Goal: Information Seeking & Learning: Learn about a topic

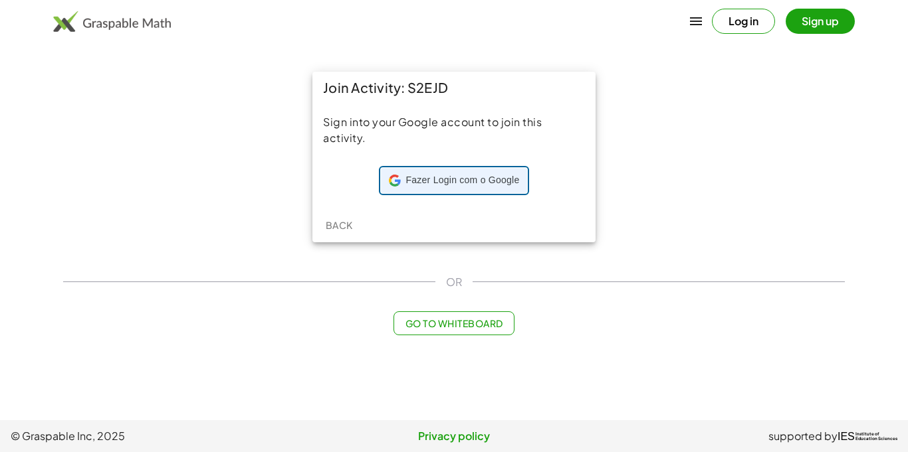
click at [458, 181] on span "Fazer Login com o Google" at bounding box center [463, 180] width 114 height 13
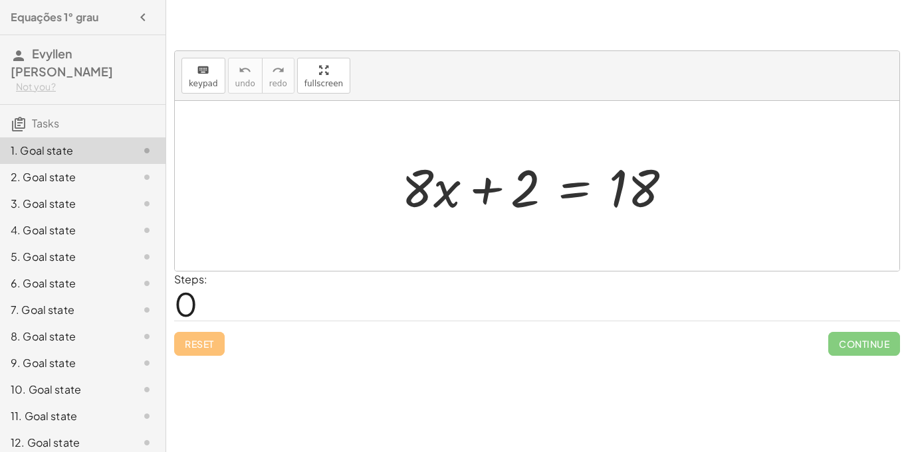
click at [62, 244] on div "3. Goal state" at bounding box center [82, 257] width 165 height 27
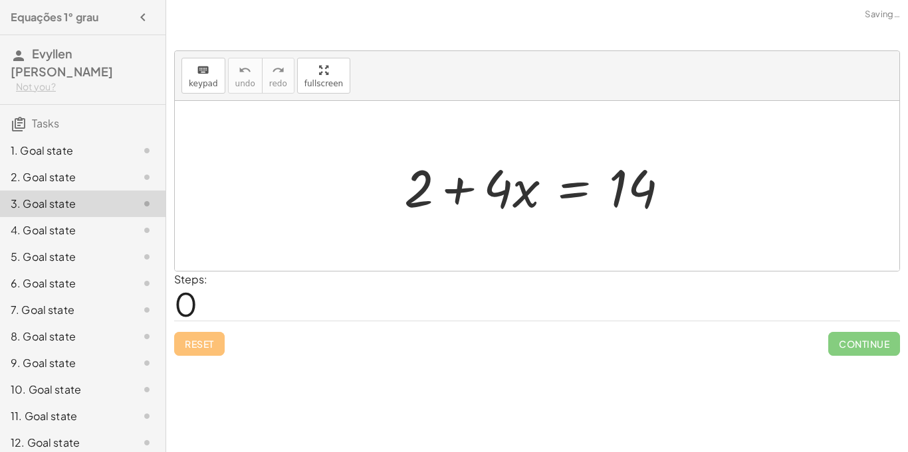
click at [48, 172] on div "2. Goal state" at bounding box center [64, 177] width 107 height 16
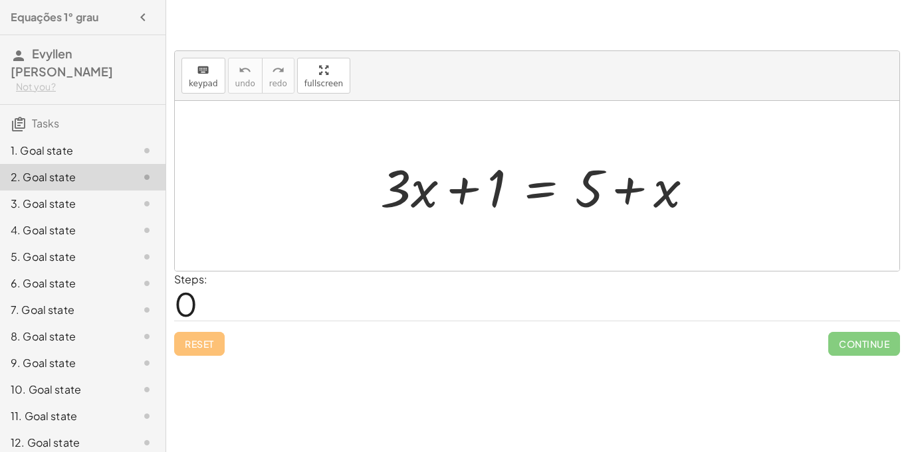
click at [29, 334] on div "8. Goal state" at bounding box center [64, 337] width 107 height 16
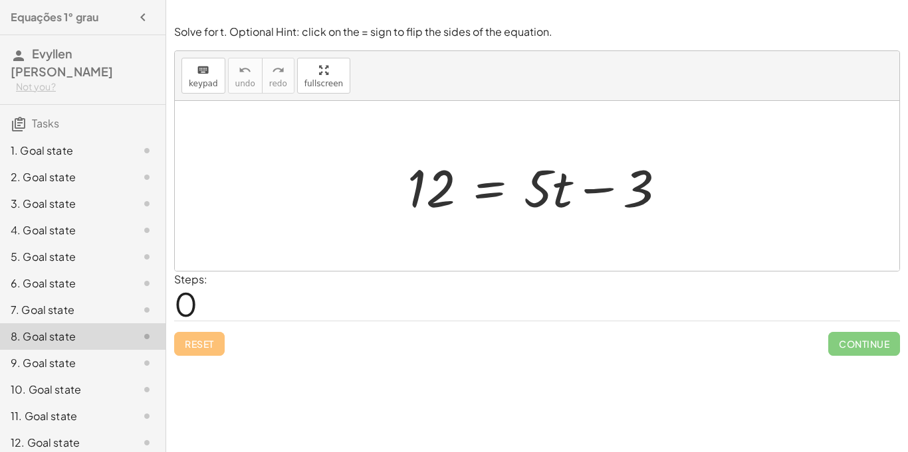
click at [50, 152] on div "1. Goal state" at bounding box center [64, 151] width 107 height 16
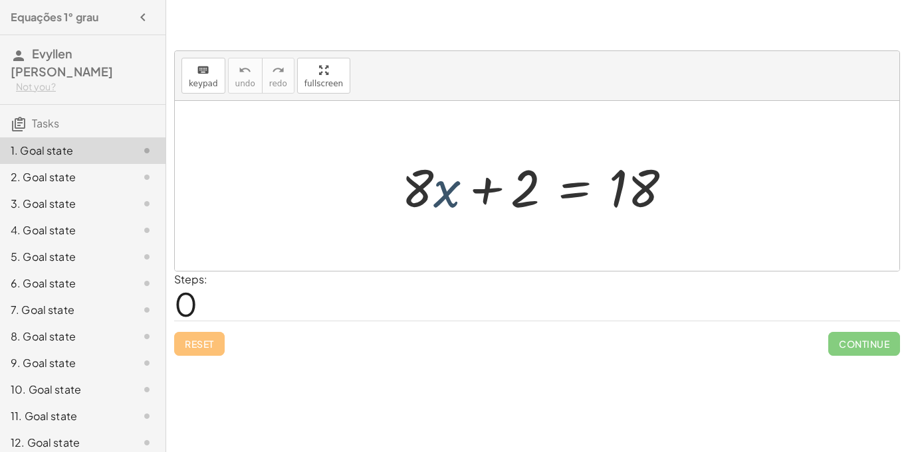
drag, startPoint x: 447, startPoint y: 191, endPoint x: 424, endPoint y: 181, distance: 25.0
click at [424, 181] on div at bounding box center [542, 186] width 294 height 68
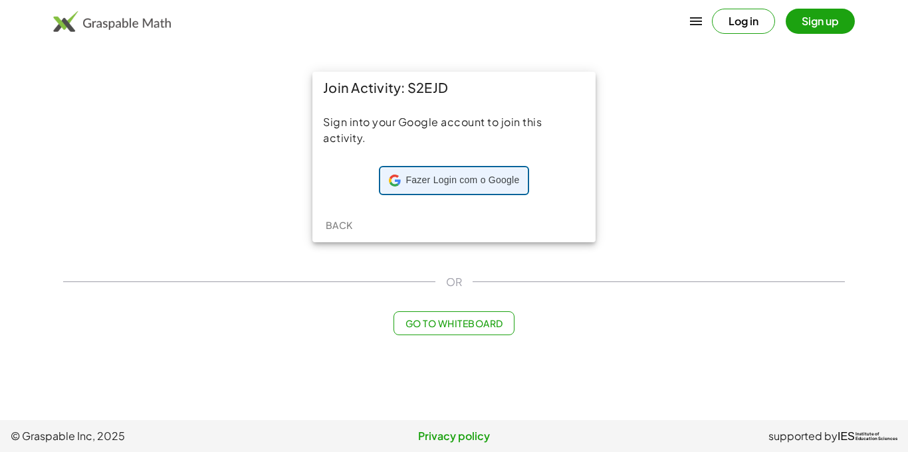
click at [485, 187] on div "Fazer Login com o Google Fazer Login com o Google. Abre em uma nova guia" at bounding box center [454, 180] width 131 height 25
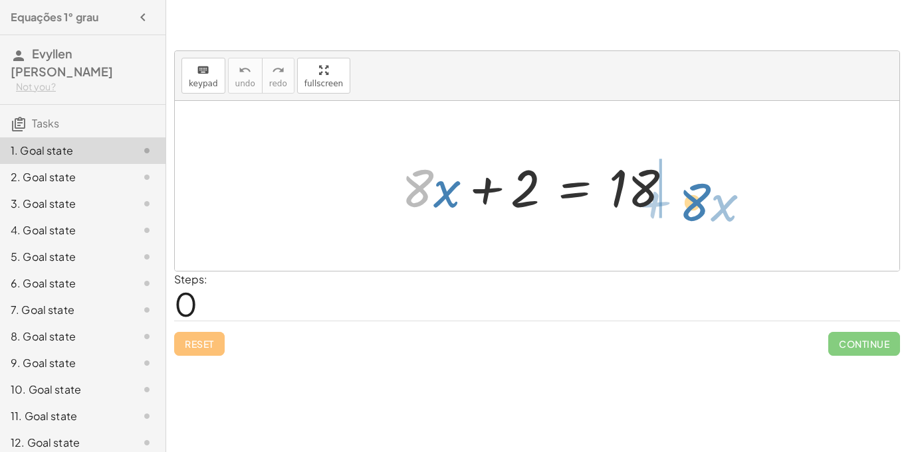
drag, startPoint x: 400, startPoint y: 187, endPoint x: 677, endPoint y: 200, distance: 277.4
click at [677, 200] on div at bounding box center [542, 186] width 294 height 68
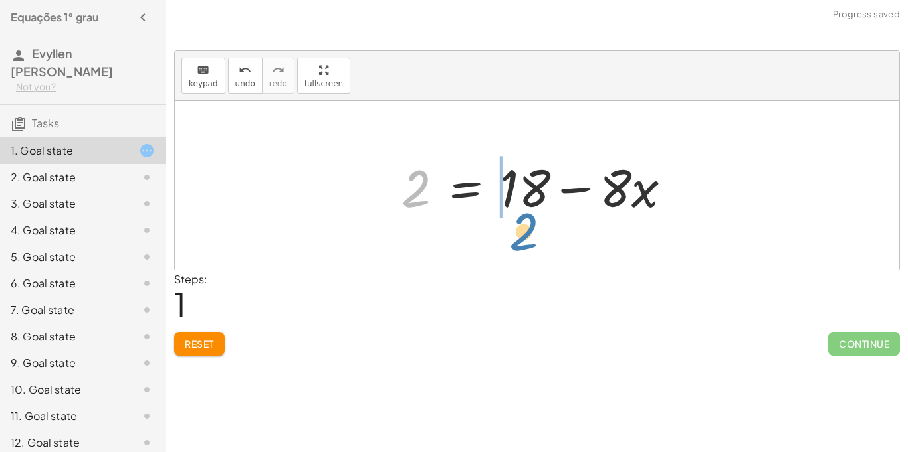
drag, startPoint x: 415, startPoint y: 183, endPoint x: 441, endPoint y: 201, distance: 31.5
click at [441, 201] on div at bounding box center [542, 186] width 294 height 68
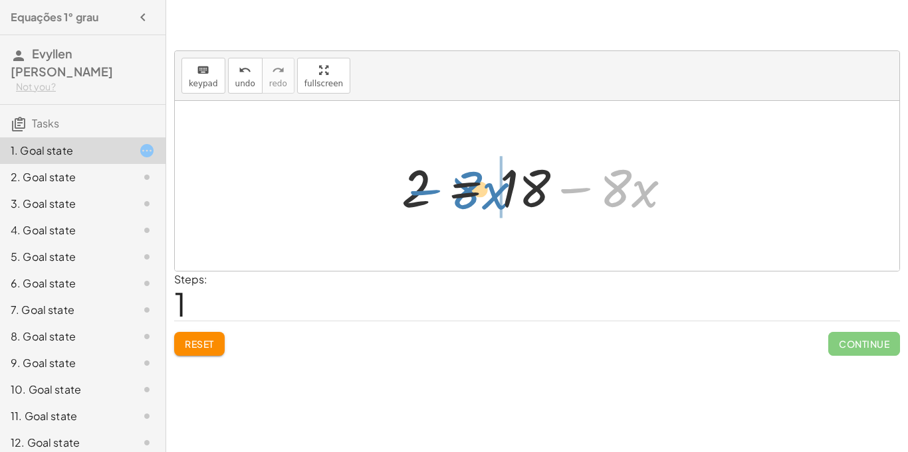
drag, startPoint x: 562, startPoint y: 189, endPoint x: 406, endPoint y: 188, distance: 156.1
click at [406, 188] on div at bounding box center [542, 186] width 294 height 68
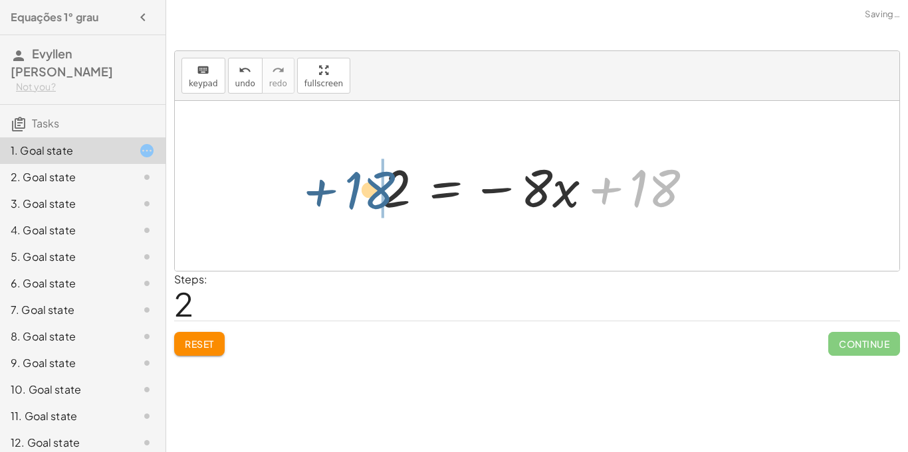
drag, startPoint x: 664, startPoint y: 185, endPoint x: 382, endPoint y: 192, distance: 282.5
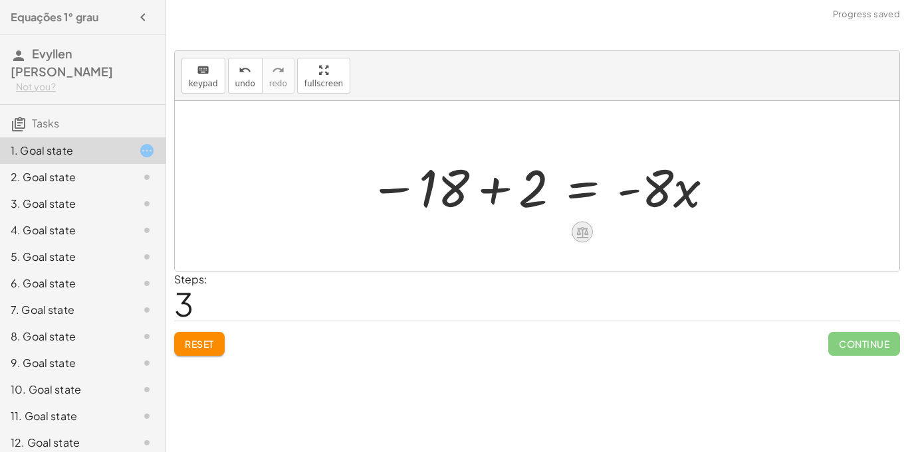
click at [584, 226] on icon at bounding box center [582, 232] width 14 height 14
click at [584, 226] on span "×" at bounding box center [582, 232] width 8 height 19
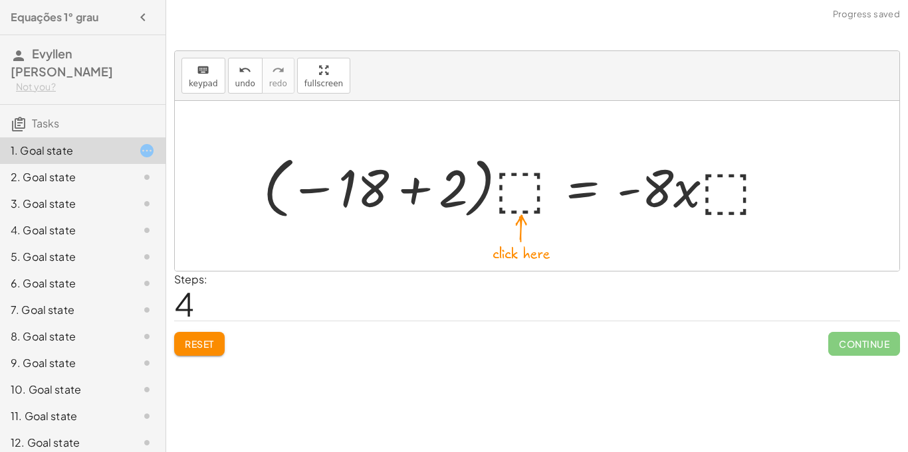
click at [524, 191] on div at bounding box center [519, 186] width 527 height 74
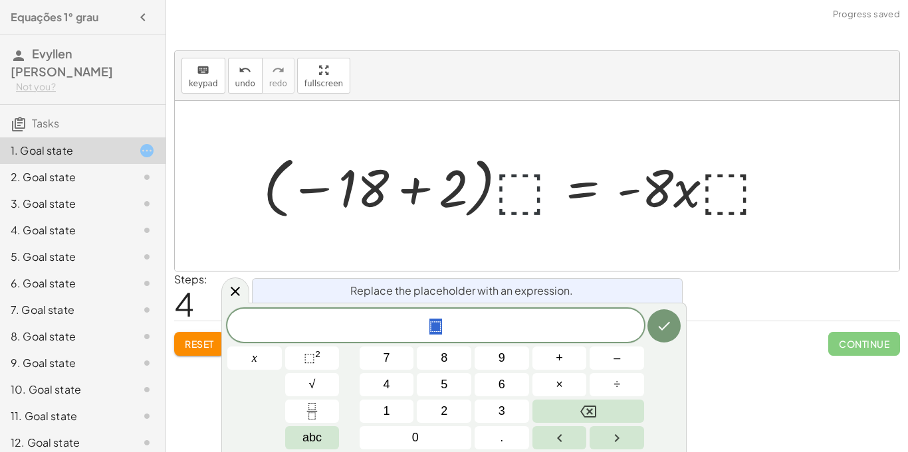
scroll to position [1, 0]
click at [312, 439] on span "abc" at bounding box center [311, 438] width 19 height 18
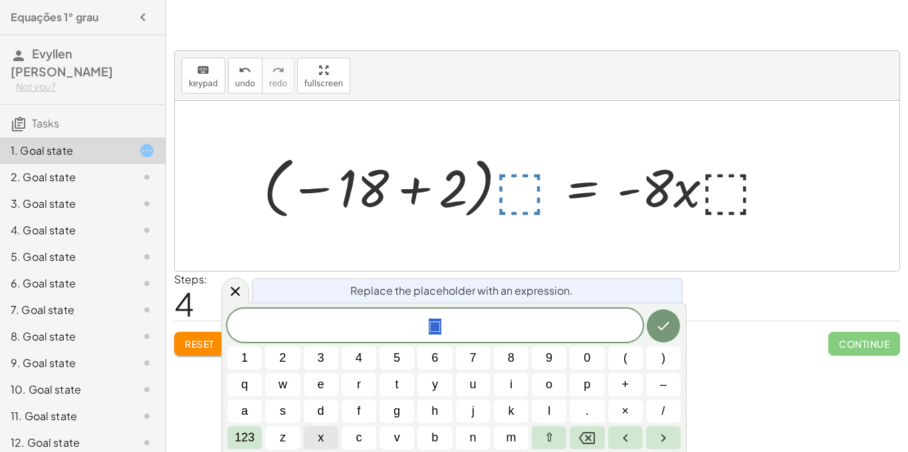
click at [320, 435] on span "x" at bounding box center [321, 438] width 6 height 18
click at [660, 333] on icon "Done" at bounding box center [663, 326] width 16 height 16
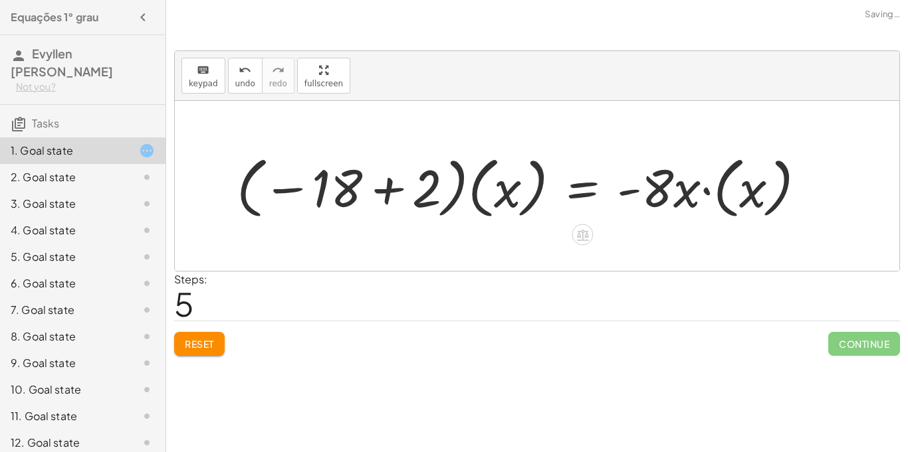
click at [712, 172] on div at bounding box center [526, 186] width 593 height 74
click at [235, 72] on div "undo" at bounding box center [245, 70] width 20 height 16
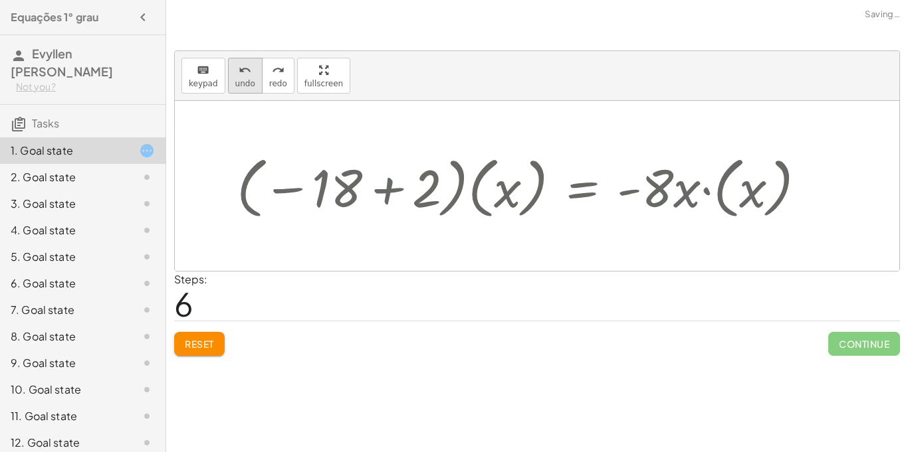
click at [235, 72] on div "undo" at bounding box center [245, 70] width 20 height 16
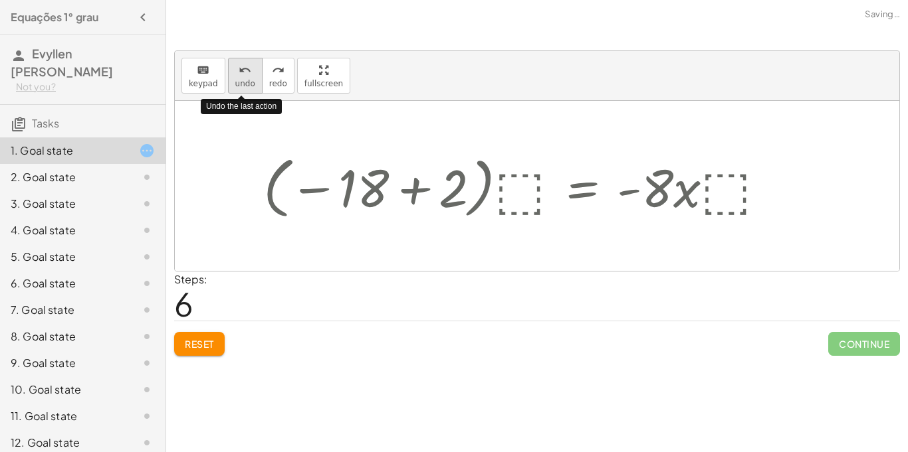
click at [235, 72] on div "undo" at bounding box center [245, 70] width 20 height 16
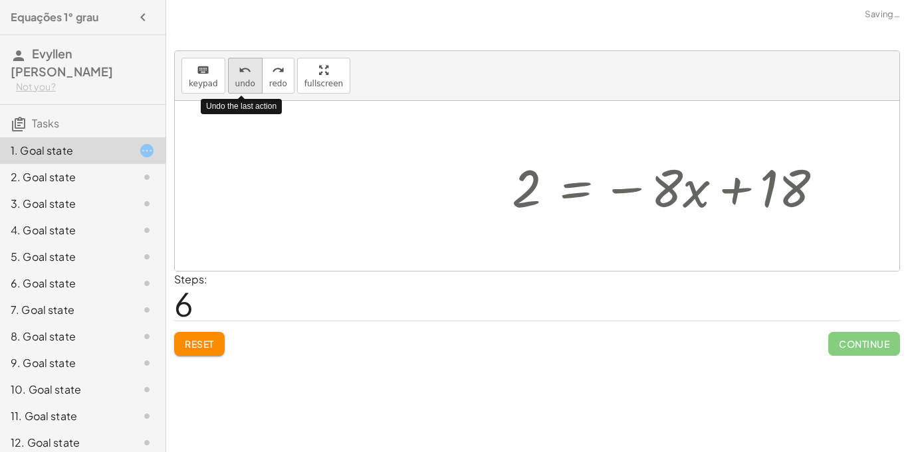
click at [235, 72] on div "undo" at bounding box center [245, 70] width 20 height 16
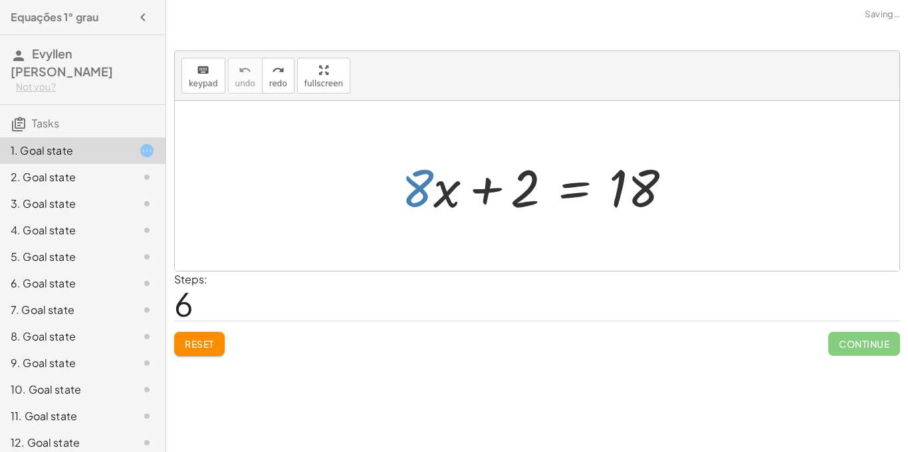
click at [430, 103] on div at bounding box center [537, 186] width 724 height 170
drag, startPoint x: 427, startPoint y: 194, endPoint x: 715, endPoint y: 189, distance: 288.4
click at [715, 189] on div "· 8 + · x + · 8 · x + 2 = 18" at bounding box center [537, 186] width 724 height 170
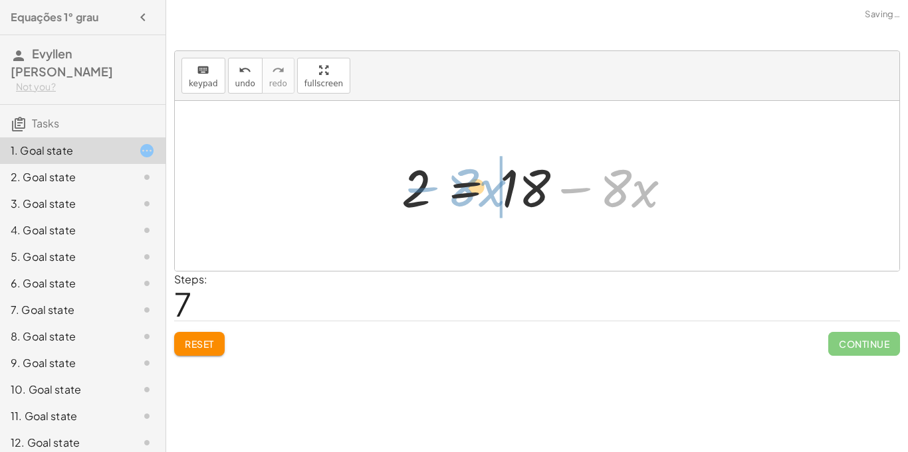
drag, startPoint x: 553, startPoint y: 193, endPoint x: 401, endPoint y: 191, distance: 152.2
click at [401, 191] on div at bounding box center [542, 186] width 294 height 68
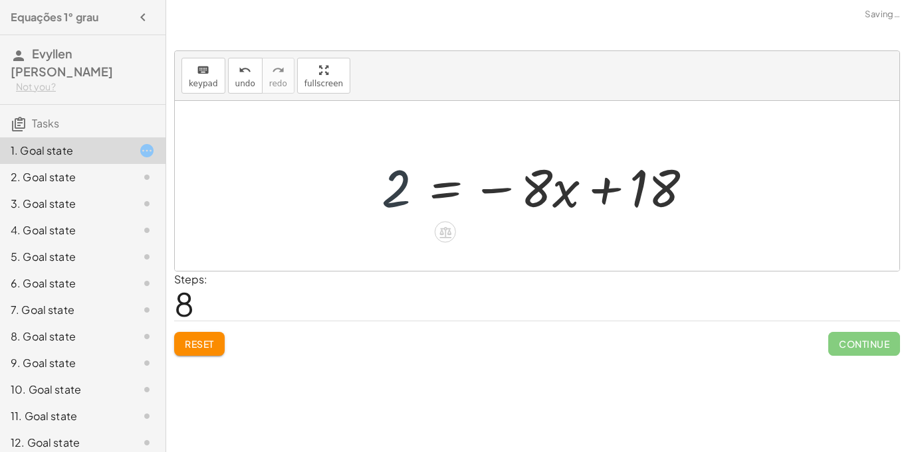
click at [407, 190] on div at bounding box center [542, 186] width 335 height 68
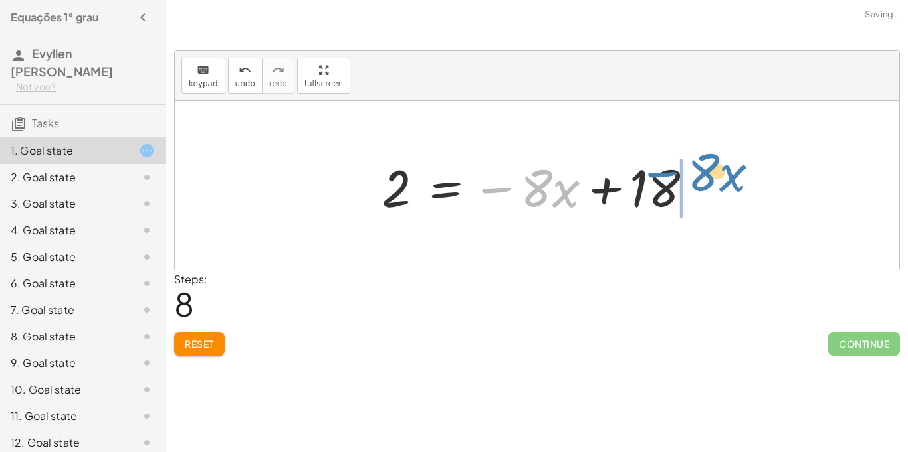
drag, startPoint x: 511, startPoint y: 189, endPoint x: 697, endPoint y: 171, distance: 186.9
click at [697, 171] on div at bounding box center [542, 186] width 335 height 68
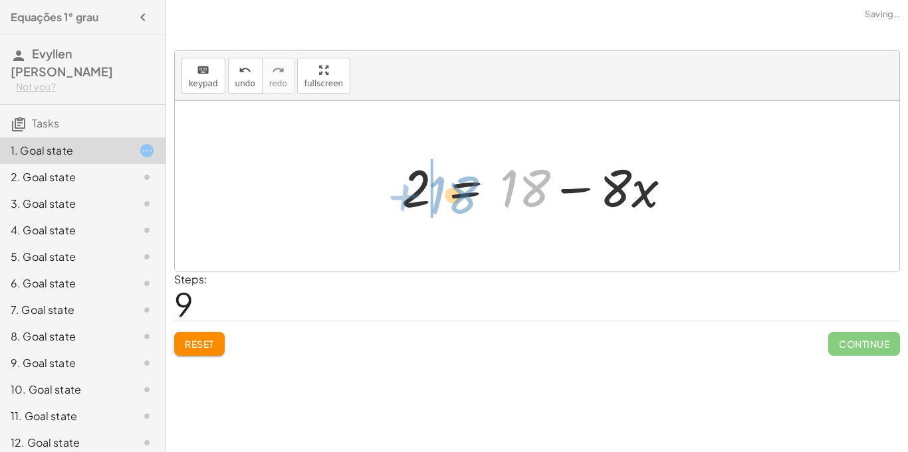
drag, startPoint x: 536, startPoint y: 187, endPoint x: 466, endPoint y: 193, distance: 70.1
click at [466, 193] on div at bounding box center [542, 186] width 294 height 68
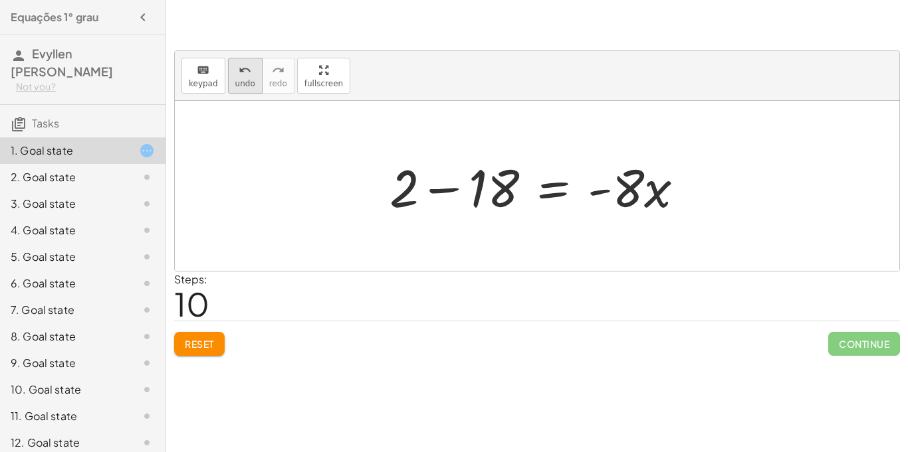
click at [244, 88] on span "undo" at bounding box center [245, 83] width 20 height 9
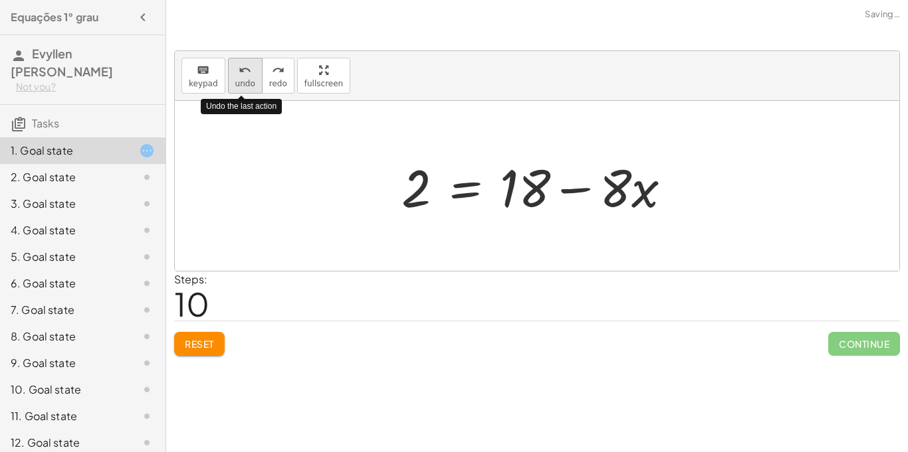
click at [244, 88] on span "undo" at bounding box center [245, 83] width 20 height 9
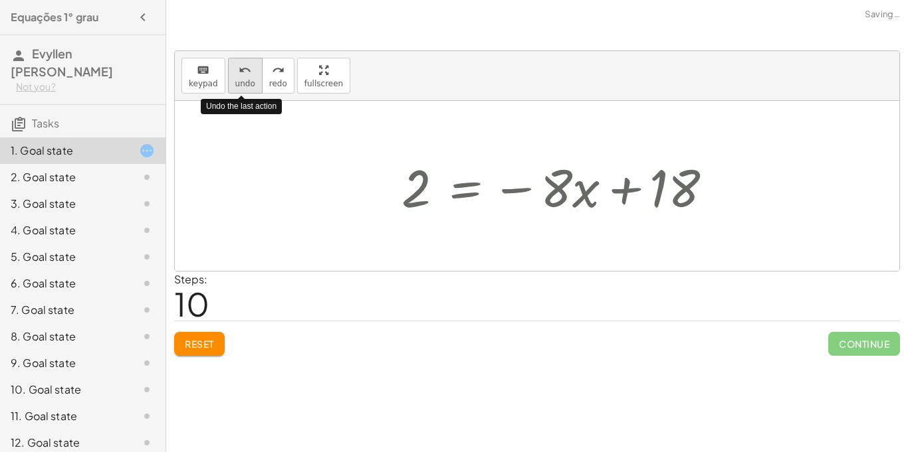
click at [244, 88] on span "undo" at bounding box center [245, 83] width 20 height 9
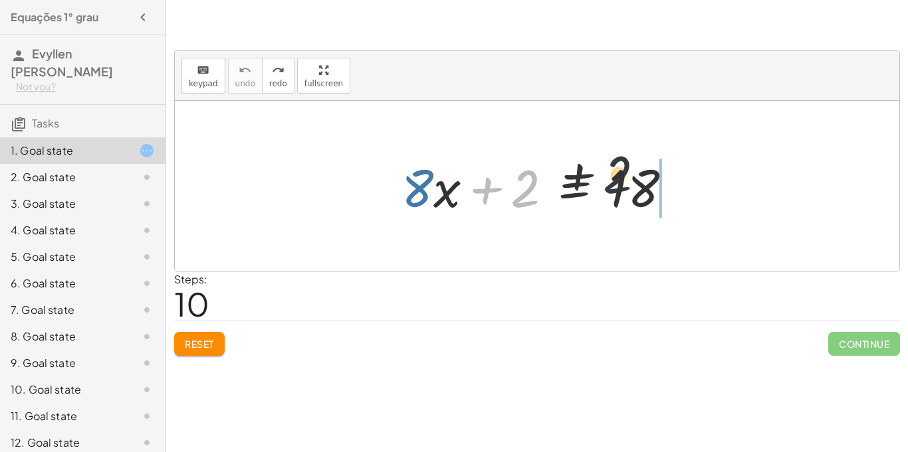
drag, startPoint x: 516, startPoint y: 200, endPoint x: 740, endPoint y: 170, distance: 225.9
click at [740, 170] on div "+ 2 + · 8 · x + 2 = 18" at bounding box center [537, 186] width 724 height 170
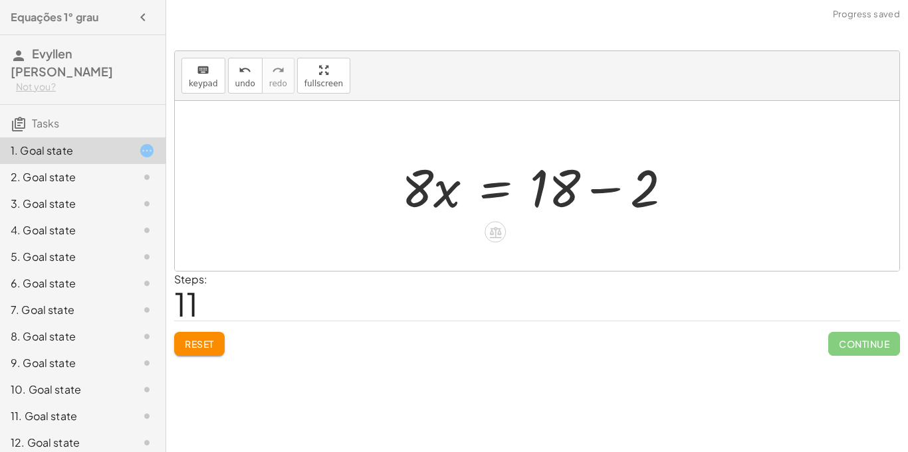
click at [557, 179] on div at bounding box center [542, 186] width 294 height 68
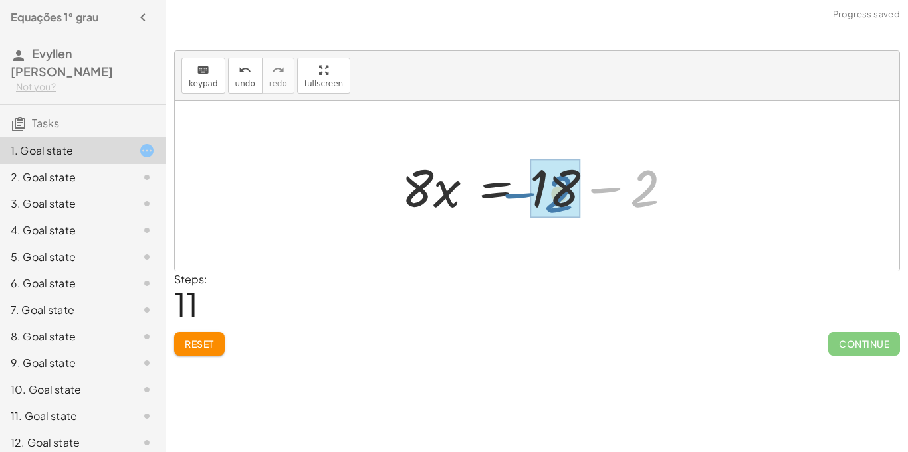
drag, startPoint x: 662, startPoint y: 183, endPoint x: 576, endPoint y: 188, distance: 86.5
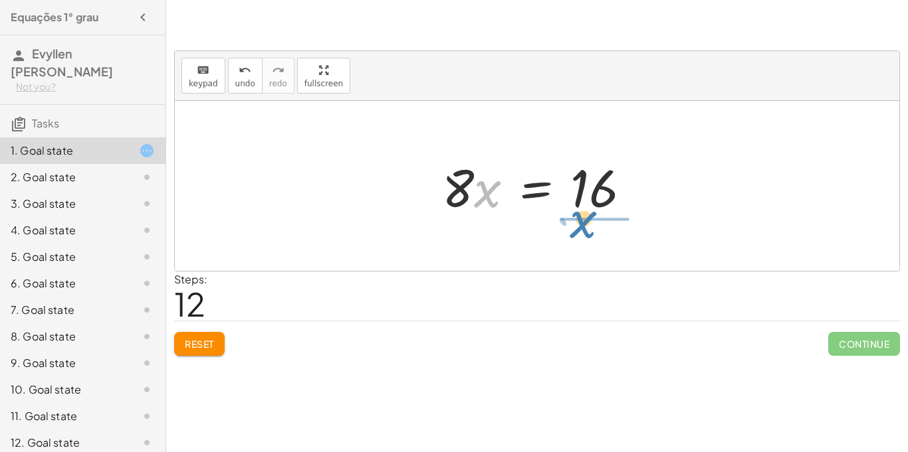
drag, startPoint x: 486, startPoint y: 194, endPoint x: 588, endPoint y: 224, distance: 106.0
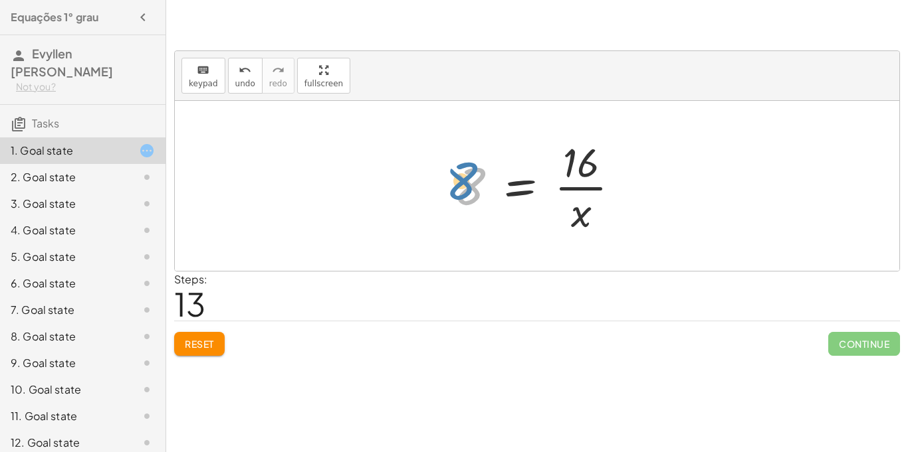
drag, startPoint x: 463, startPoint y: 183, endPoint x: 456, endPoint y: 179, distance: 7.4
click at [456, 179] on div at bounding box center [542, 186] width 191 height 102
click at [201, 348] on span "Reset" at bounding box center [199, 344] width 29 height 12
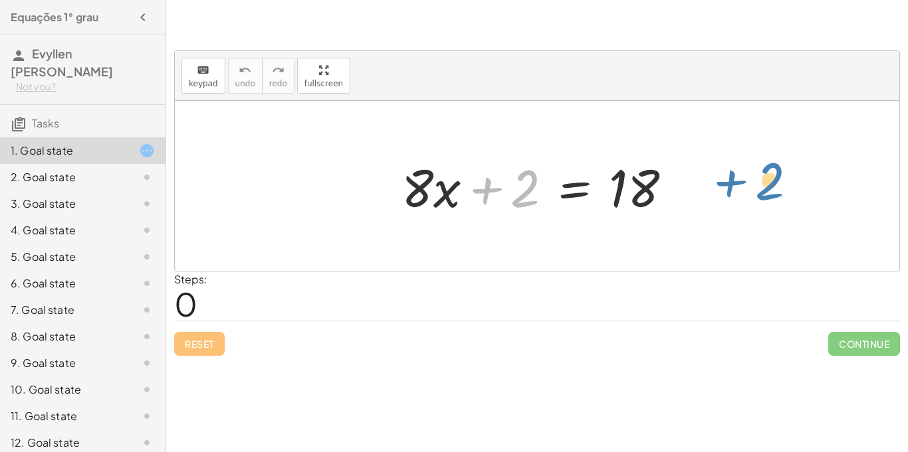
drag, startPoint x: 511, startPoint y: 197, endPoint x: 740, endPoint y: 190, distance: 228.7
click at [740, 190] on div "+ 2 + · 8 · x + 2 = 18" at bounding box center [537, 186] width 724 height 170
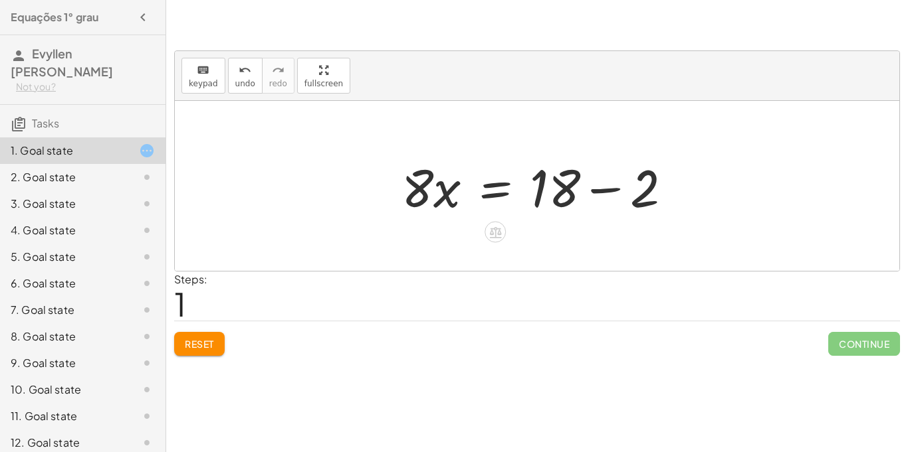
click at [616, 184] on div at bounding box center [542, 186] width 294 height 68
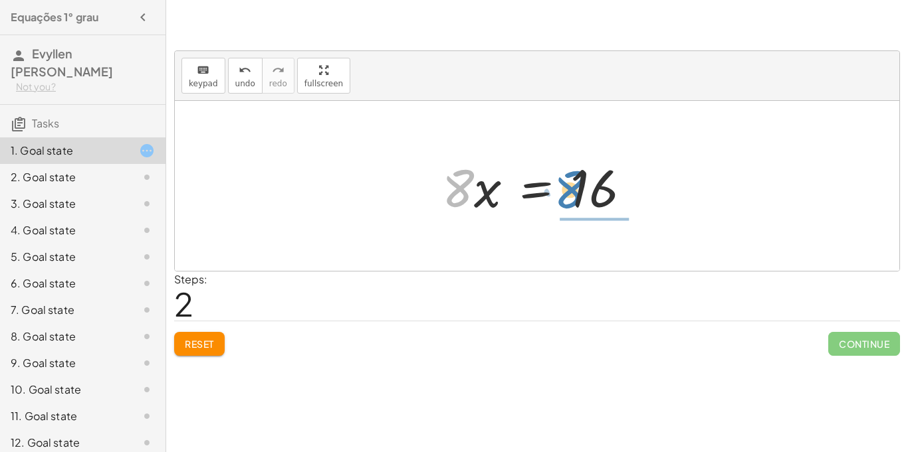
drag, startPoint x: 462, startPoint y: 201, endPoint x: 565, endPoint y: 203, distance: 103.7
click at [565, 203] on div at bounding box center [541, 186] width 213 height 68
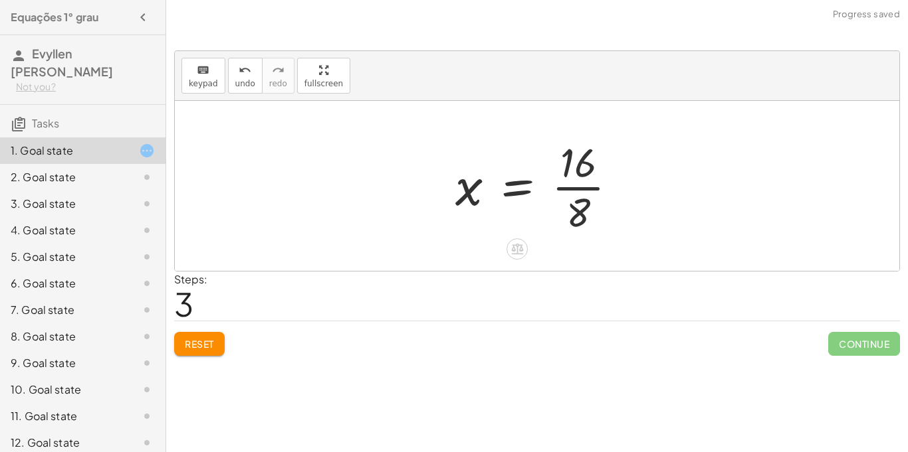
click at [564, 183] on div at bounding box center [541, 186] width 186 height 102
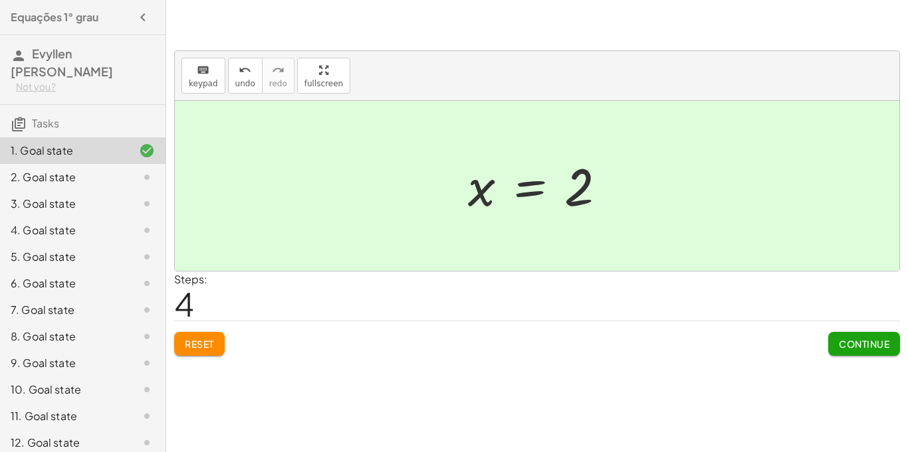
click at [854, 334] on button "Continue" at bounding box center [864, 344] width 72 height 24
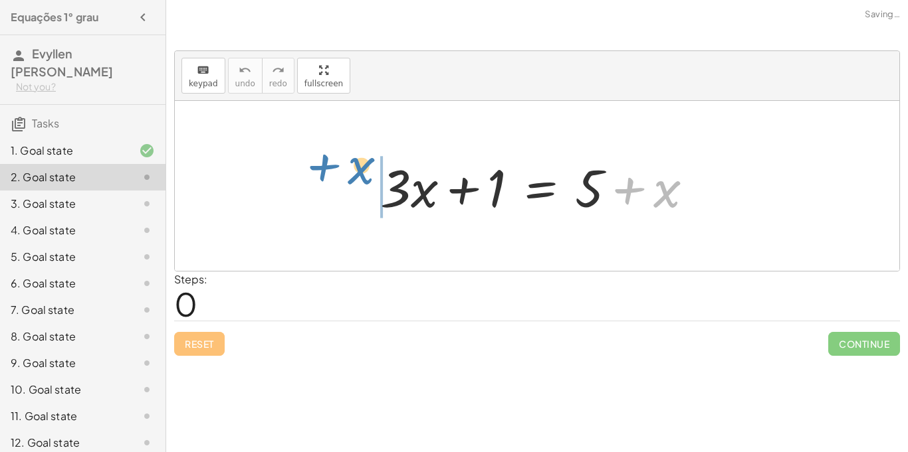
drag, startPoint x: 658, startPoint y: 193, endPoint x: 354, endPoint y: 201, distance: 303.8
click at [354, 201] on div "+ x + · 3 · x + 1 = + 5 + x" at bounding box center [537, 186] width 724 height 170
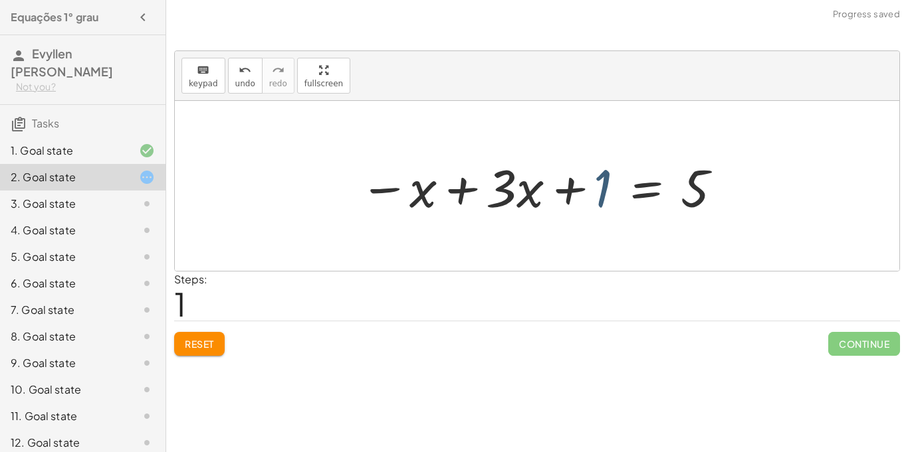
click at [597, 193] on div at bounding box center [541, 186] width 377 height 68
drag, startPoint x: 577, startPoint y: 190, endPoint x: 723, endPoint y: 190, distance: 145.5
click at [723, 190] on div at bounding box center [541, 186] width 377 height 68
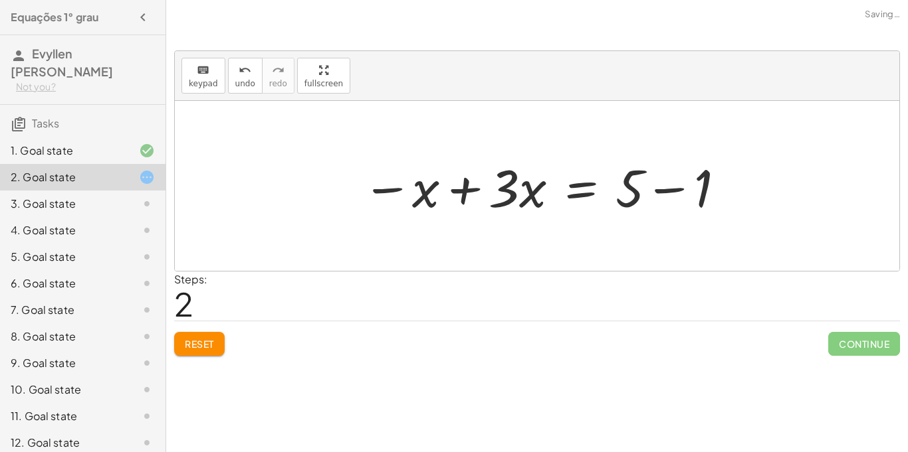
click at [723, 190] on div at bounding box center [543, 186] width 377 height 68
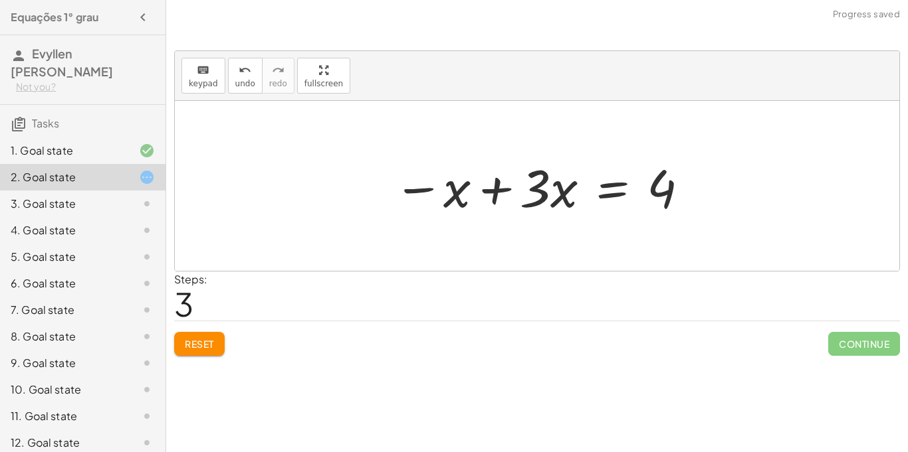
click at [484, 185] on div at bounding box center [542, 186] width 310 height 68
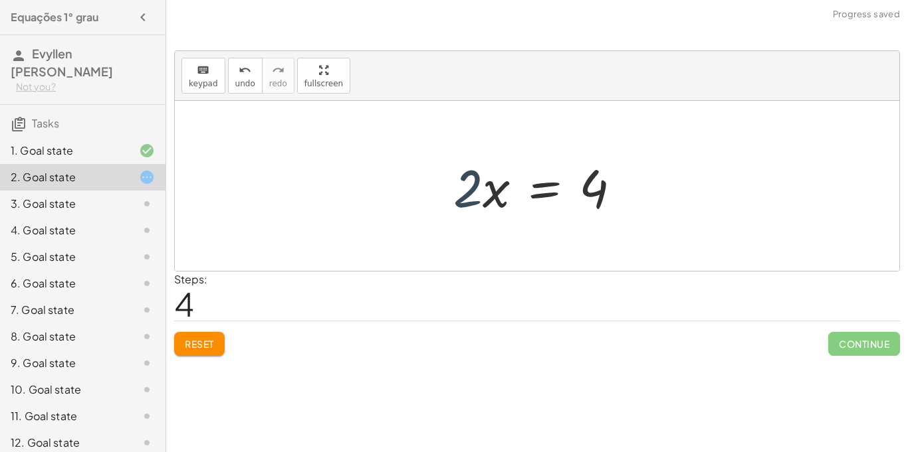
click at [476, 179] on div at bounding box center [542, 186] width 191 height 68
drag, startPoint x: 479, startPoint y: 177, endPoint x: 577, endPoint y: 173, distance: 97.8
click at [577, 173] on div at bounding box center [542, 186] width 191 height 68
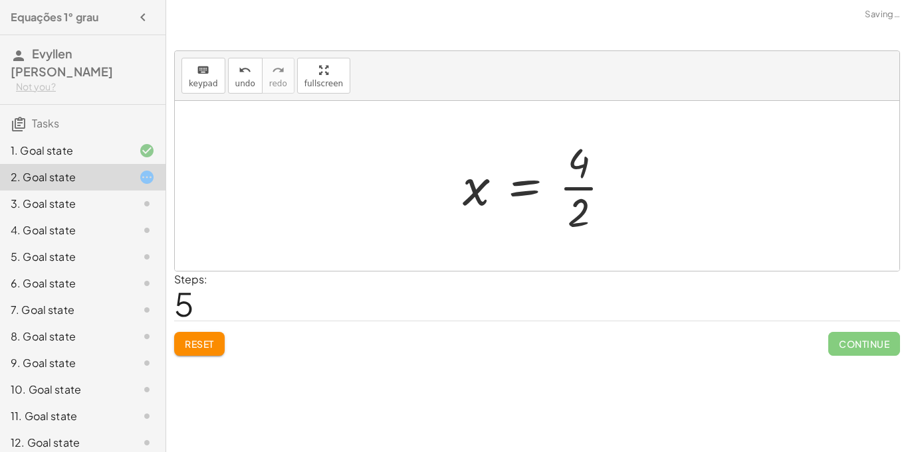
click at [469, 189] on div at bounding box center [542, 186] width 172 height 102
click at [538, 193] on div at bounding box center [542, 186] width 172 height 102
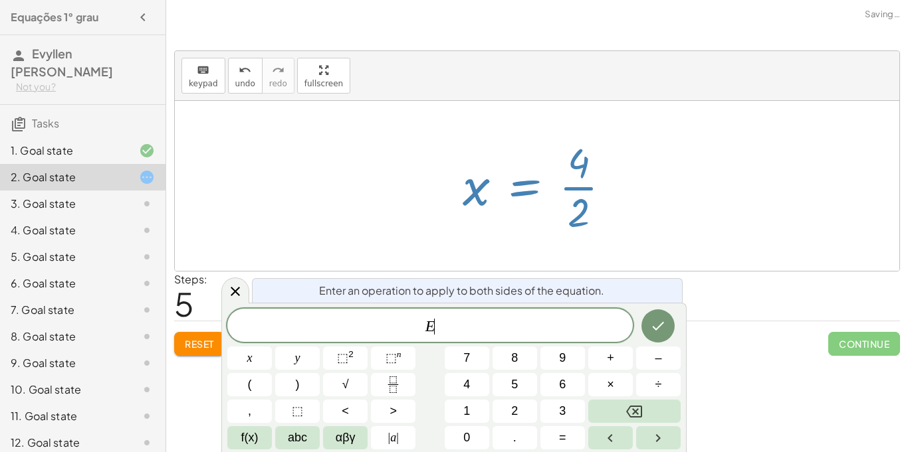
scroll to position [1, 0]
click at [625, 182] on div at bounding box center [542, 186] width 172 height 102
click at [751, 196] on div at bounding box center [537, 186] width 724 height 170
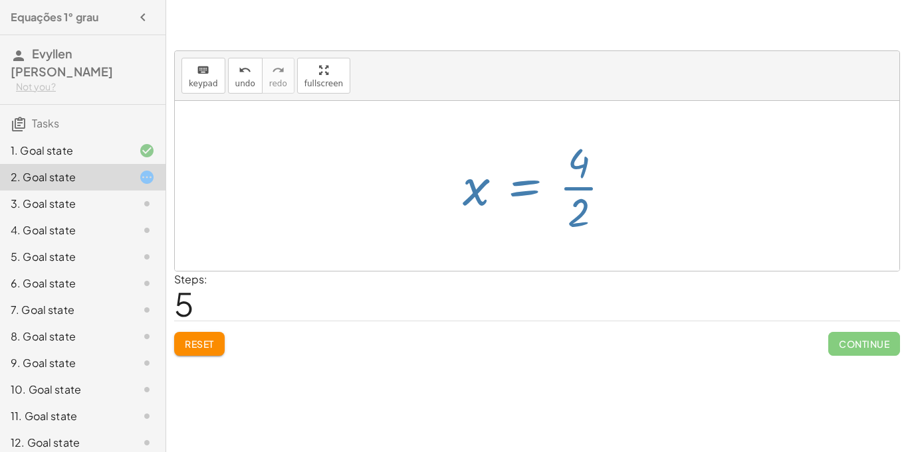
click at [751, 196] on div at bounding box center [537, 186] width 724 height 170
click at [581, 177] on div at bounding box center [542, 186] width 172 height 102
click at [426, 192] on div at bounding box center [537, 186] width 724 height 170
click at [98, 143] on div "1. Goal state" at bounding box center [64, 151] width 107 height 16
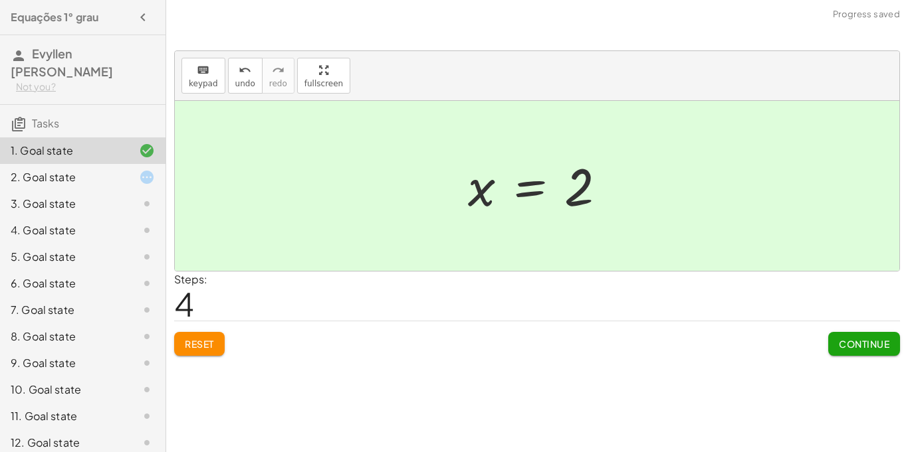
click at [91, 172] on div "2. Goal state" at bounding box center [64, 177] width 107 height 16
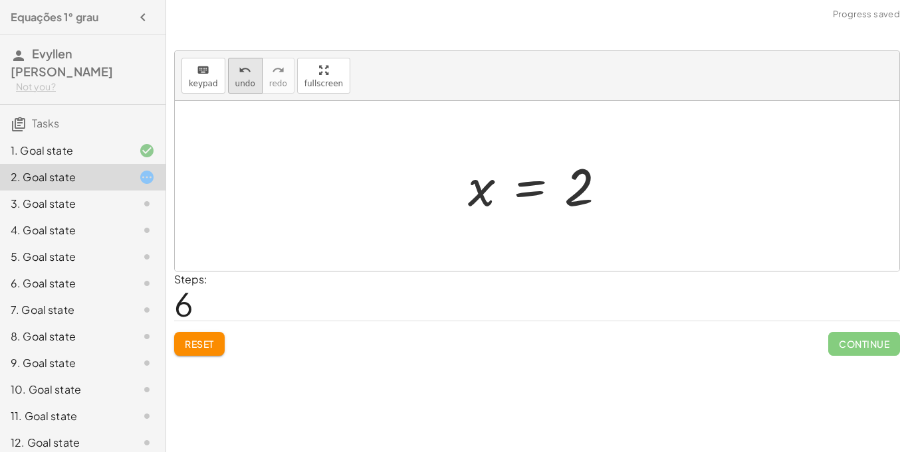
click at [247, 70] on icon "undo" at bounding box center [245, 70] width 13 height 16
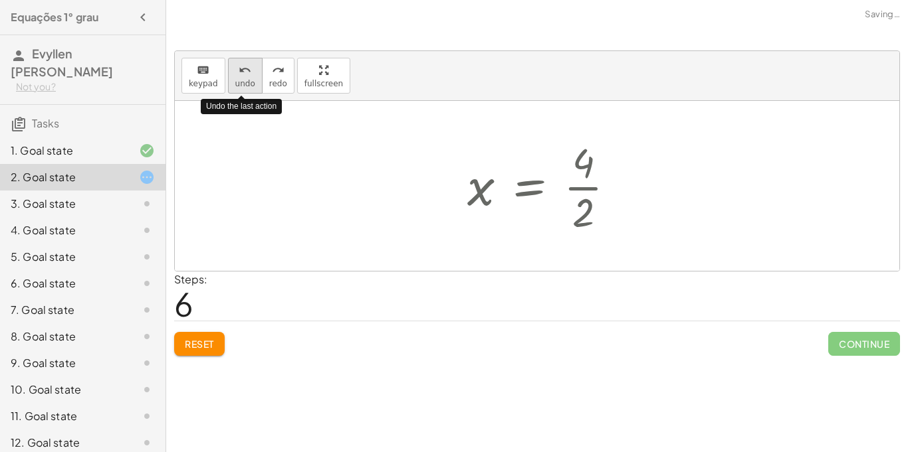
click at [247, 70] on icon "undo" at bounding box center [245, 70] width 13 height 16
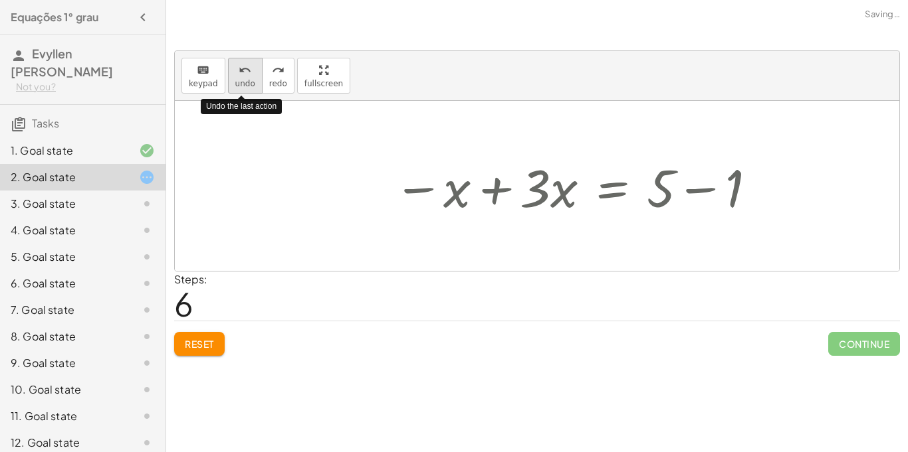
click at [247, 70] on icon "undo" at bounding box center [245, 70] width 13 height 16
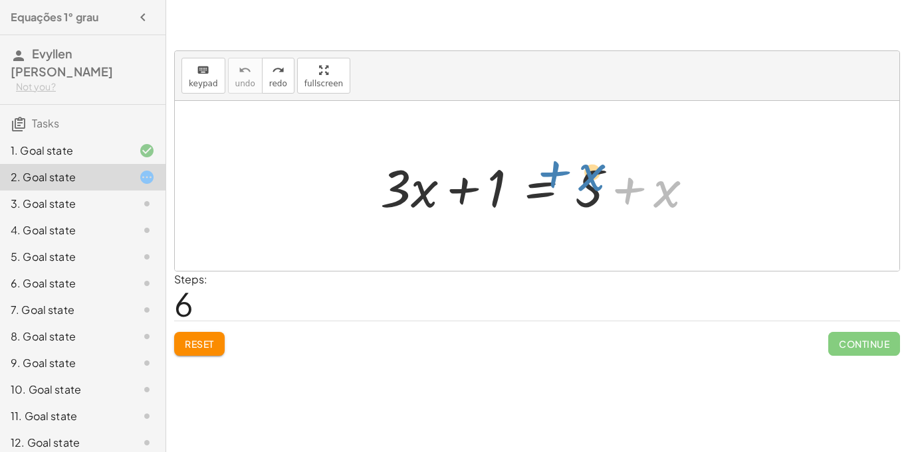
drag, startPoint x: 608, startPoint y: 192, endPoint x: 622, endPoint y: 171, distance: 24.9
click at [622, 171] on div at bounding box center [541, 186] width 337 height 68
drag, startPoint x: 678, startPoint y: 183, endPoint x: 357, endPoint y: 185, distance: 320.3
click at [357, 185] on div "+ x + · 3 · x + 1 = + 5 + x" at bounding box center [537, 186] width 724 height 170
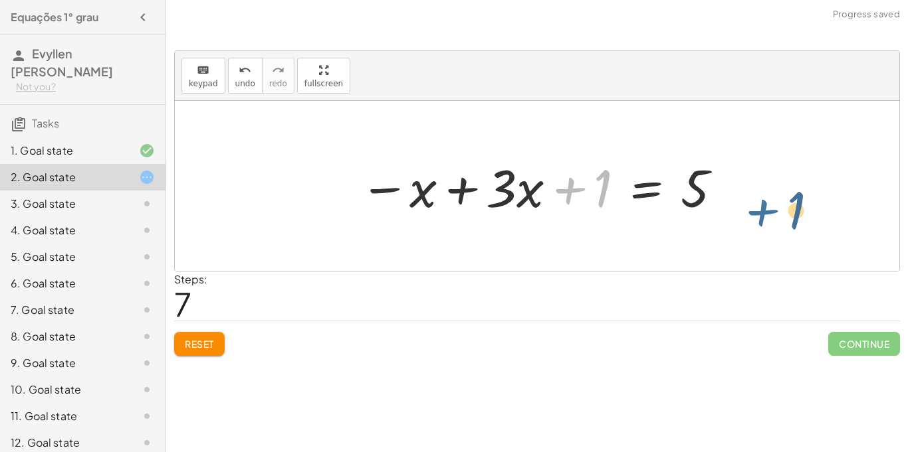
drag, startPoint x: 593, startPoint y: 188, endPoint x: 803, endPoint y: 214, distance: 211.6
click at [803, 214] on div "+ · 3 · x + 1 = + 5 + x + 1 + · 3 · x + 1 = 5 x −" at bounding box center [537, 186] width 724 height 170
drag, startPoint x: 583, startPoint y: 190, endPoint x: 725, endPoint y: 195, distance: 141.6
click at [725, 195] on div at bounding box center [541, 186] width 377 height 68
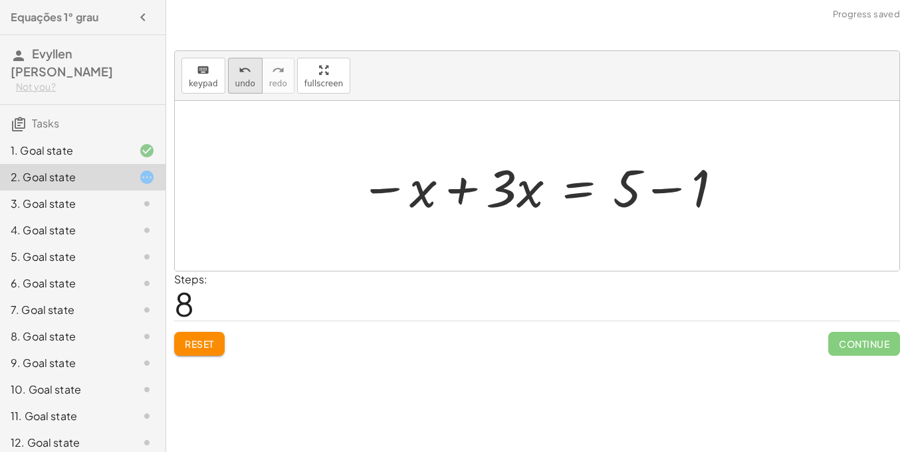
click at [244, 70] on icon "undo" at bounding box center [245, 70] width 13 height 16
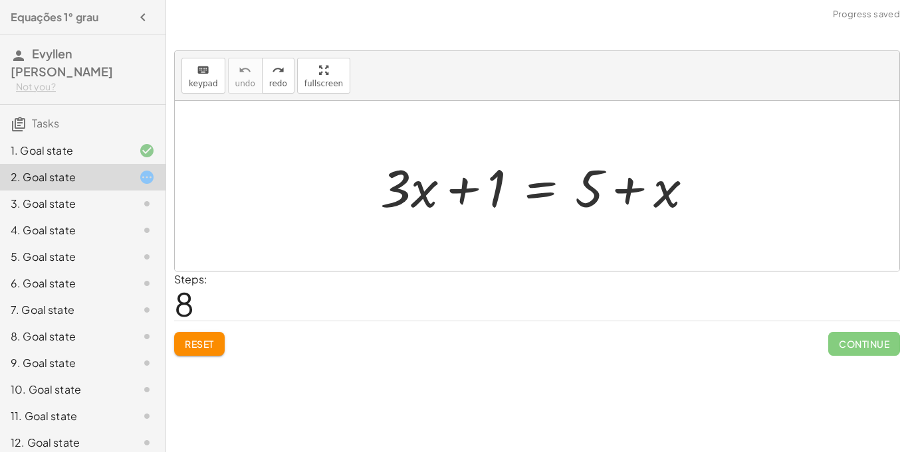
click at [191, 344] on span "Reset" at bounding box center [199, 344] width 29 height 12
click at [191, 344] on div "Reset Continue" at bounding box center [537, 338] width 726 height 35
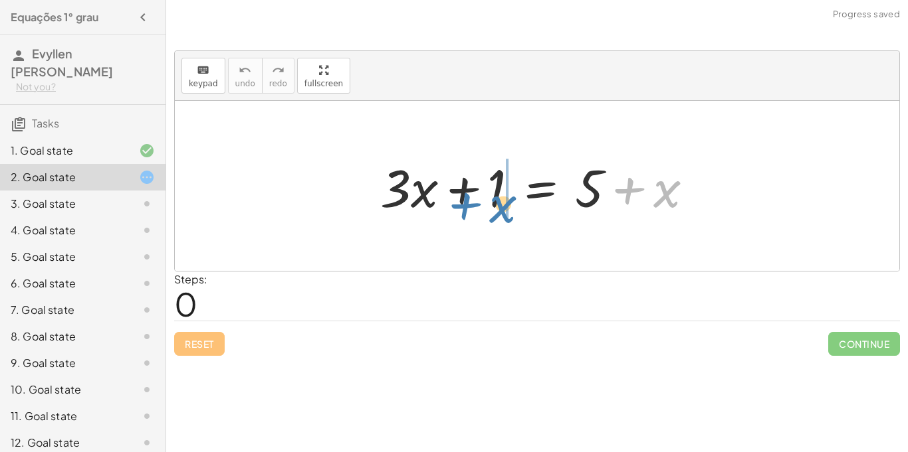
drag, startPoint x: 659, startPoint y: 197, endPoint x: 497, endPoint y: 219, distance: 163.6
click at [497, 219] on div at bounding box center [541, 186] width 337 height 68
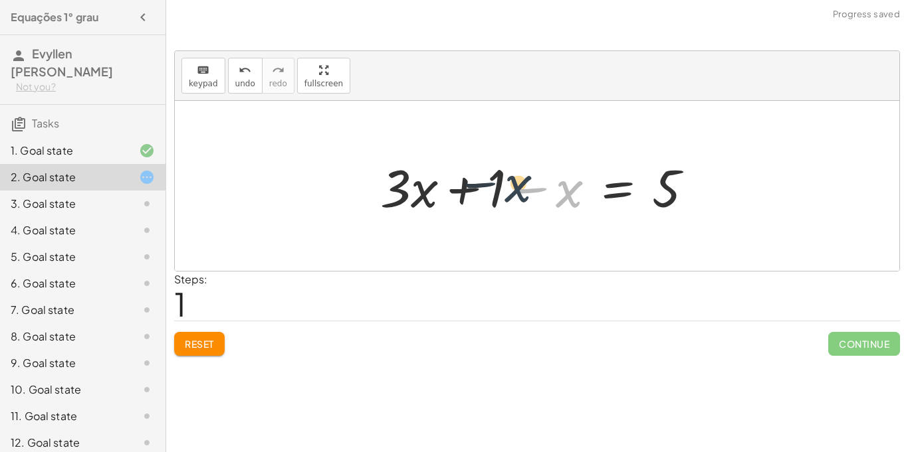
drag, startPoint x: 567, startPoint y: 194, endPoint x: 508, endPoint y: 188, distance: 58.8
click at [508, 188] on div at bounding box center [541, 186] width 337 height 68
drag, startPoint x: 238, startPoint y: 39, endPoint x: 239, endPoint y: 59, distance: 20.6
click at [0, 0] on div "keyboard keypad undo undo redo redo fullscreen + · 3 · x + 1 = + 5 + x + · 3 · …" at bounding box center [0, 0] width 0 height 0
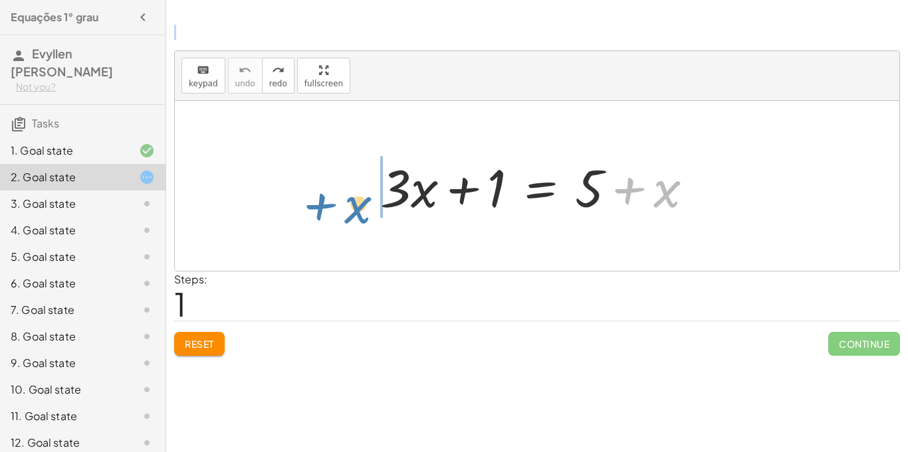
drag, startPoint x: 645, startPoint y: 195, endPoint x: 337, endPoint y: 209, distance: 308.6
click at [337, 209] on div "+ x + · 3 · x + 1 = + 5 + x" at bounding box center [537, 186] width 724 height 170
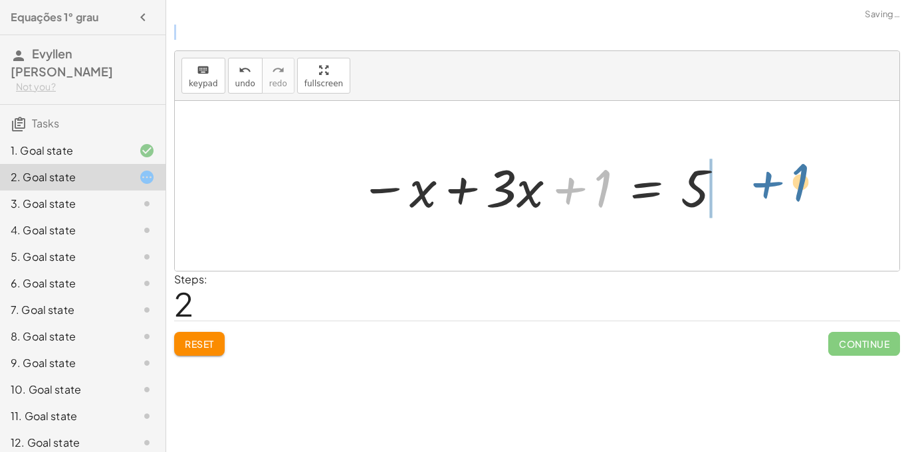
drag, startPoint x: 589, startPoint y: 183, endPoint x: 787, endPoint y: 177, distance: 197.4
click at [787, 177] on div "+ · 3 · x + 1 = + 5 + x + 1 + · 3 · x + 1 = 5 x −" at bounding box center [537, 186] width 724 height 170
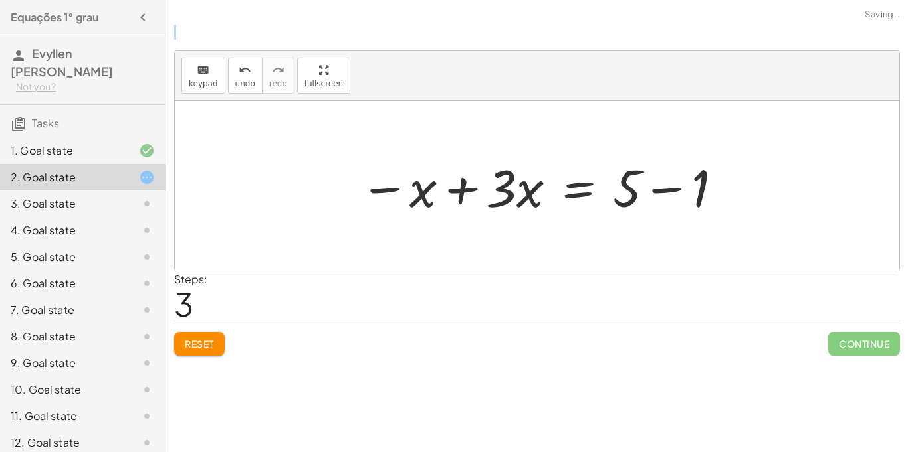
click at [729, 179] on div at bounding box center [541, 186] width 377 height 68
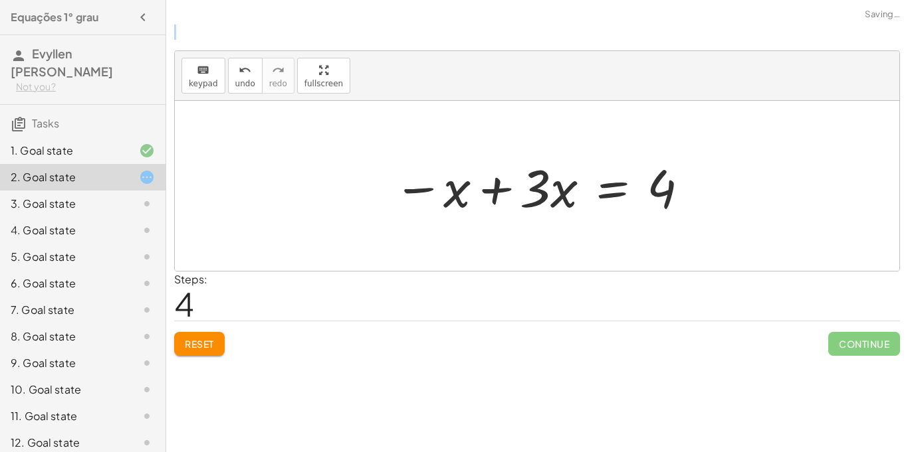
click at [522, 185] on div at bounding box center [542, 186] width 310 height 68
click at [542, 187] on div at bounding box center [542, 186] width 310 height 68
click at [465, 185] on div at bounding box center [542, 186] width 310 height 68
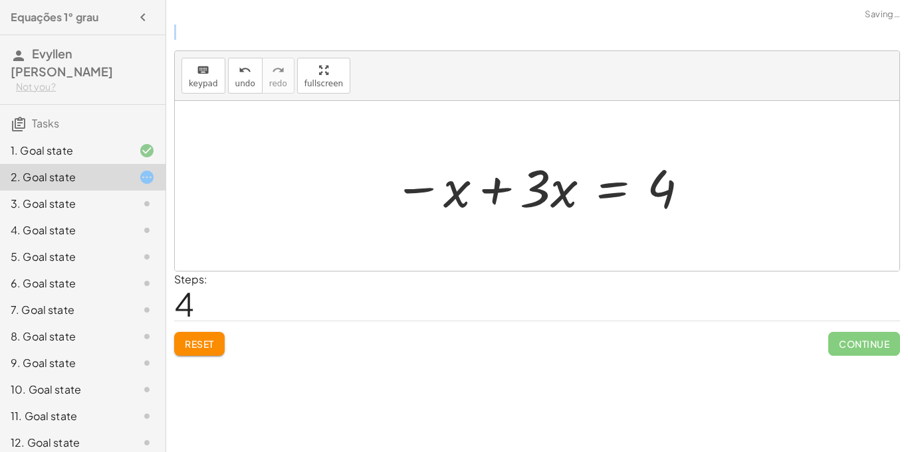
click at [465, 185] on div at bounding box center [542, 186] width 310 height 68
click at [255, 58] on button "undo undo" at bounding box center [245, 76] width 35 height 36
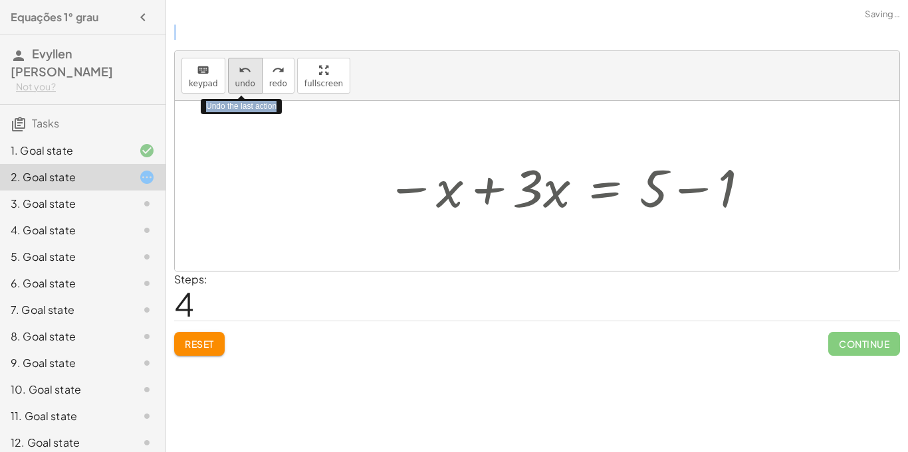
click at [255, 58] on button "undo undo" at bounding box center [245, 76] width 35 height 36
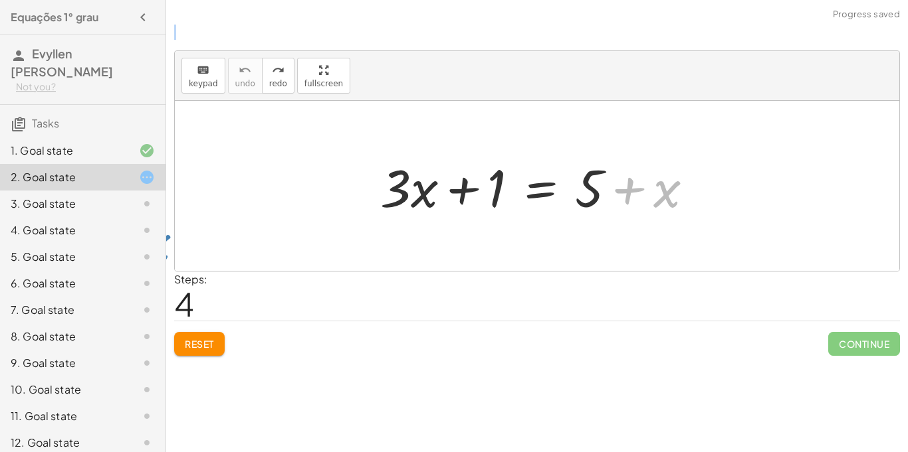
drag, startPoint x: 670, startPoint y: 199, endPoint x: 175, endPoint y: 249, distance: 498.2
click at [175, 249] on div "+ x + · 3 · x + 1 = + 5 + x" at bounding box center [537, 186] width 724 height 170
drag, startPoint x: 668, startPoint y: 184, endPoint x: 379, endPoint y: 187, distance: 288.4
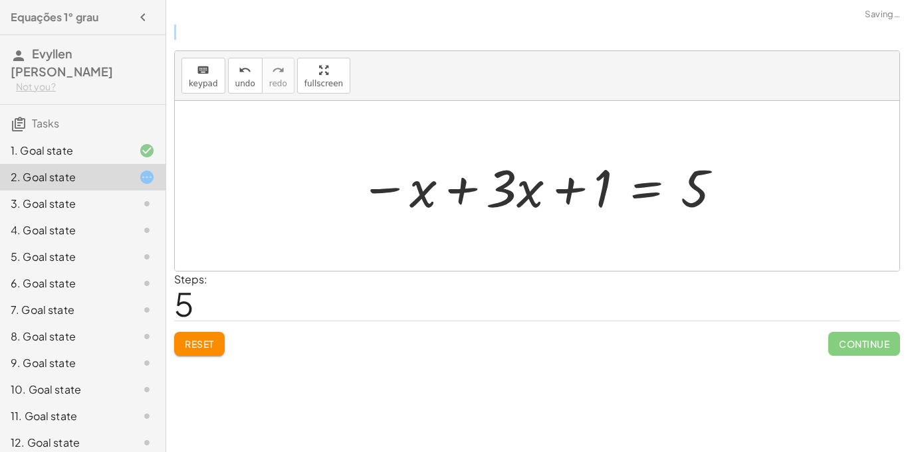
drag, startPoint x: 341, startPoint y: 120, endPoint x: 323, endPoint y: 102, distance: 24.9
click at [323, 102] on div at bounding box center [537, 186] width 724 height 170
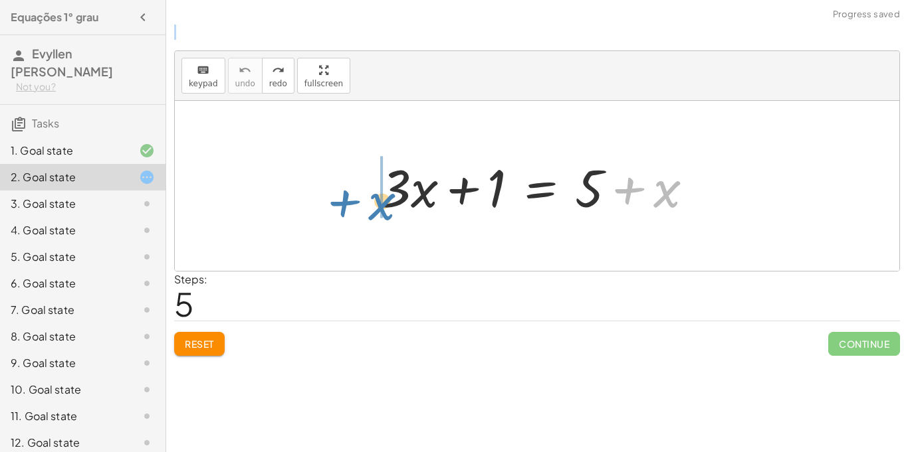
drag, startPoint x: 658, startPoint y: 191, endPoint x: 374, endPoint y: 202, distance: 284.6
click at [374, 202] on div at bounding box center [541, 186] width 337 height 68
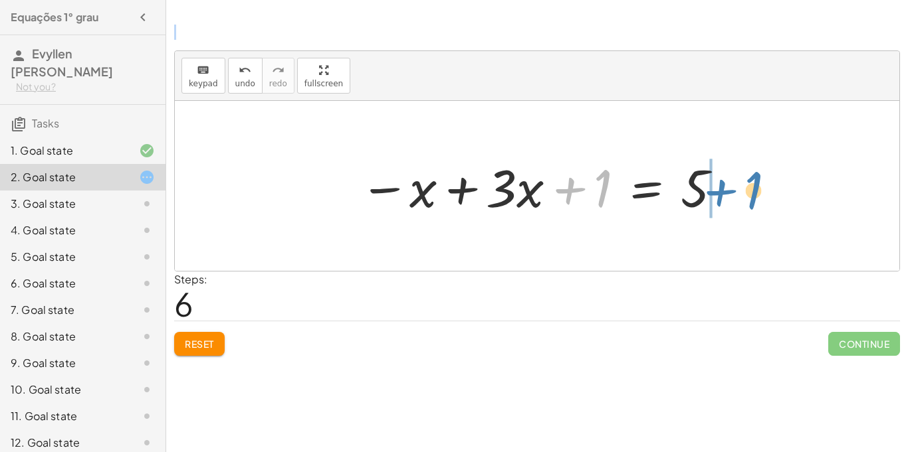
drag, startPoint x: 573, startPoint y: 200, endPoint x: 726, endPoint y: 203, distance: 152.8
click at [726, 203] on div at bounding box center [541, 186] width 377 height 68
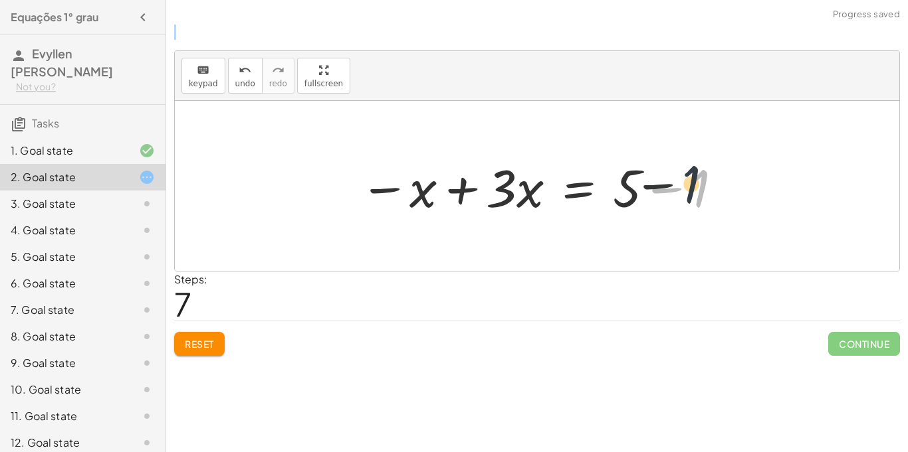
drag, startPoint x: 716, startPoint y: 190, endPoint x: 692, endPoint y: 187, distance: 24.1
click at [692, 187] on div at bounding box center [541, 186] width 377 height 68
click at [680, 185] on div at bounding box center [541, 186] width 377 height 68
click at [680, 185] on div at bounding box center [537, 186] width 724 height 170
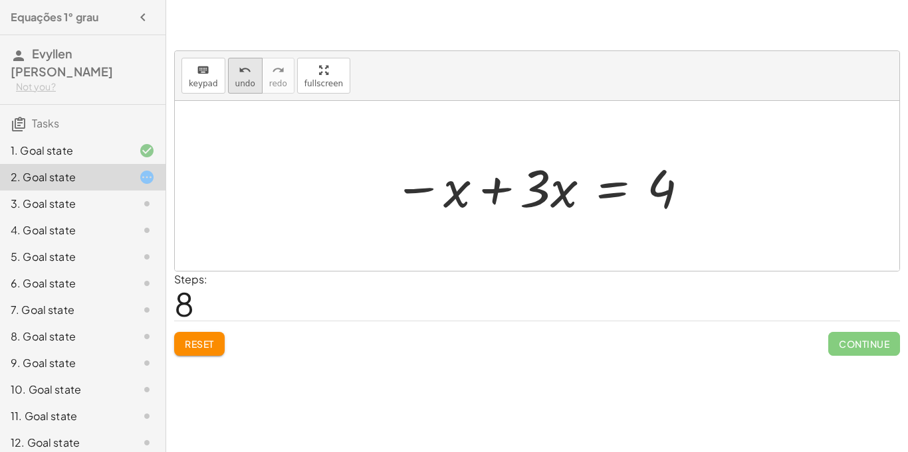
click at [228, 72] on button "undo undo" at bounding box center [245, 76] width 35 height 36
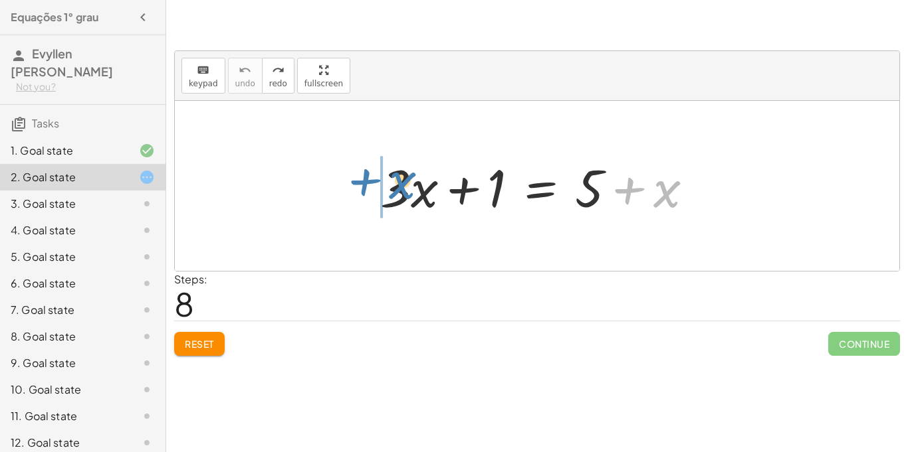
drag, startPoint x: 658, startPoint y: 193, endPoint x: 364, endPoint y: 190, distance: 294.4
click at [364, 190] on div "+ x + · 3 · x + 1 = + 5 + x" at bounding box center [536, 186] width 353 height 75
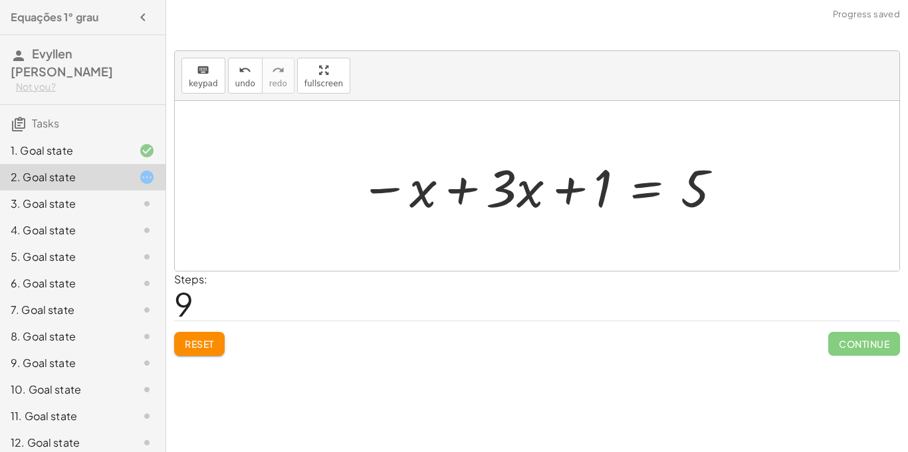
click at [211, 326] on div "Reset Continue" at bounding box center [537, 338] width 726 height 35
click at [199, 348] on span "Reset" at bounding box center [199, 344] width 29 height 12
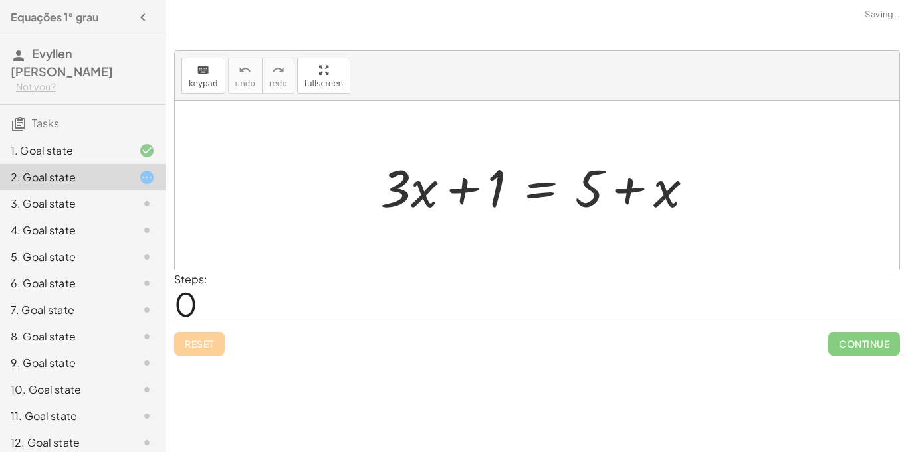
click at [199, 348] on div "Reset Continue" at bounding box center [537, 338] width 726 height 35
click at [38, 157] on div "1. Goal state" at bounding box center [64, 151] width 107 height 16
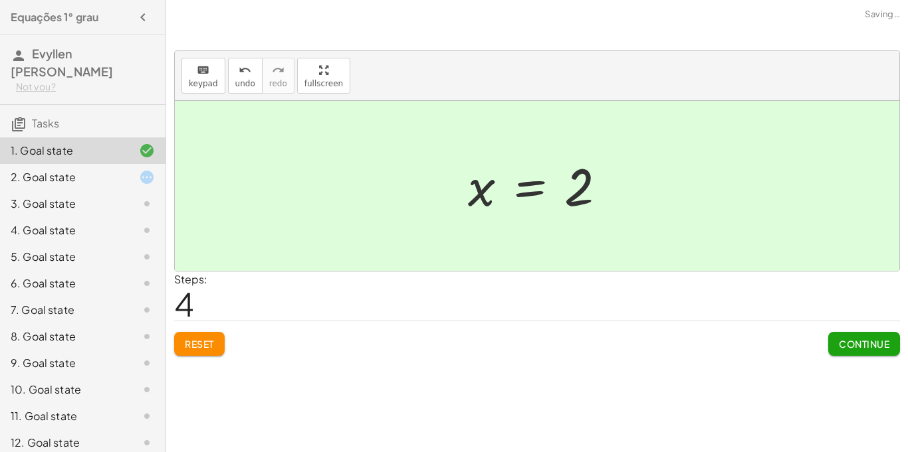
click at [60, 183] on div "2. Goal state" at bounding box center [64, 177] width 107 height 16
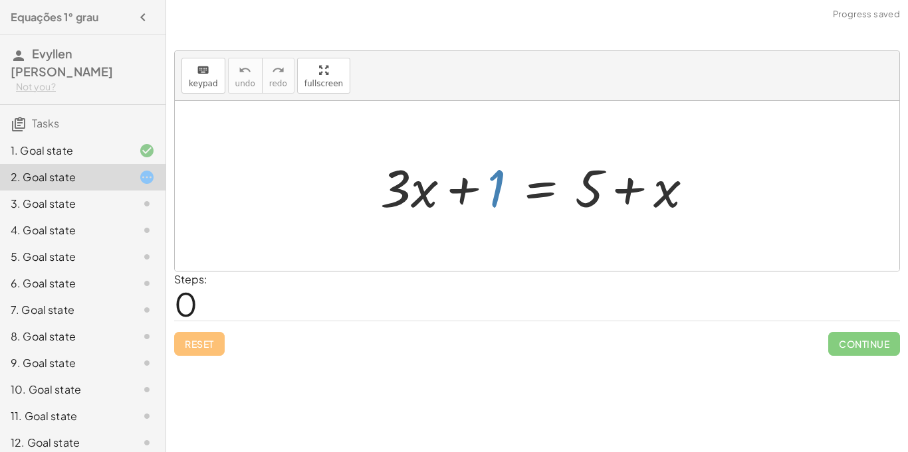
click at [492, 196] on div at bounding box center [541, 186] width 337 height 68
drag, startPoint x: 684, startPoint y: 189, endPoint x: 469, endPoint y: 187, distance: 215.3
click at [469, 187] on div at bounding box center [541, 186] width 337 height 68
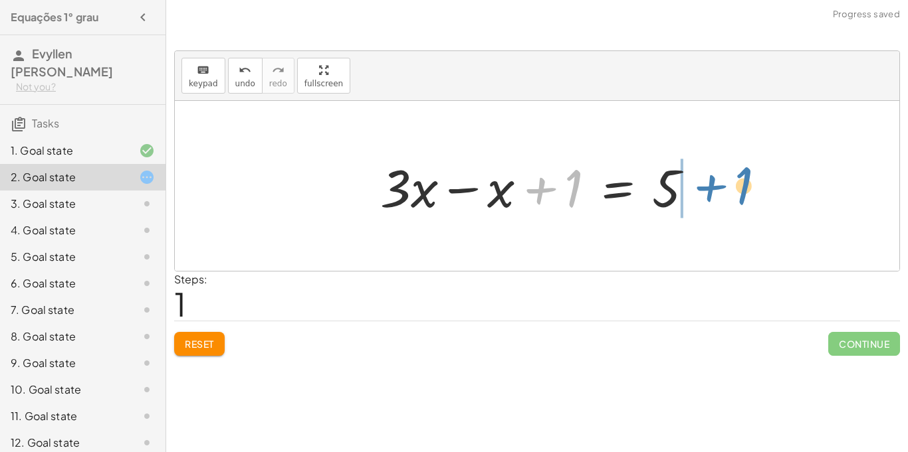
drag, startPoint x: 565, startPoint y: 186, endPoint x: 731, endPoint y: 185, distance: 165.4
click at [731, 185] on div "+ · 3 · x + 1 = + 5 + x + 1 + · 3 · x + 1 = 5 x −" at bounding box center [537, 186] width 724 height 170
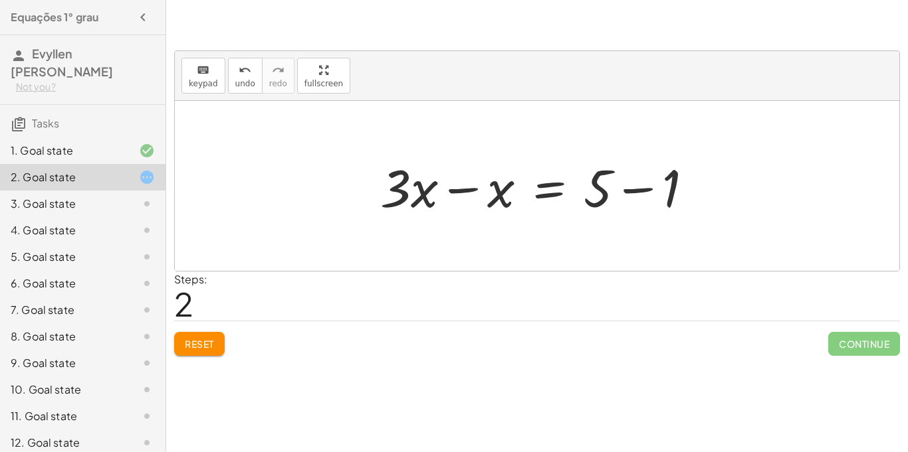
click at [200, 343] on span "Reset" at bounding box center [199, 344] width 29 height 12
click at [200, 343] on div "Reset Continue" at bounding box center [537, 338] width 726 height 35
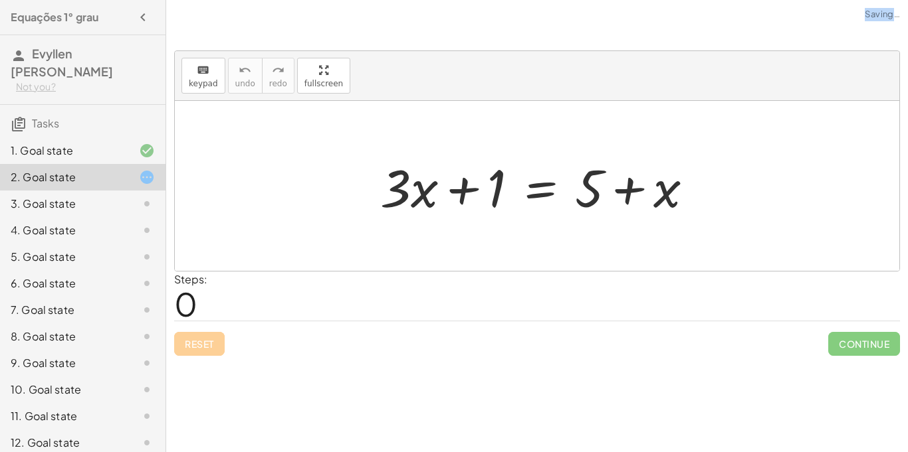
click at [200, 343] on div "Reset Continue" at bounding box center [537, 338] width 726 height 35
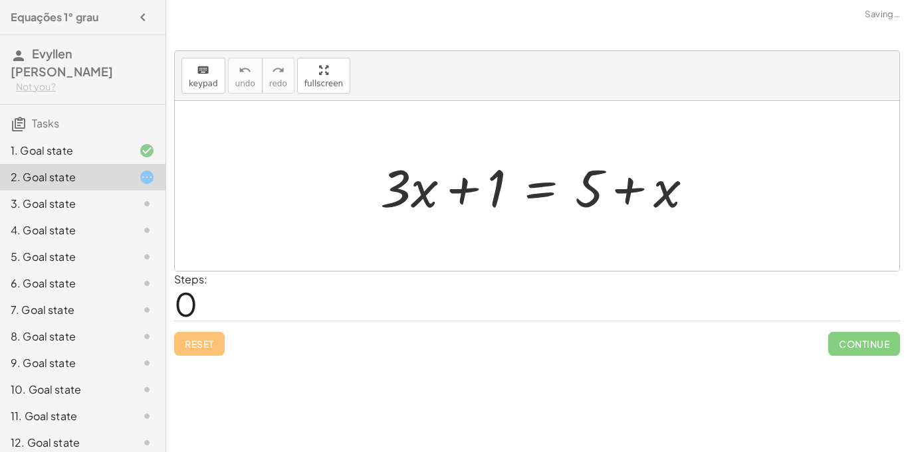
click at [200, 343] on div "Reset Continue" at bounding box center [537, 338] width 726 height 35
drag, startPoint x: 669, startPoint y: 200, endPoint x: 462, endPoint y: 198, distance: 207.3
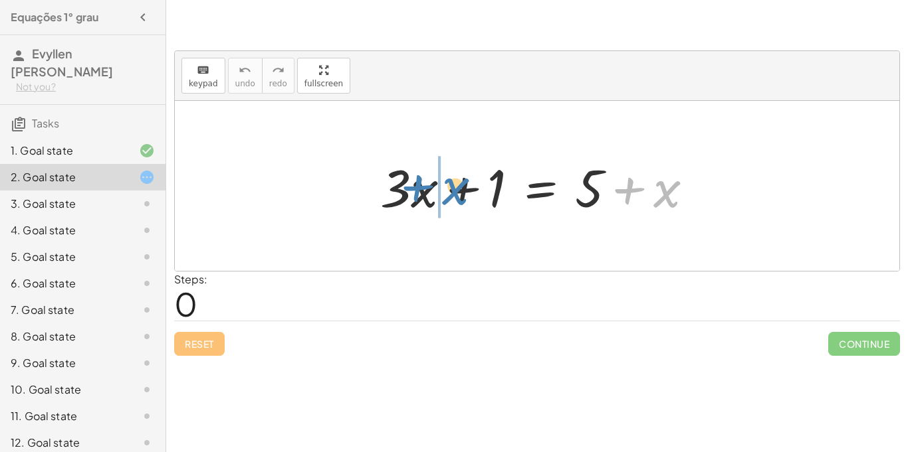
click at [462, 198] on div at bounding box center [541, 186] width 337 height 68
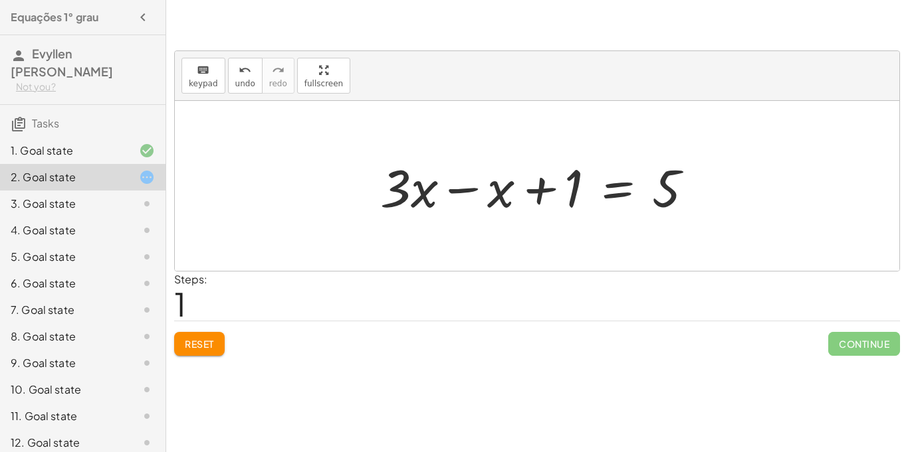
click at [462, 198] on div at bounding box center [541, 186] width 337 height 68
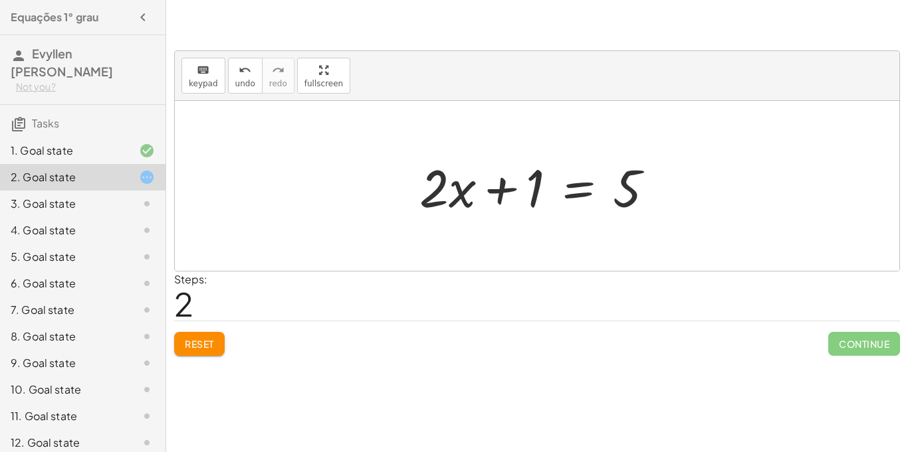
click at [462, 198] on div at bounding box center [542, 186] width 258 height 68
click at [143, 145] on icon at bounding box center [147, 151] width 16 height 16
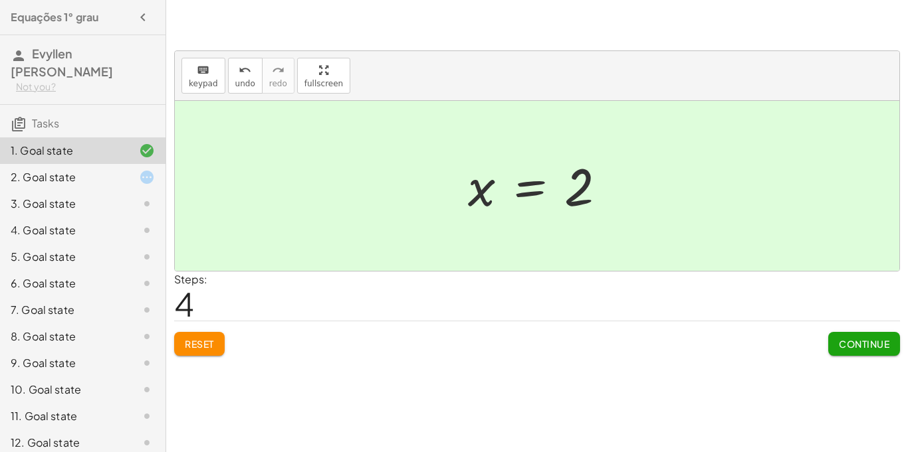
click at [113, 172] on div "2. Goal state" at bounding box center [64, 177] width 107 height 16
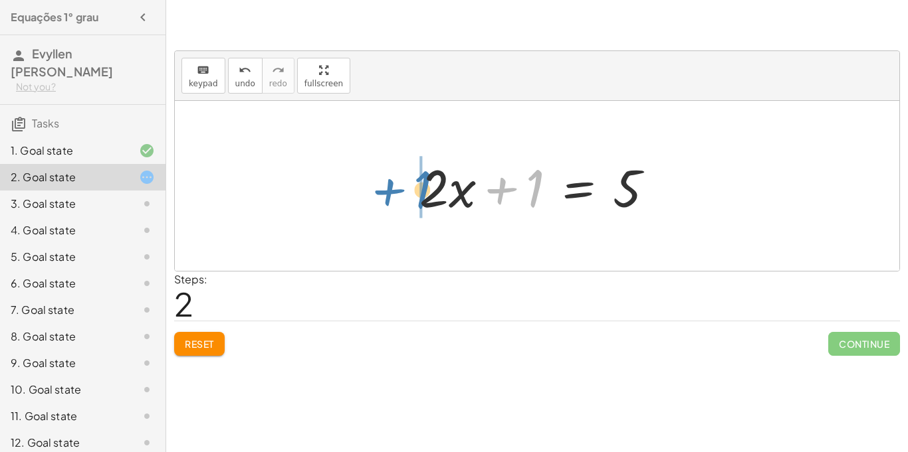
drag, startPoint x: 542, startPoint y: 183, endPoint x: 429, endPoint y: 183, distance: 112.3
click at [429, 183] on div at bounding box center [542, 186] width 258 height 68
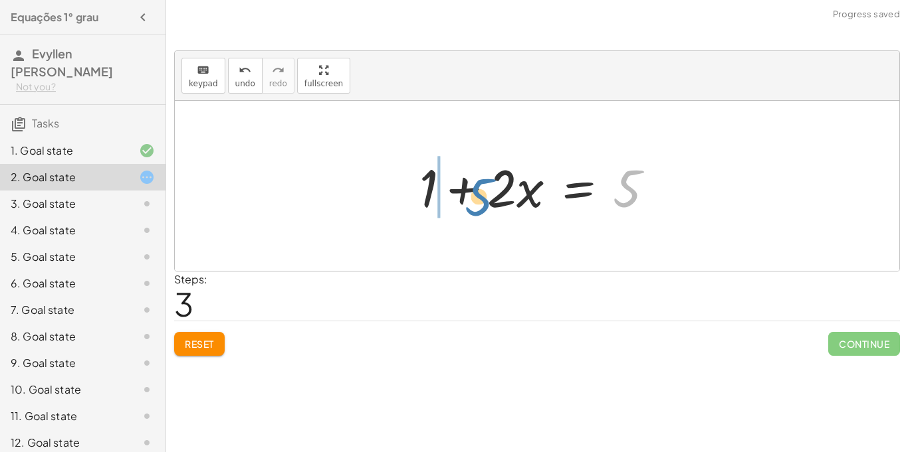
drag, startPoint x: 624, startPoint y: 196, endPoint x: 474, endPoint y: 203, distance: 149.7
click at [474, 203] on div at bounding box center [542, 186] width 258 height 68
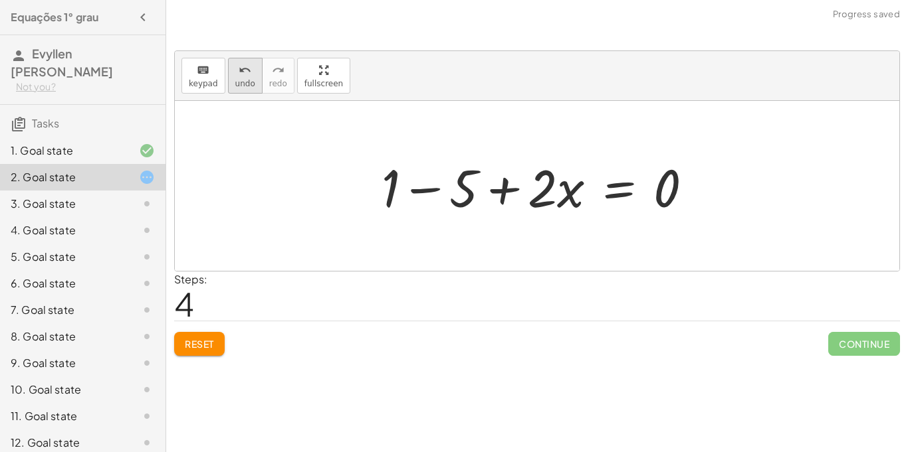
click at [239, 82] on span "undo" at bounding box center [245, 83] width 20 height 9
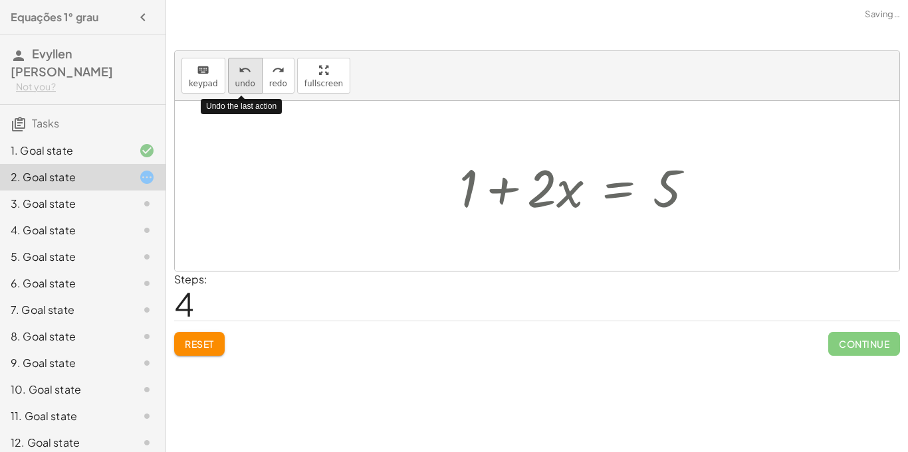
click at [239, 82] on span "undo" at bounding box center [245, 83] width 20 height 9
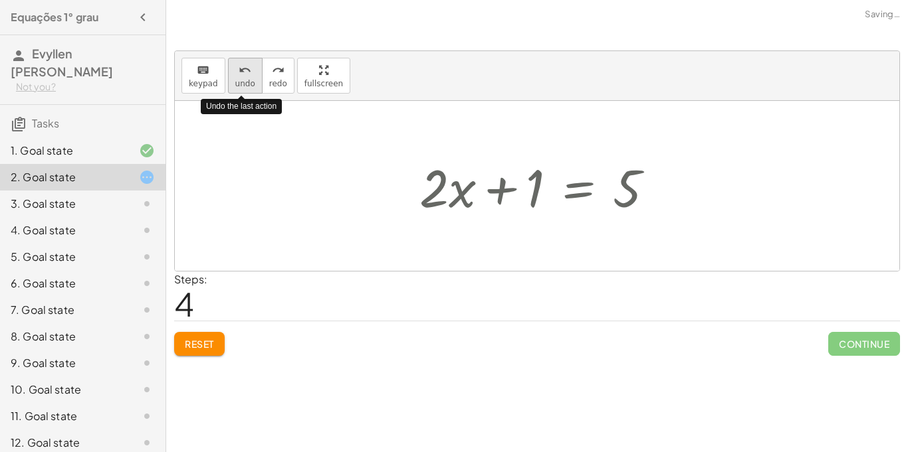
click at [239, 82] on span "undo" at bounding box center [245, 83] width 20 height 9
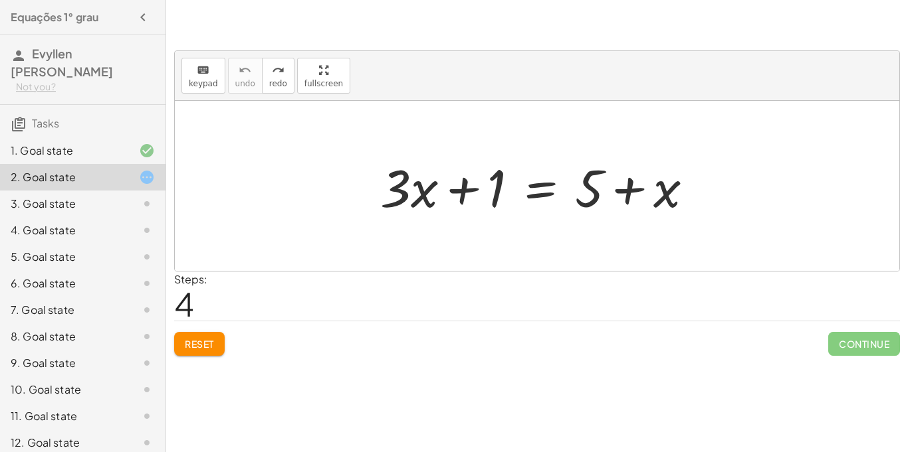
click at [181, 340] on button "Reset" at bounding box center [199, 344] width 50 height 24
click at [181, 340] on div "Reset Continue" at bounding box center [537, 338] width 726 height 35
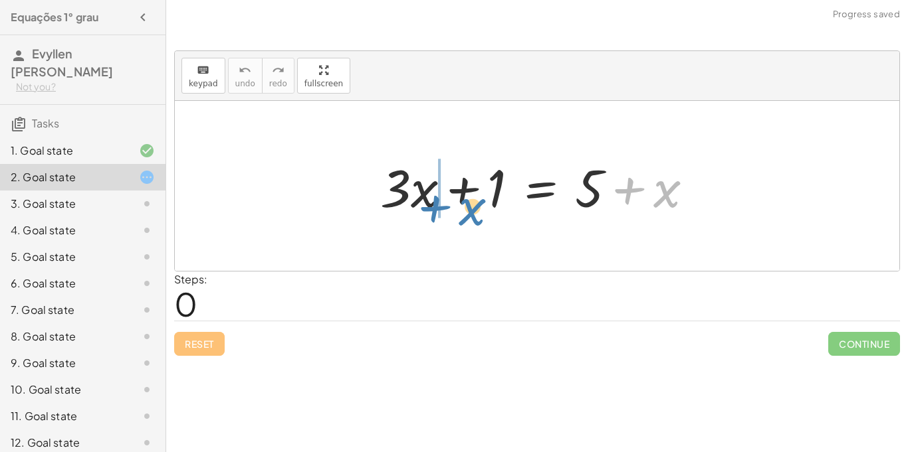
drag, startPoint x: 662, startPoint y: 201, endPoint x: 459, endPoint y: 210, distance: 203.5
click at [459, 210] on div at bounding box center [541, 186] width 337 height 68
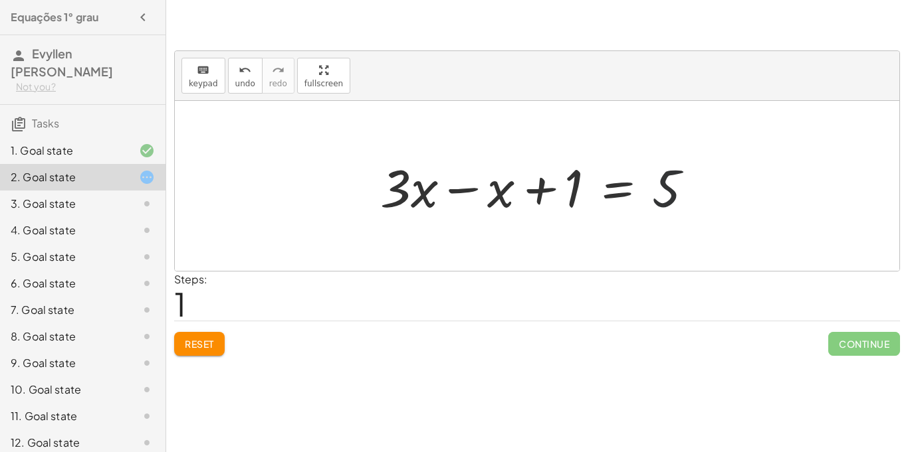
click at [667, 195] on div at bounding box center [541, 186] width 337 height 68
drag, startPoint x: 553, startPoint y: 187, endPoint x: 754, endPoint y: 189, distance: 200.7
click at [754, 189] on div "+ · 3 · x + 1 = + 5 + x + 1 + · 3 · x + 1 = 5 x −" at bounding box center [537, 186] width 724 height 170
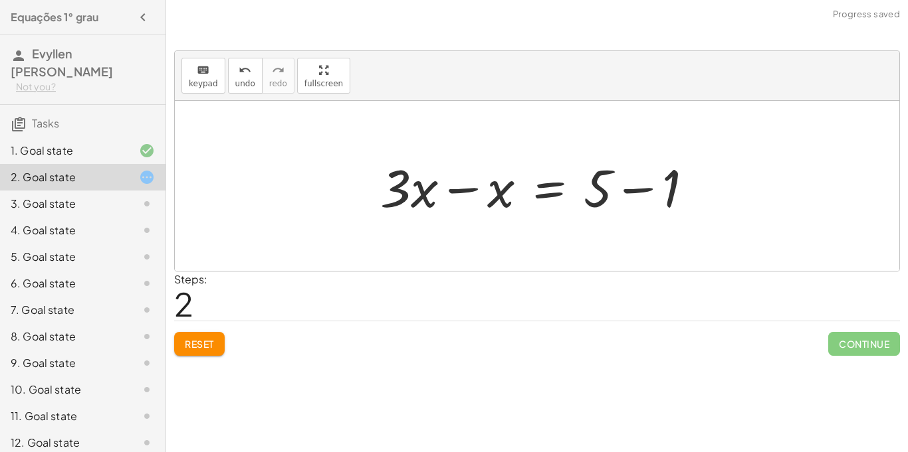
click at [460, 185] on div at bounding box center [541, 186] width 337 height 68
click at [460, 185] on div at bounding box center [581, 186] width 258 height 68
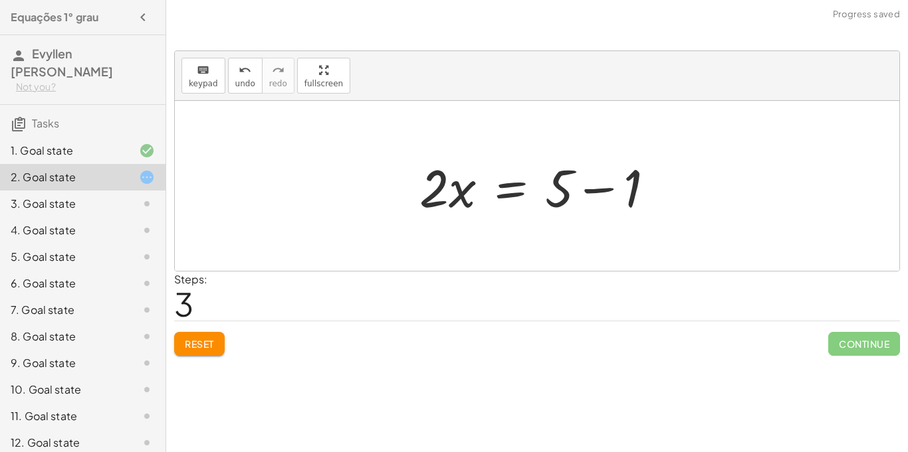
click at [586, 184] on div at bounding box center [542, 186] width 258 height 68
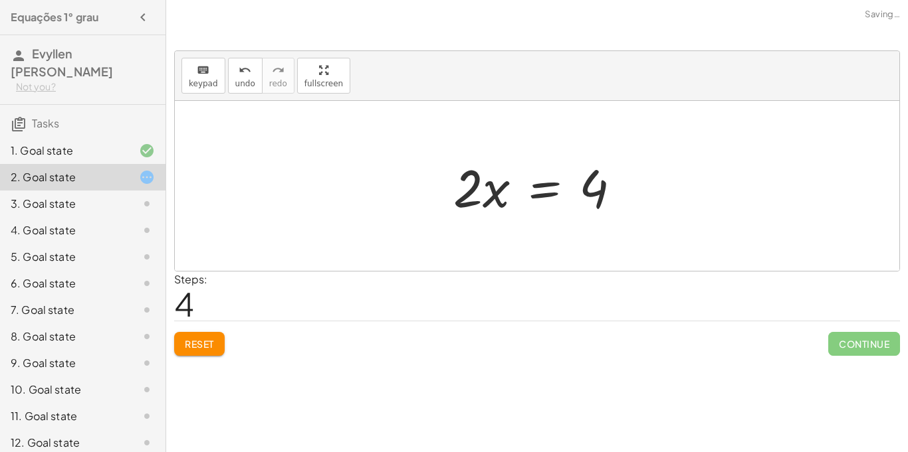
click at [494, 183] on div at bounding box center [542, 186] width 191 height 68
click at [481, 182] on div at bounding box center [542, 186] width 191 height 68
drag, startPoint x: 472, startPoint y: 189, endPoint x: 599, endPoint y: 193, distance: 127.0
click at [599, 193] on div at bounding box center [542, 186] width 191 height 68
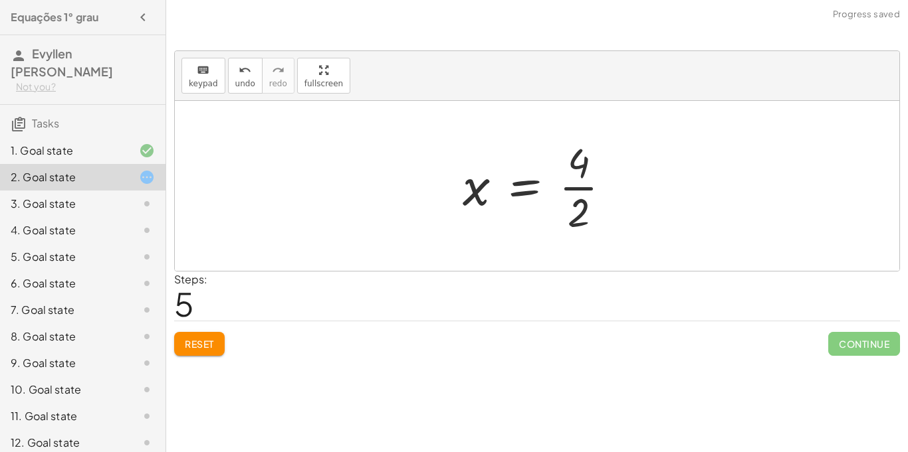
click at [587, 178] on div at bounding box center [542, 186] width 172 height 102
click at [587, 178] on div at bounding box center [537, 186] width 162 height 66
click at [233, 217] on div at bounding box center [537, 186] width 724 height 170
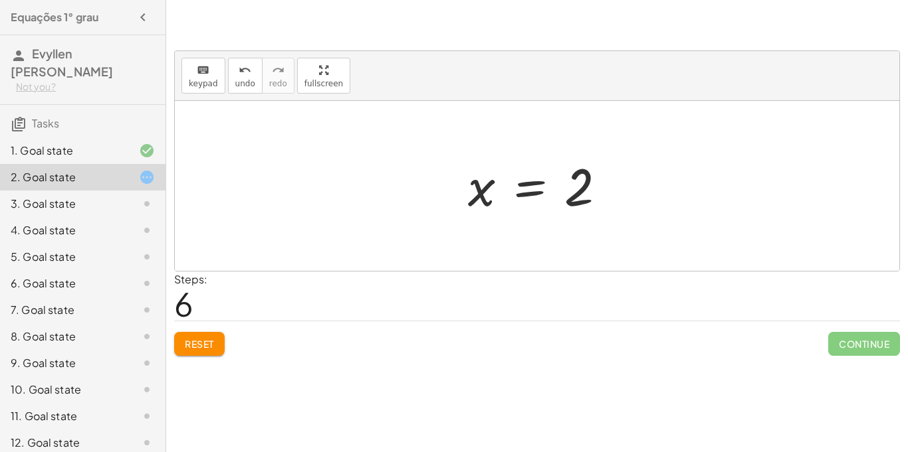
click at [561, 187] on div at bounding box center [542, 186] width 162 height 66
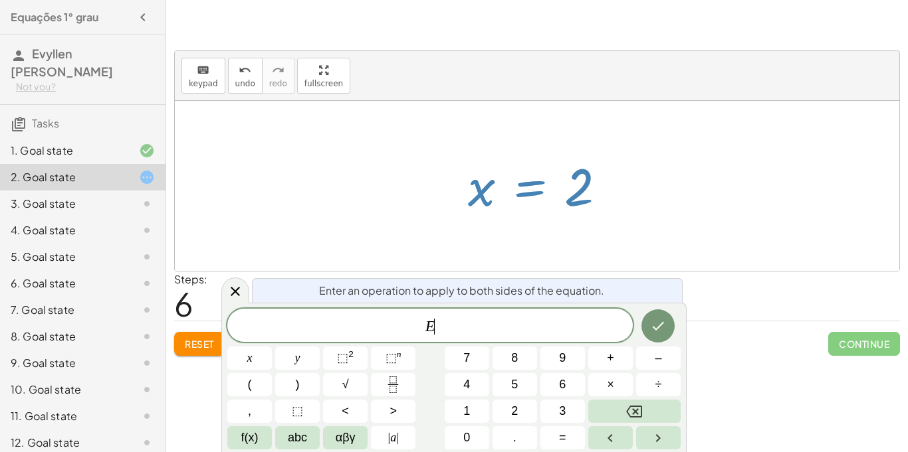
scroll to position [2, 0]
click at [595, 199] on div at bounding box center [542, 186] width 162 height 66
click at [759, 196] on div at bounding box center [537, 186] width 724 height 170
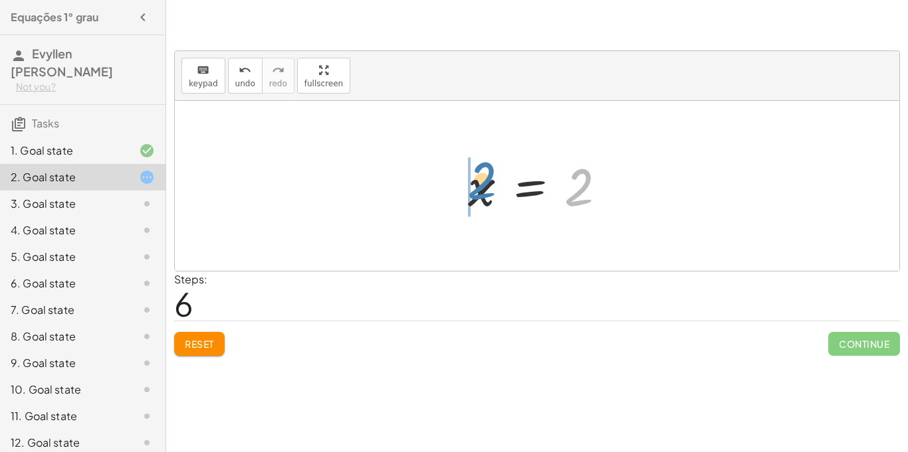
drag, startPoint x: 586, startPoint y: 202, endPoint x: 488, endPoint y: 197, distance: 98.5
click at [488, 197] on div at bounding box center [542, 186] width 162 height 66
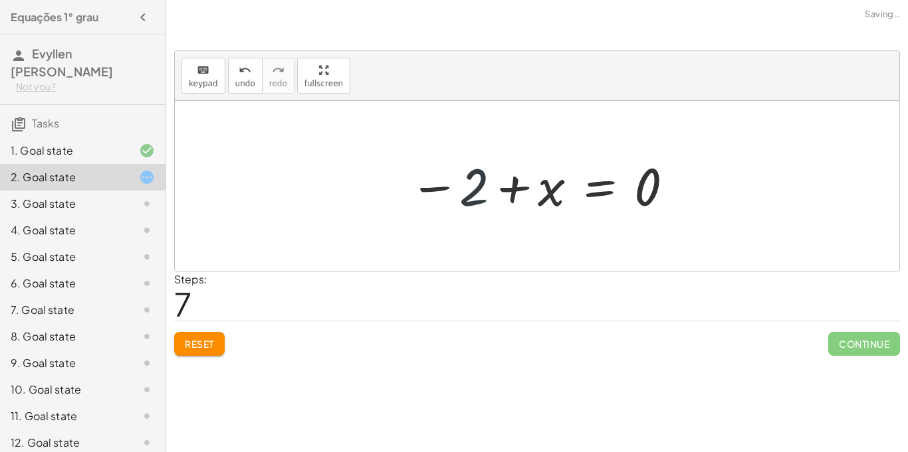
drag, startPoint x: 472, startPoint y: 195, endPoint x: 485, endPoint y: 199, distance: 13.5
click at [485, 199] on div at bounding box center [542, 186] width 279 height 66
click at [523, 195] on div at bounding box center [542, 186] width 279 height 66
click at [248, 64] on div "undo" at bounding box center [245, 70] width 20 height 16
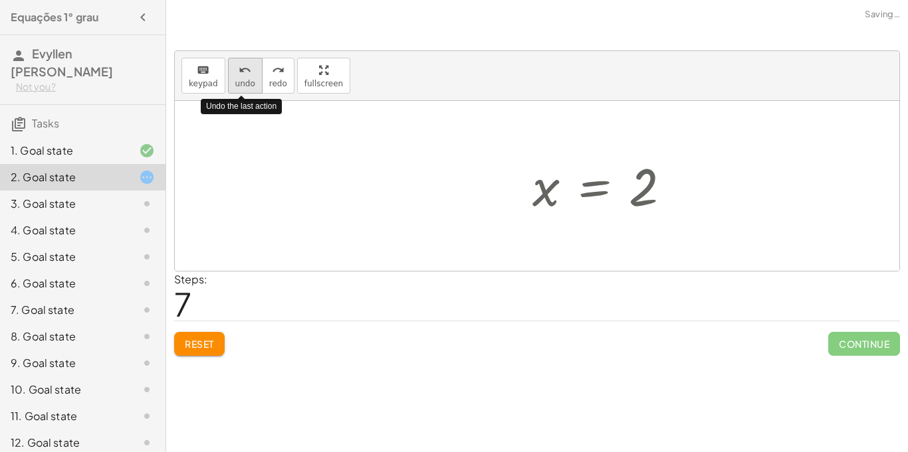
click at [248, 64] on div "undo" at bounding box center [245, 70] width 20 height 16
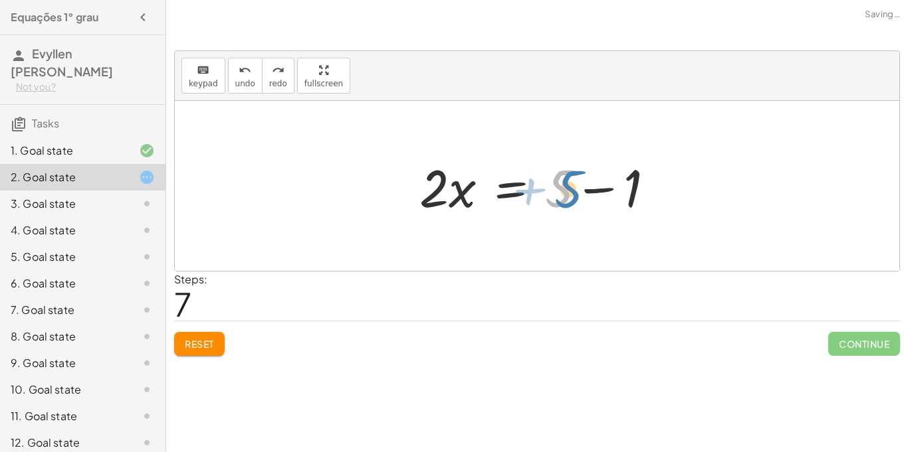
click at [566, 195] on div at bounding box center [542, 186] width 258 height 68
click at [591, 197] on div at bounding box center [542, 186] width 258 height 68
click at [591, 197] on div at bounding box center [508, 186] width 191 height 68
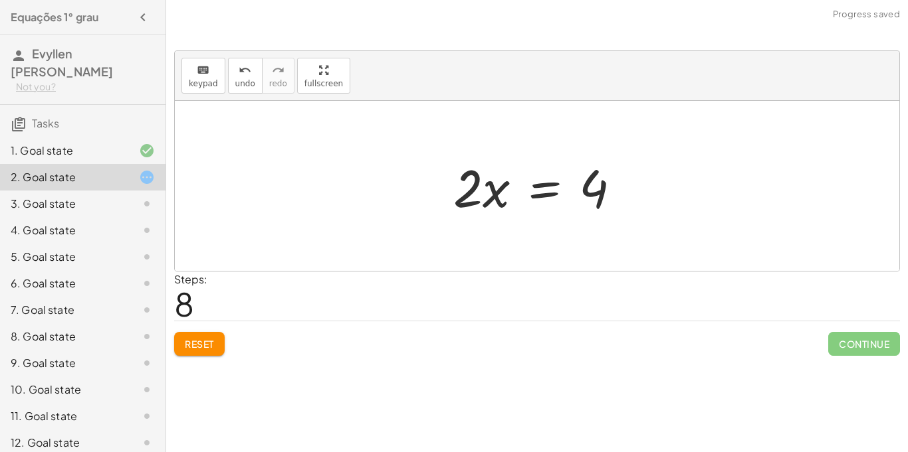
click at [207, 346] on span "Reset" at bounding box center [199, 344] width 29 height 12
click at [207, 346] on div "Reset Continue" at bounding box center [537, 338] width 726 height 35
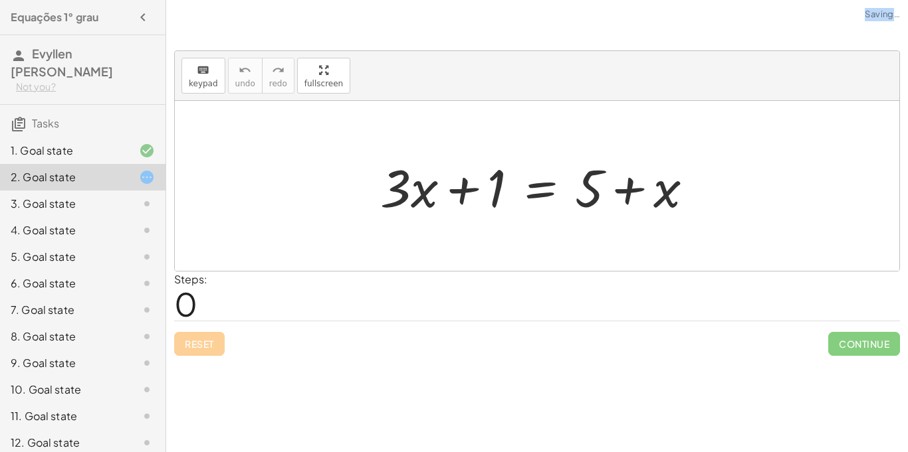
click at [207, 346] on div "Reset Continue" at bounding box center [537, 338] width 726 height 35
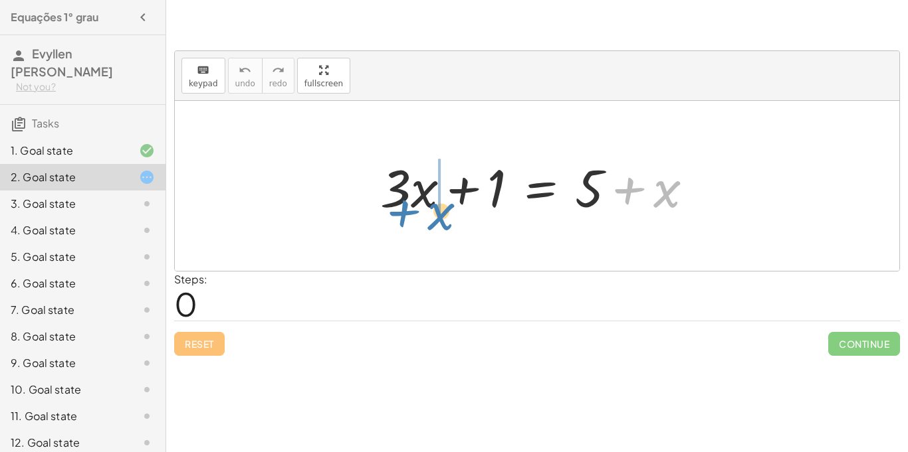
drag, startPoint x: 664, startPoint y: 203, endPoint x: 476, endPoint y: 200, distance: 188.1
click at [476, 200] on div at bounding box center [541, 186] width 337 height 68
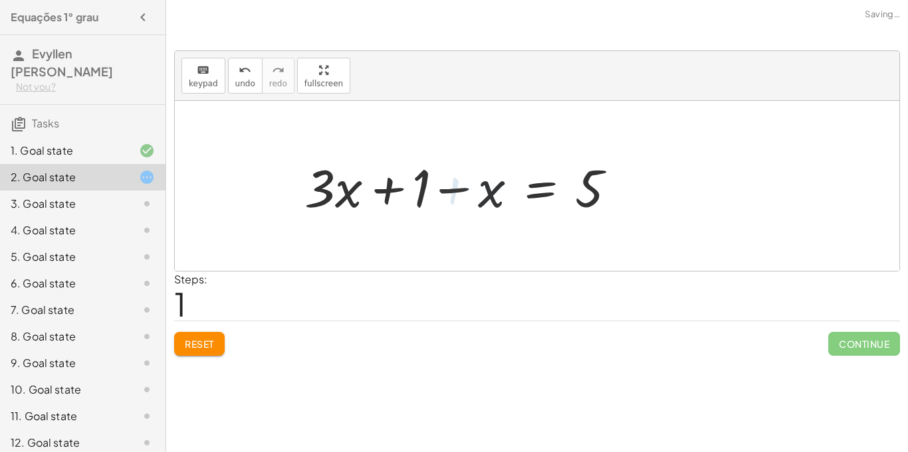
click at [472, 199] on div at bounding box center [464, 186] width 337 height 68
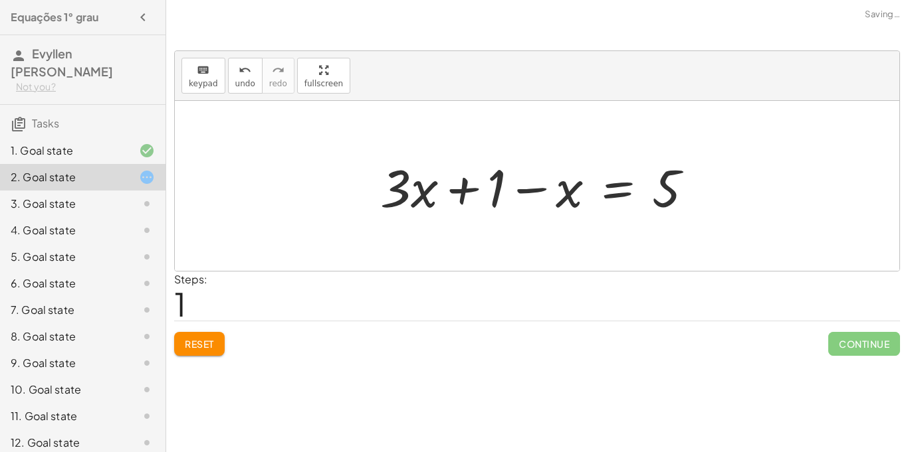
click at [206, 332] on button "Reset" at bounding box center [199, 344] width 50 height 24
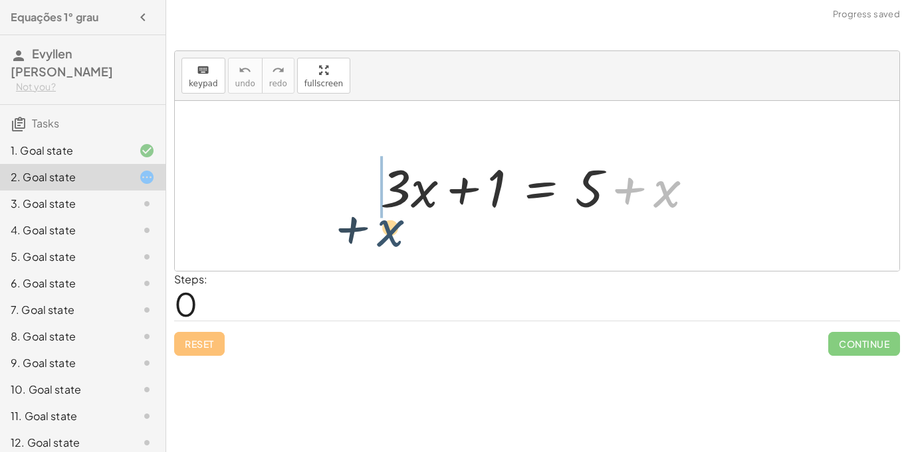
drag, startPoint x: 664, startPoint y: 195, endPoint x: 363, endPoint y: 234, distance: 303.4
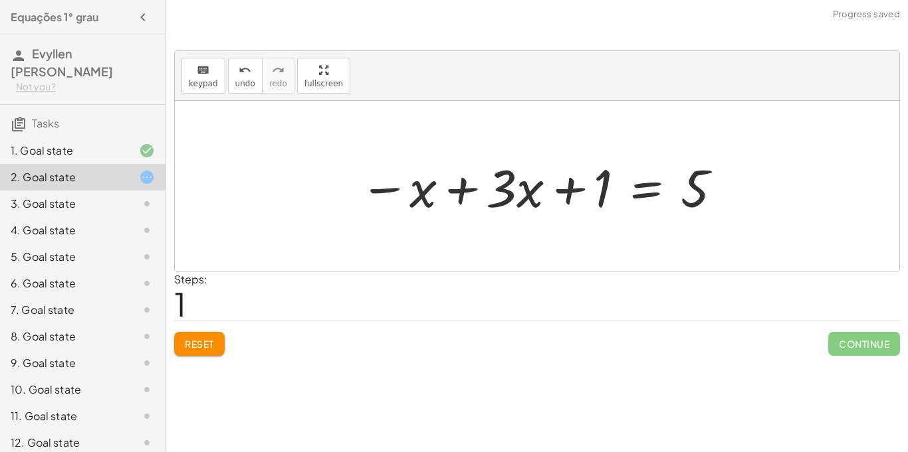
click at [207, 330] on div "Reset Continue" at bounding box center [537, 338] width 726 height 35
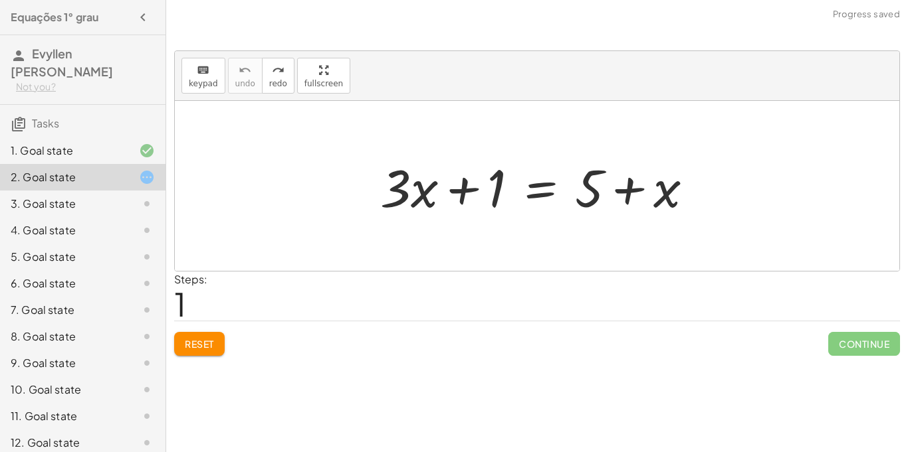
click at [205, 332] on button "Reset" at bounding box center [199, 344] width 50 height 24
click at [207, 334] on div "Reset Continue" at bounding box center [537, 338] width 726 height 35
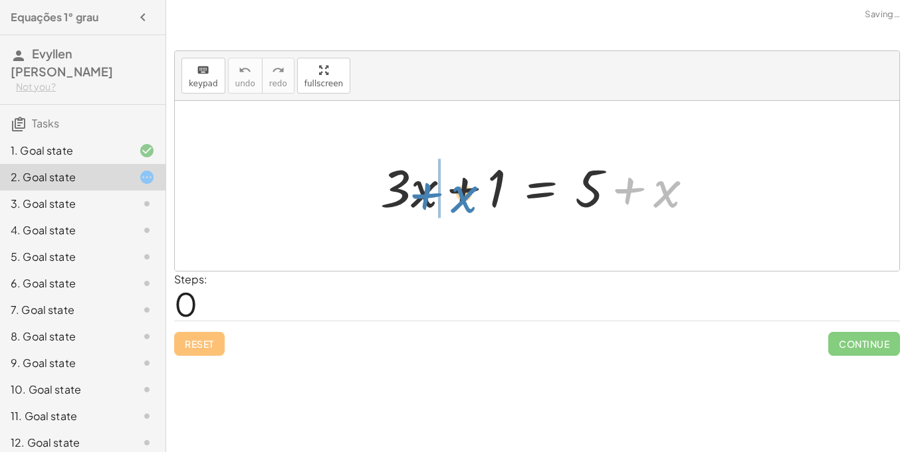
drag, startPoint x: 662, startPoint y: 193, endPoint x: 459, endPoint y: 196, distance: 203.3
click at [459, 196] on div at bounding box center [541, 186] width 337 height 68
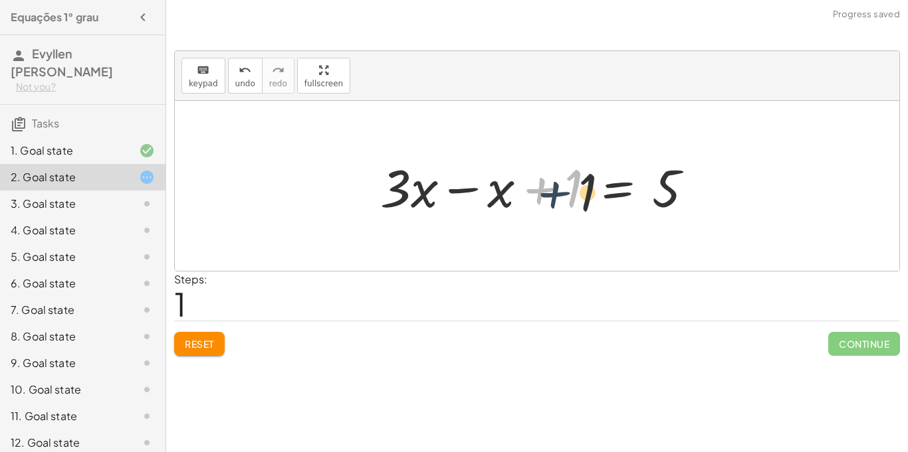
drag, startPoint x: 538, startPoint y: 195, endPoint x: 676, endPoint y: 203, distance: 138.4
click at [676, 203] on div at bounding box center [541, 186] width 337 height 68
click at [643, 187] on div at bounding box center [541, 186] width 337 height 68
click at [643, 187] on div at bounding box center [508, 186] width 270 height 68
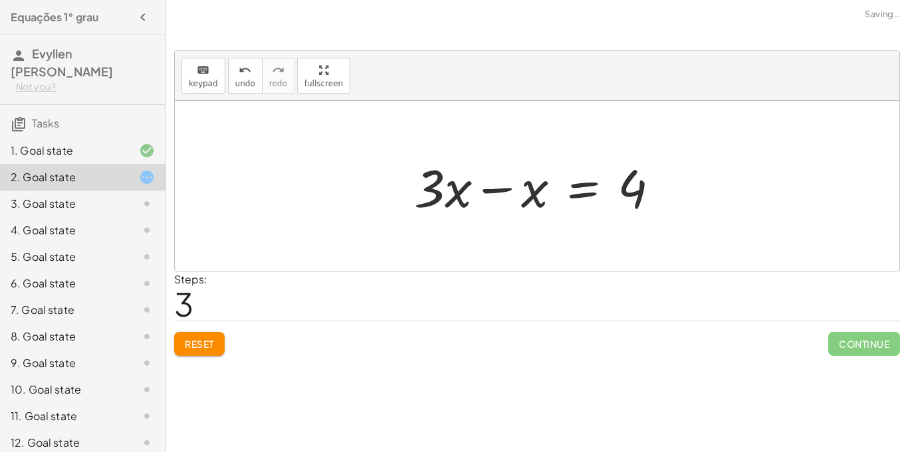
click at [493, 187] on div at bounding box center [542, 186] width 270 height 68
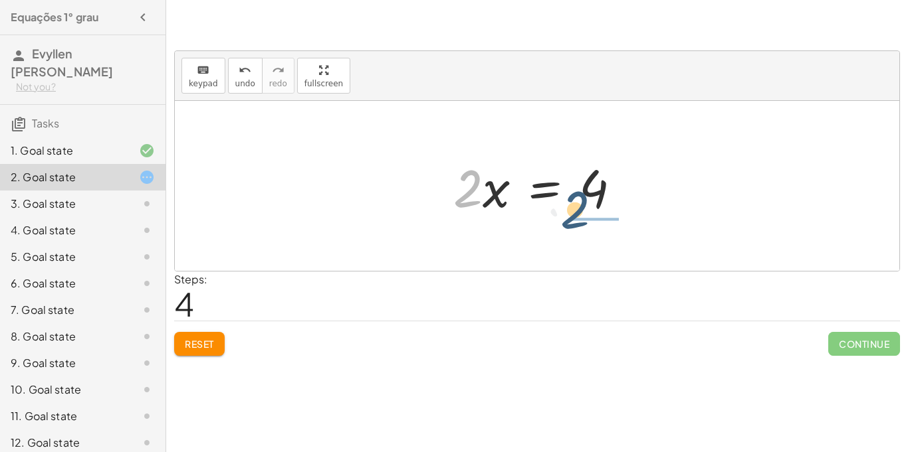
drag, startPoint x: 478, startPoint y: 180, endPoint x: 595, endPoint y: 201, distance: 118.2
click at [595, 201] on div at bounding box center [542, 186] width 191 height 68
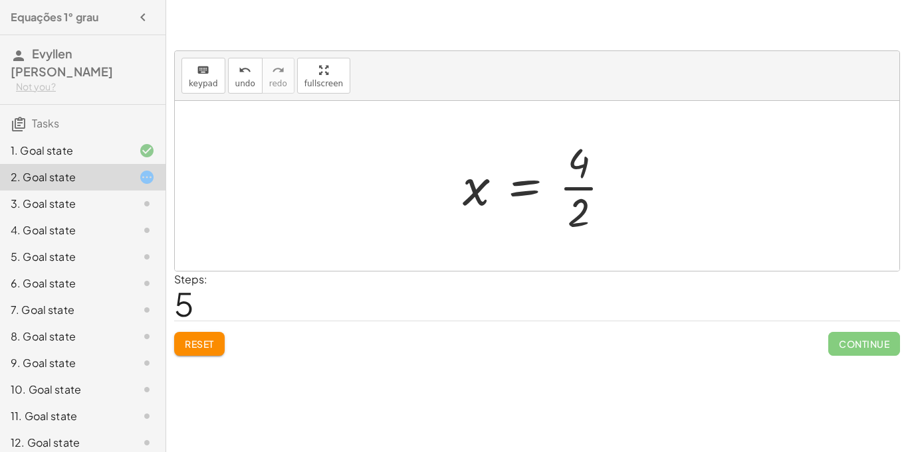
click at [132, 197] on div at bounding box center [136, 204] width 37 height 16
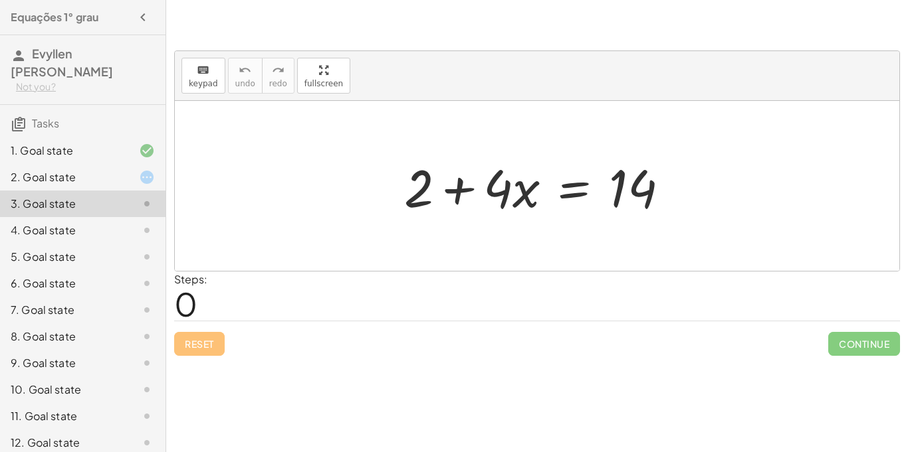
click at [536, 184] on div at bounding box center [541, 186] width 288 height 68
drag, startPoint x: 419, startPoint y: 195, endPoint x: 687, endPoint y: 213, distance: 268.4
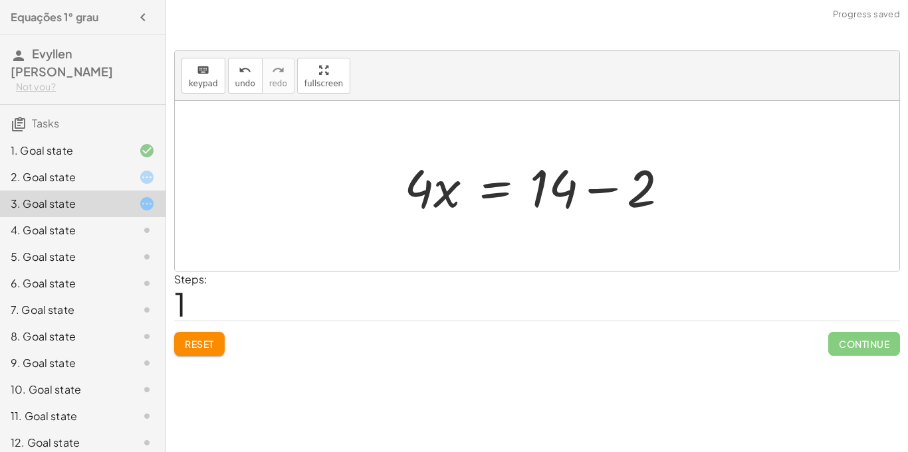
click at [575, 191] on div at bounding box center [541, 186] width 288 height 68
click at [586, 191] on div at bounding box center [541, 186] width 288 height 68
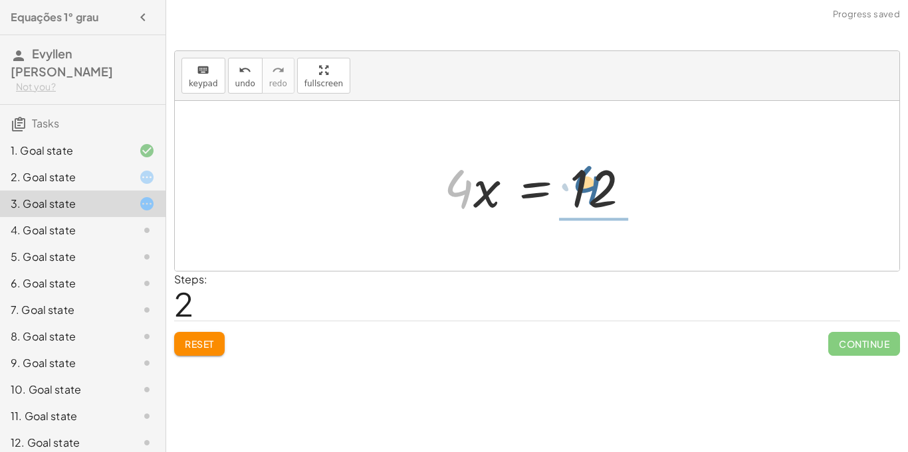
drag, startPoint x: 469, startPoint y: 187, endPoint x: 607, endPoint y: 183, distance: 137.6
click at [607, 183] on div at bounding box center [542, 186] width 210 height 68
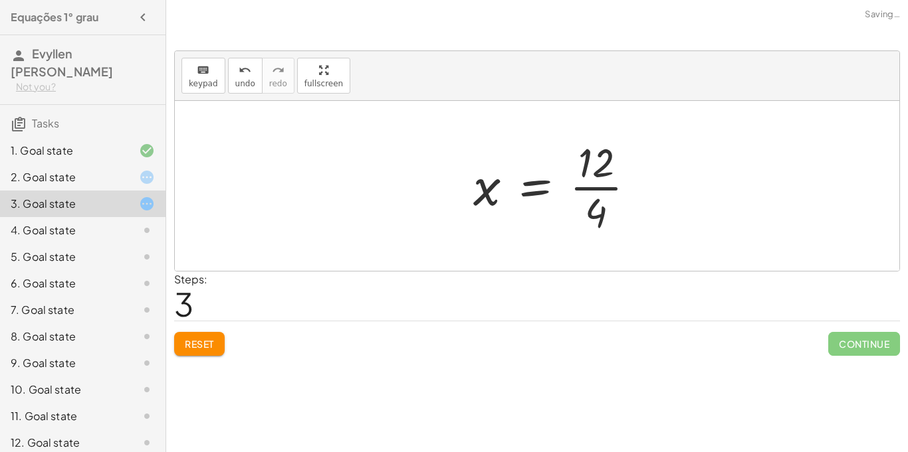
click at [607, 183] on div at bounding box center [559, 186] width 186 height 102
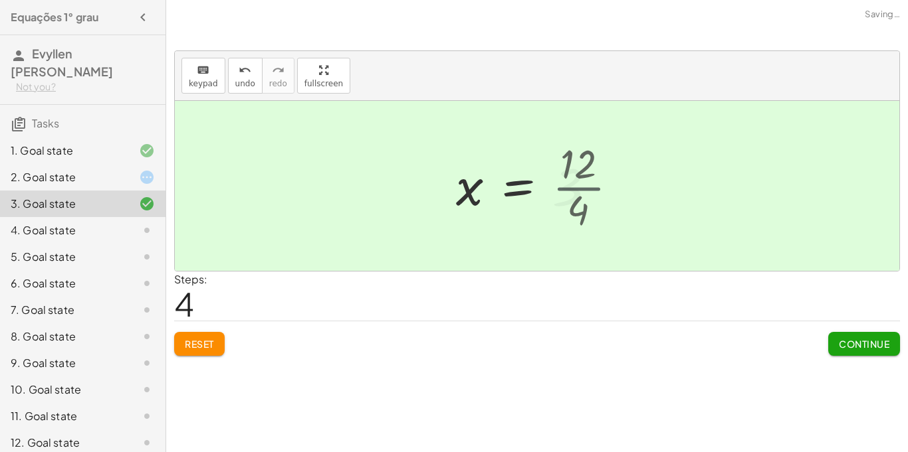
click at [607, 183] on div at bounding box center [530, 186] width 163 height 66
click at [577, 173] on div at bounding box center [541, 186] width 163 height 66
click at [144, 229] on icon at bounding box center [147, 231] width 16 height 16
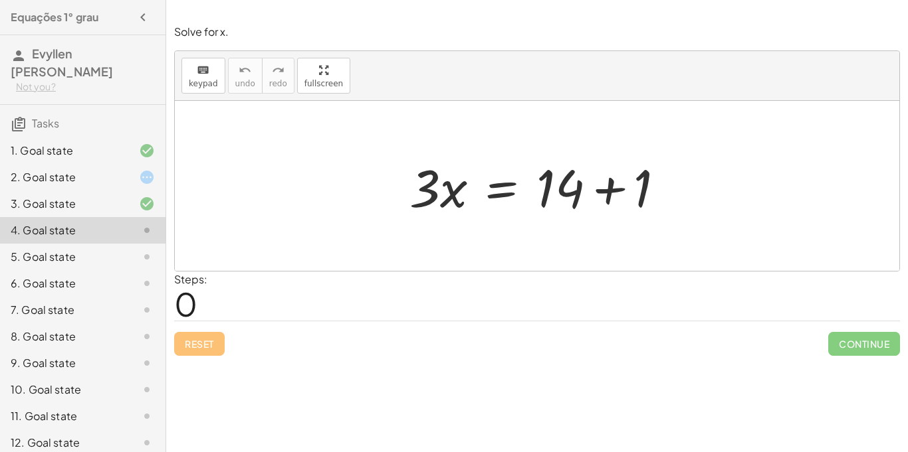
click at [593, 188] on div at bounding box center [542, 186] width 279 height 68
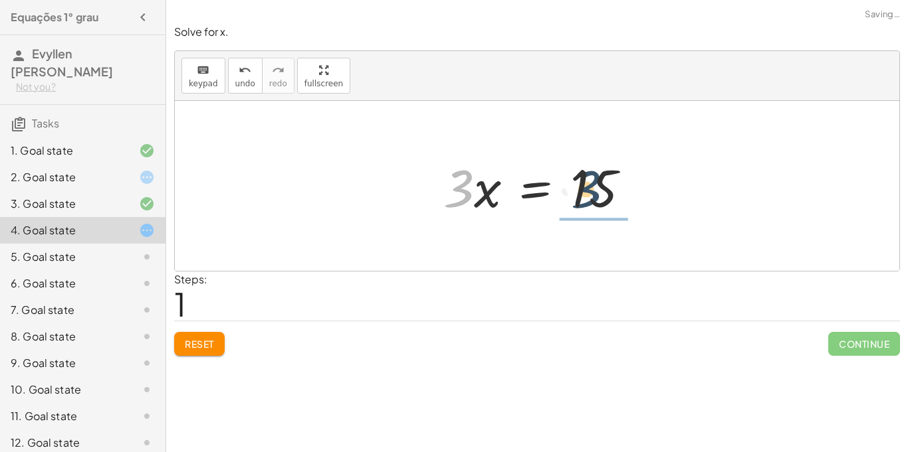
drag, startPoint x: 458, startPoint y: 187, endPoint x: 604, endPoint y: 189, distance: 145.5
click at [604, 189] on div at bounding box center [542, 186] width 210 height 68
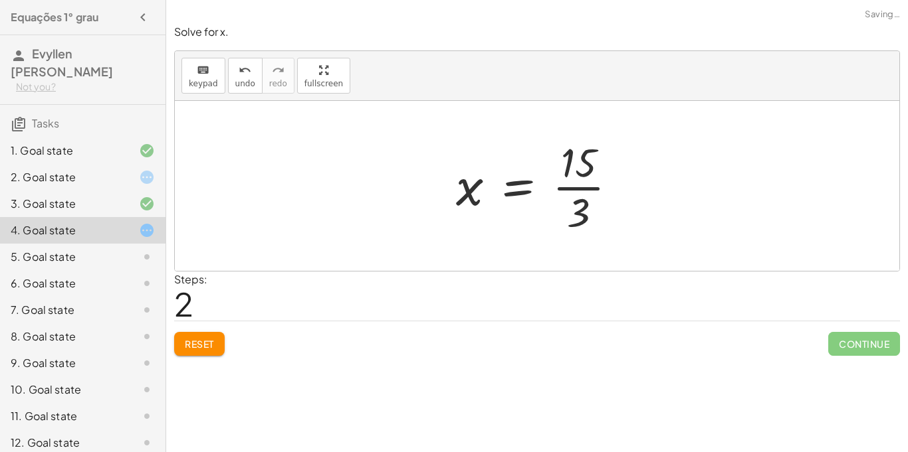
click at [601, 183] on div at bounding box center [541, 186] width 185 height 102
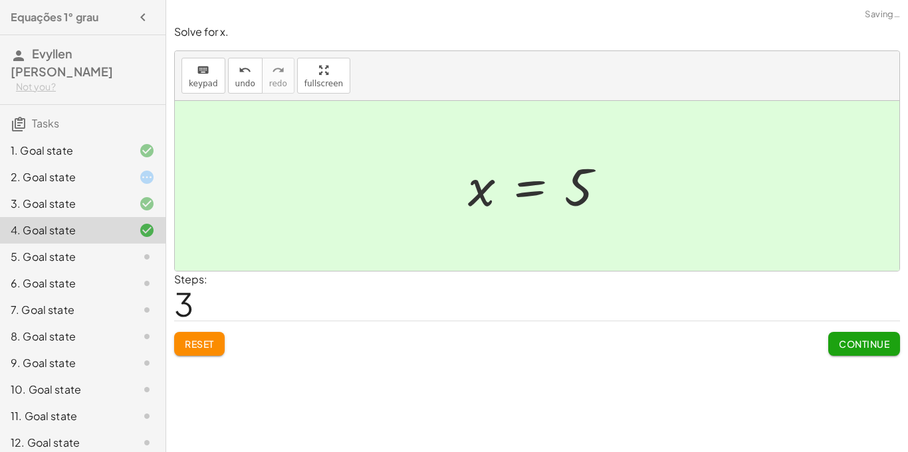
click at [148, 297] on div "5. Goal state" at bounding box center [82, 310] width 165 height 27
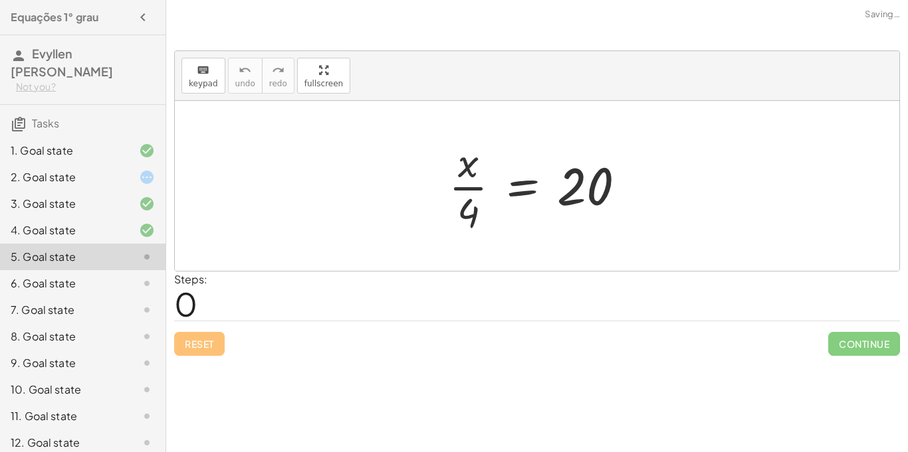
click at [573, 189] on div at bounding box center [542, 186] width 201 height 102
drag, startPoint x: 573, startPoint y: 189, endPoint x: 593, endPoint y: 201, distance: 22.3
click at [593, 201] on div at bounding box center [542, 186] width 201 height 102
drag, startPoint x: 464, startPoint y: 193, endPoint x: 651, endPoint y: 193, distance: 186.7
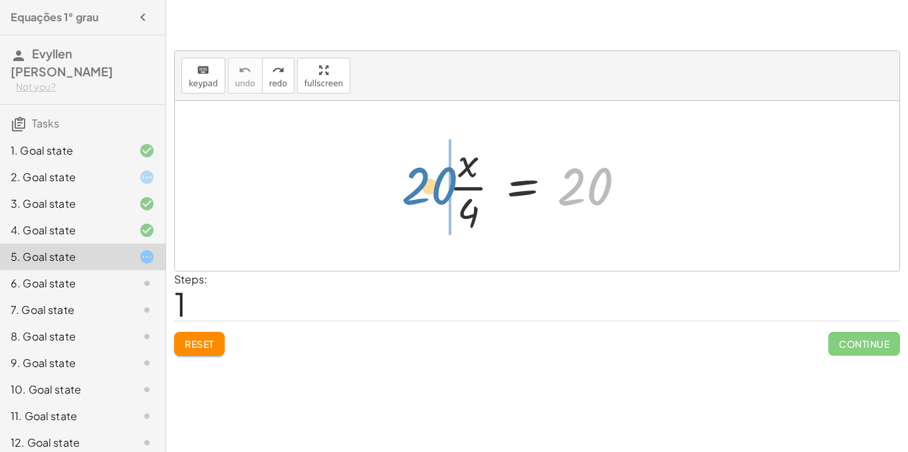
drag, startPoint x: 570, startPoint y: 194, endPoint x: 413, endPoint y: 194, distance: 156.8
click at [413, 194] on div "20 · x · 4 = 20" at bounding box center [537, 186] width 724 height 170
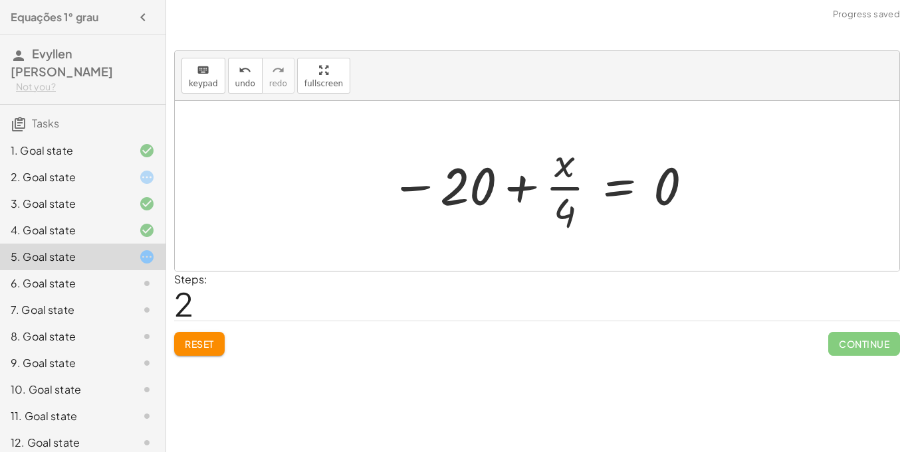
click at [561, 176] on div at bounding box center [542, 186] width 318 height 102
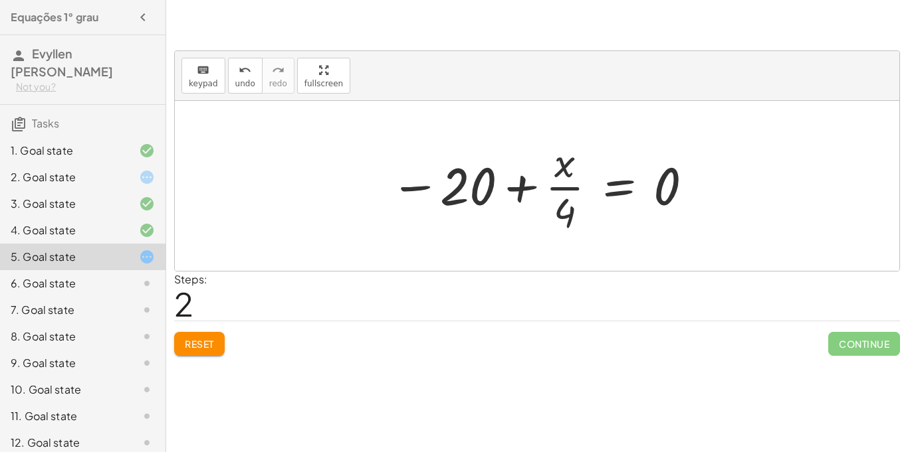
click at [462, 181] on div at bounding box center [542, 186] width 318 height 102
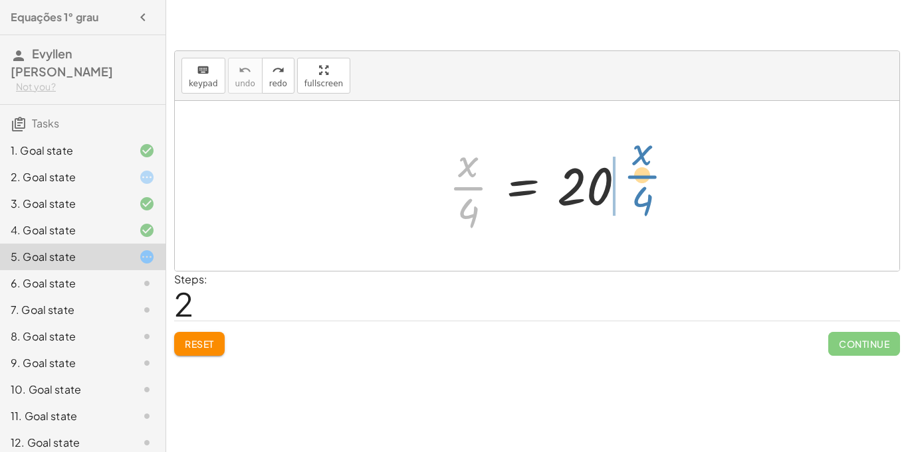
drag, startPoint x: 474, startPoint y: 183, endPoint x: 644, endPoint y: 169, distance: 170.1
click at [96, 198] on div "3. Goal state" at bounding box center [64, 204] width 107 height 16
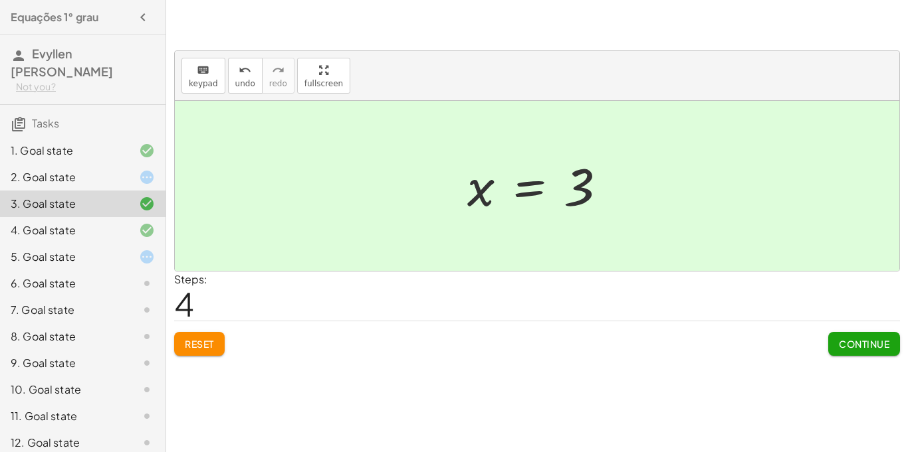
click at [128, 263] on div at bounding box center [136, 257] width 37 height 16
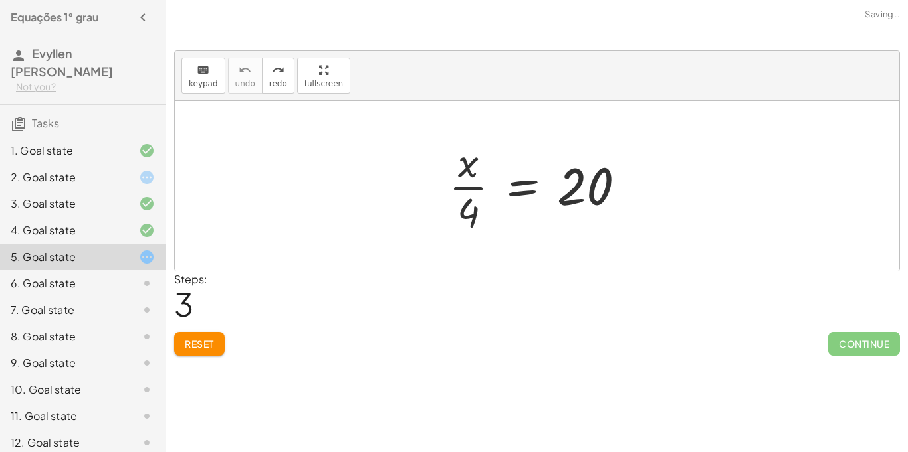
click at [467, 237] on div "· x · 4 = 20" at bounding box center [537, 186] width 217 height 109
drag, startPoint x: 466, startPoint y: 221, endPoint x: 613, endPoint y: 212, distance: 146.5
click at [594, 190] on div at bounding box center [569, 186] width 231 height 68
click at [594, 190] on div at bounding box center [567, 186] width 231 height 68
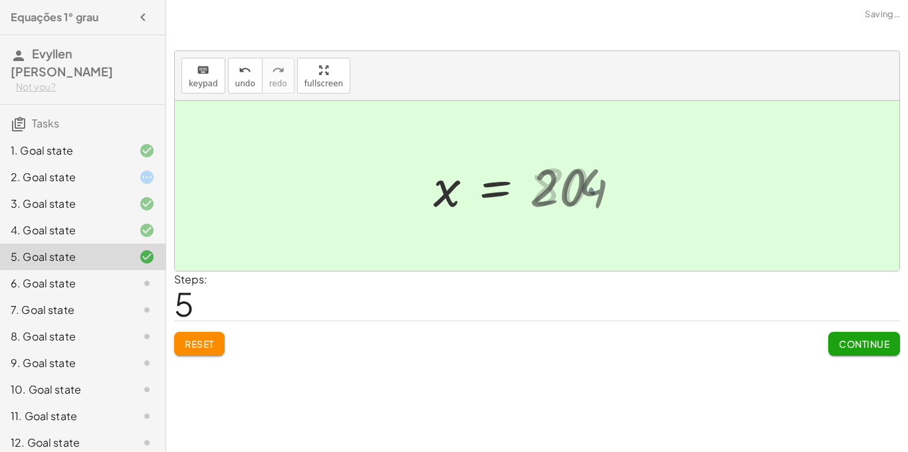
click at [594, 190] on div at bounding box center [522, 186] width 191 height 66
click at [114, 278] on div "6. Goal state" at bounding box center [64, 284] width 107 height 16
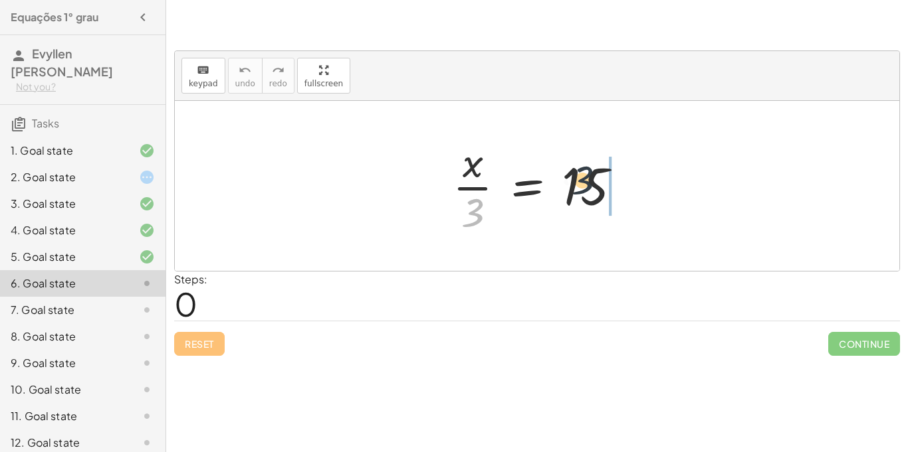
drag, startPoint x: 470, startPoint y: 215, endPoint x: 611, endPoint y: 179, distance: 144.6
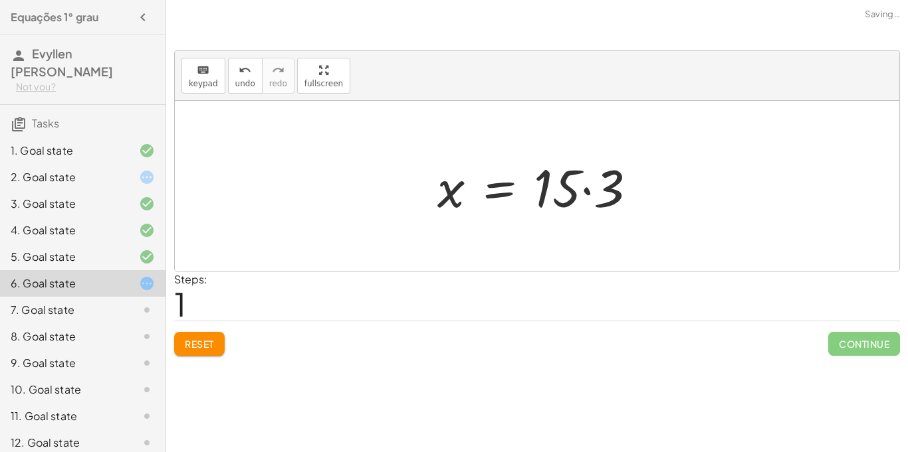
click at [589, 173] on div at bounding box center [542, 186] width 223 height 68
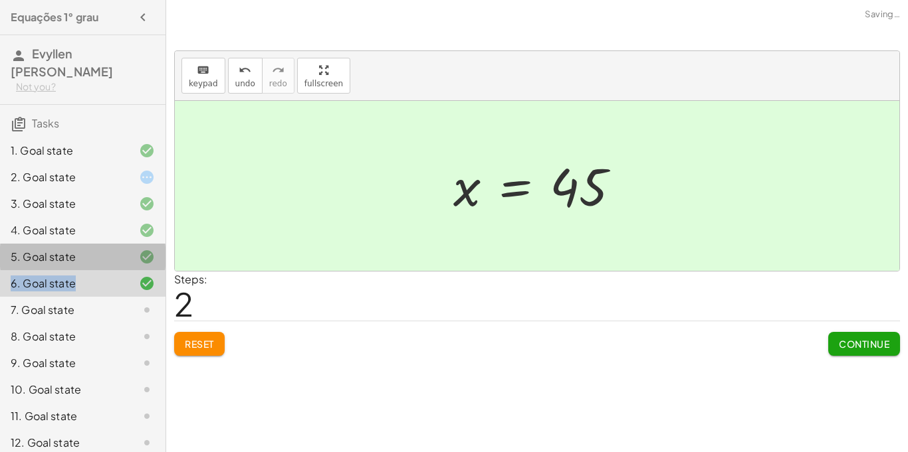
drag, startPoint x: 74, startPoint y: 258, endPoint x: 80, endPoint y: 275, distance: 17.4
click at [80, 275] on div "1. Goal state 2. Goal state 3. Goal state 4. Goal state 5. Goal state 6. Goal s…" at bounding box center [82, 403] width 165 height 542
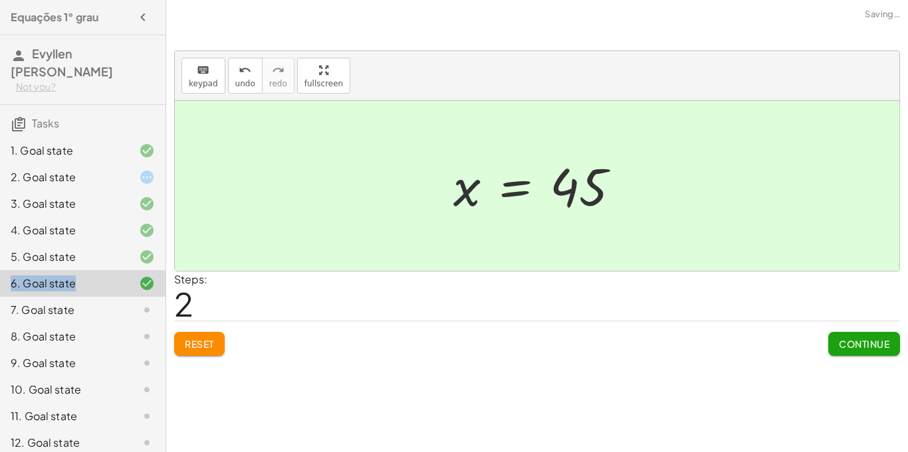
click at [103, 278] on div "6. Goal state" at bounding box center [64, 284] width 107 height 16
click at [81, 306] on div "7. Goal state" at bounding box center [64, 310] width 107 height 16
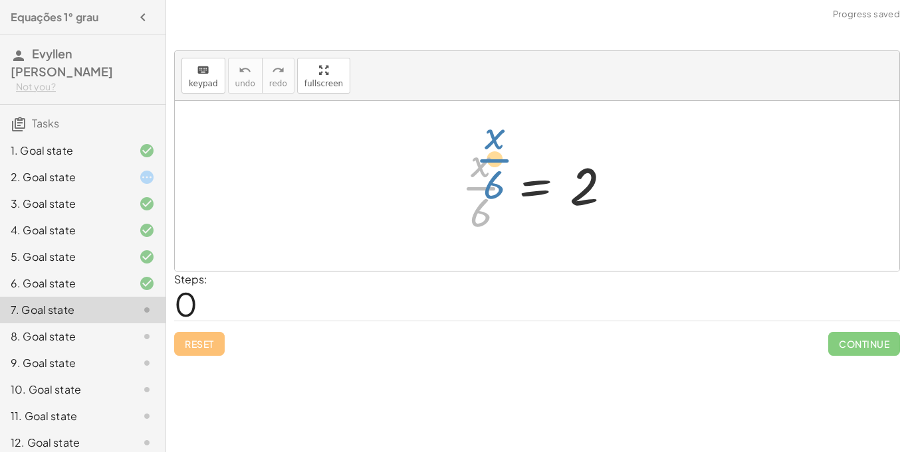
drag, startPoint x: 470, startPoint y: 199, endPoint x: 466, endPoint y: 173, distance: 26.2
click at [466, 173] on div at bounding box center [541, 186] width 174 height 102
drag, startPoint x: 484, startPoint y: 207, endPoint x: 610, endPoint y: 199, distance: 126.5
click at [610, 199] on div at bounding box center [541, 186] width 174 height 102
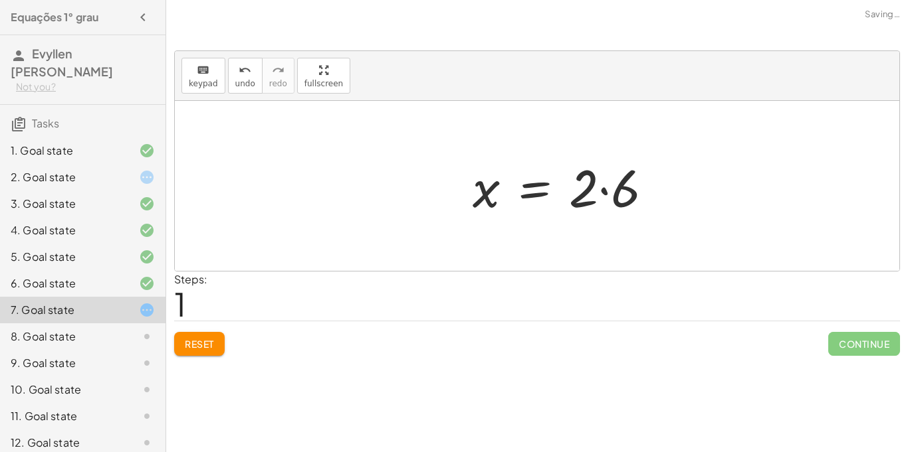
click at [603, 181] on div at bounding box center [568, 186] width 204 height 68
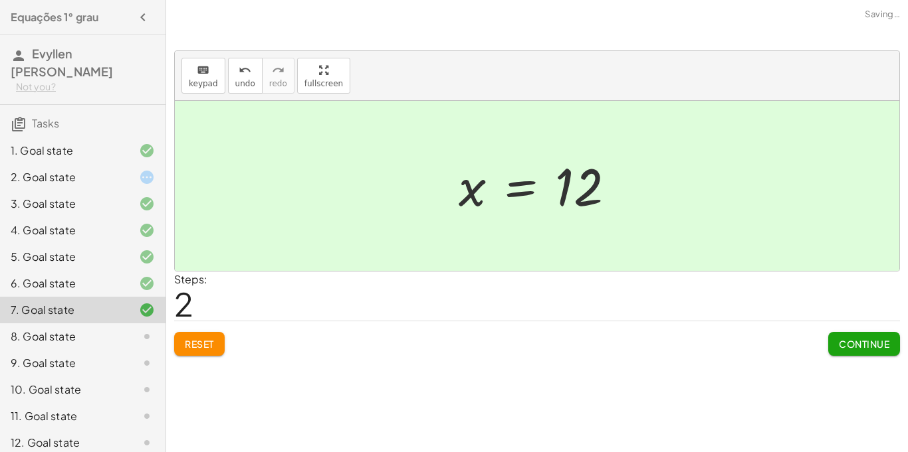
click at [80, 338] on div "8. Goal state" at bounding box center [64, 337] width 107 height 16
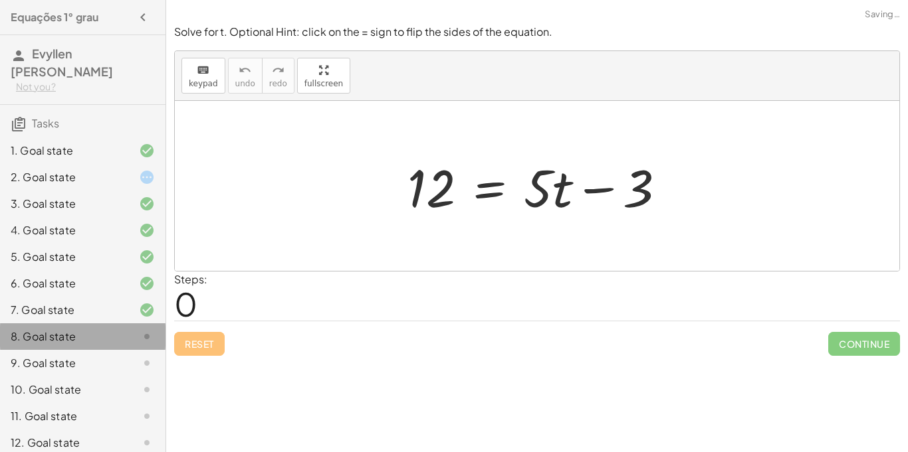
click at [80, 338] on div "8. Goal state" at bounding box center [64, 337] width 107 height 16
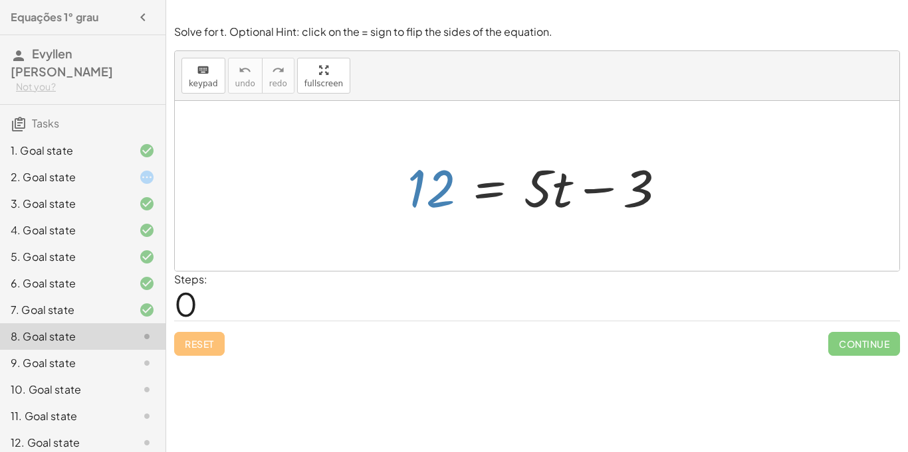
click at [441, 179] on div at bounding box center [542, 186] width 282 height 68
drag, startPoint x: 441, startPoint y: 179, endPoint x: 435, endPoint y: 187, distance: 10.0
click at [435, 187] on div at bounding box center [542, 186] width 282 height 68
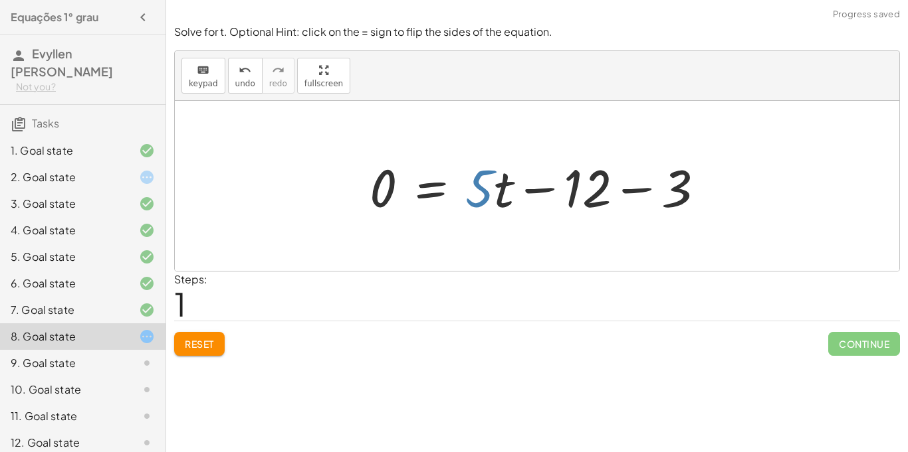
click at [478, 171] on div at bounding box center [542, 186] width 358 height 68
click at [623, 186] on div at bounding box center [542, 186] width 358 height 68
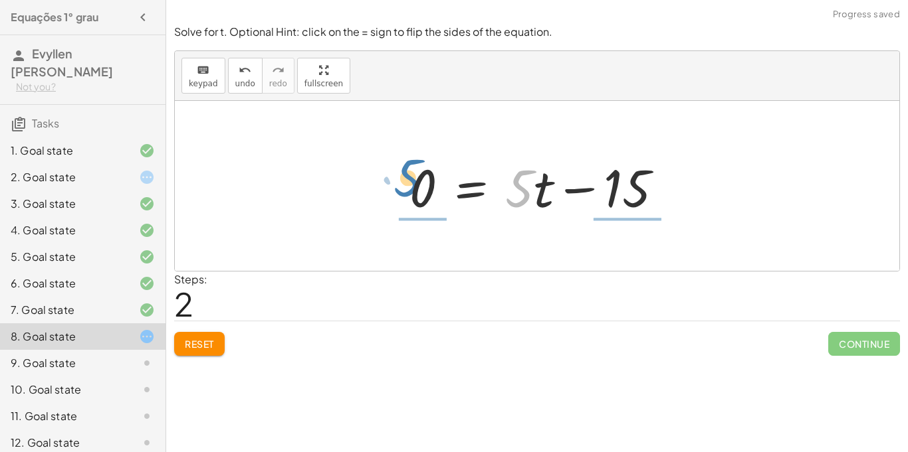
drag, startPoint x: 530, startPoint y: 192, endPoint x: 419, endPoint y: 182, distance: 111.4
click at [419, 182] on div at bounding box center [542, 186] width 278 height 68
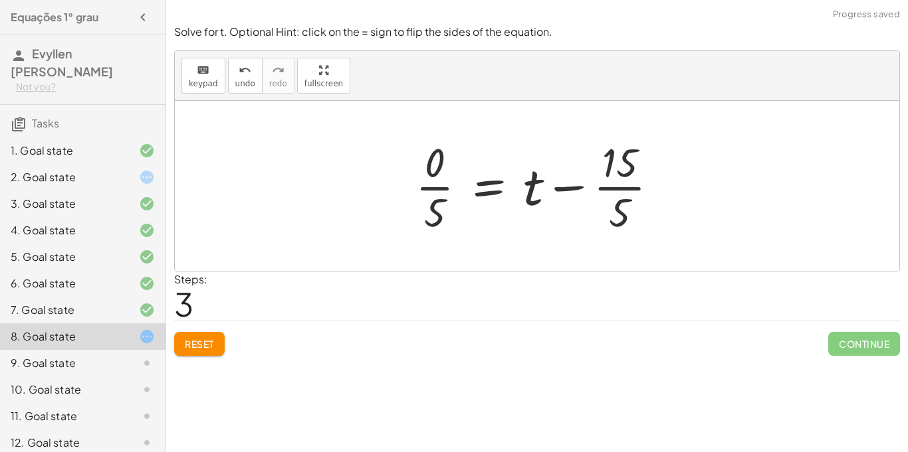
click at [486, 205] on div at bounding box center [542, 186] width 267 height 102
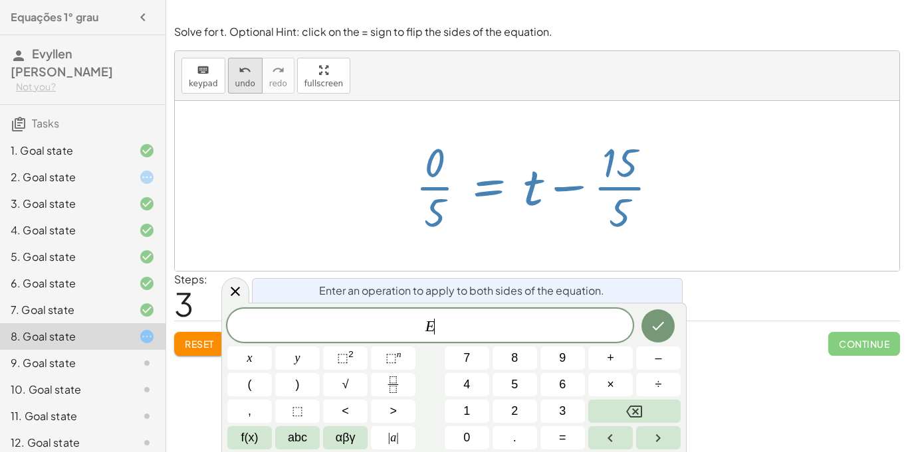
click at [243, 84] on span "undo" at bounding box center [245, 83] width 20 height 9
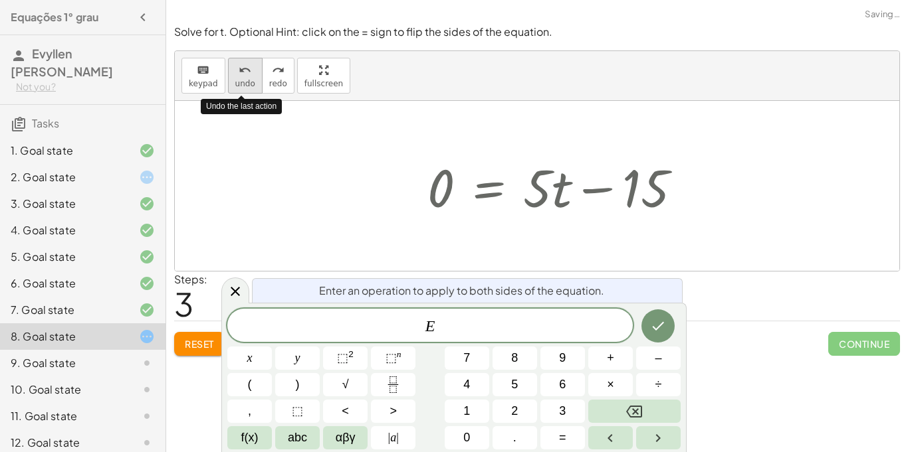
click at [243, 84] on span "undo" at bounding box center [245, 83] width 20 height 9
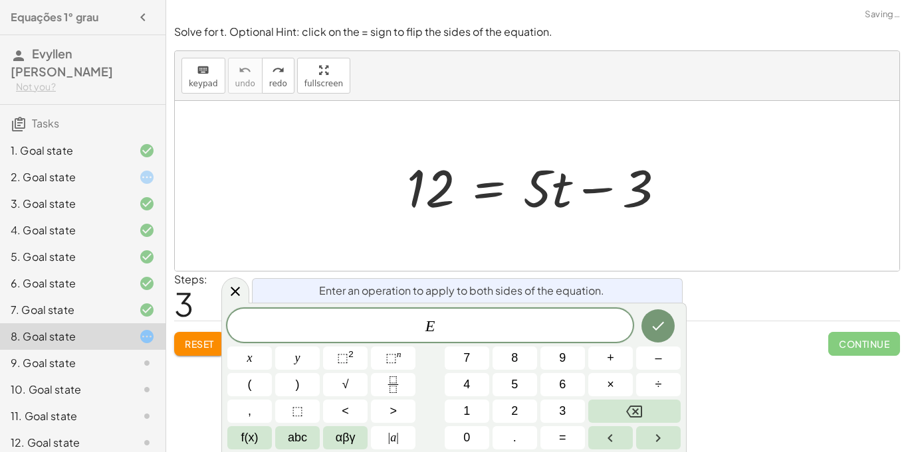
click at [197, 340] on span "Reset" at bounding box center [199, 344] width 29 height 12
click at [221, 191] on div at bounding box center [537, 186] width 724 height 170
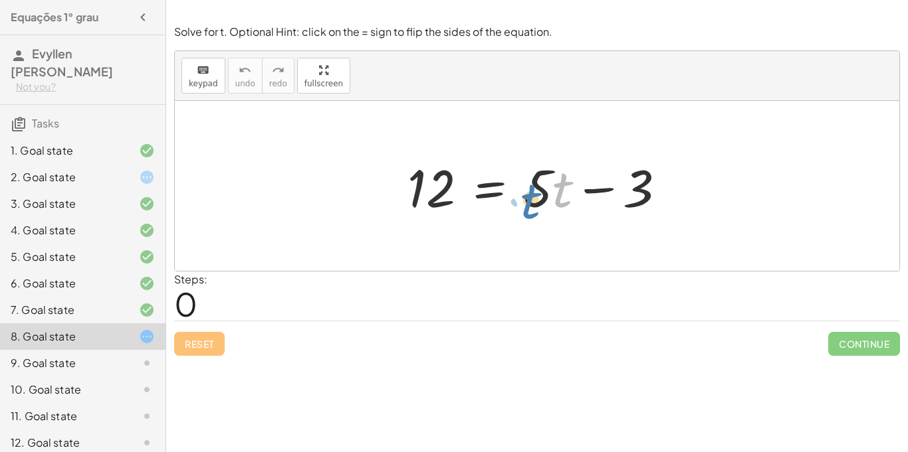
click at [561, 190] on div at bounding box center [542, 186] width 282 height 68
drag, startPoint x: 546, startPoint y: 182, endPoint x: 401, endPoint y: 173, distance: 145.8
click at [401, 173] on div at bounding box center [542, 186] width 282 height 68
drag, startPoint x: 559, startPoint y: 192, endPoint x: 382, endPoint y: 207, distance: 178.1
click at [382, 207] on div "· t 12 = + · 5 · t − 3" at bounding box center [537, 186] width 724 height 170
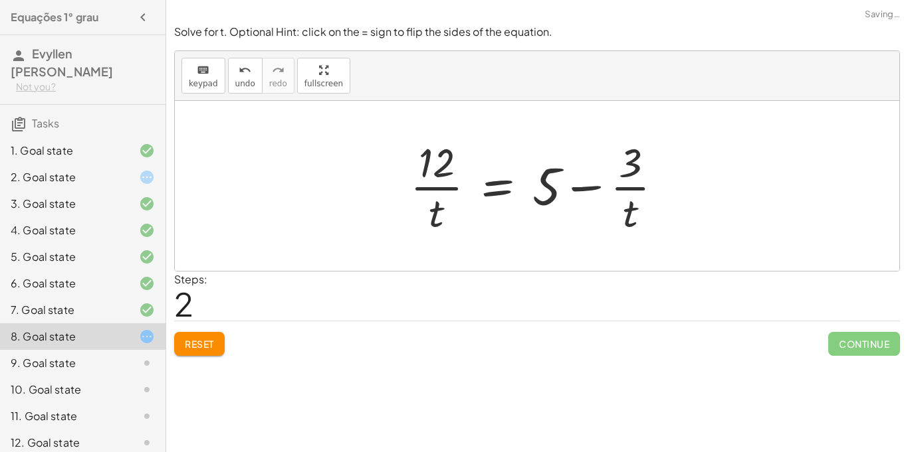
click at [433, 173] on div at bounding box center [541, 186] width 276 height 102
drag, startPoint x: 544, startPoint y: 183, endPoint x: 631, endPoint y: 242, distance: 104.9
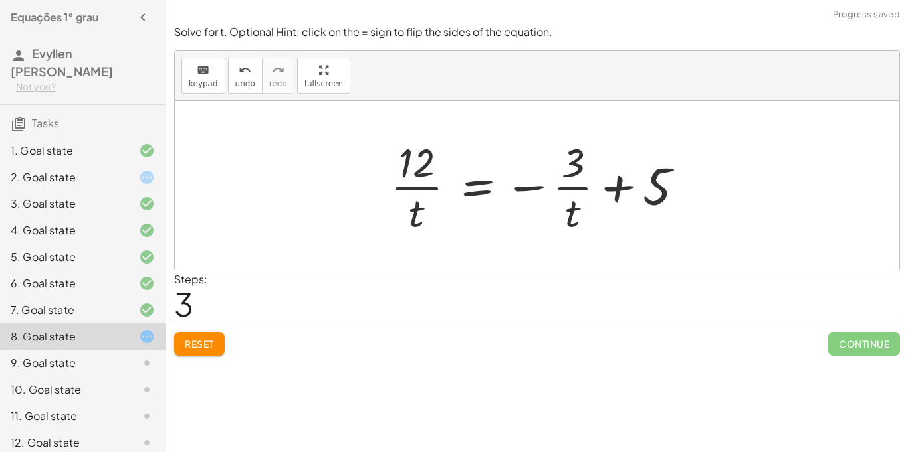
click at [557, 177] on div at bounding box center [542, 186] width 318 height 102
click at [392, 172] on div at bounding box center [542, 186] width 318 height 102
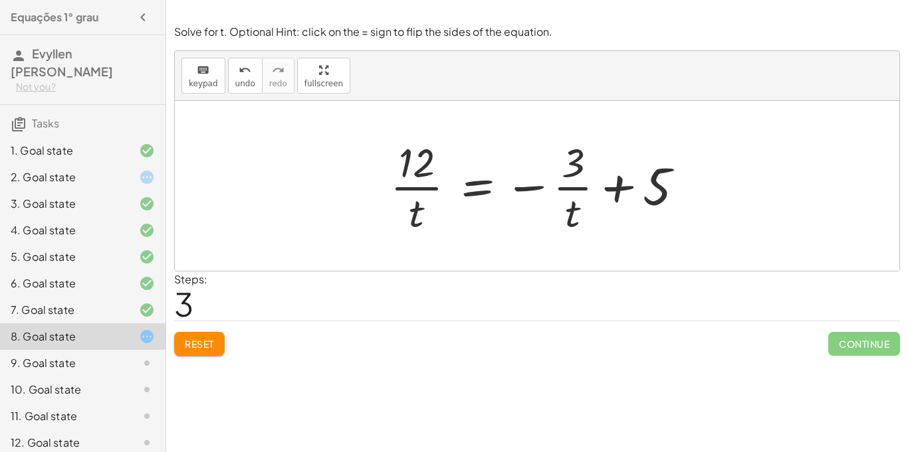
click at [420, 176] on div at bounding box center [542, 186] width 318 height 102
click at [245, 74] on icon "undo" at bounding box center [245, 70] width 13 height 16
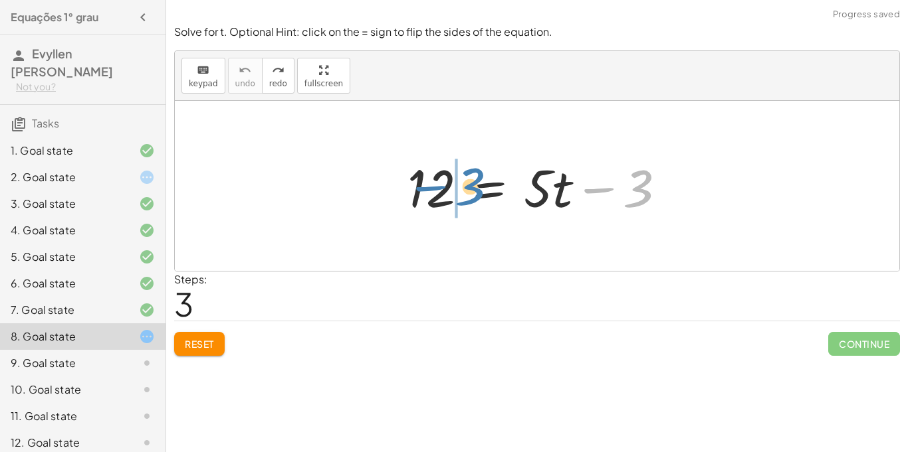
drag, startPoint x: 634, startPoint y: 189, endPoint x: 457, endPoint y: 187, distance: 176.7
click at [457, 187] on div at bounding box center [542, 186] width 282 height 68
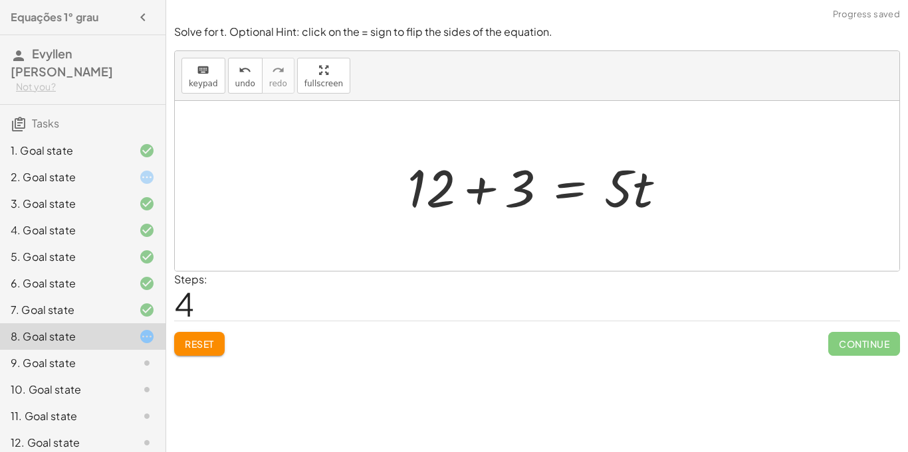
click at [477, 182] on div at bounding box center [542, 186] width 282 height 68
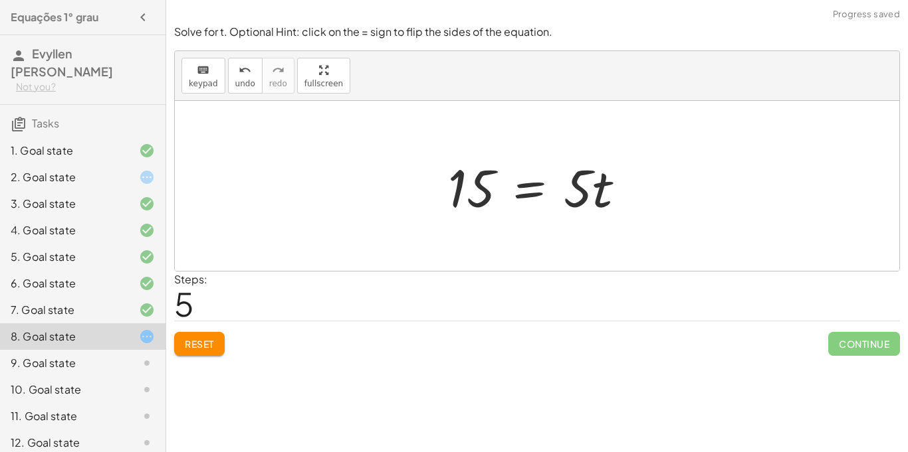
click at [594, 178] on div at bounding box center [541, 186] width 201 height 68
drag, startPoint x: 581, startPoint y: 200, endPoint x: 450, endPoint y: 188, distance: 131.4
click at [450, 188] on div at bounding box center [541, 186] width 201 height 68
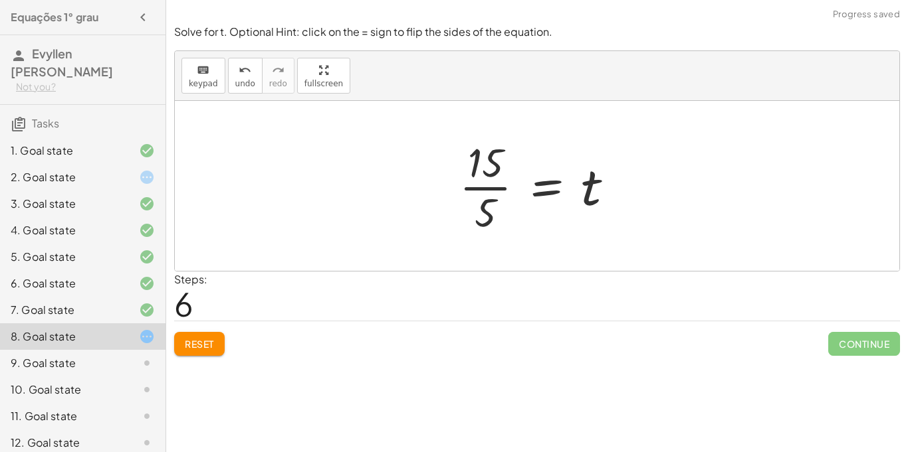
click at [455, 179] on div at bounding box center [541, 186] width 179 height 102
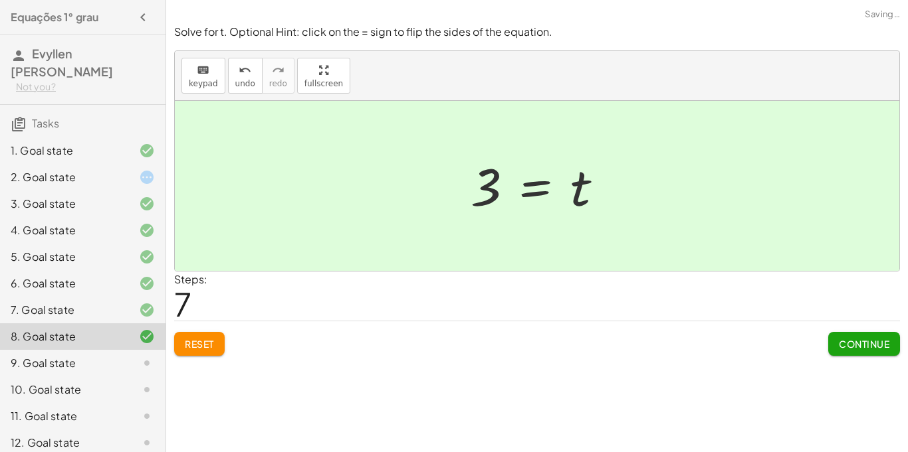
click at [78, 369] on div "9. Goal state" at bounding box center [64, 363] width 107 height 16
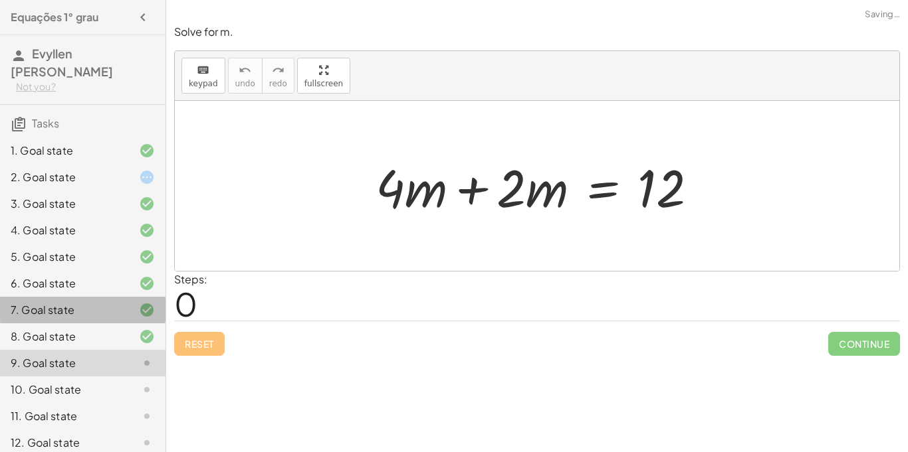
click at [130, 350] on div "7. Goal state" at bounding box center [82, 363] width 165 height 27
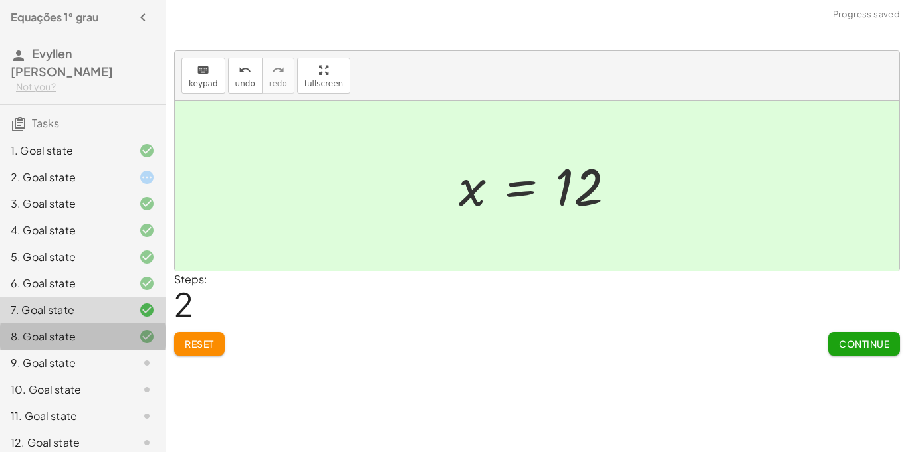
click at [134, 377] on div "8. Goal state" at bounding box center [82, 390] width 165 height 27
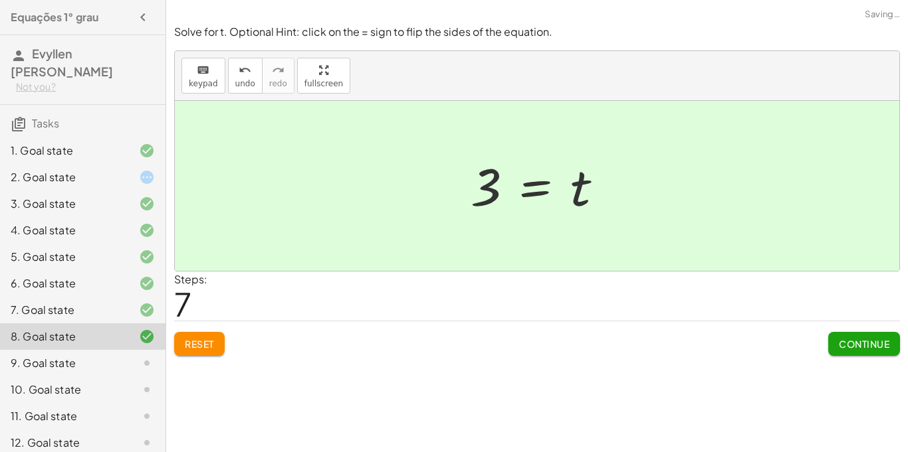
click at [134, 326] on div "8. Goal state" at bounding box center [82, 337] width 165 height 27
click at [86, 363] on div "9. Goal state" at bounding box center [64, 363] width 107 height 16
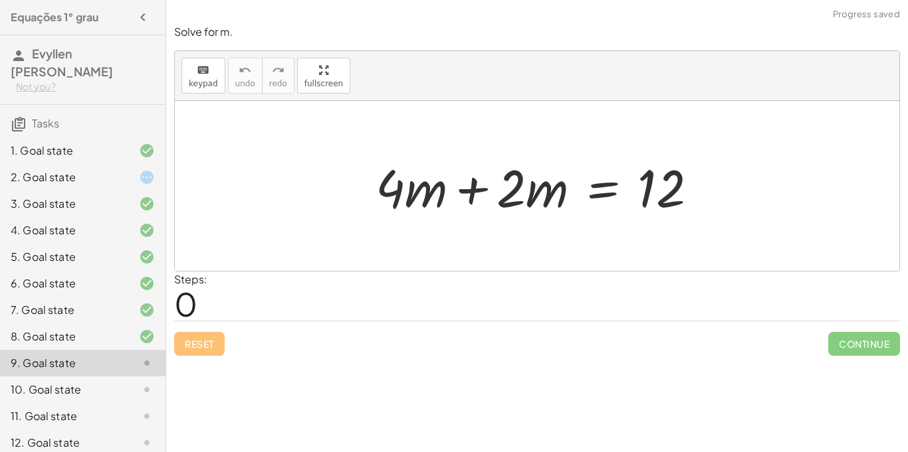
click at [507, 183] on div at bounding box center [542, 186] width 346 height 68
click at [468, 185] on div at bounding box center [542, 186] width 346 height 68
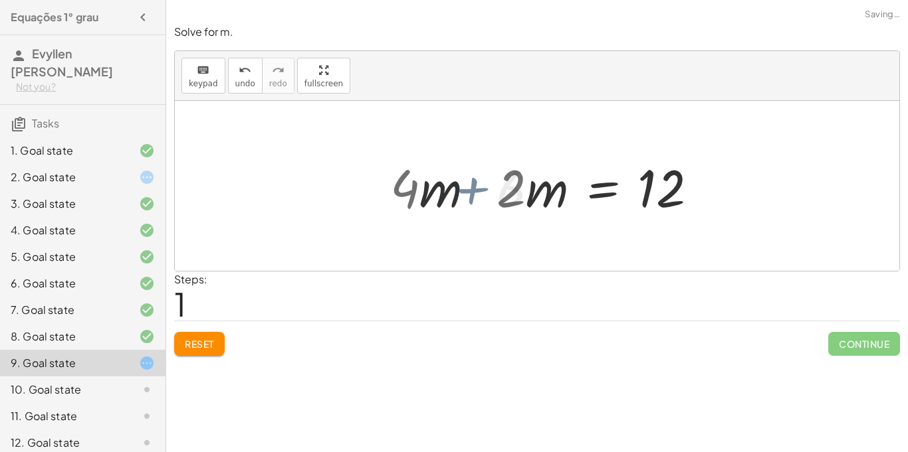
click at [468, 185] on div at bounding box center [537, 186] width 724 height 170
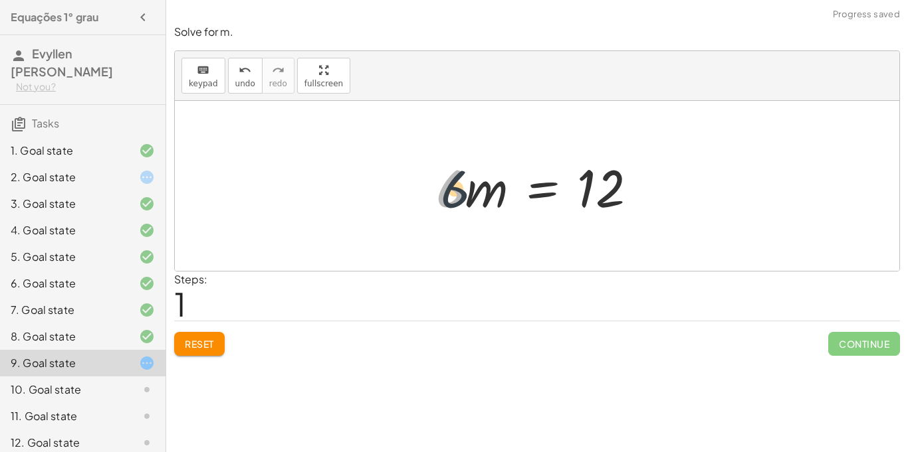
drag, startPoint x: 450, startPoint y: 181, endPoint x: 462, endPoint y: 183, distance: 12.0
click at [462, 183] on div at bounding box center [541, 186] width 225 height 68
drag, startPoint x: 458, startPoint y: 181, endPoint x: 496, endPoint y: 183, distance: 37.9
click at [496, 183] on div at bounding box center [541, 186] width 225 height 68
drag, startPoint x: 497, startPoint y: 181, endPoint x: 611, endPoint y: 169, distance: 114.9
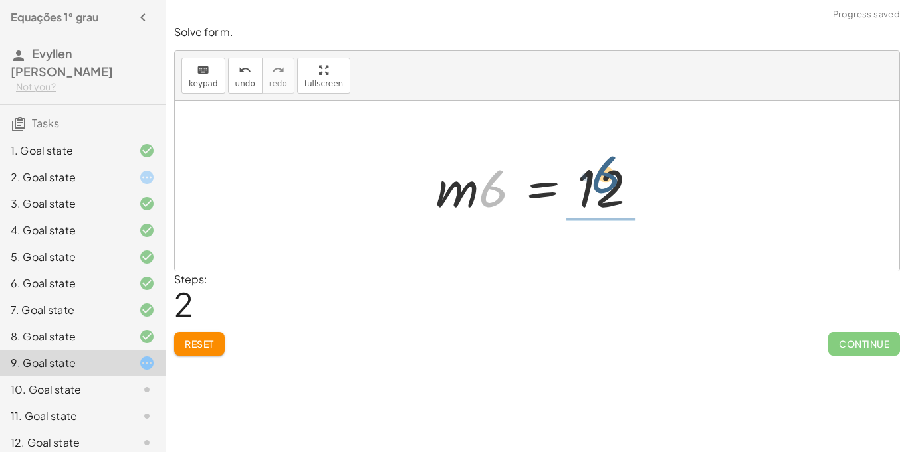
click at [611, 169] on div at bounding box center [541, 186] width 225 height 68
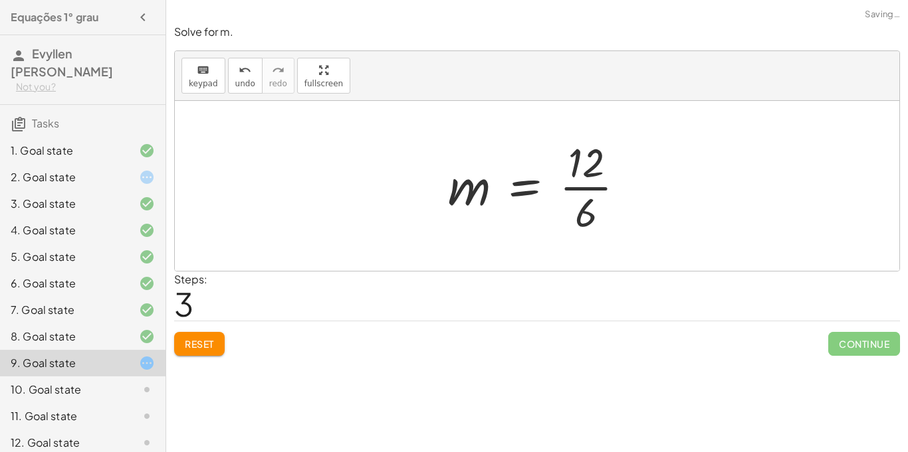
click at [564, 178] on div at bounding box center [541, 186] width 201 height 102
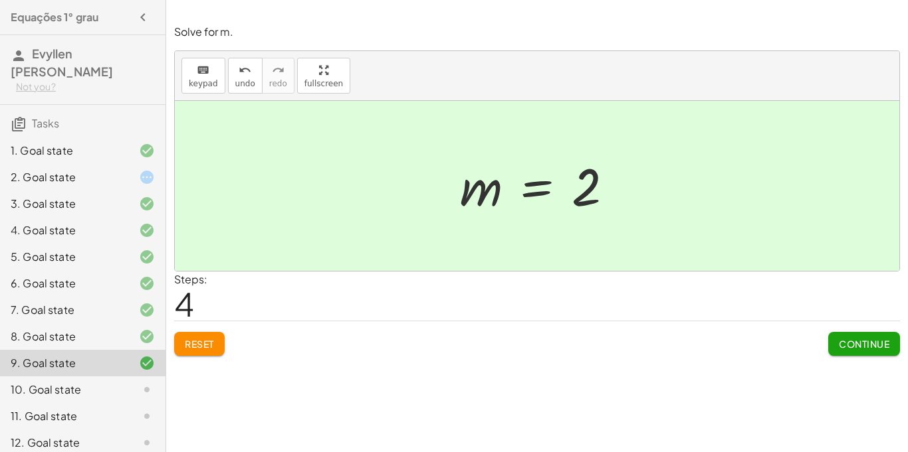
click at [480, 251] on div at bounding box center [537, 186] width 724 height 170
click at [100, 430] on div "10. Goal state" at bounding box center [82, 443] width 165 height 27
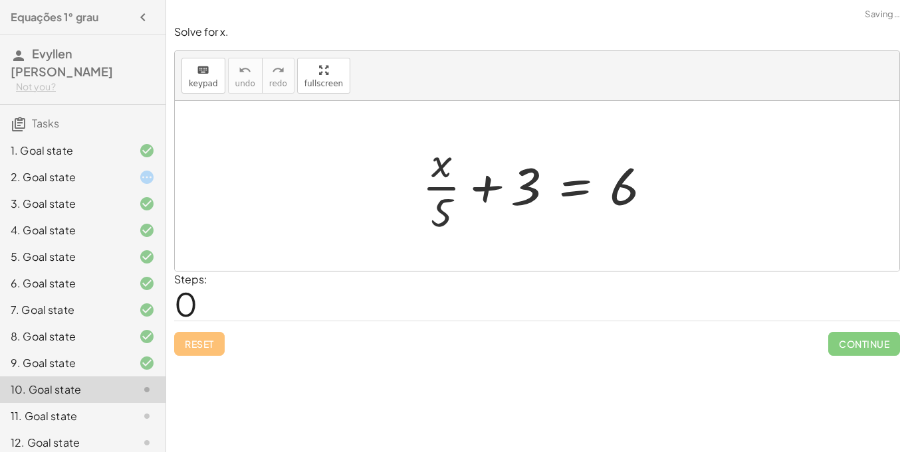
click at [100, 377] on div "10. Goal state" at bounding box center [82, 390] width 165 height 27
drag, startPoint x: 438, startPoint y: 221, endPoint x: 456, endPoint y: 219, distance: 18.8
click at [456, 219] on div at bounding box center [542, 186] width 254 height 102
drag, startPoint x: 434, startPoint y: 207, endPoint x: 518, endPoint y: 188, distance: 85.9
click at [518, 188] on div at bounding box center [542, 186] width 254 height 102
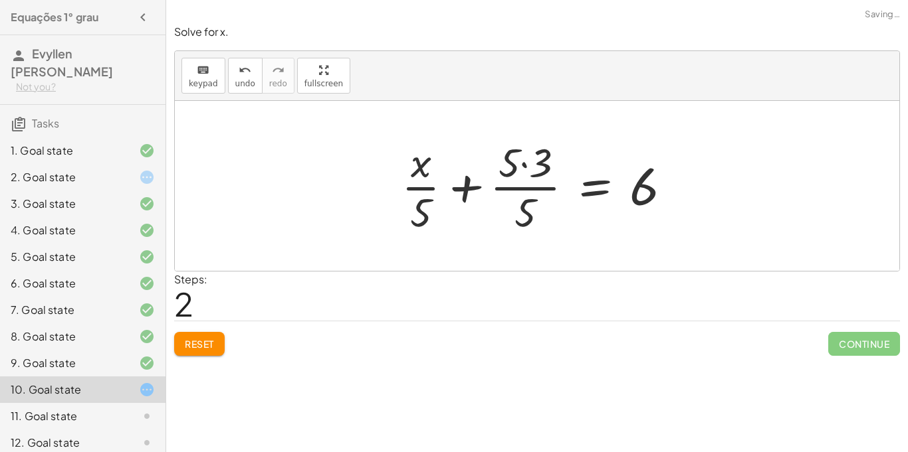
click at [514, 186] on div at bounding box center [542, 186] width 294 height 102
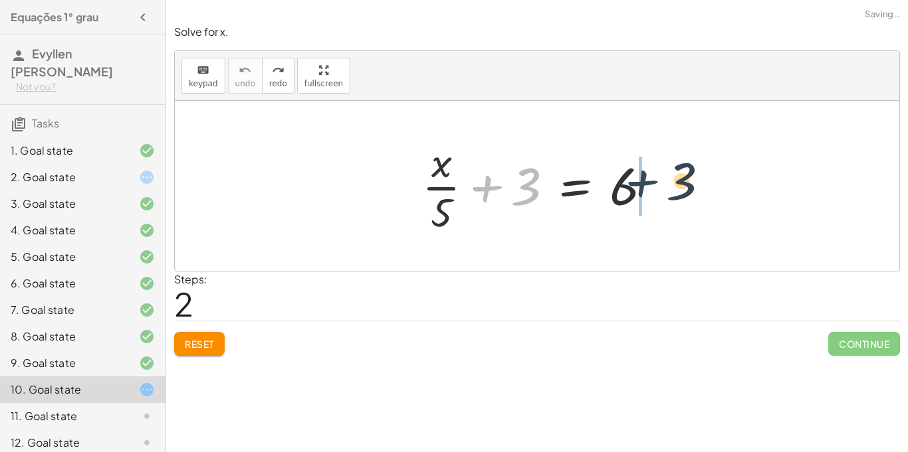
drag, startPoint x: 486, startPoint y: 192, endPoint x: 650, endPoint y: 188, distance: 164.2
click at [650, 188] on div at bounding box center [542, 186] width 254 height 102
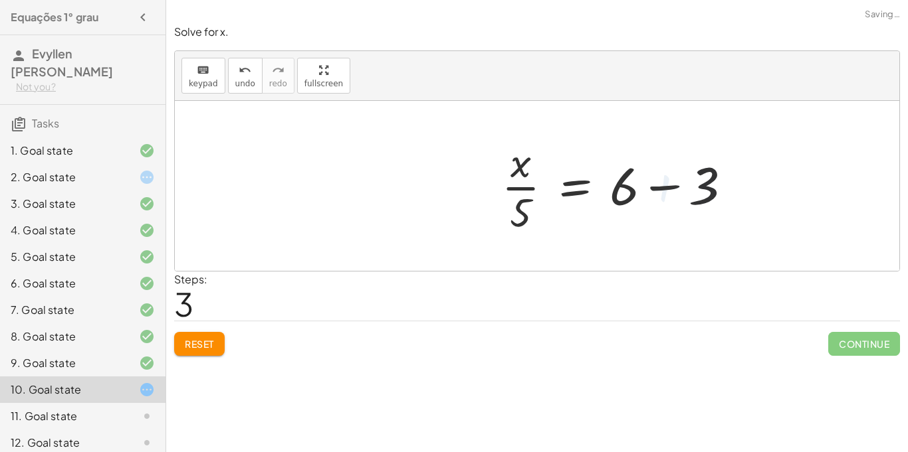
click at [636, 186] on div at bounding box center [622, 186] width 254 height 102
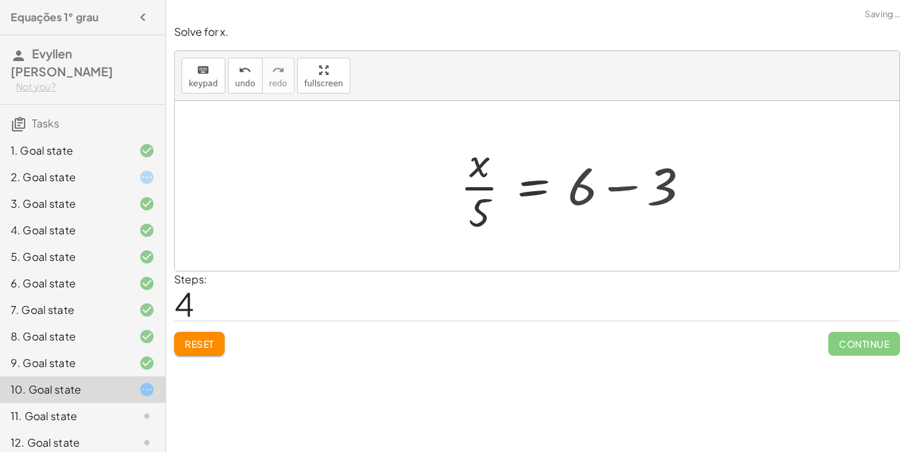
click at [636, 186] on div at bounding box center [537, 186] width 724 height 170
drag, startPoint x: 478, startPoint y: 205, endPoint x: 625, endPoint y: 197, distance: 147.0
click at [625, 197] on div at bounding box center [541, 186] width 175 height 102
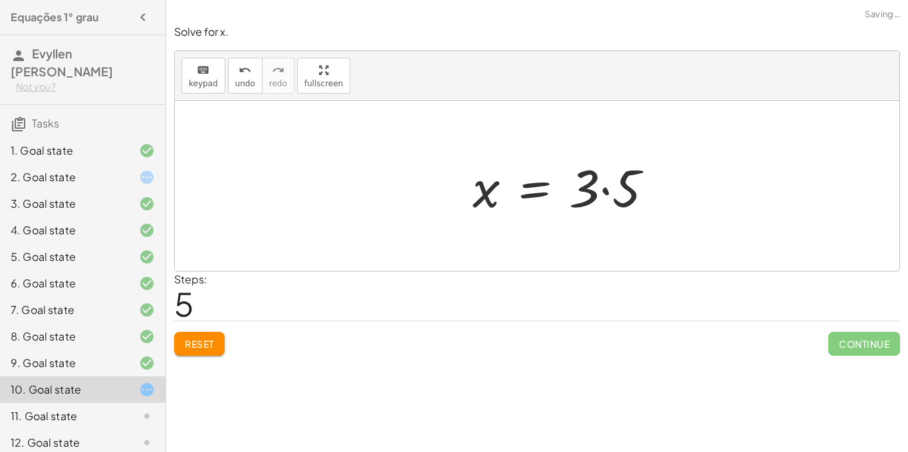
click at [599, 195] on div at bounding box center [568, 186] width 205 height 68
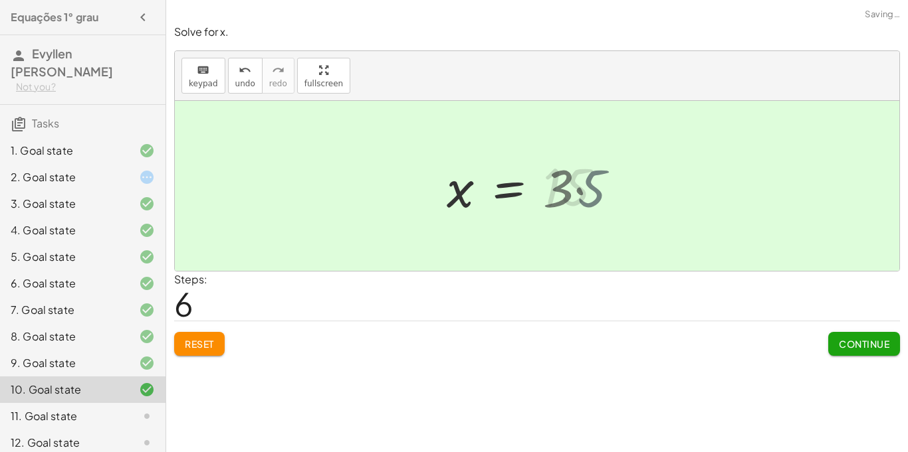
click at [599, 195] on div at bounding box center [530, 186] width 180 height 66
click at [88, 411] on div "11. Goal state" at bounding box center [64, 417] width 107 height 16
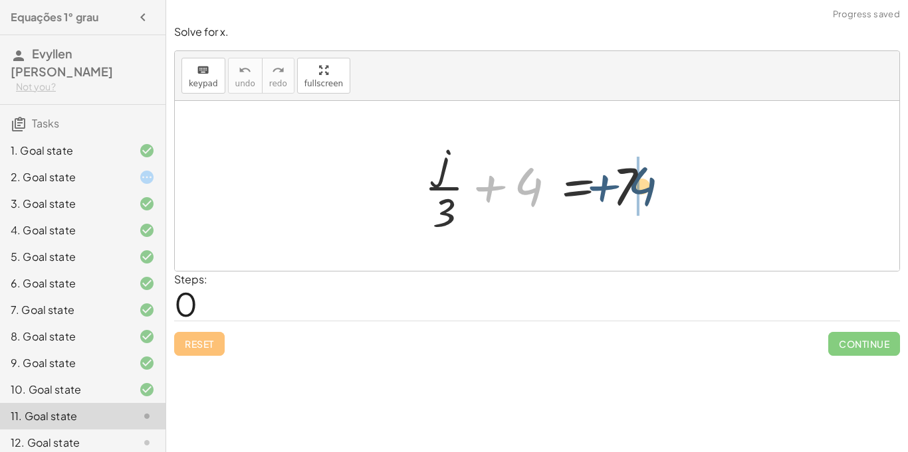
drag, startPoint x: 486, startPoint y: 183, endPoint x: 631, endPoint y: 183, distance: 144.8
click at [631, 183] on div at bounding box center [541, 186] width 249 height 102
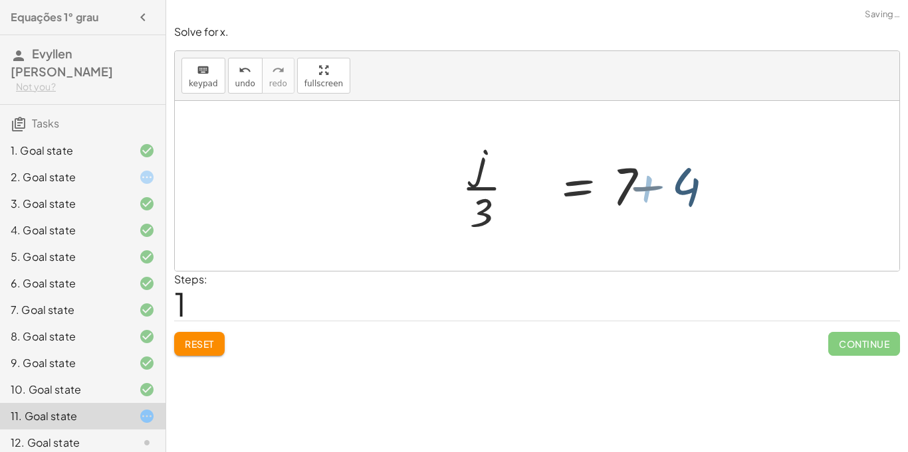
click at [631, 183] on div at bounding box center [620, 186] width 249 height 102
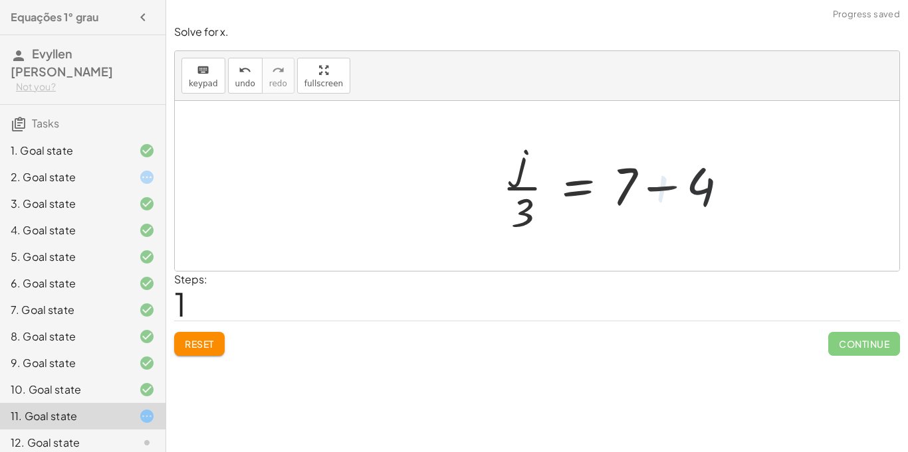
click at [631, 183] on div at bounding box center [620, 186] width 249 height 102
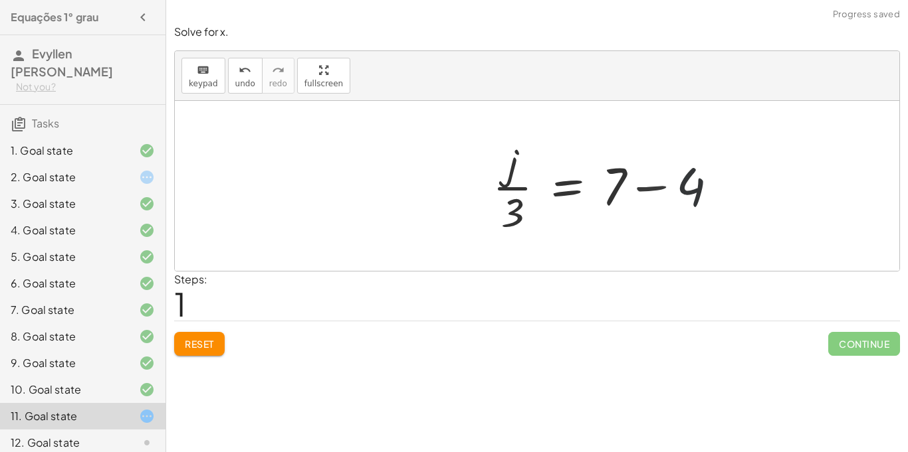
click at [631, 183] on div at bounding box center [610, 186] width 249 height 102
click at [631, 183] on div at bounding box center [537, 186] width 724 height 170
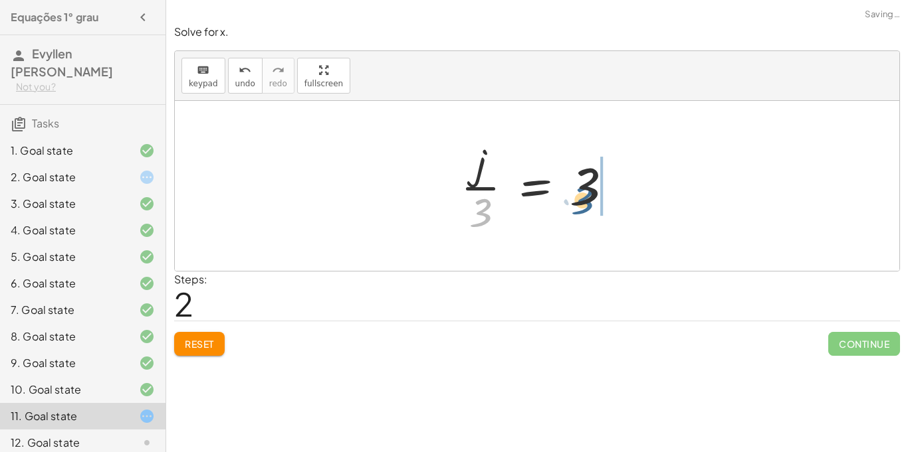
drag, startPoint x: 482, startPoint y: 215, endPoint x: 587, endPoint y: 202, distance: 106.4
click at [587, 202] on div at bounding box center [542, 186] width 176 height 102
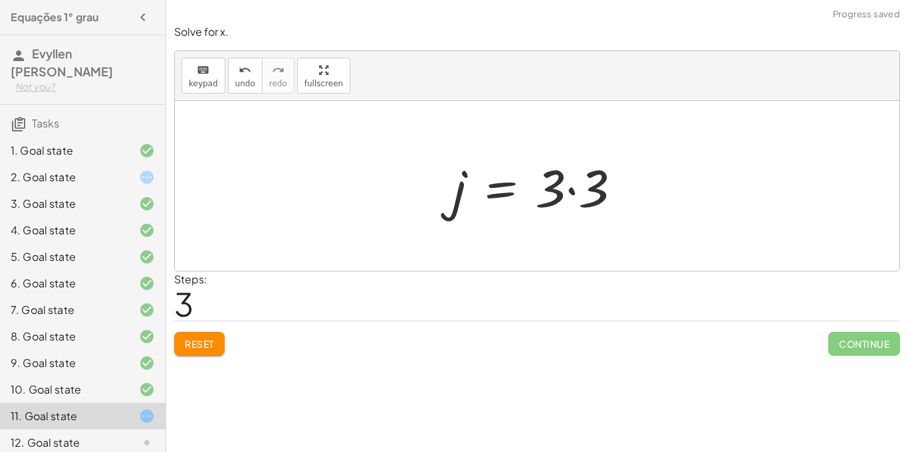
click at [577, 188] on div at bounding box center [542, 186] width 192 height 68
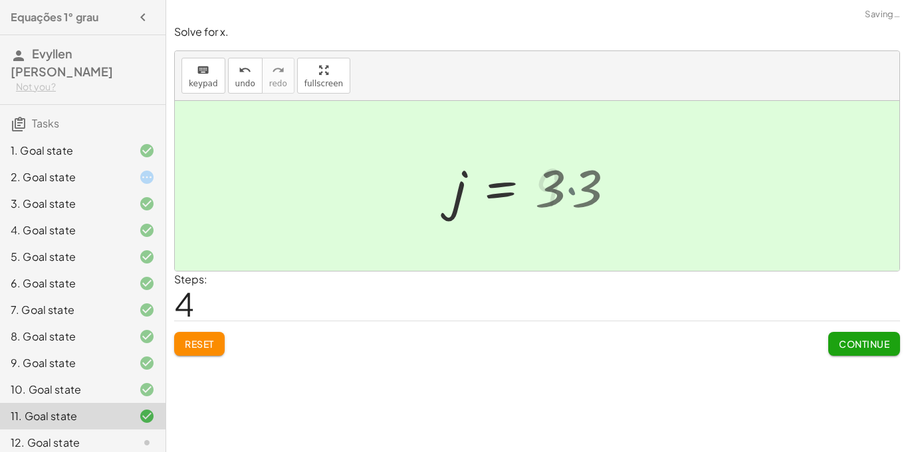
click at [577, 188] on div at bounding box center [518, 186] width 145 height 66
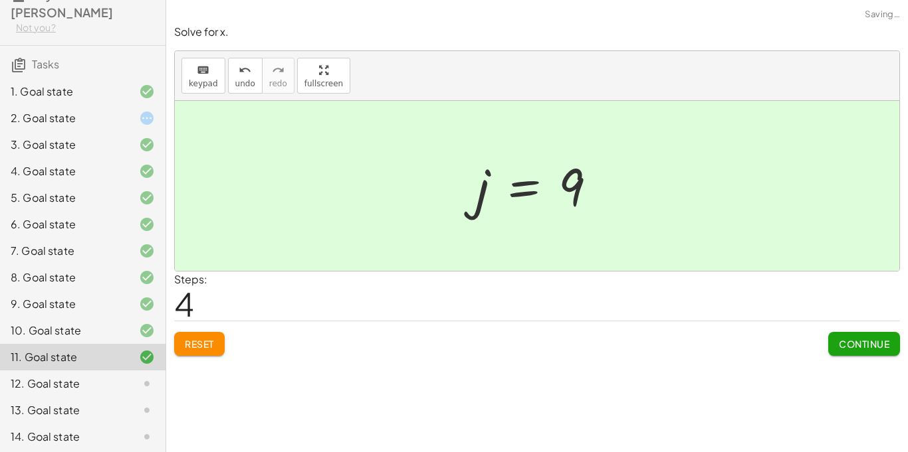
scroll to position [84, 0]
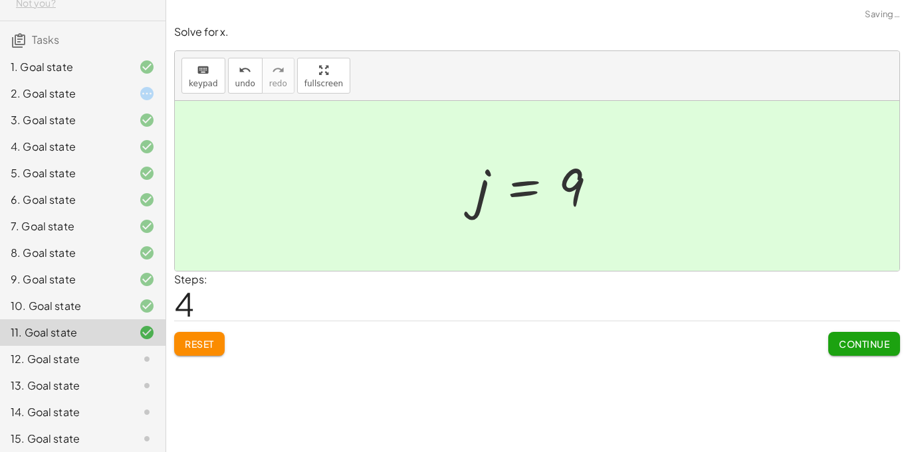
click at [107, 344] on div "11. Goal state" at bounding box center [82, 333] width 165 height 27
click at [114, 361] on div "12. Goal state" at bounding box center [64, 359] width 107 height 16
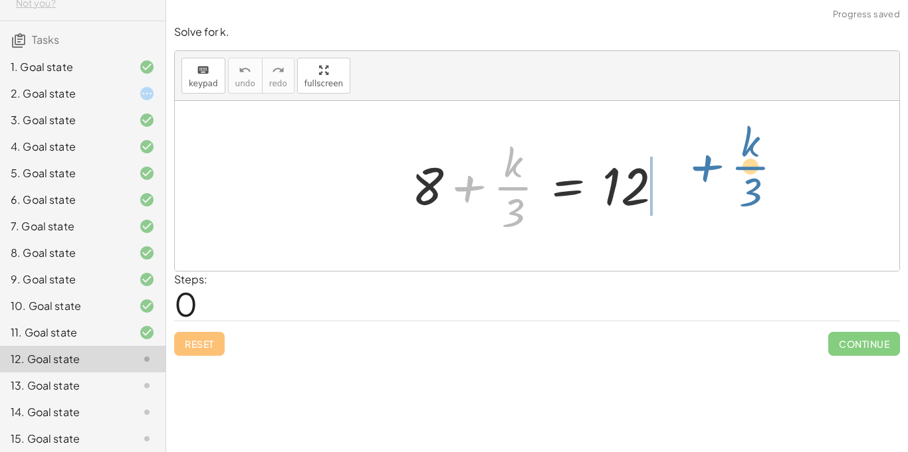
drag, startPoint x: 769, startPoint y: 160, endPoint x: 666, endPoint y: 189, distance: 107.1
click at [666, 189] on div at bounding box center [542, 186] width 275 height 102
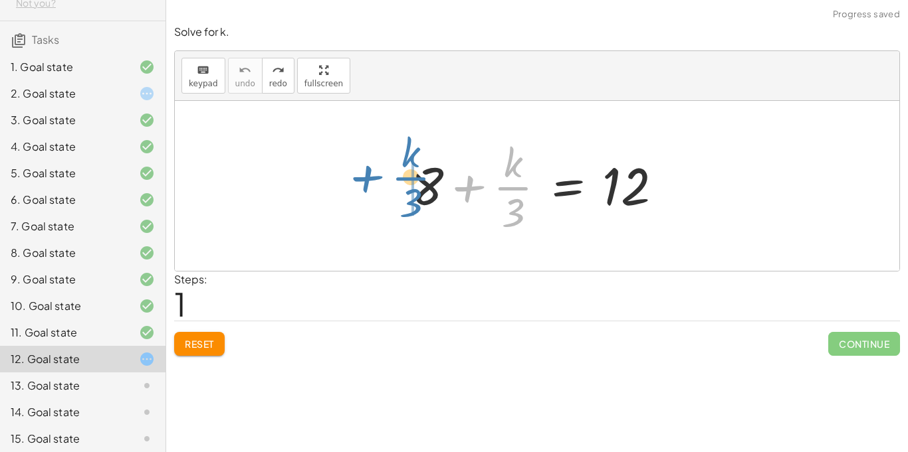
drag, startPoint x: 459, startPoint y: 185, endPoint x: 340, endPoint y: 171, distance: 119.7
click at [340, 171] on div "+ · k · 3 + 8 + · k · 3 = 12" at bounding box center [537, 186] width 724 height 170
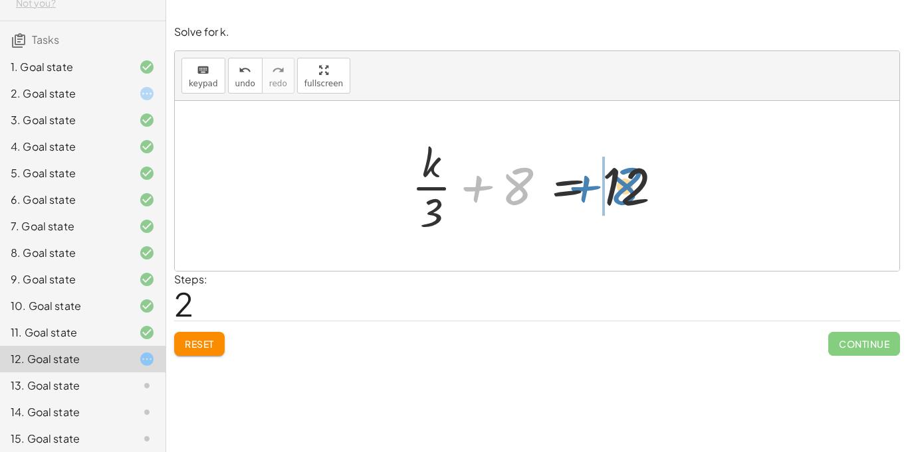
drag, startPoint x: 506, startPoint y: 192, endPoint x: 613, endPoint y: 193, distance: 107.6
click at [613, 193] on div at bounding box center [542, 186] width 275 height 102
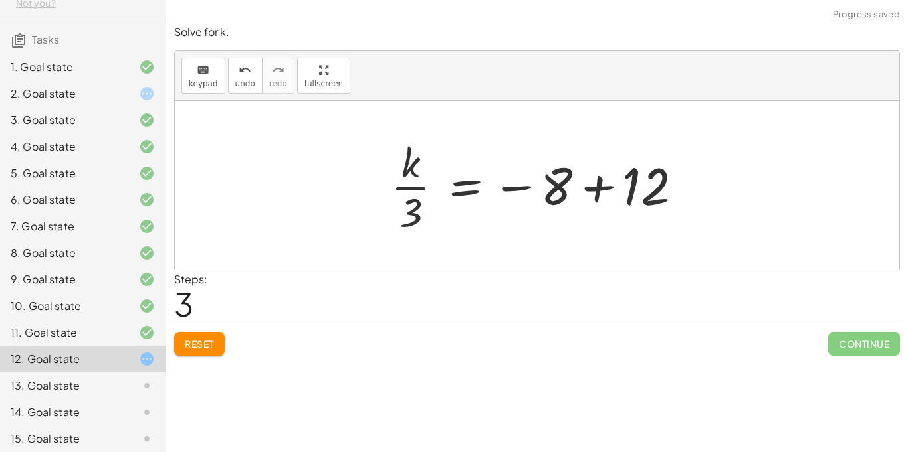
click at [629, 175] on div at bounding box center [542, 186] width 316 height 102
click at [629, 175] on div at bounding box center [537, 186] width 724 height 170
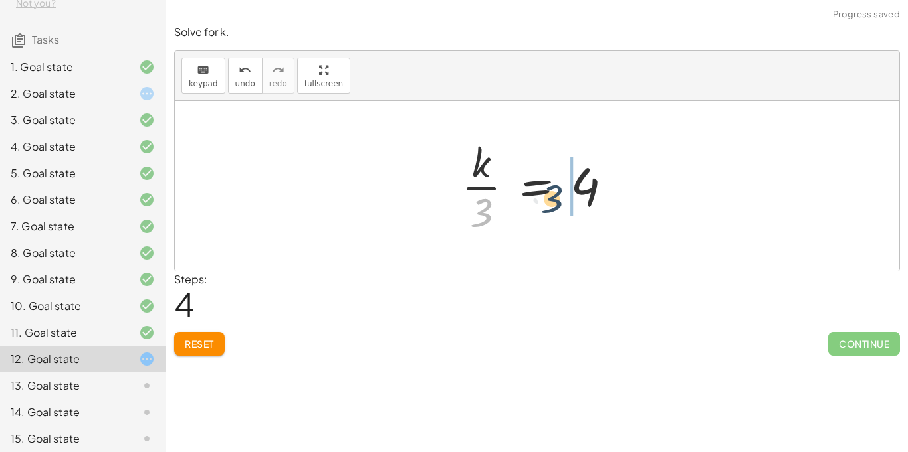
drag, startPoint x: 483, startPoint y: 215, endPoint x: 578, endPoint y: 193, distance: 97.5
click at [578, 193] on div at bounding box center [541, 186] width 175 height 102
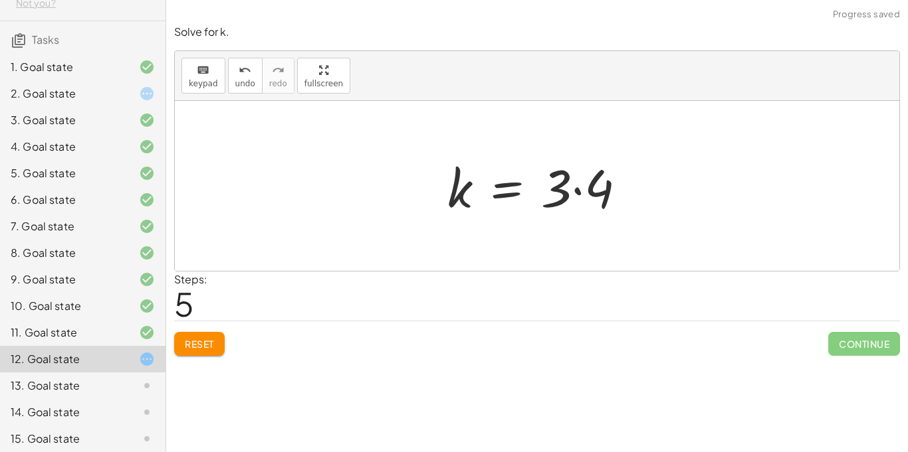
click at [592, 193] on div at bounding box center [542, 186] width 203 height 68
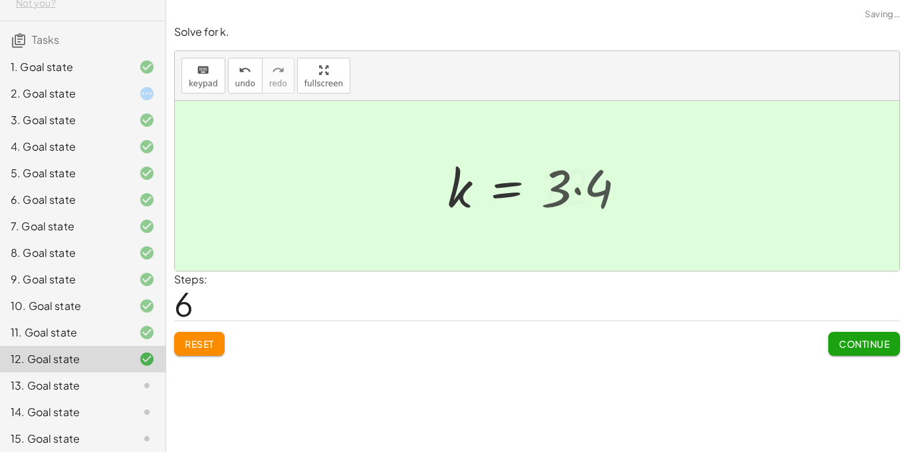
click at [592, 193] on div at bounding box center [530, 186] width 178 height 66
click at [46, 389] on div "13. Goal state" at bounding box center [64, 386] width 107 height 16
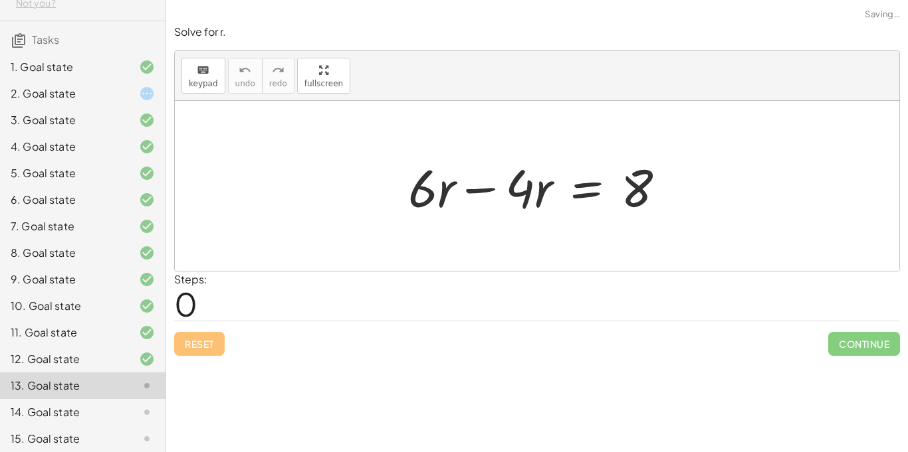
click at [46, 389] on div "13. Goal state" at bounding box center [64, 386] width 107 height 16
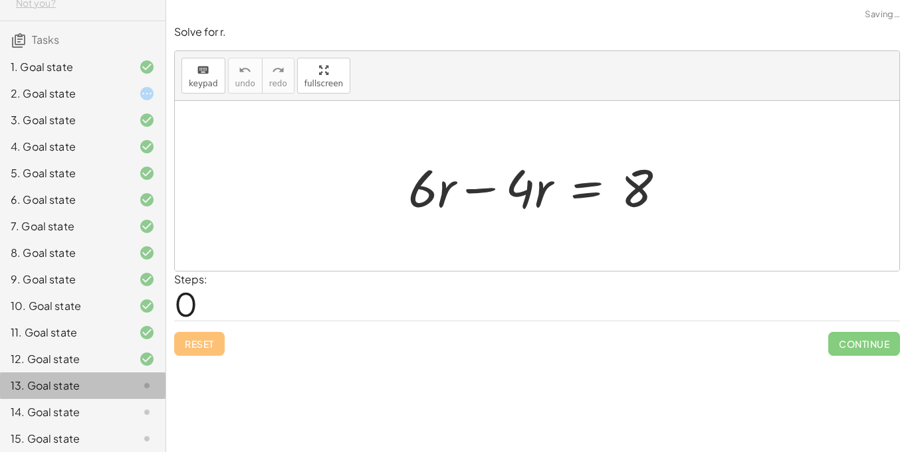
click at [46, 389] on div "13. Goal state" at bounding box center [64, 386] width 107 height 16
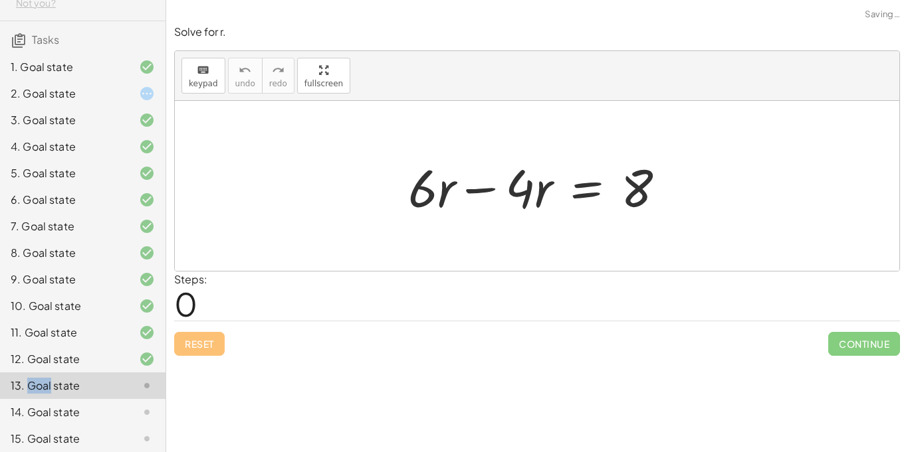
click at [486, 192] on div at bounding box center [541, 186] width 281 height 68
click at [486, 192] on div "+ · 6 · r − · 4 · r = 8 · 2 + · 6 · r − · 4 · r = 8" at bounding box center [585, 186] width 201 height 75
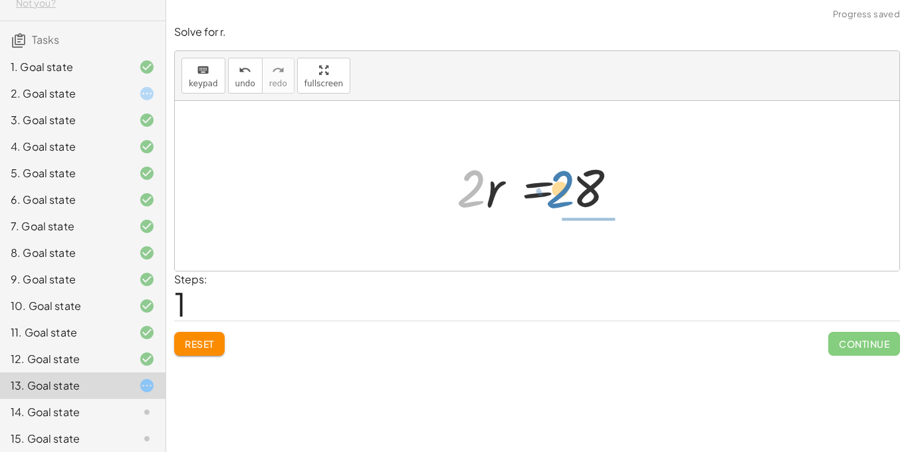
drag, startPoint x: 473, startPoint y: 185, endPoint x: 655, endPoint y: 213, distance: 184.1
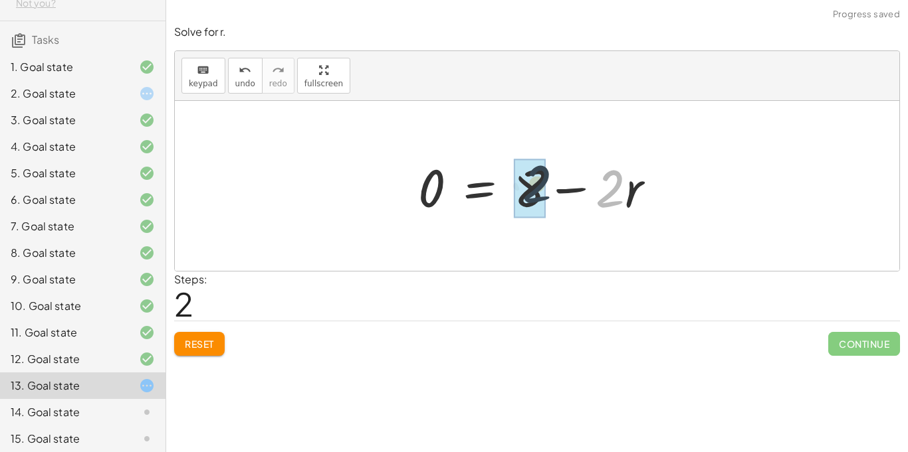
drag, startPoint x: 615, startPoint y: 165, endPoint x: 540, endPoint y: 162, distance: 75.2
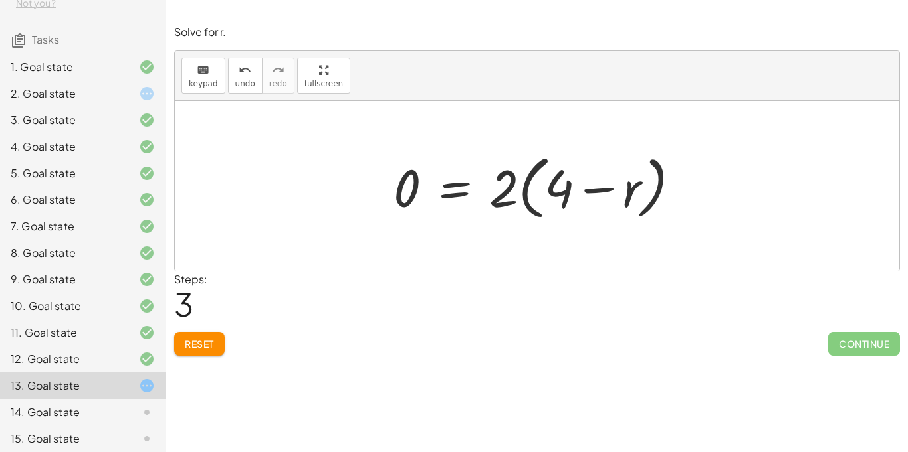
click at [143, 409] on icon at bounding box center [147, 413] width 16 height 16
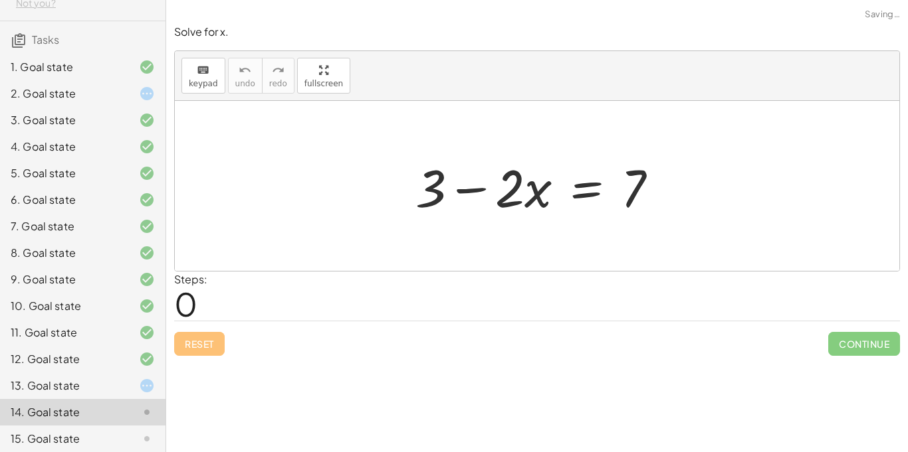
click at [143, 409] on icon at bounding box center [147, 413] width 16 height 16
drag, startPoint x: 512, startPoint y: 193, endPoint x: 482, endPoint y: 198, distance: 30.9
click at [482, 198] on div at bounding box center [542, 186] width 266 height 68
click at [449, 191] on div at bounding box center [542, 186] width 266 height 68
drag, startPoint x: 431, startPoint y: 189, endPoint x: 492, endPoint y: 187, distance: 61.2
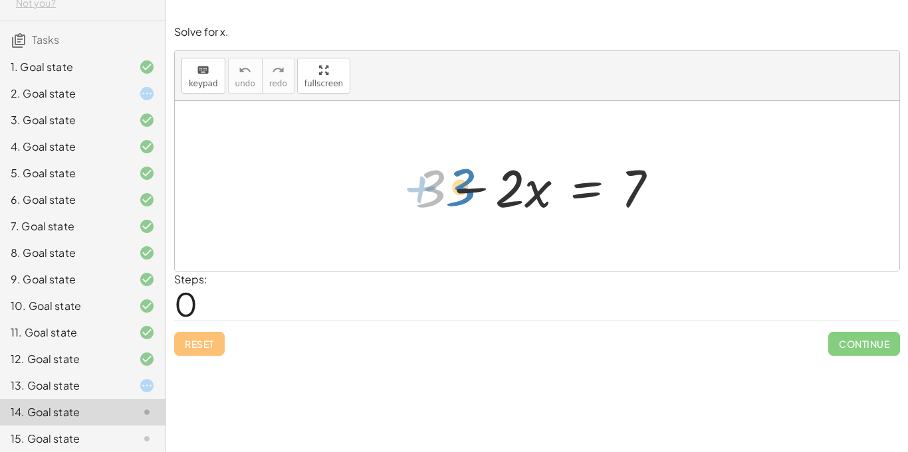
click at [452, 187] on div at bounding box center [542, 186] width 266 height 68
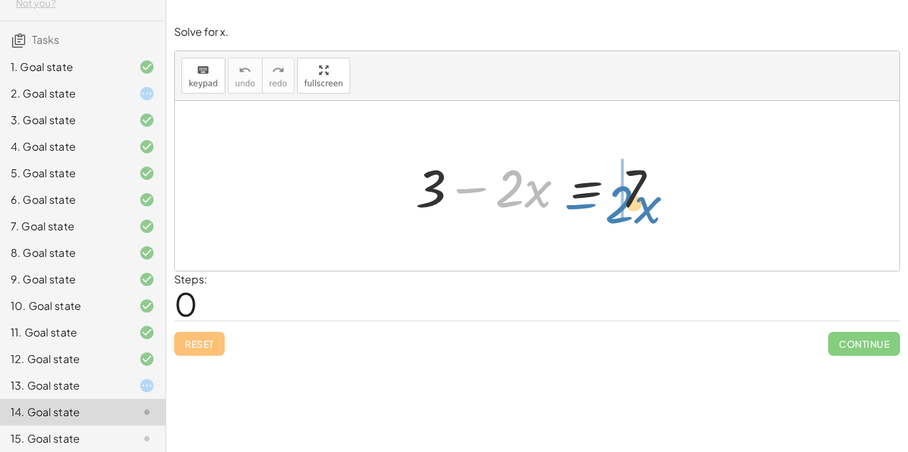
drag, startPoint x: 449, startPoint y: 187, endPoint x: 504, endPoint y: 191, distance: 55.3
click at [504, 191] on div at bounding box center [542, 186] width 266 height 68
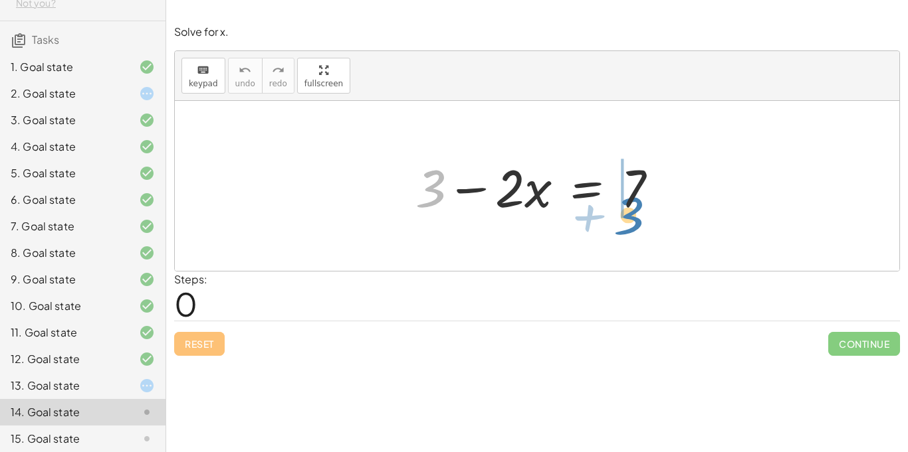
drag, startPoint x: 425, startPoint y: 181, endPoint x: 621, endPoint y: 206, distance: 196.9
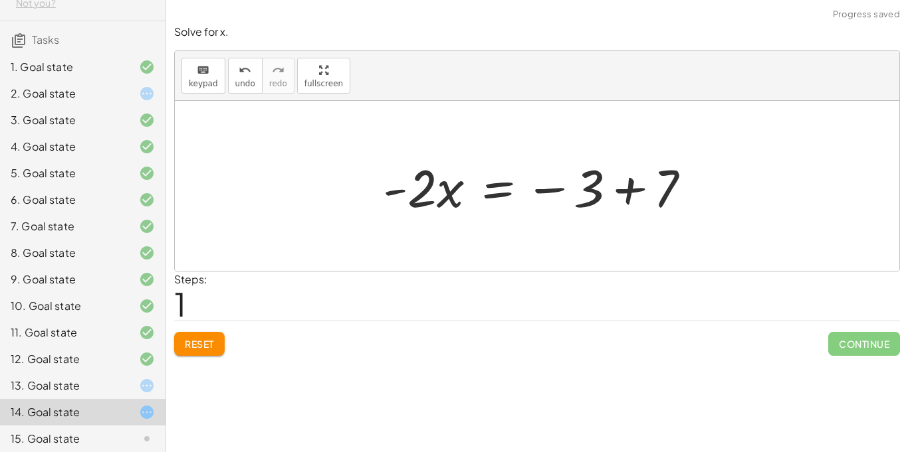
click at [645, 174] on div at bounding box center [542, 186] width 332 height 68
click at [645, 174] on div at bounding box center [537, 186] width 724 height 170
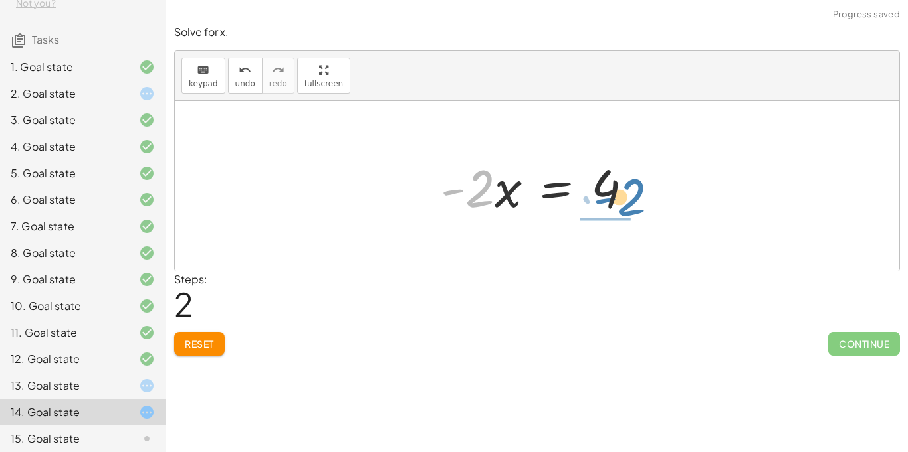
drag, startPoint x: 482, startPoint y: 173, endPoint x: 630, endPoint y: 181, distance: 148.3
click at [630, 181] on div at bounding box center [542, 186] width 216 height 68
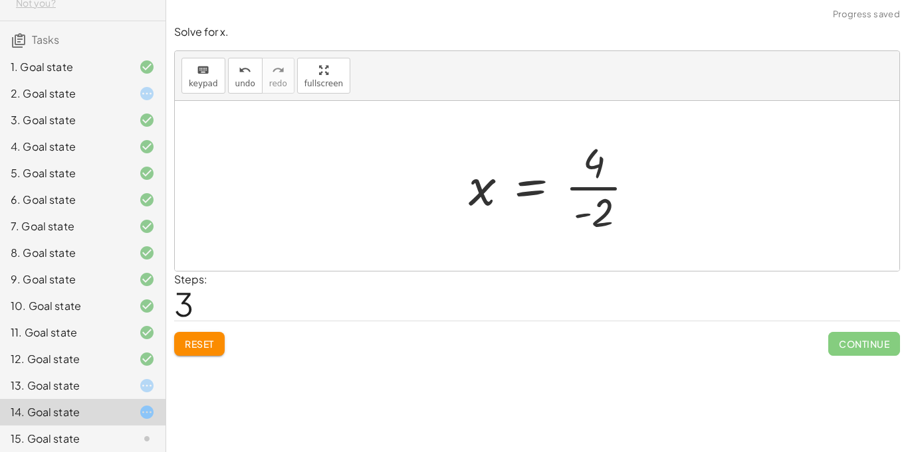
click at [629, 181] on div at bounding box center [557, 186] width 190 height 102
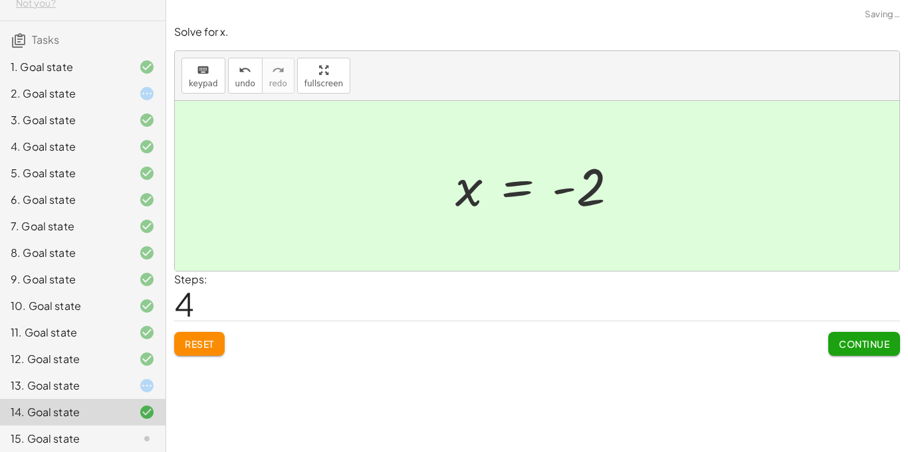
drag, startPoint x: 272, startPoint y: 368, endPoint x: 242, endPoint y: 379, distance: 32.0
click at [242, 379] on div "keyboard keypad undo undo redo redo fullscreen + · 8 · x + 2 = 18 · 8 · x = + 1…" at bounding box center [537, 226] width 742 height 452
click at [141, 387] on icon at bounding box center [147, 386] width 16 height 16
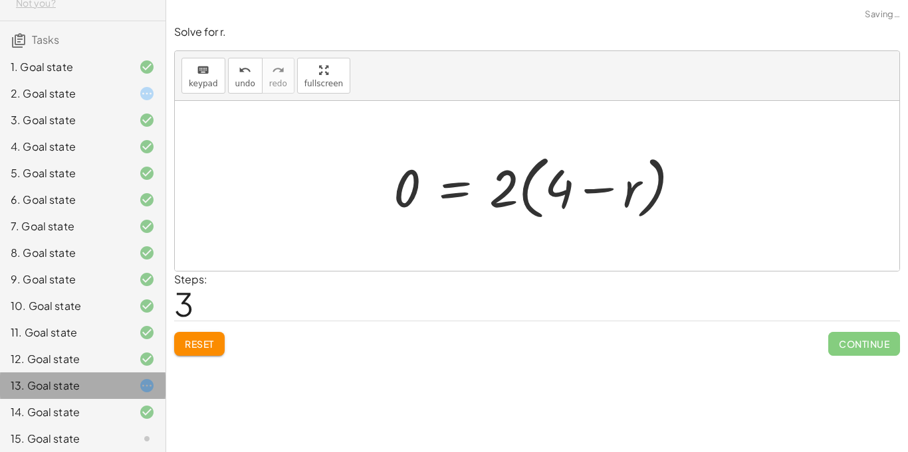
click at [141, 387] on icon at bounding box center [147, 386] width 16 height 16
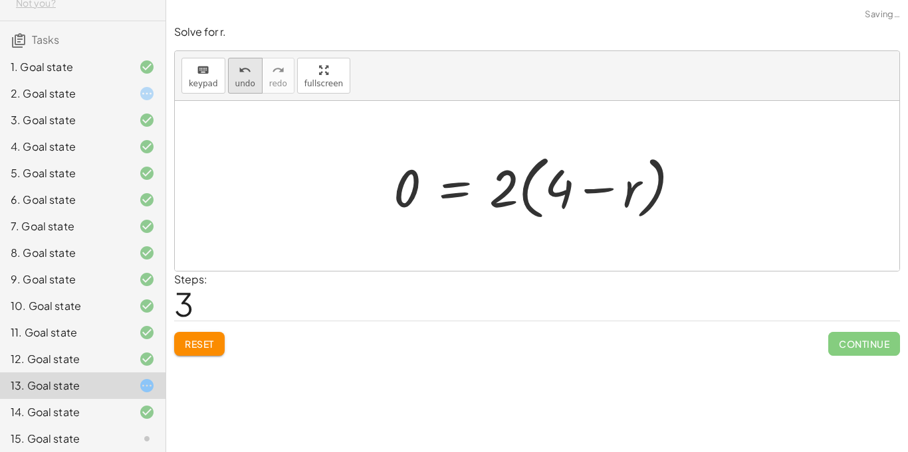
click at [235, 73] on div "undo" at bounding box center [245, 70] width 20 height 16
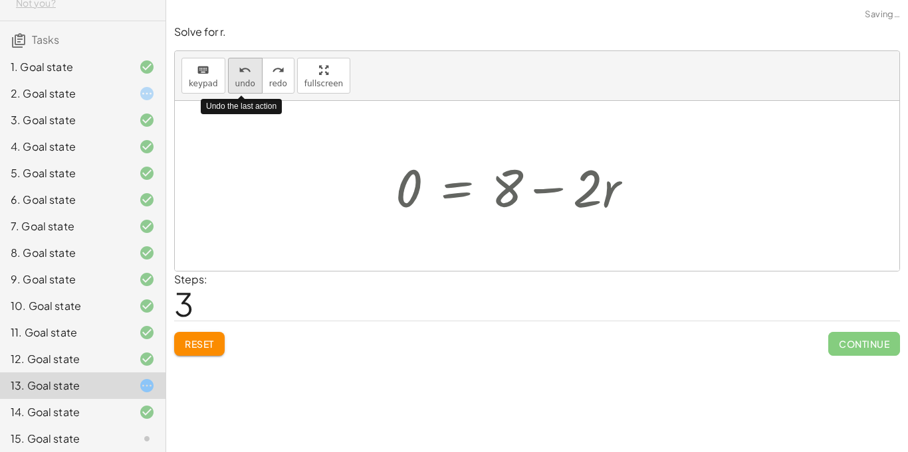
click at [235, 73] on div "undo" at bounding box center [245, 70] width 20 height 16
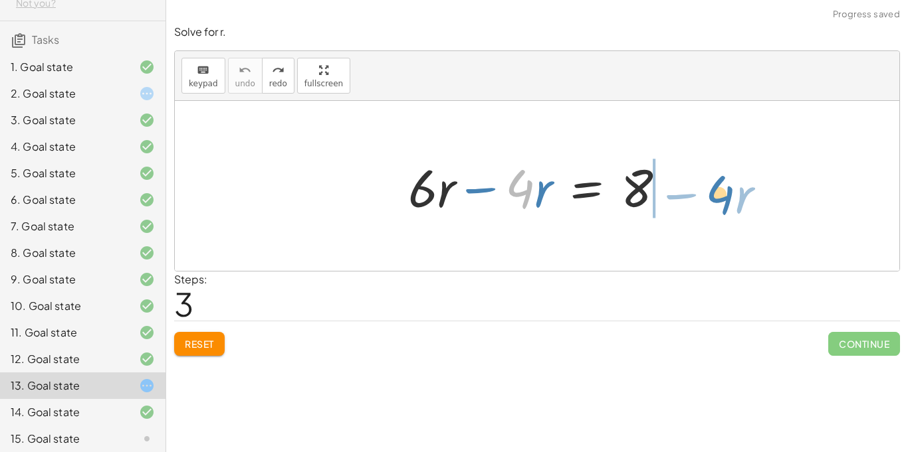
drag, startPoint x: 534, startPoint y: 185, endPoint x: 736, endPoint y: 191, distance: 202.1
click at [736, 191] on div "· 4 − · r + · 6 · r − · 4 · r = 8" at bounding box center [537, 186] width 724 height 170
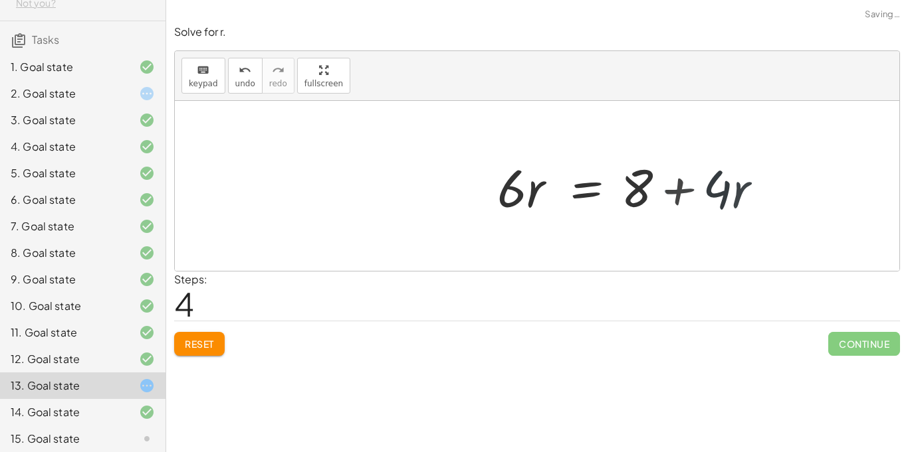
click at [710, 189] on div at bounding box center [638, 186] width 281 height 68
click at [710, 189] on div at bounding box center [637, 186] width 281 height 68
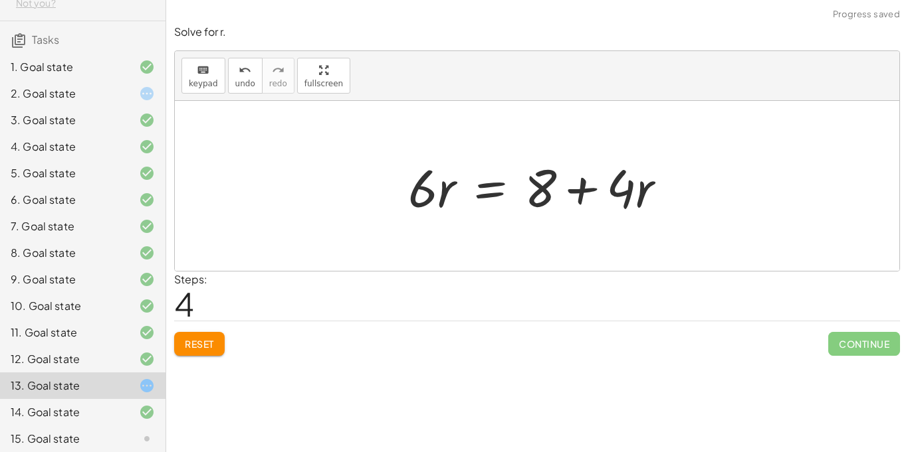
click at [710, 189] on div at bounding box center [537, 186] width 724 height 170
click at [601, 177] on div at bounding box center [541, 186] width 281 height 68
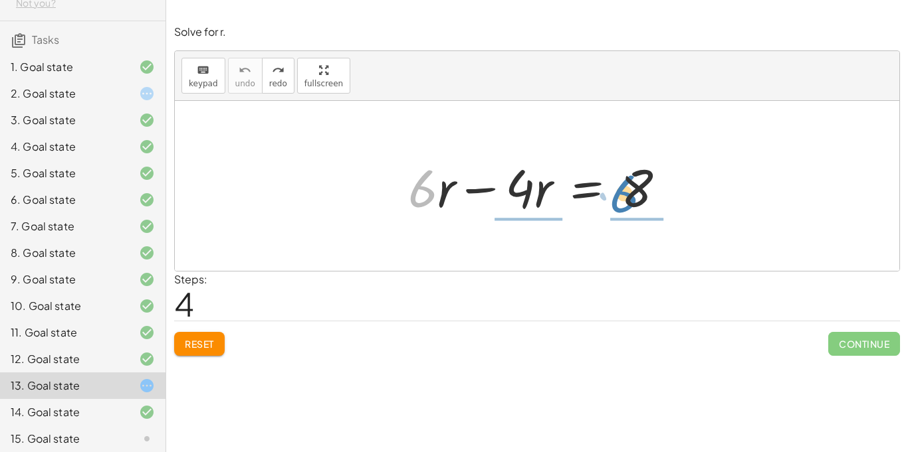
drag, startPoint x: 422, startPoint y: 176, endPoint x: 621, endPoint y: 178, distance: 199.3
click at [621, 178] on div at bounding box center [541, 186] width 281 height 68
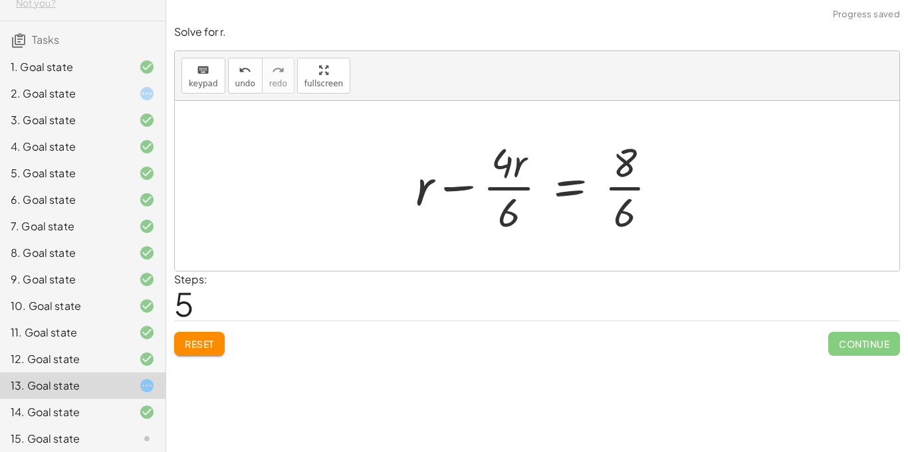
click at [624, 181] on div at bounding box center [542, 186] width 266 height 102
click at [624, 181] on div at bounding box center [591, 186] width 365 height 102
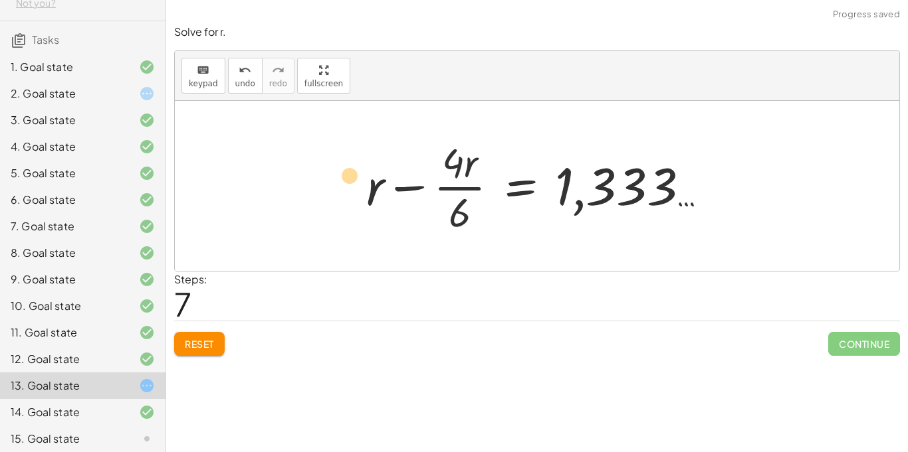
drag, startPoint x: 460, startPoint y: 170, endPoint x: 329, endPoint y: 184, distance: 131.6
click at [238, 84] on span "undo" at bounding box center [245, 83] width 20 height 9
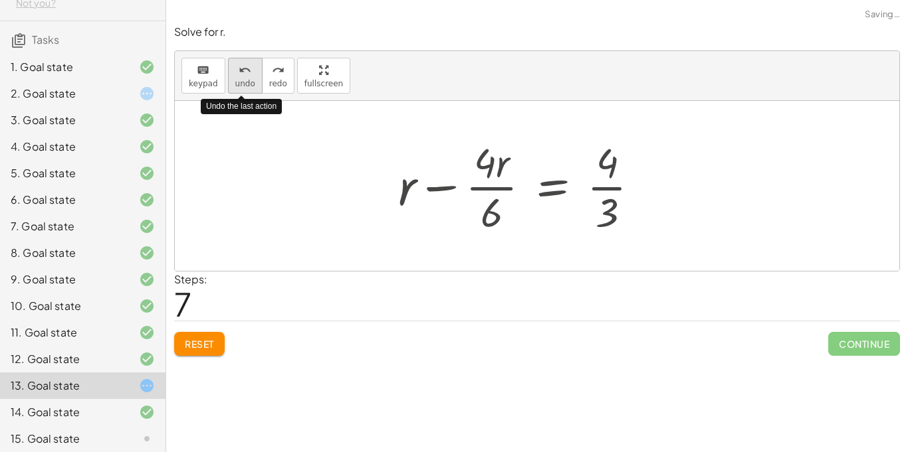
click at [238, 84] on span "undo" at bounding box center [245, 83] width 20 height 9
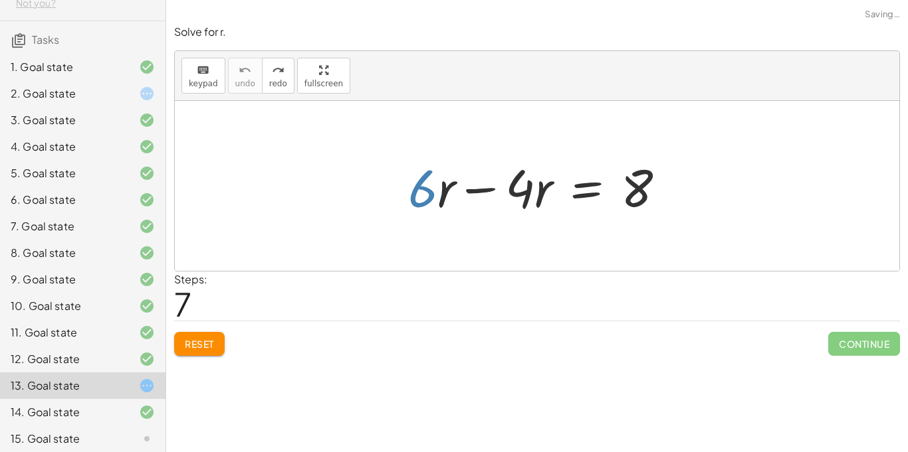
click at [206, 344] on span "Reset" at bounding box center [199, 344] width 29 height 12
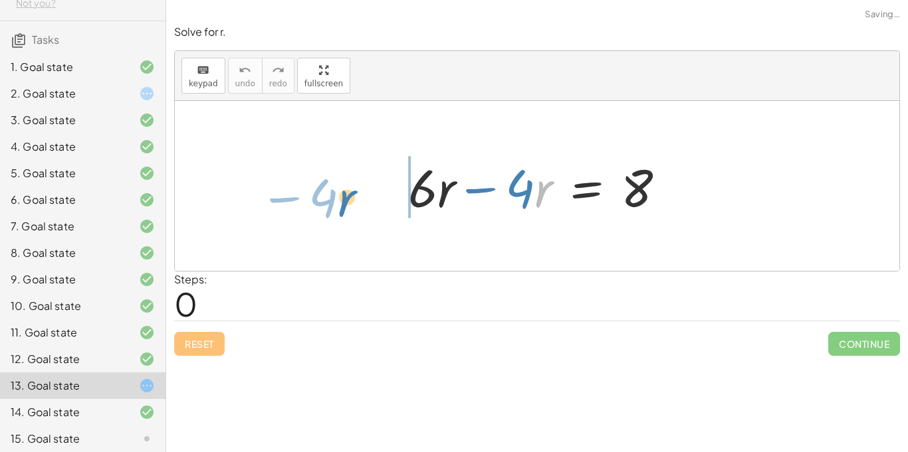
drag, startPoint x: 538, startPoint y: 192, endPoint x: 342, endPoint y: 204, distance: 196.4
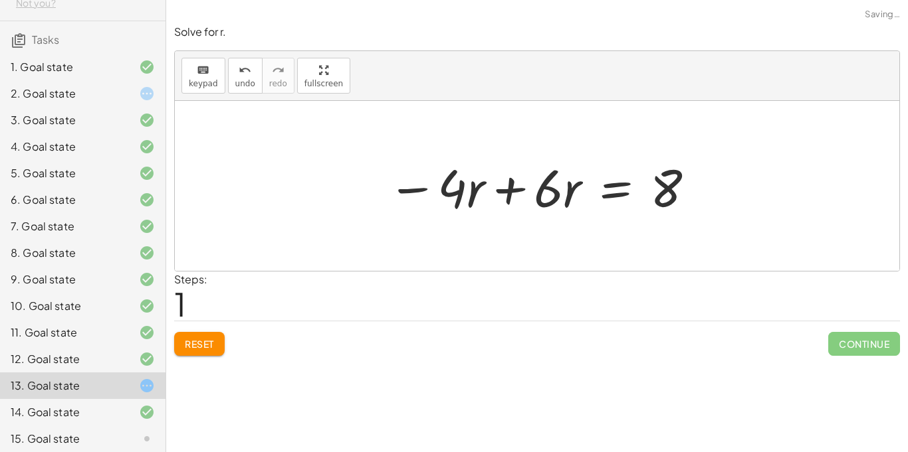
click at [486, 177] on div at bounding box center [542, 186] width 322 height 68
click at [486, 177] on div at bounding box center [537, 186] width 724 height 170
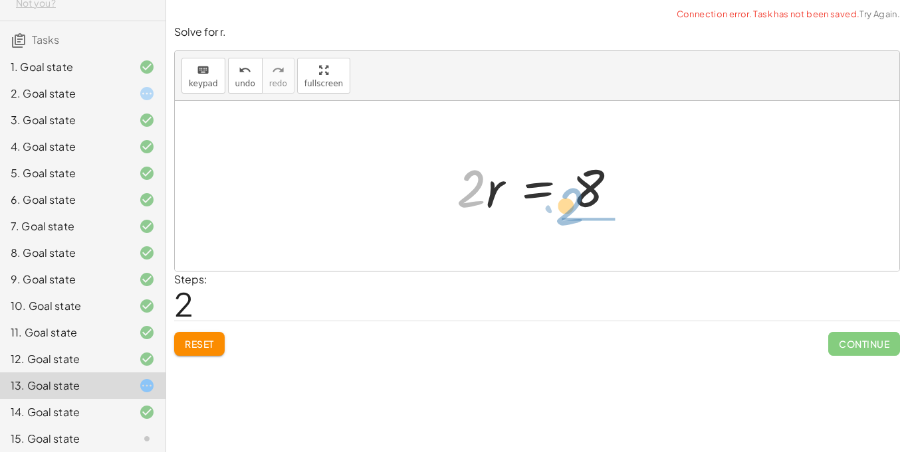
drag, startPoint x: 471, startPoint y: 175, endPoint x: 581, endPoint y: 195, distance: 111.4
click at [581, 195] on div at bounding box center [542, 186] width 184 height 68
click at [581, 195] on div at bounding box center [561, 186] width 164 height 102
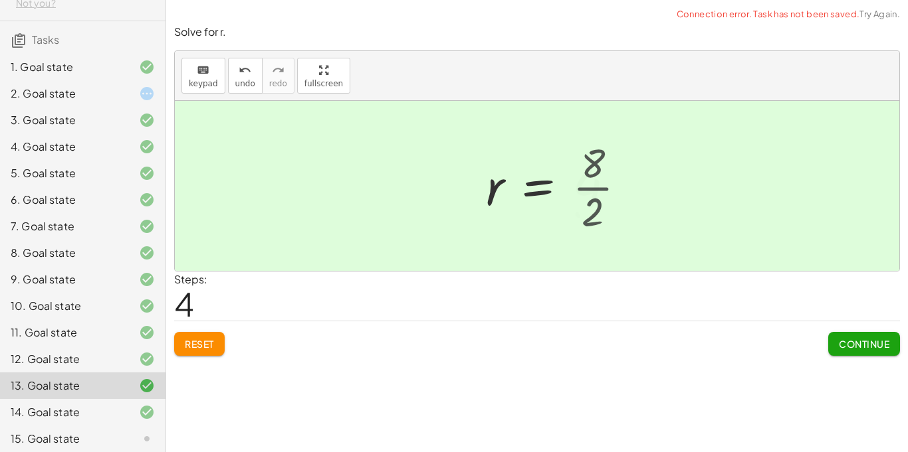
click at [581, 195] on div at bounding box center [555, 186] width 152 height 66
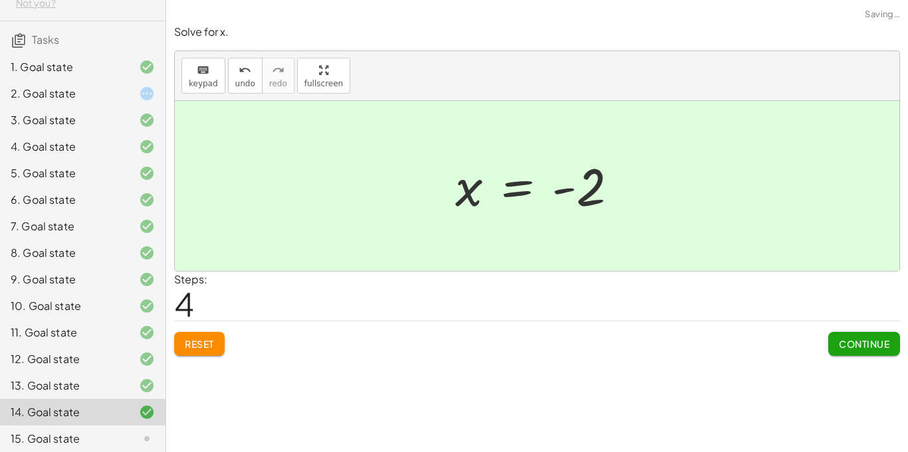
click at [126, 439] on div at bounding box center [136, 439] width 37 height 16
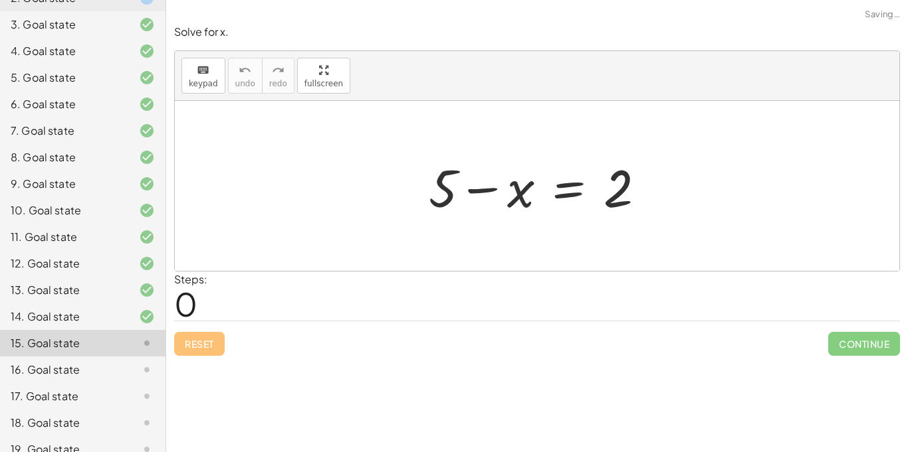
scroll to position [197, 0]
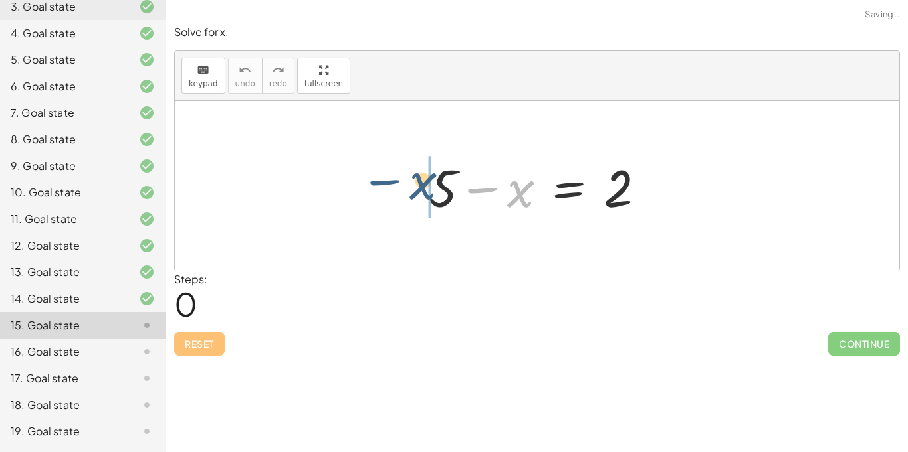
drag, startPoint x: 519, startPoint y: 189, endPoint x: 427, endPoint y: 182, distance: 91.9
click at [427, 182] on div at bounding box center [542, 186] width 241 height 68
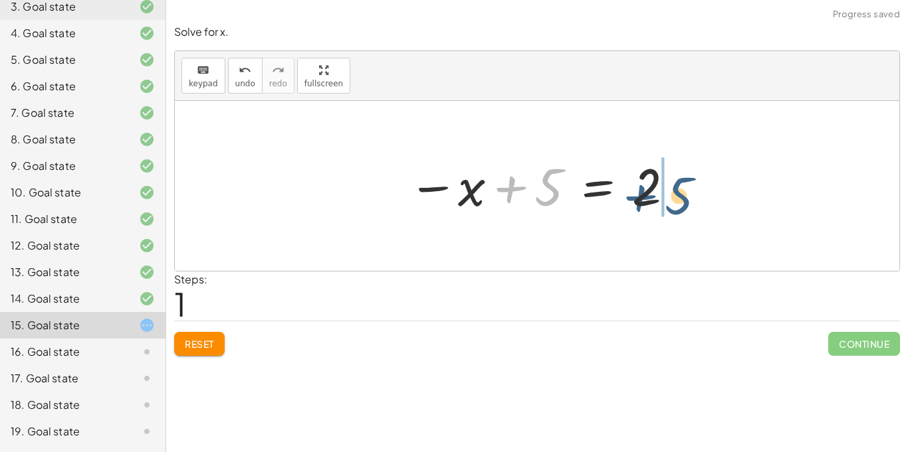
drag, startPoint x: 534, startPoint y: 186, endPoint x: 664, endPoint y: 195, distance: 130.5
click at [664, 195] on div at bounding box center [541, 186] width 281 height 66
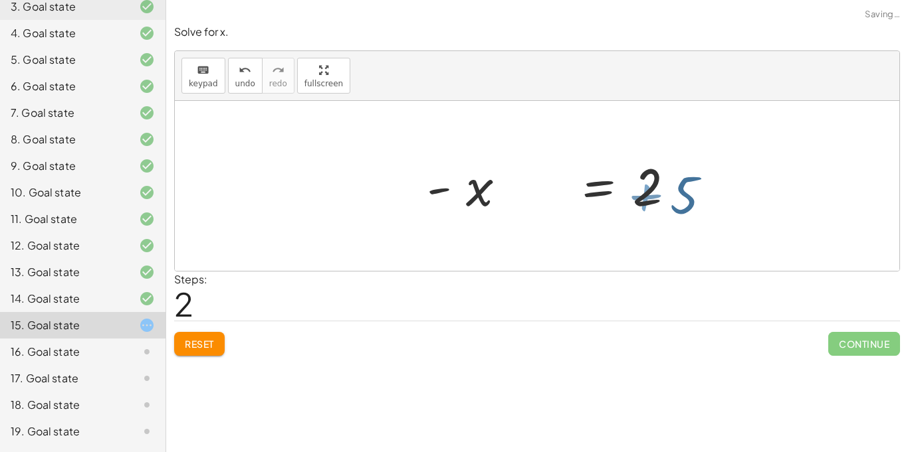
click at [664, 195] on div at bounding box center [637, 186] width 264 height 68
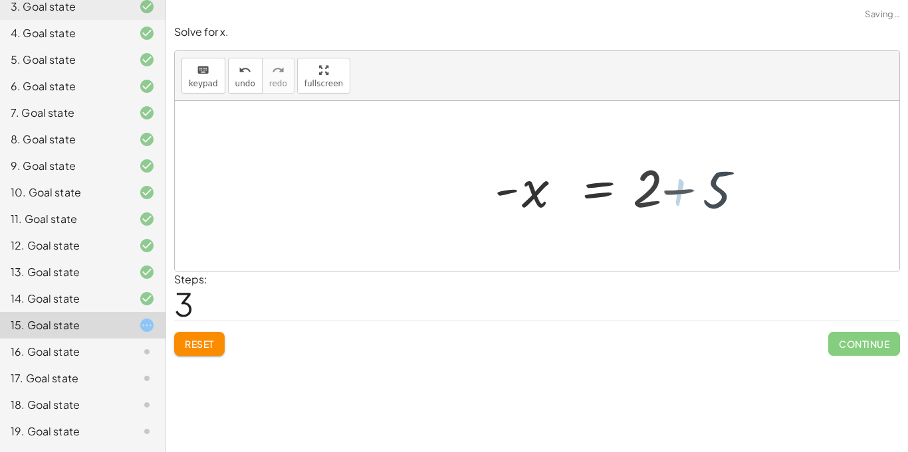
click at [664, 195] on div at bounding box center [611, 186] width 212 height 66
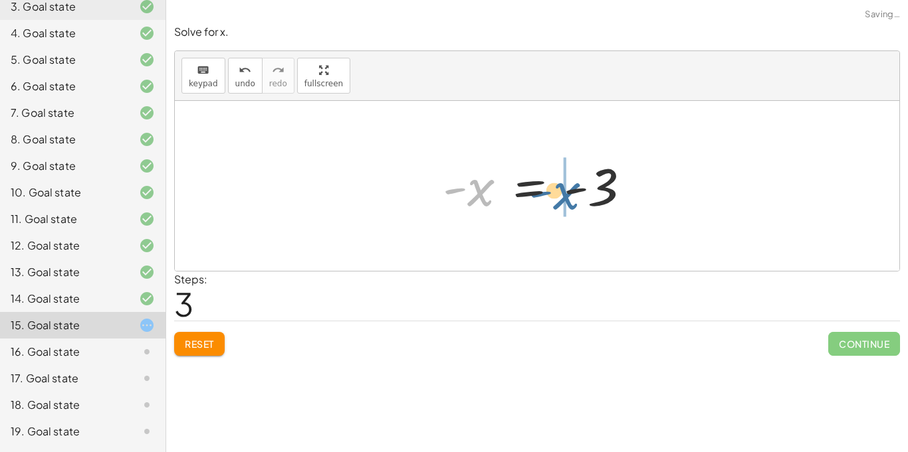
drag, startPoint x: 476, startPoint y: 180, endPoint x: 413, endPoint y: 172, distance: 63.6
click at [413, 172] on div "+ 5 − x = 2 − x + 5 = 2 - x = + 2 − 5 - x - x = - 3" at bounding box center [537, 186] width 724 height 170
click at [235, 73] on div "undo" at bounding box center [245, 70] width 20 height 16
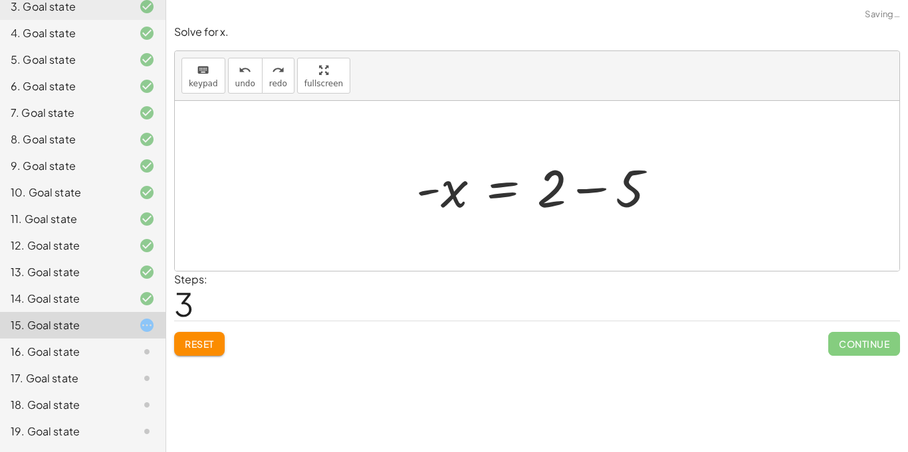
click at [120, 294] on div at bounding box center [136, 299] width 37 height 16
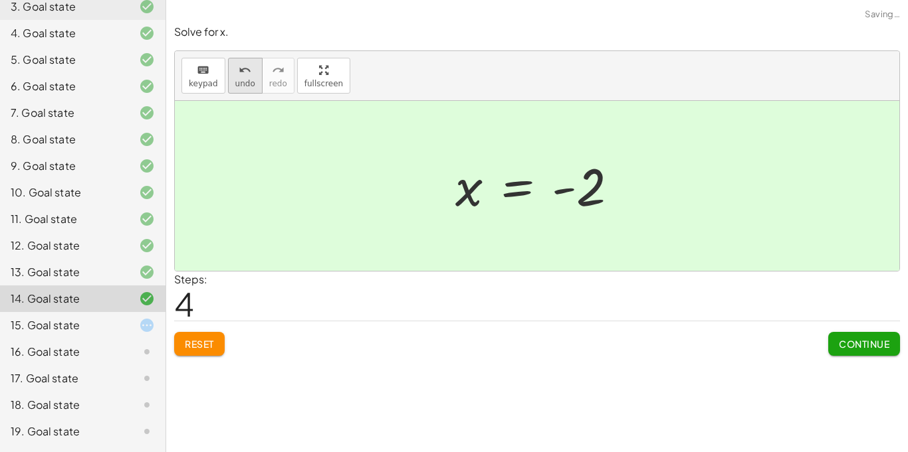
click at [232, 91] on button "undo undo" at bounding box center [245, 76] width 35 height 36
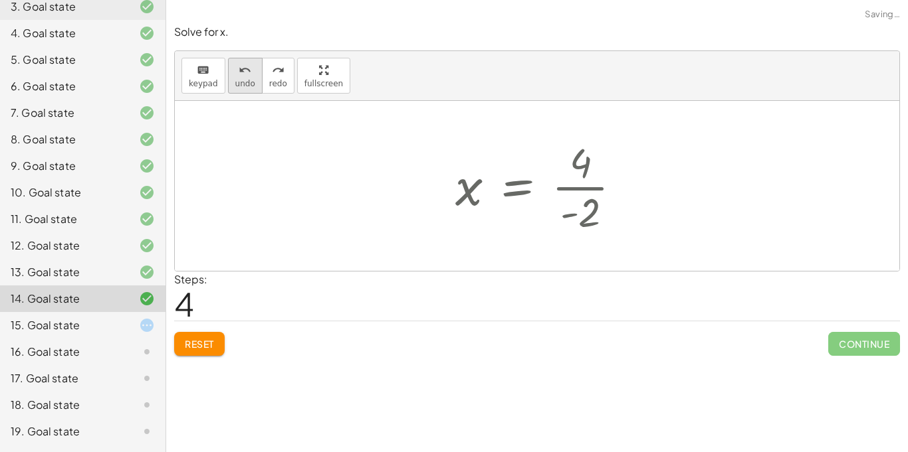
click at [232, 91] on button "undo undo" at bounding box center [245, 76] width 35 height 36
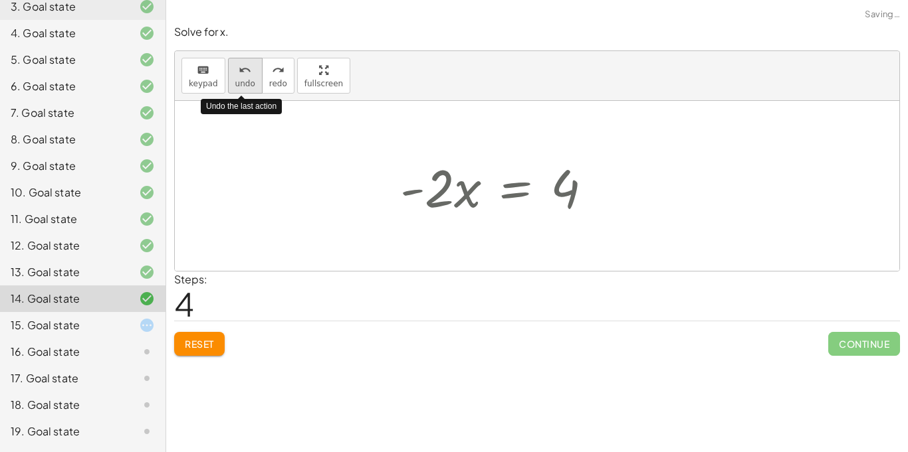
click at [232, 91] on button "undo undo" at bounding box center [245, 76] width 35 height 36
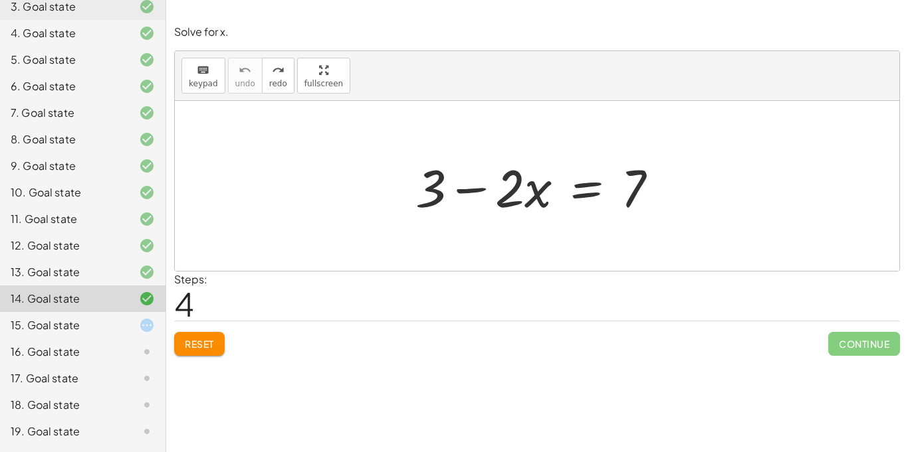
click at [146, 318] on icon at bounding box center [147, 326] width 16 height 16
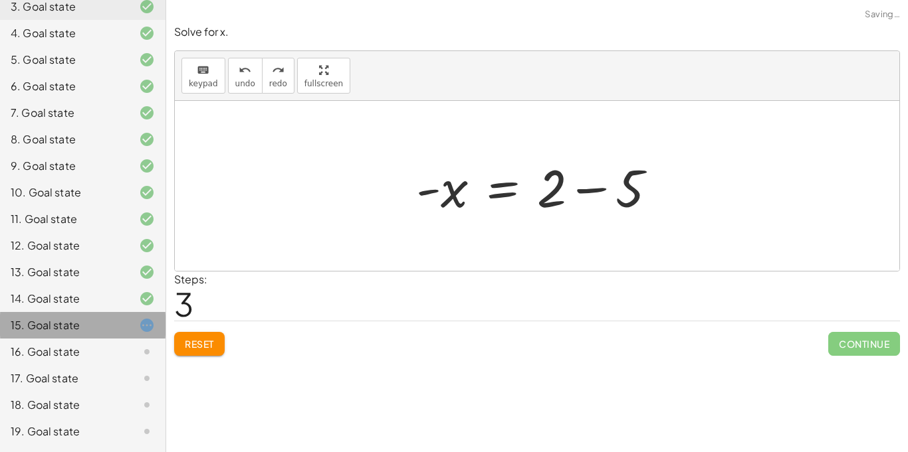
click at [146, 318] on icon at bounding box center [147, 326] width 16 height 16
click at [559, 196] on div at bounding box center [541, 186] width 264 height 68
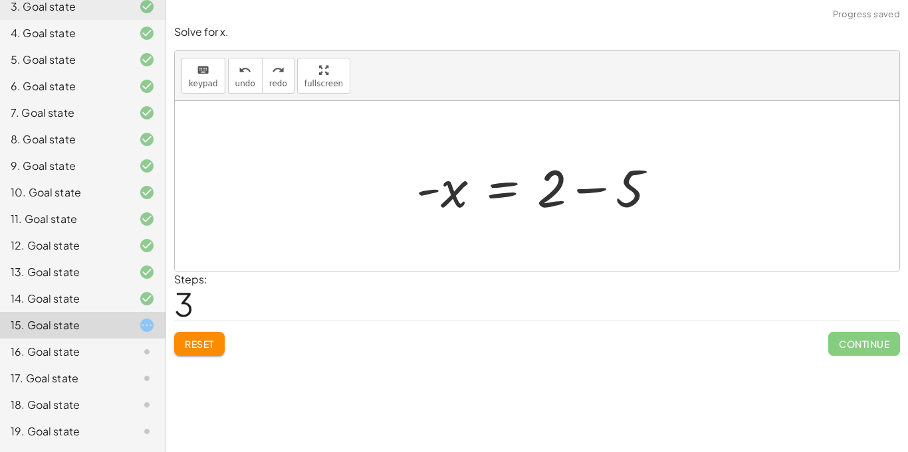
click at [574, 189] on div at bounding box center [541, 186] width 264 height 68
click at [574, 189] on div at bounding box center [515, 186] width 212 height 66
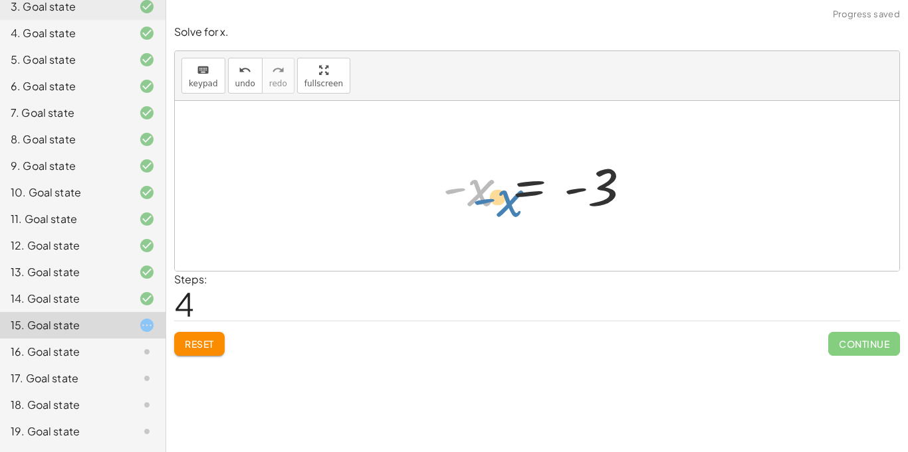
drag, startPoint x: 483, startPoint y: 182, endPoint x: 502, endPoint y: 192, distance: 21.1
click at [502, 192] on div at bounding box center [542, 186] width 212 height 66
click at [620, 171] on div at bounding box center [542, 186] width 212 height 66
click at [250, 66] on div "undo" at bounding box center [245, 70] width 20 height 16
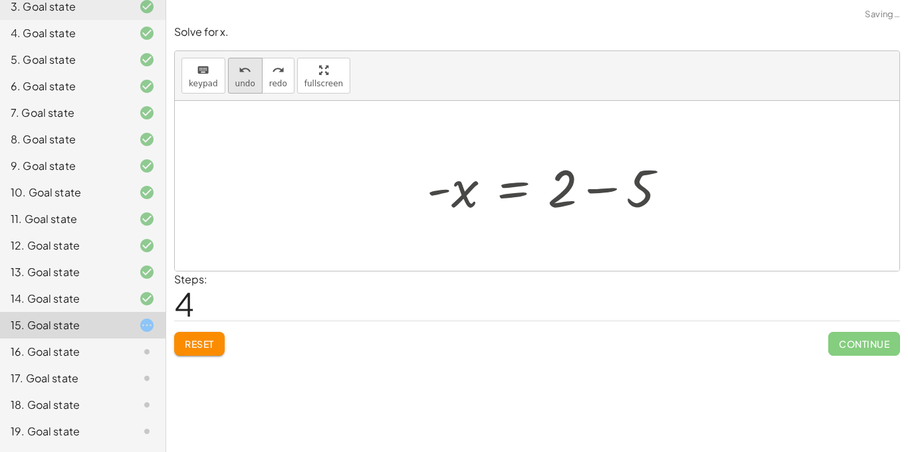
click at [250, 66] on div "undo" at bounding box center [245, 70] width 20 height 16
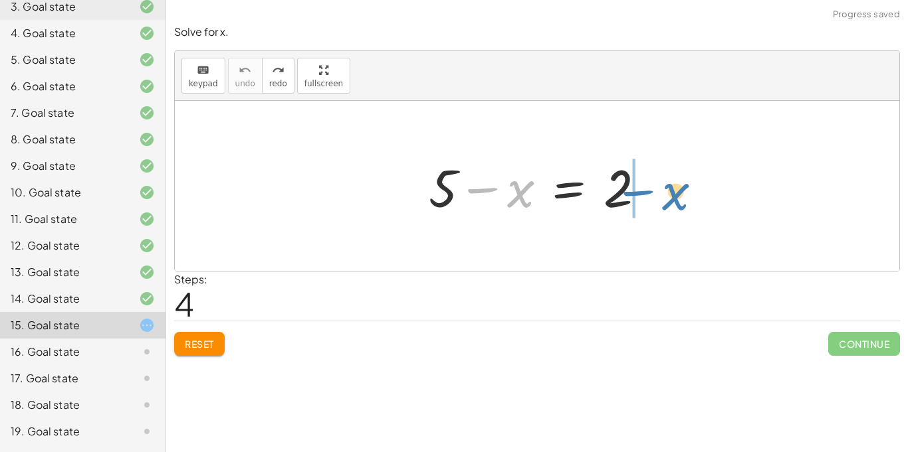
drag, startPoint x: 459, startPoint y: 171, endPoint x: 615, endPoint y: 173, distance: 156.2
click at [615, 173] on div at bounding box center [542, 186] width 241 height 68
click at [204, 328] on div "Reset Continue" at bounding box center [537, 338] width 726 height 35
click at [205, 340] on span "Reset" at bounding box center [199, 344] width 29 height 12
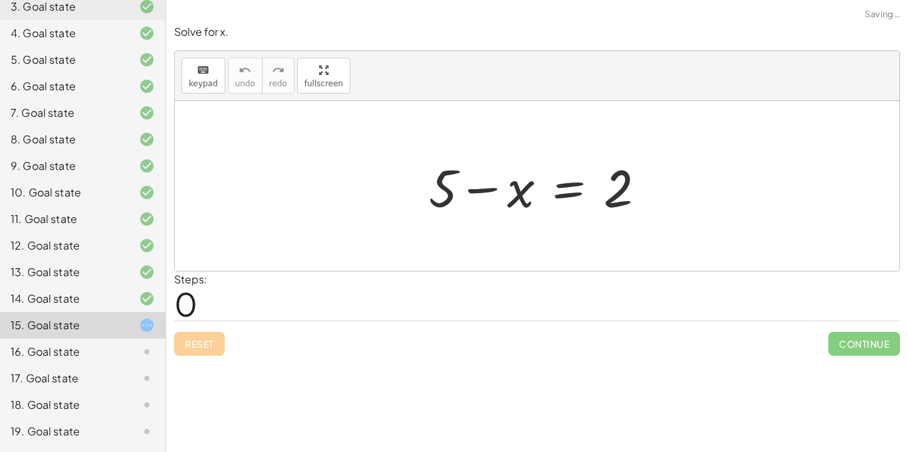
click at [205, 340] on div "Reset Continue" at bounding box center [537, 338] width 726 height 35
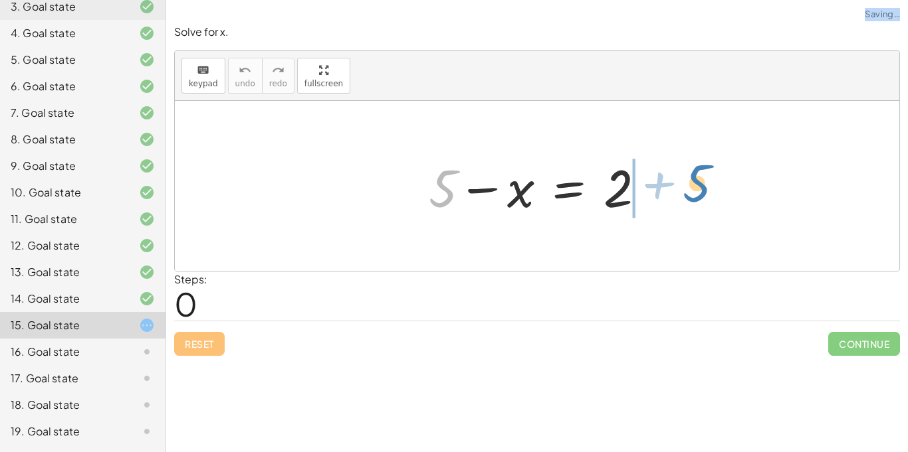
drag, startPoint x: 456, startPoint y: 183, endPoint x: 709, endPoint y: 178, distance: 252.5
click at [709, 178] on div "+ 5 + 5 − x = 2" at bounding box center [537, 186] width 724 height 170
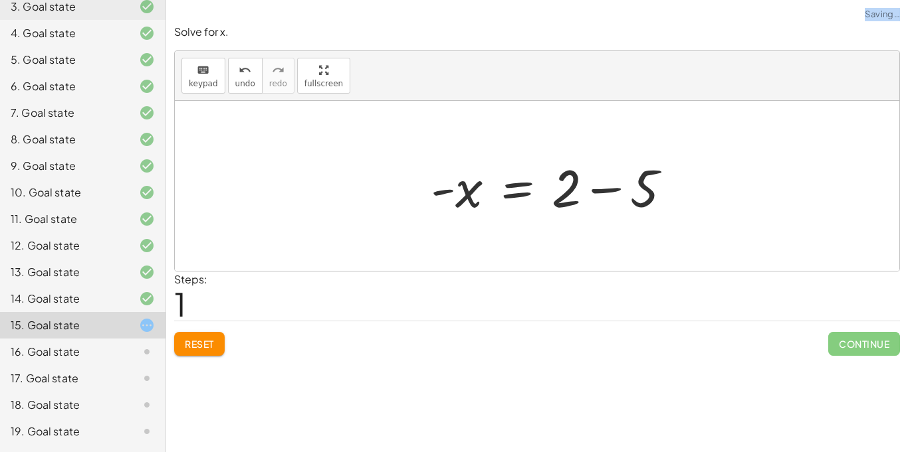
click at [643, 181] on div at bounding box center [556, 186] width 264 height 68
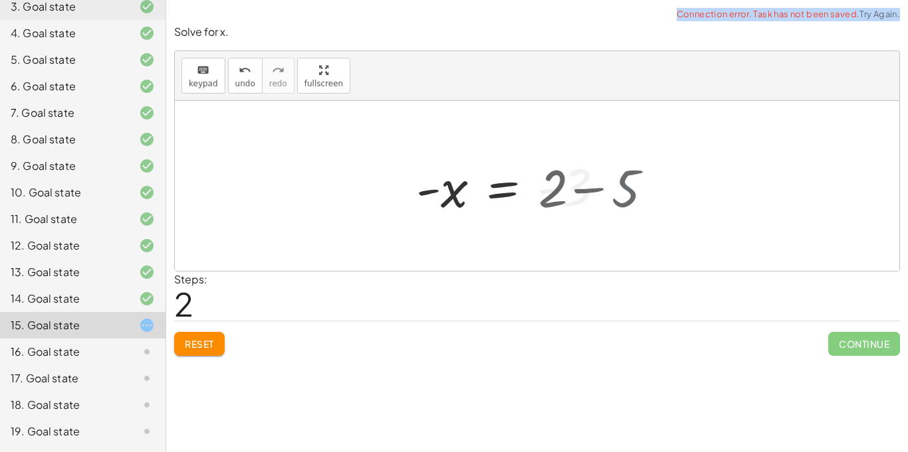
click at [643, 181] on div at bounding box center [537, 186] width 724 height 170
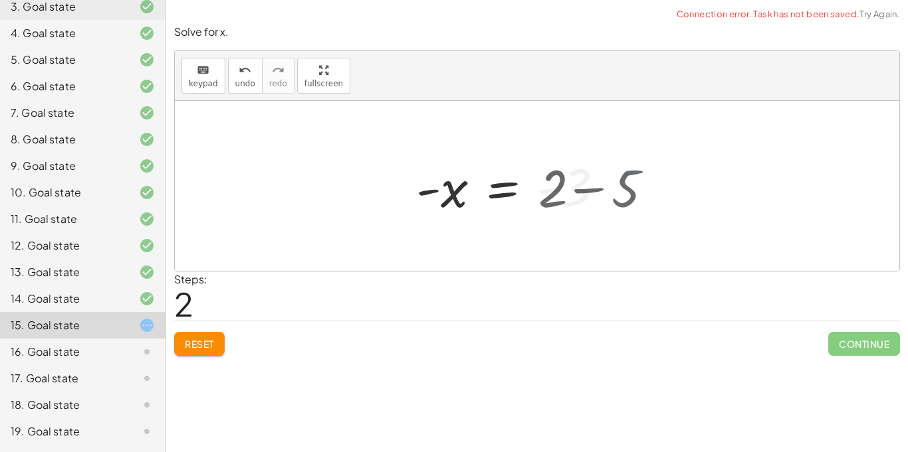
click at [643, 181] on div at bounding box center [537, 186] width 724 height 170
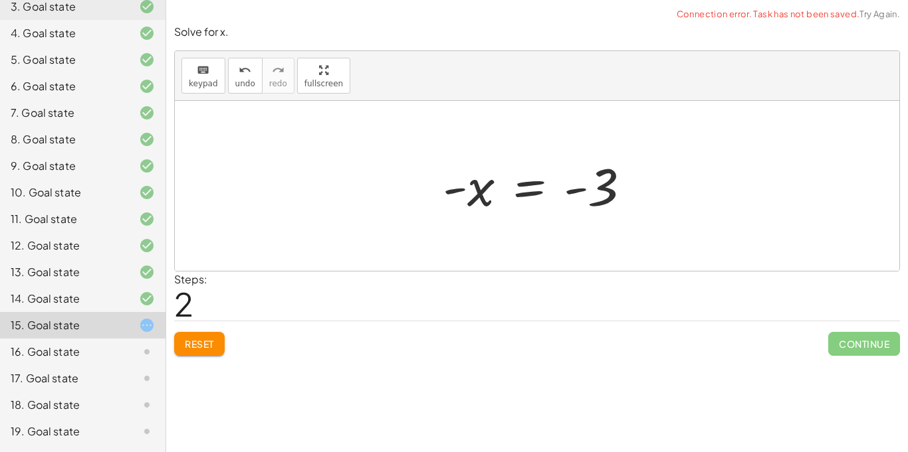
click at [592, 179] on div at bounding box center [542, 186] width 212 height 66
drag, startPoint x: 464, startPoint y: 189, endPoint x: 406, endPoint y: 170, distance: 61.6
click at [241, 86] on span "undo" at bounding box center [245, 83] width 20 height 9
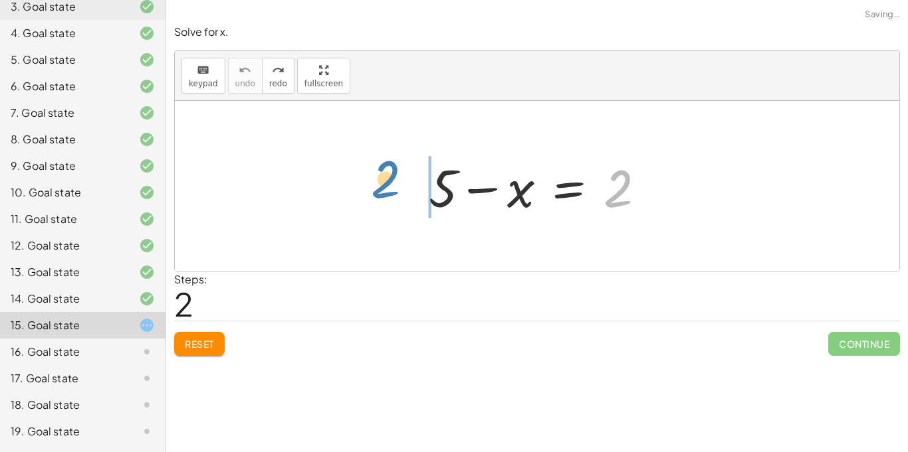
drag, startPoint x: 626, startPoint y: 196, endPoint x: 405, endPoint y: 190, distance: 220.7
click at [405, 190] on div "2 + 5 − x = 2" at bounding box center [537, 186] width 724 height 170
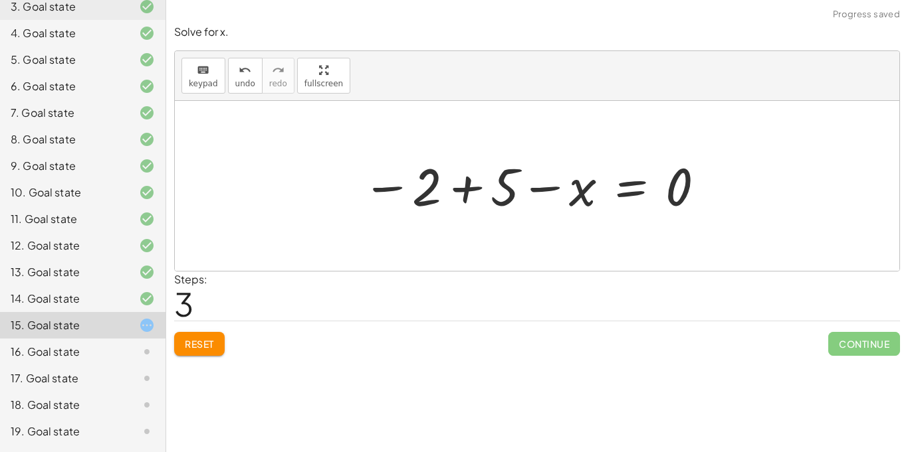
click at [398, 182] on div at bounding box center [533, 186] width 357 height 66
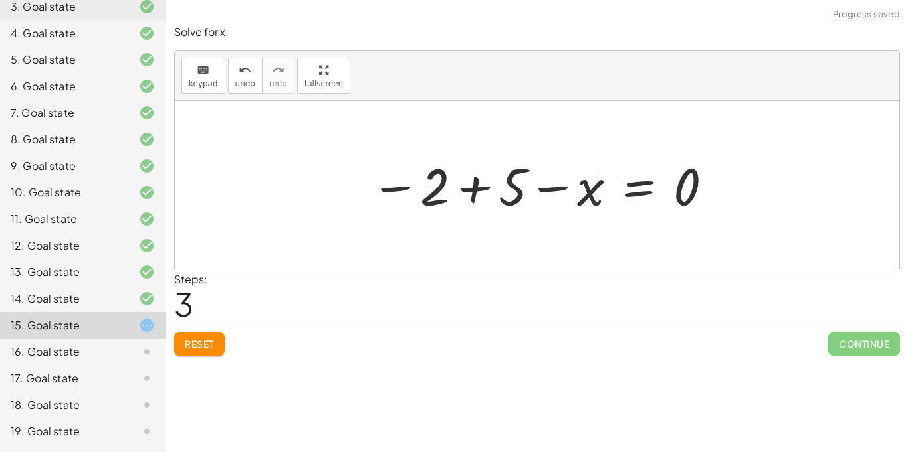
click at [452, 194] on div at bounding box center [541, 186] width 357 height 66
click at [452, 194] on div at bounding box center [537, 186] width 724 height 170
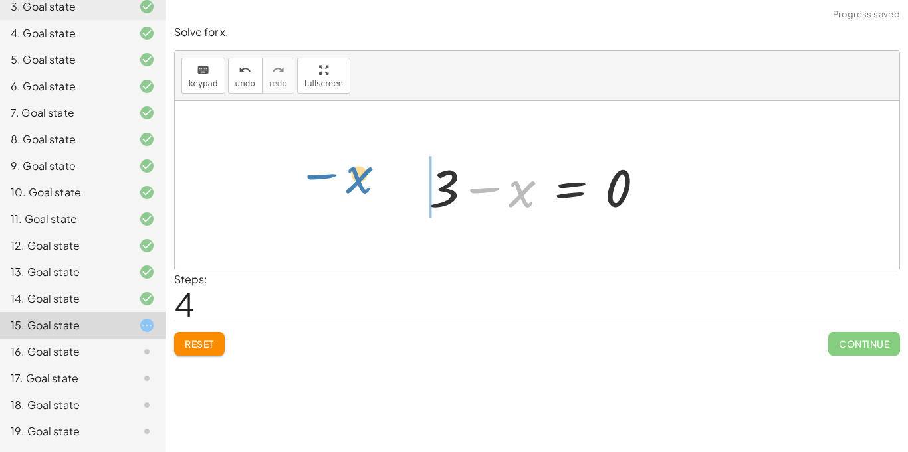
drag, startPoint x: 524, startPoint y: 193, endPoint x: 361, endPoint y: 179, distance: 164.0
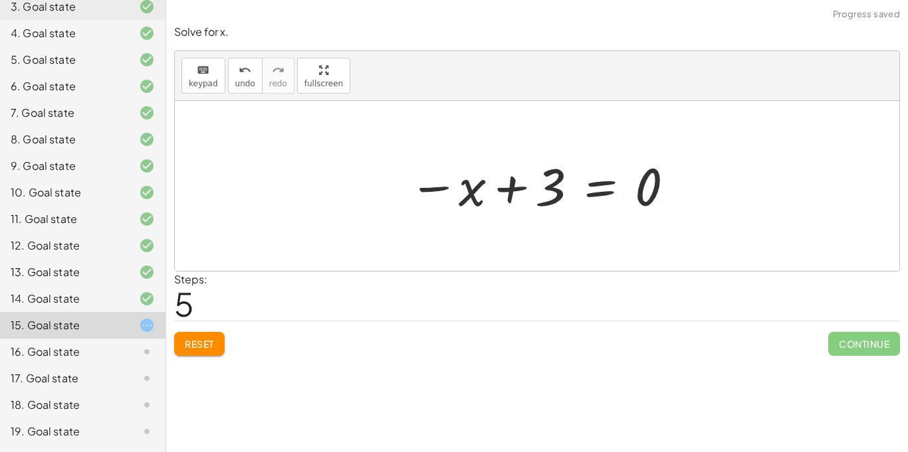
drag, startPoint x: 524, startPoint y: 190, endPoint x: 532, endPoint y: 189, distance: 8.1
click at [532, 189] on div at bounding box center [542, 186] width 280 height 66
drag, startPoint x: 532, startPoint y: 189, endPoint x: 696, endPoint y: 175, distance: 165.3
click at [696, 175] on div "+ 5 − x = 2 − 2 + 5 − x = 0 + 3 − x = 0 − x = 0 + 3" at bounding box center [537, 186] width 724 height 170
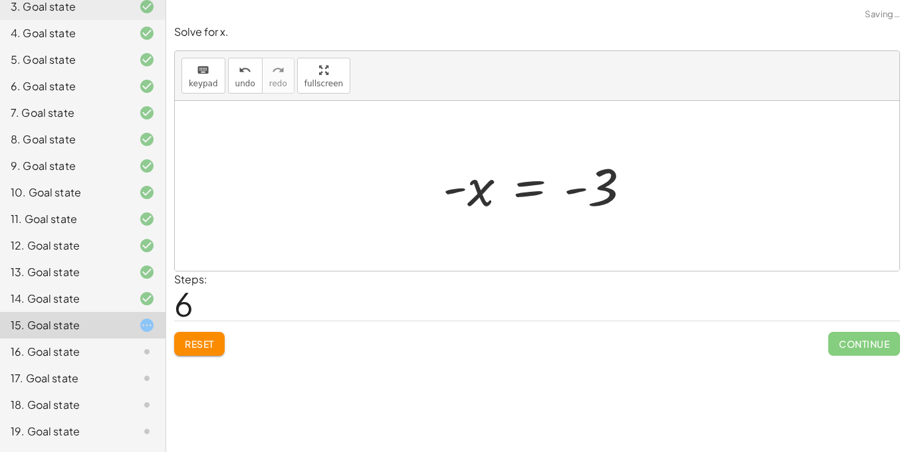
click at [615, 177] on div at bounding box center [542, 186] width 212 height 66
click at [238, 58] on button "undo undo" at bounding box center [245, 76] width 35 height 36
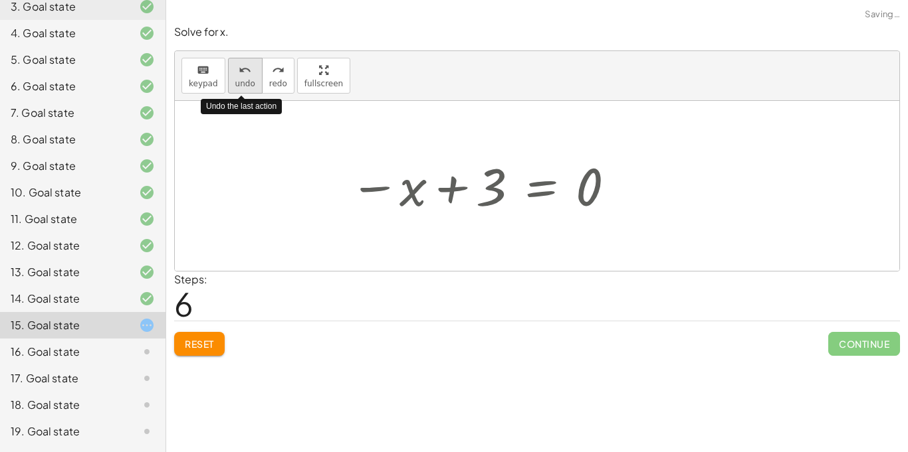
click at [238, 58] on button "undo undo" at bounding box center [245, 76] width 35 height 36
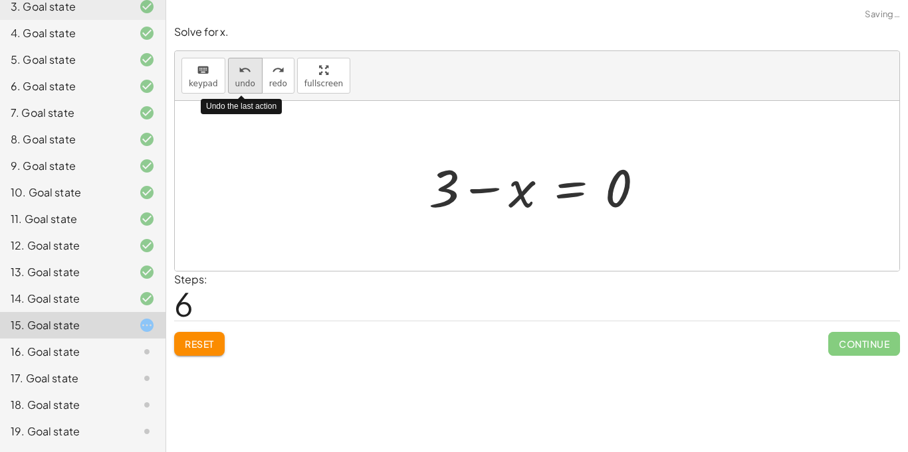
click at [238, 58] on button "undo undo" at bounding box center [245, 76] width 35 height 36
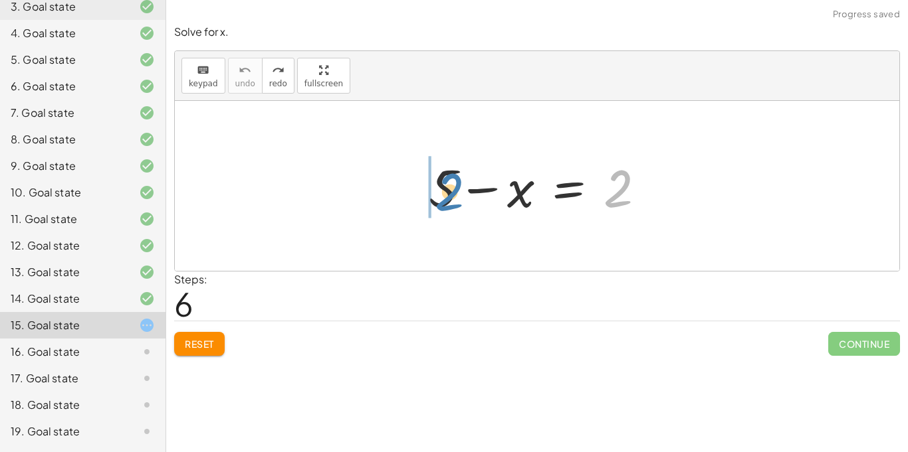
drag, startPoint x: 617, startPoint y: 182, endPoint x: 423, endPoint y: 185, distance: 193.4
click at [423, 185] on div at bounding box center [542, 186] width 241 height 68
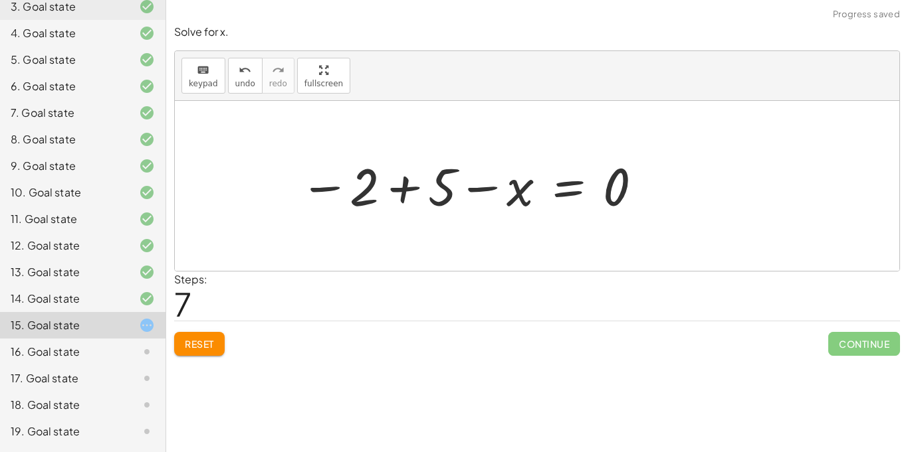
click at [442, 183] on div at bounding box center [471, 186] width 357 height 66
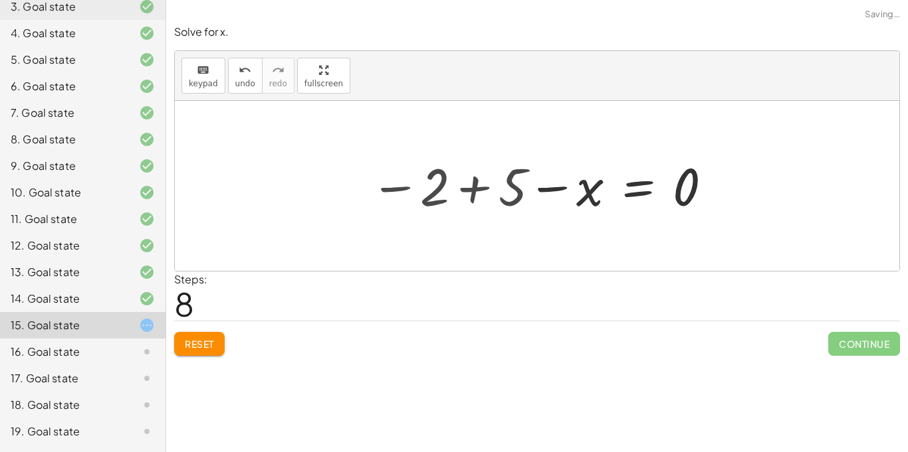
click at [442, 183] on div at bounding box center [537, 186] width 724 height 170
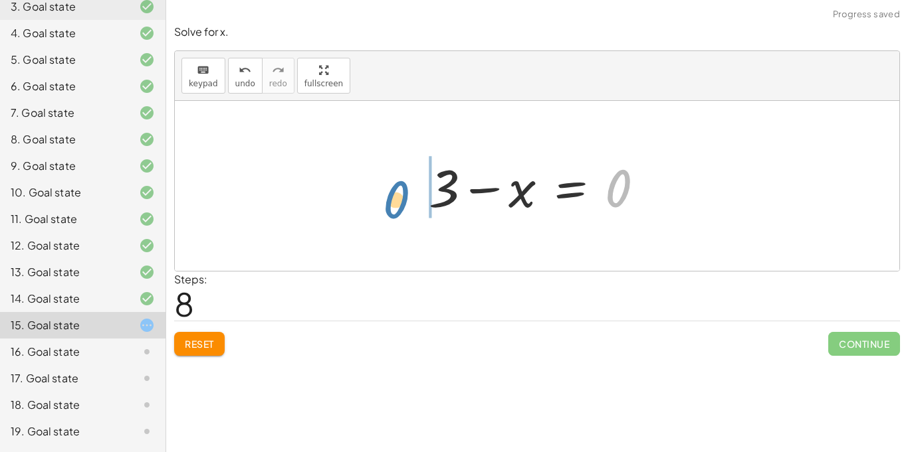
drag, startPoint x: 628, startPoint y: 184, endPoint x: 413, endPoint y: 196, distance: 214.9
click at [413, 196] on div "+ 5 − x = 2 − 2 + 5 − x = 0 0 − x = 0 + 3" at bounding box center [537, 186] width 256 height 75
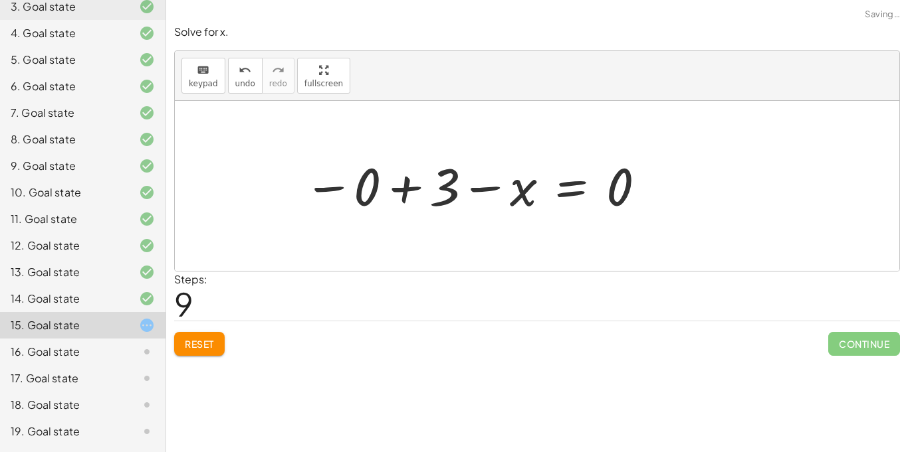
click at [419, 195] on div at bounding box center [475, 186] width 356 height 66
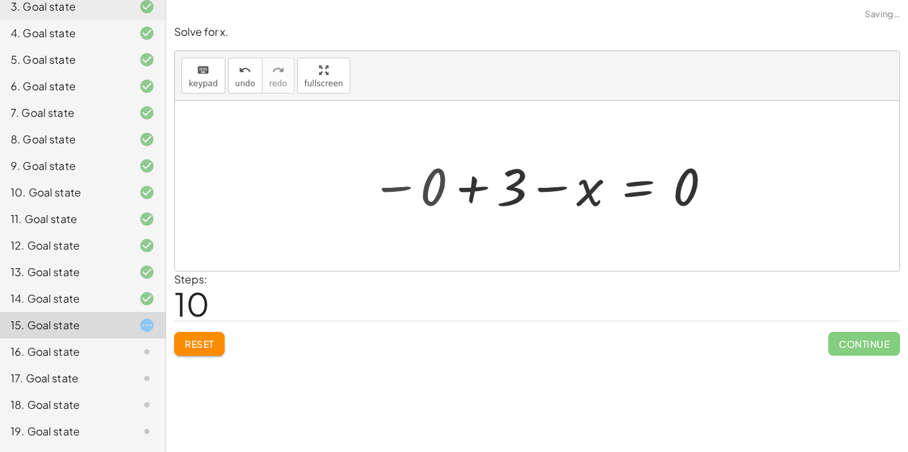
click at [419, 195] on div at bounding box center [537, 186] width 724 height 170
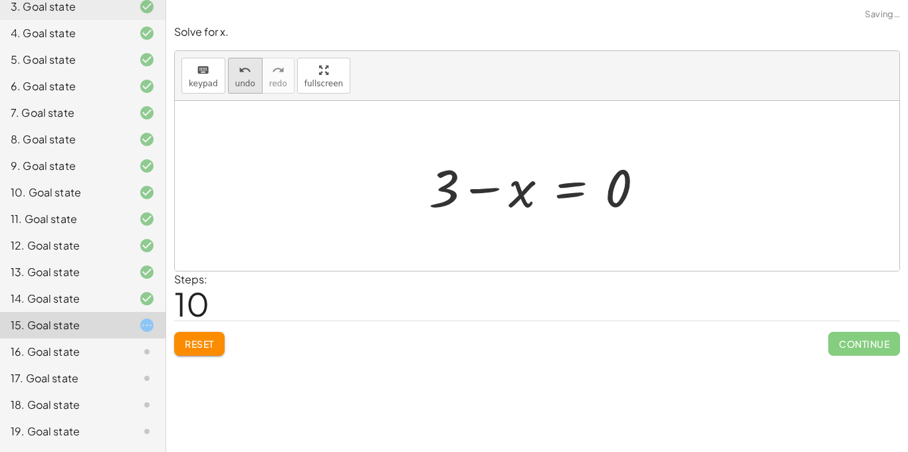
click at [248, 71] on div "undo" at bounding box center [245, 70] width 20 height 16
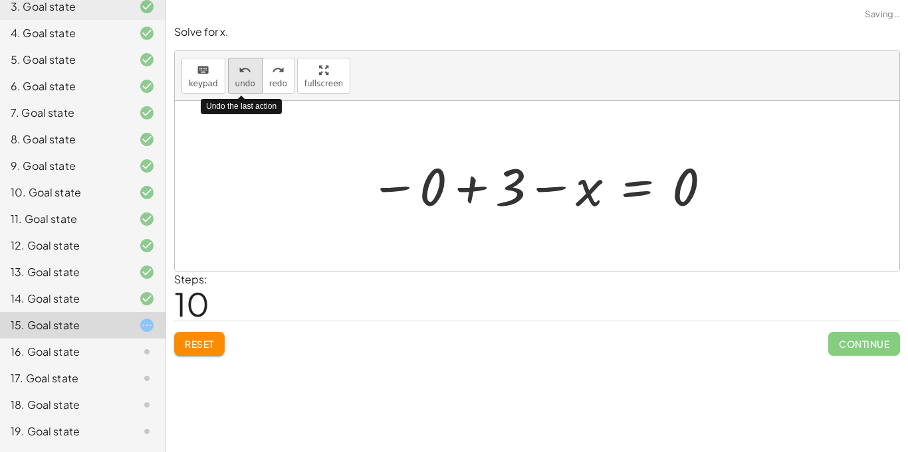
click at [248, 71] on div "undo" at bounding box center [245, 70] width 20 height 16
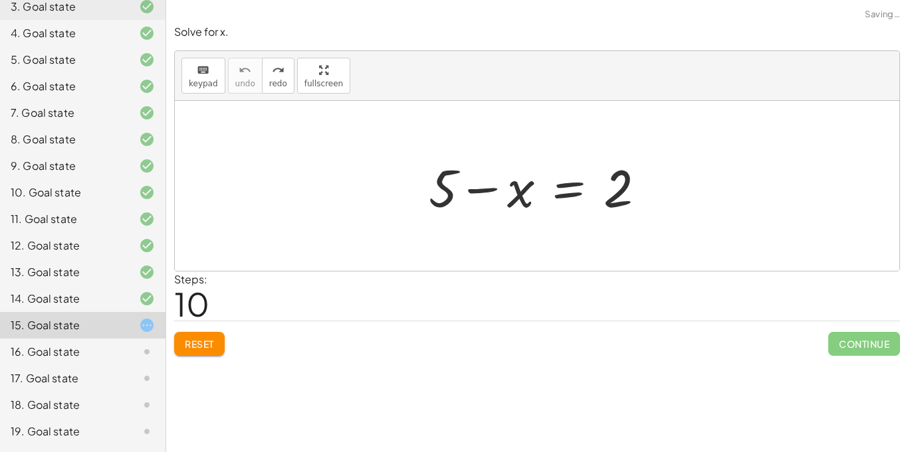
click at [195, 351] on button "Reset" at bounding box center [199, 344] width 50 height 24
click at [195, 351] on div "Reset Continue" at bounding box center [537, 338] width 726 height 35
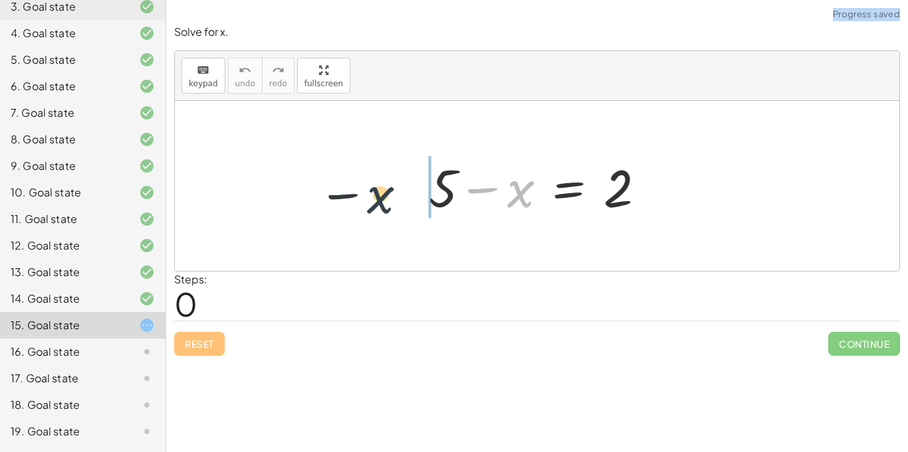
drag, startPoint x: 512, startPoint y: 189, endPoint x: 369, endPoint y: 195, distance: 143.6
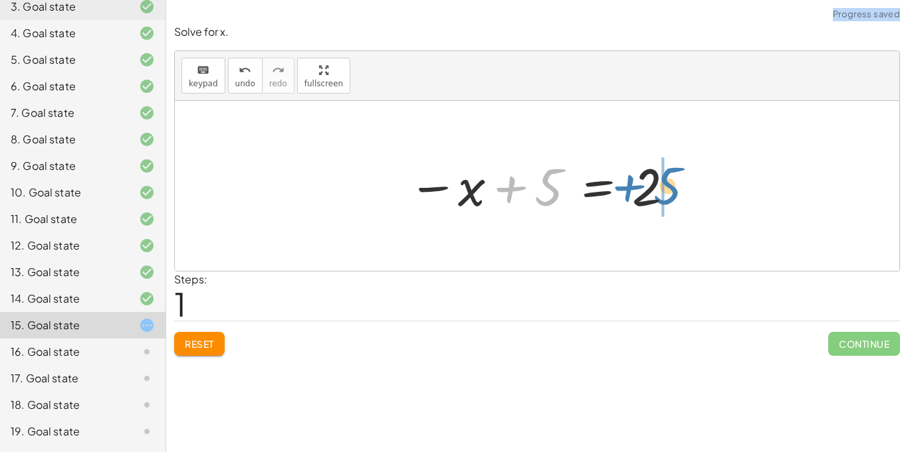
drag, startPoint x: 505, startPoint y: 184, endPoint x: 623, endPoint y: 182, distance: 117.6
click at [623, 182] on div at bounding box center [541, 186] width 281 height 66
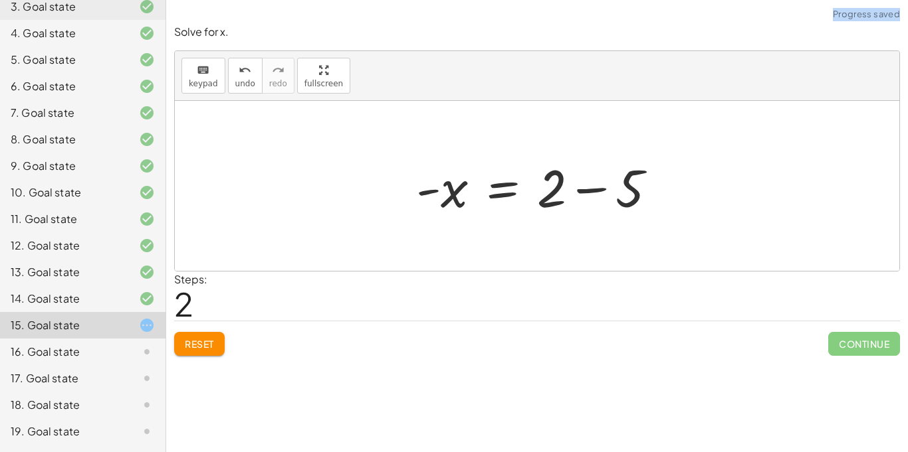
click at [683, 189] on div at bounding box center [537, 186] width 724 height 170
click at [626, 180] on div at bounding box center [541, 186] width 264 height 68
click at [626, 180] on div at bounding box center [537, 186] width 724 height 170
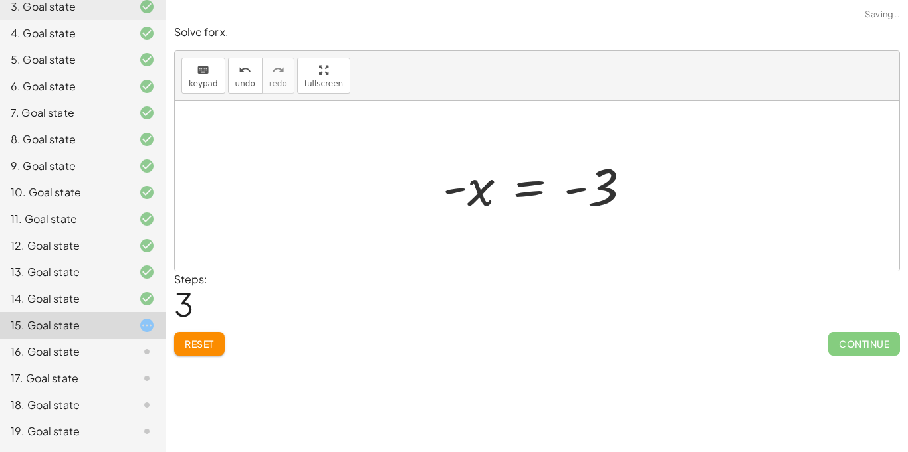
click at [576, 187] on div at bounding box center [542, 186] width 212 height 66
click at [89, 332] on div "15. Goal state" at bounding box center [64, 326] width 107 height 16
click at [92, 392] on div "16. Goal state" at bounding box center [82, 405] width 165 height 27
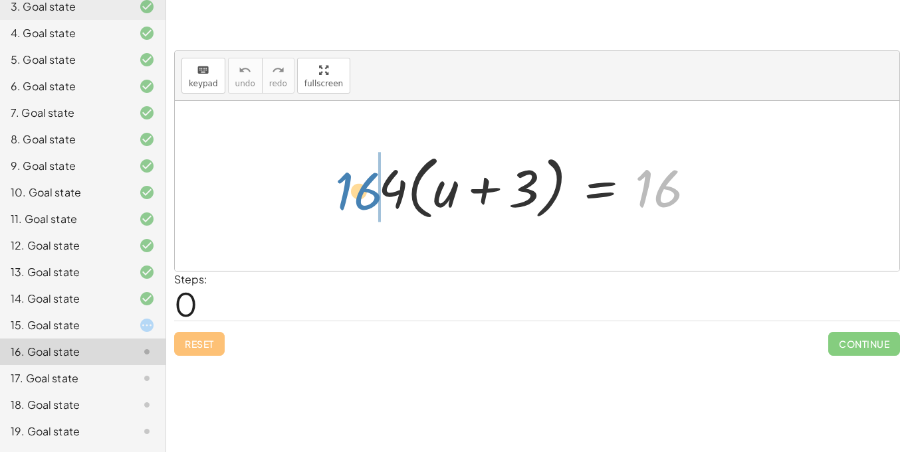
drag, startPoint x: 652, startPoint y: 195, endPoint x: 349, endPoint y: 197, distance: 303.0
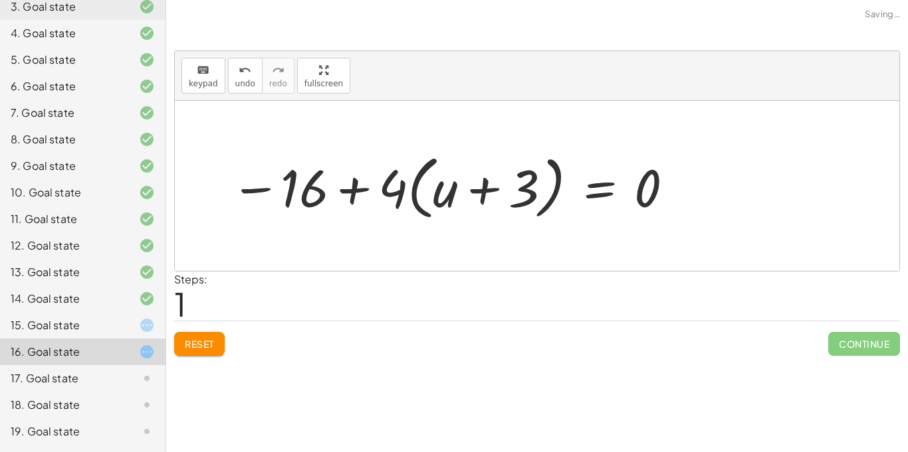
click at [349, 190] on div at bounding box center [453, 186] width 458 height 76
click at [358, 189] on div at bounding box center [453, 186] width 458 height 76
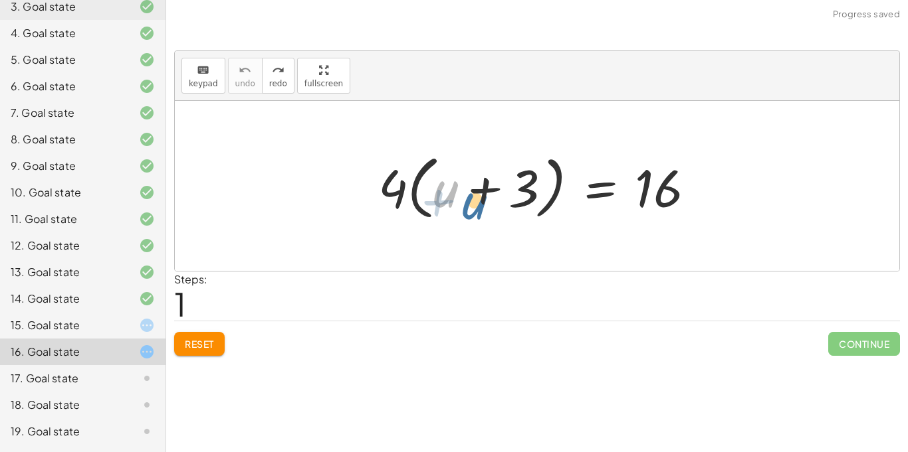
drag, startPoint x: 448, startPoint y: 186, endPoint x: 480, endPoint y: 199, distance: 34.6
click at [480, 199] on div at bounding box center [541, 186] width 341 height 76
drag, startPoint x: 442, startPoint y: 190, endPoint x: 403, endPoint y: 204, distance: 41.0
click at [403, 204] on div at bounding box center [541, 186] width 341 height 76
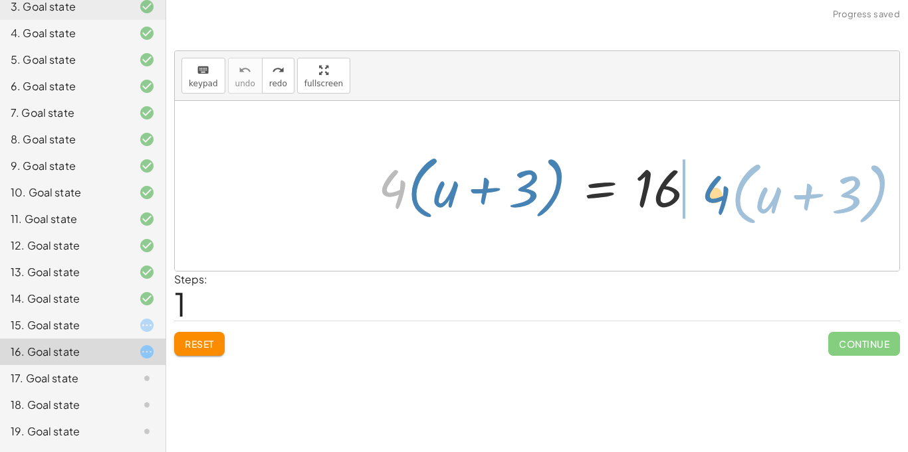
drag, startPoint x: 393, startPoint y: 175, endPoint x: 715, endPoint y: 180, distance: 322.3
click at [715, 180] on div "· 4 · ( + u + 3 ) · 4 · ( + u + 3 ) = 16" at bounding box center [536, 186] width 357 height 83
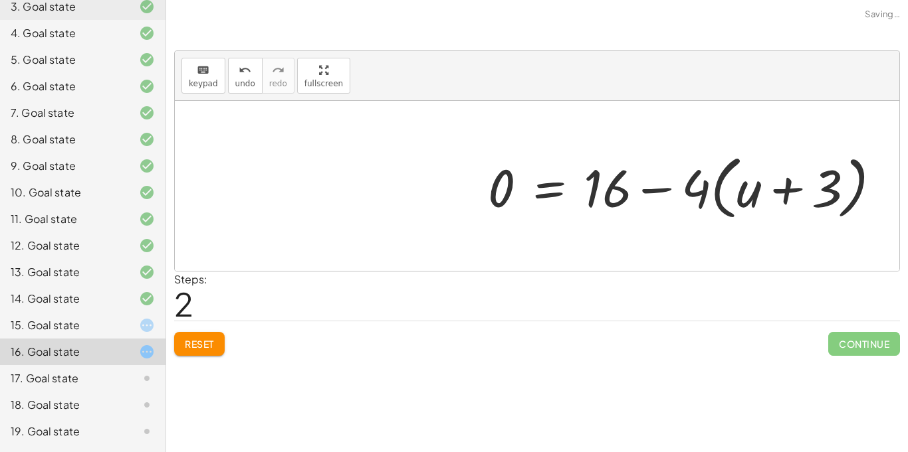
click at [715, 181] on div at bounding box center [689, 186] width 417 height 76
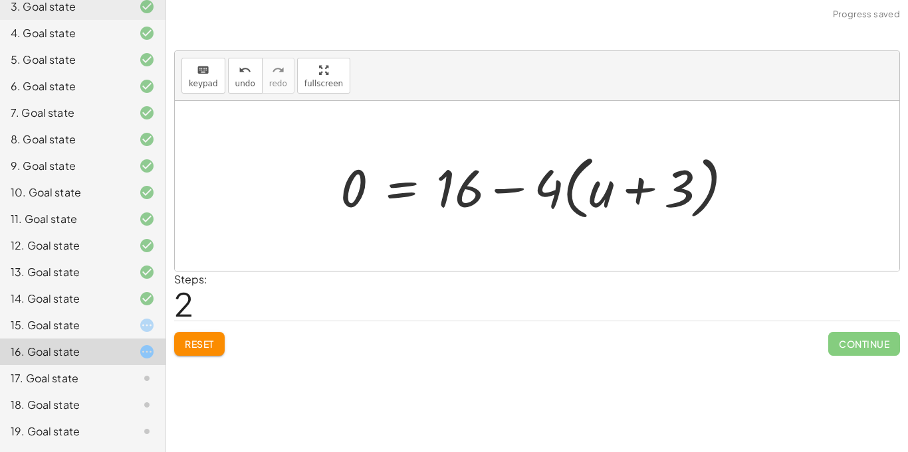
click at [503, 171] on div at bounding box center [542, 186] width 417 height 76
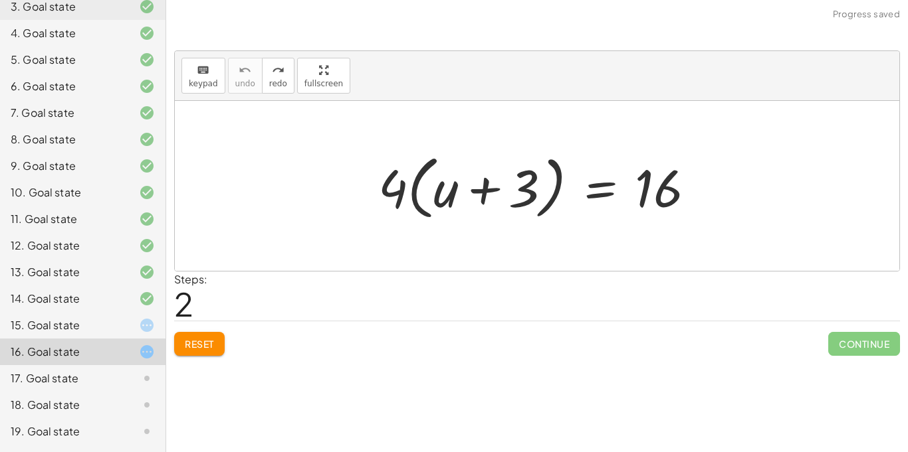
click at [195, 346] on span "Reset" at bounding box center [199, 344] width 29 height 12
drag, startPoint x: 508, startPoint y: 172, endPoint x: 648, endPoint y: 192, distance: 141.6
click at [648, 192] on div at bounding box center [541, 186] width 341 height 76
drag, startPoint x: 499, startPoint y: 191, endPoint x: 487, endPoint y: 179, distance: 16.9
click at [487, 179] on div at bounding box center [541, 186] width 341 height 76
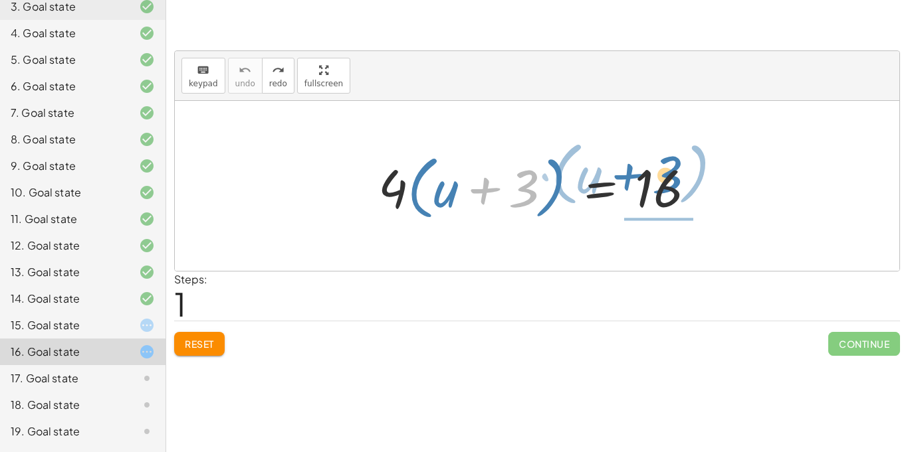
drag, startPoint x: 509, startPoint y: 189, endPoint x: 693, endPoint y: 167, distance: 185.4
click at [693, 167] on div at bounding box center [541, 186] width 341 height 76
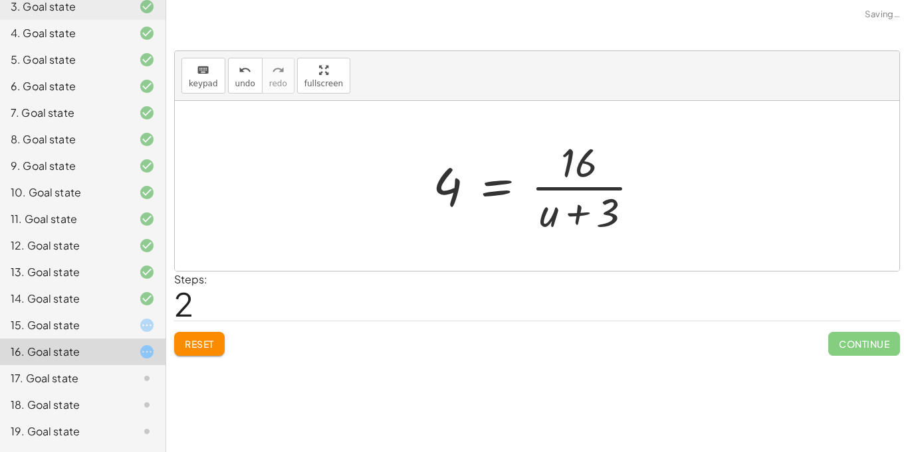
click at [580, 163] on div at bounding box center [541, 186] width 231 height 102
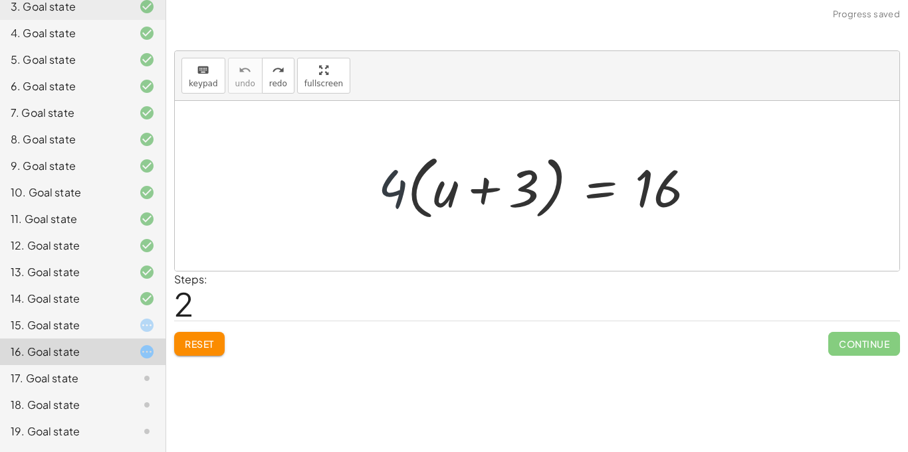
drag, startPoint x: 386, startPoint y: 183, endPoint x: 547, endPoint y: 194, distance: 161.2
click at [547, 194] on div at bounding box center [541, 186] width 341 height 76
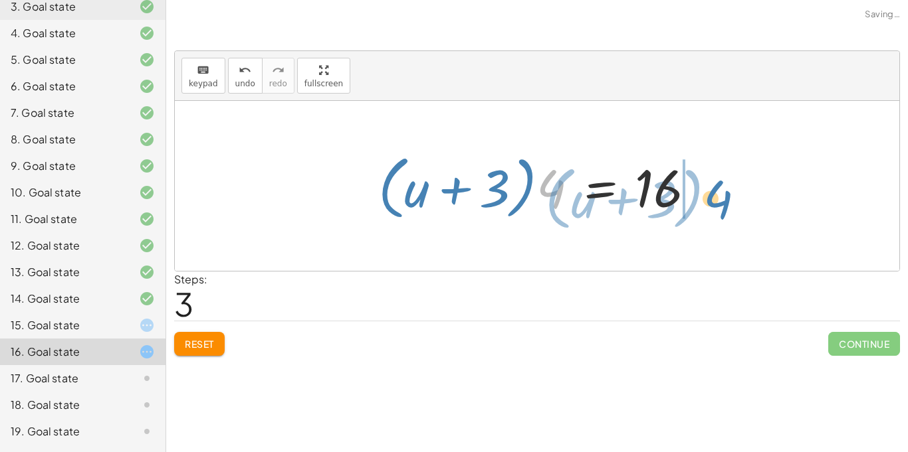
drag, startPoint x: 553, startPoint y: 191, endPoint x: 721, endPoint y: 202, distance: 167.8
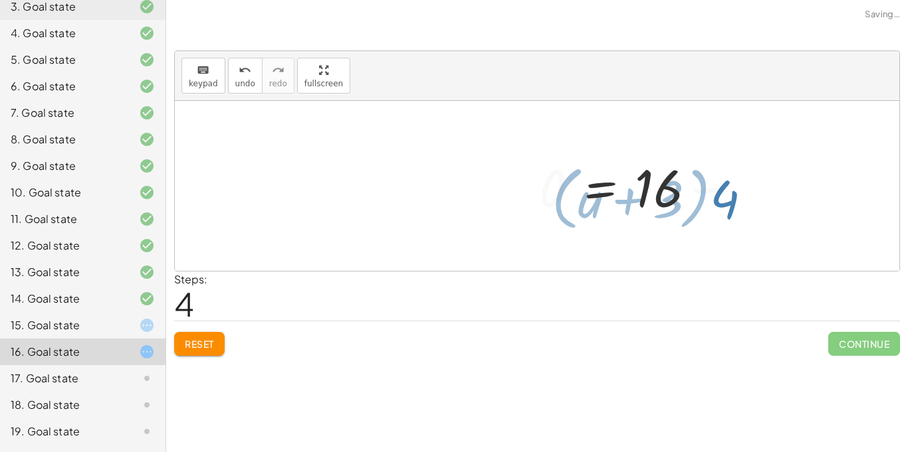
click at [721, 202] on div at bounding box center [740, 186] width 417 height 76
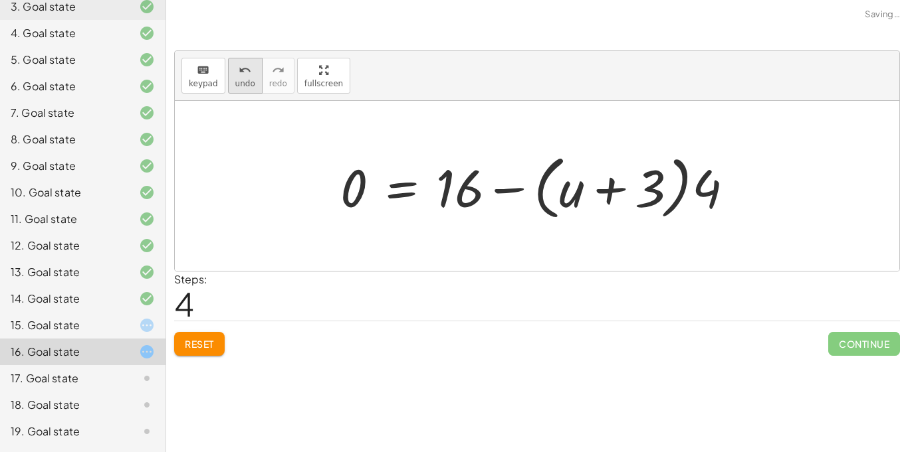
click at [241, 70] on icon "undo" at bounding box center [245, 70] width 13 height 16
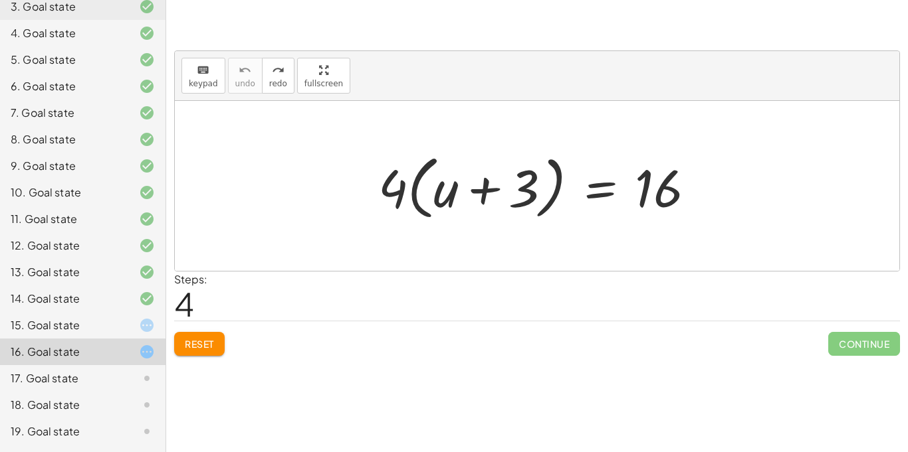
click at [217, 343] on button "Reset" at bounding box center [199, 344] width 50 height 24
click at [217, 343] on div "Reset Continue" at bounding box center [537, 338] width 726 height 35
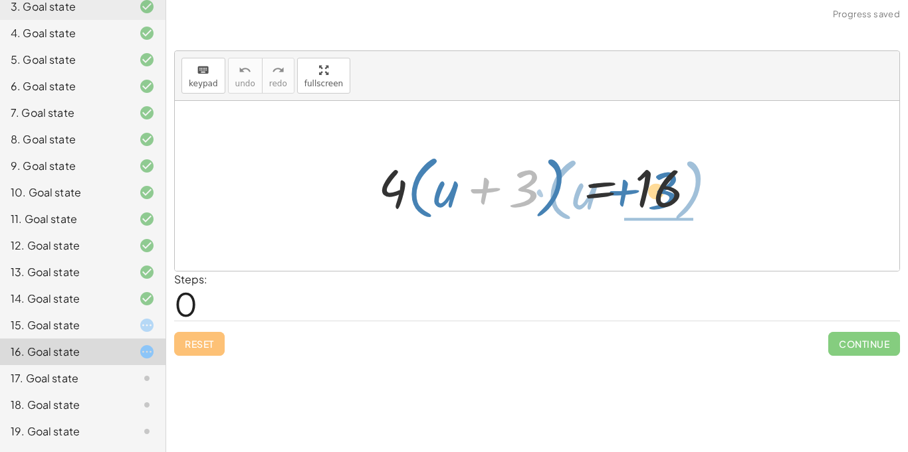
drag, startPoint x: 481, startPoint y: 189, endPoint x: 652, endPoint y: 187, distance: 171.4
click at [652, 187] on div at bounding box center [541, 186] width 341 height 76
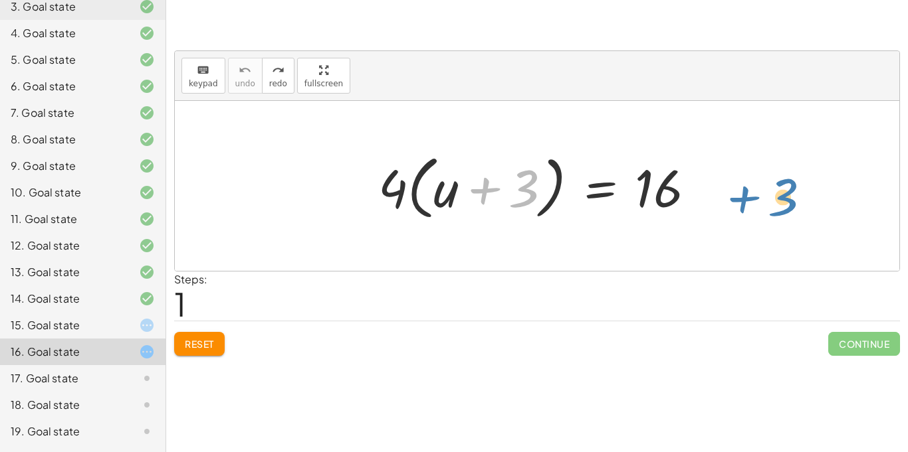
drag, startPoint x: 486, startPoint y: 184, endPoint x: 745, endPoint y: 193, distance: 259.3
click at [745, 193] on div "+ 3 · ( + u ) · 4 · ( + u + 3 ) = 16" at bounding box center [537, 186] width 724 height 170
drag, startPoint x: 497, startPoint y: 185, endPoint x: 446, endPoint y: 197, distance: 52.5
click at [446, 197] on div at bounding box center [541, 186] width 341 height 76
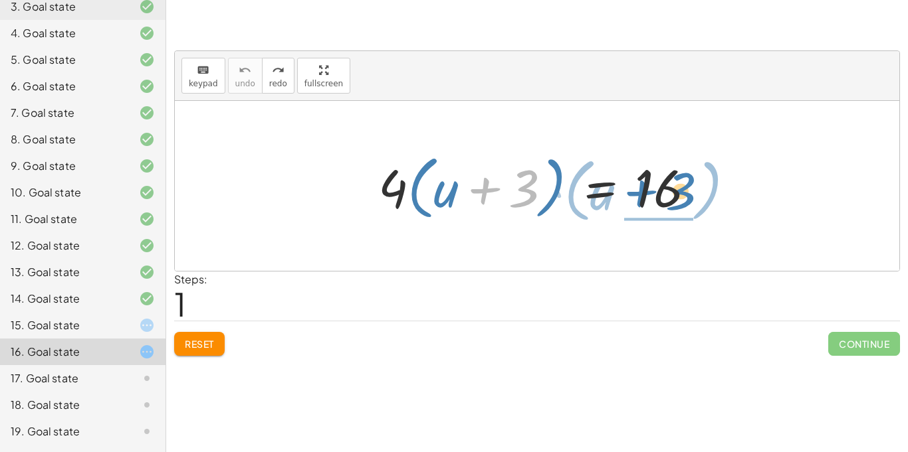
drag, startPoint x: 522, startPoint y: 194, endPoint x: 496, endPoint y: 197, distance: 26.8
click at [496, 197] on div at bounding box center [541, 186] width 341 height 76
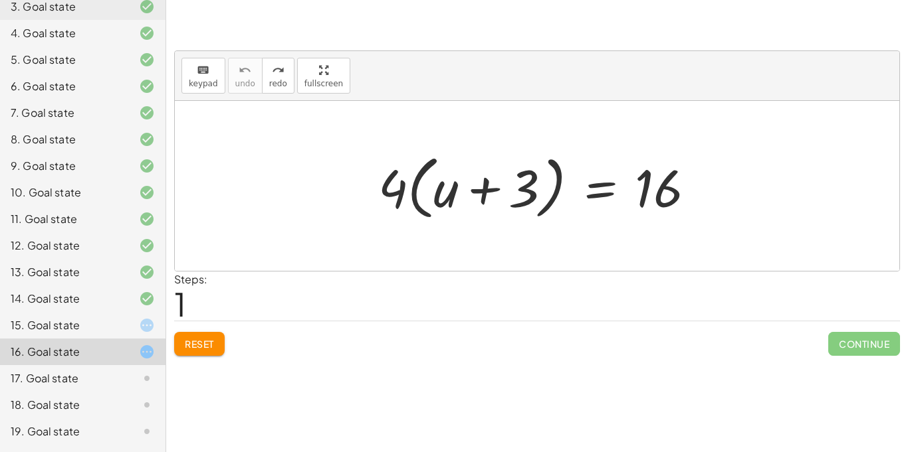
click at [111, 312] on div "13. Goal state" at bounding box center [82, 325] width 165 height 27
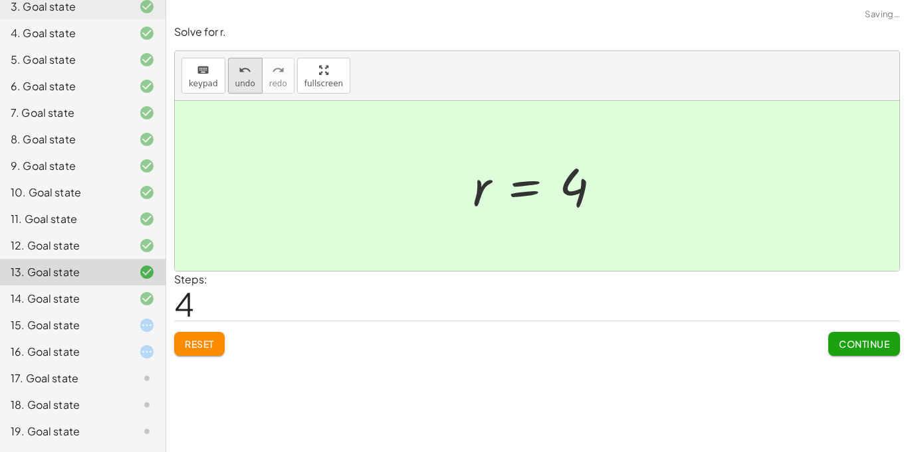
click at [250, 73] on div "undo" at bounding box center [245, 70] width 20 height 16
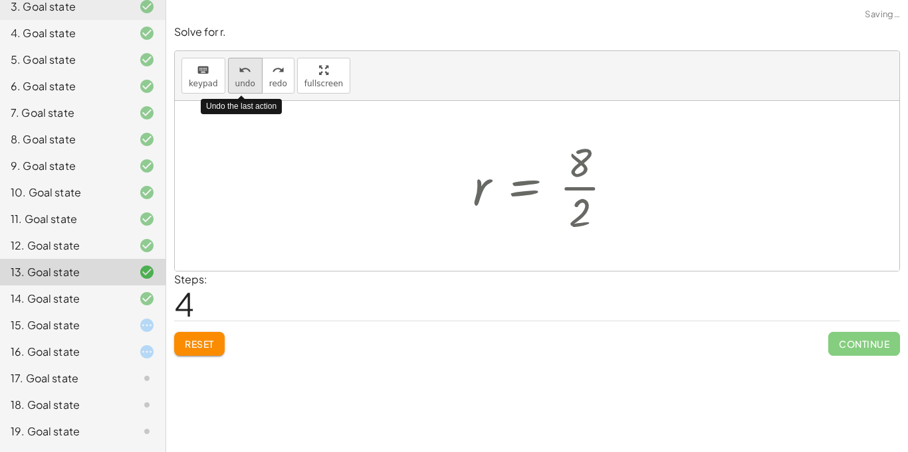
click at [250, 73] on div "undo" at bounding box center [245, 70] width 20 height 16
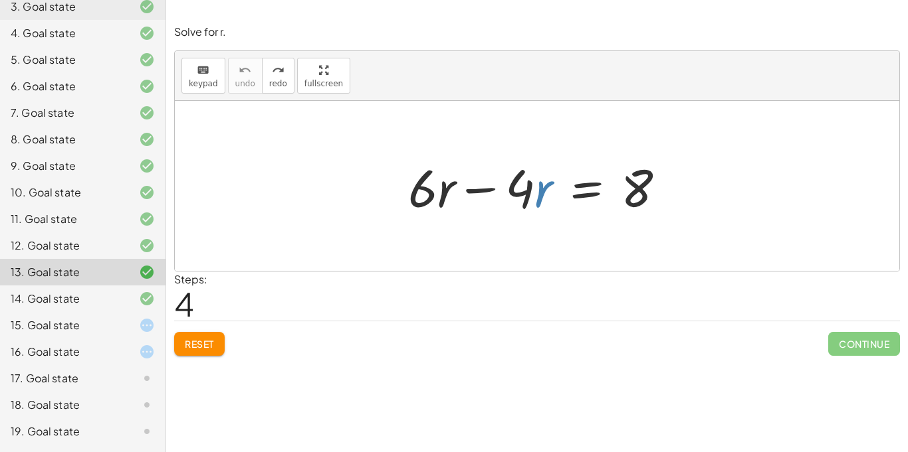
click at [499, 194] on div at bounding box center [541, 186] width 281 height 68
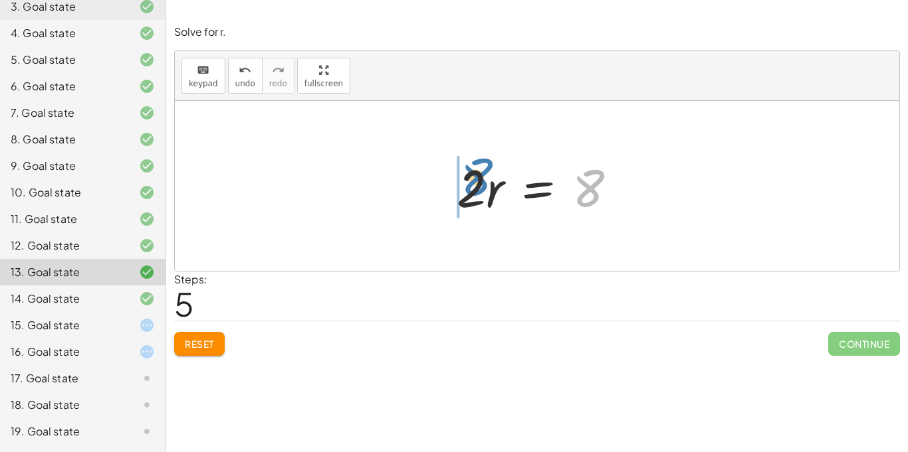
drag, startPoint x: 587, startPoint y: 185, endPoint x: 469, endPoint y: 173, distance: 118.1
click at [469, 173] on div at bounding box center [542, 186] width 184 height 68
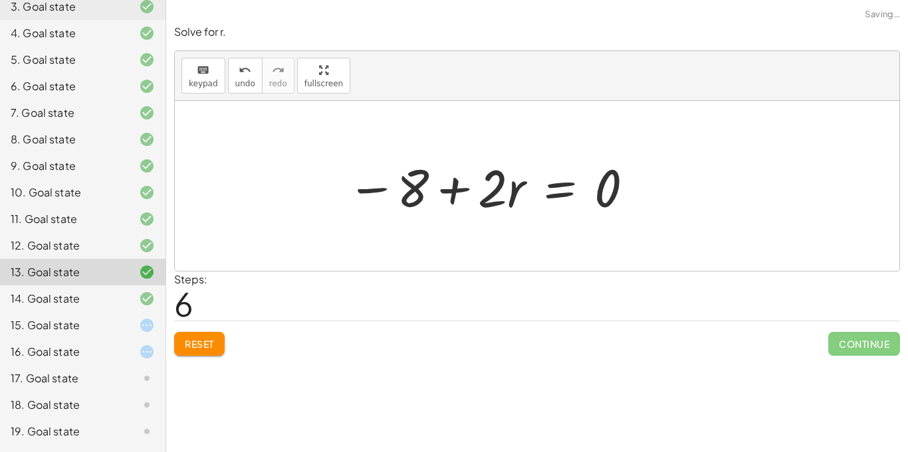
click at [469, 175] on div at bounding box center [490, 186] width 301 height 68
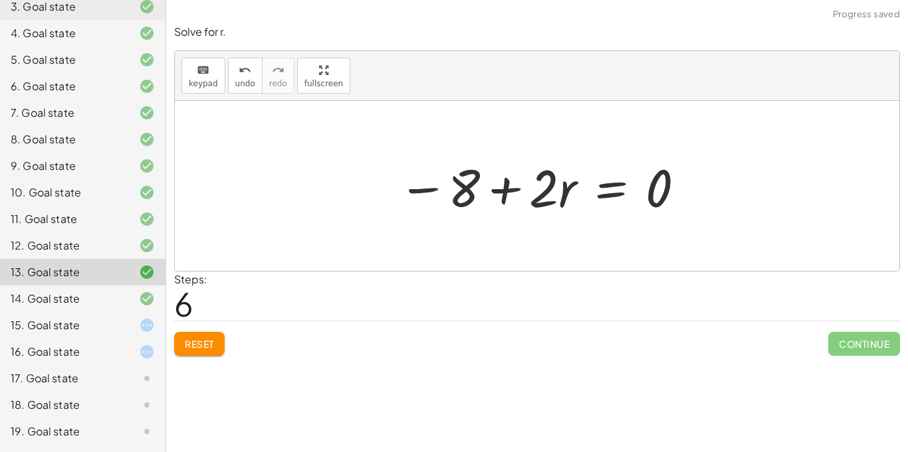
click at [490, 180] on div at bounding box center [541, 186] width 301 height 68
click at [82, 318] on div "15. Goal state" at bounding box center [64, 326] width 107 height 16
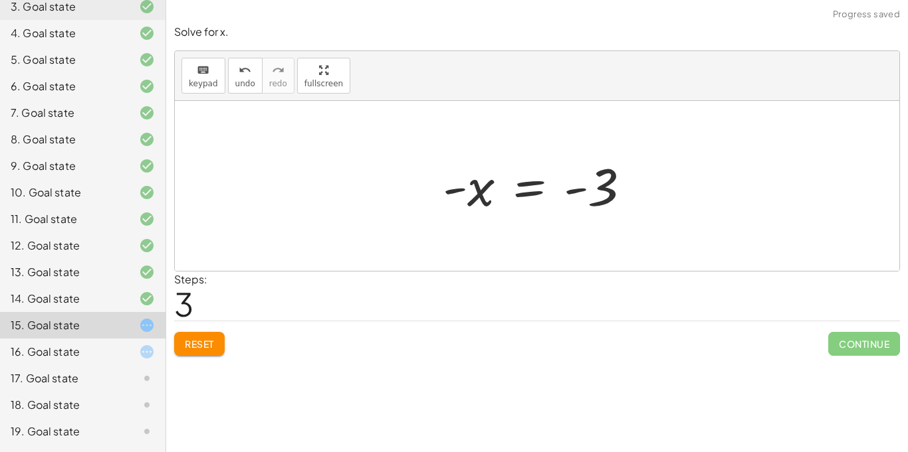
click at [214, 344] on span "Reset" at bounding box center [199, 344] width 29 height 12
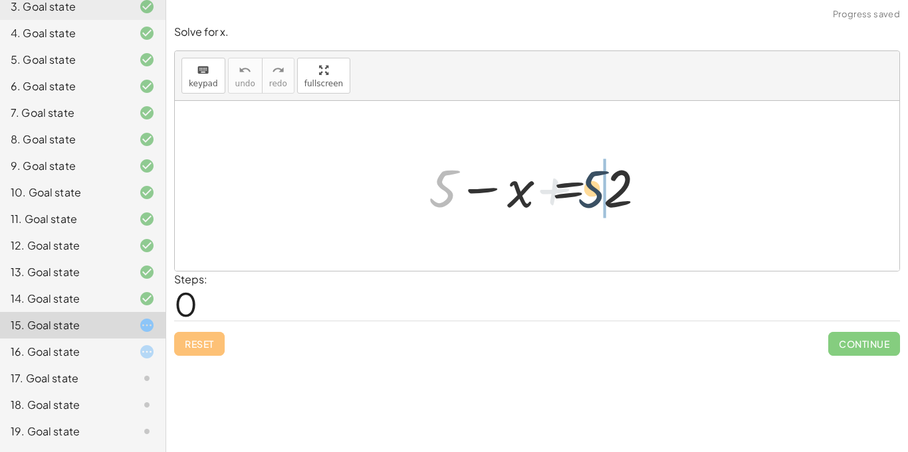
drag, startPoint x: 453, startPoint y: 193, endPoint x: 629, endPoint y: 191, distance: 176.1
click at [629, 191] on div at bounding box center [542, 186] width 241 height 68
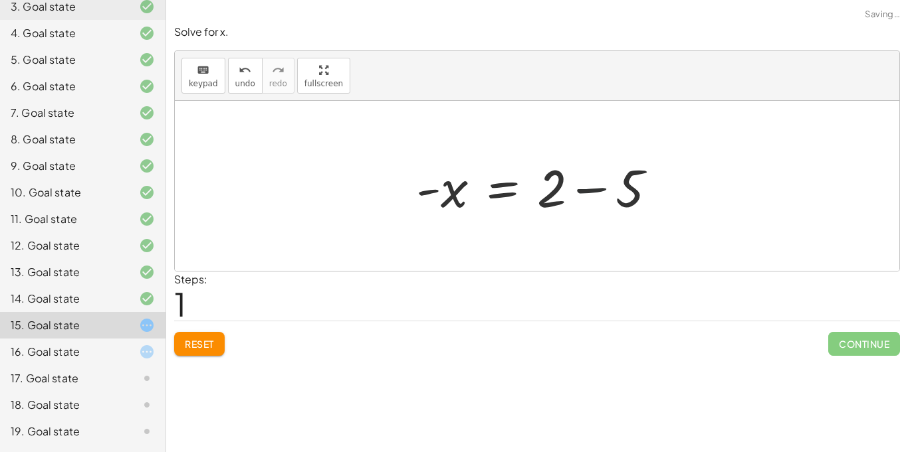
click at [624, 191] on div at bounding box center [541, 186] width 264 height 68
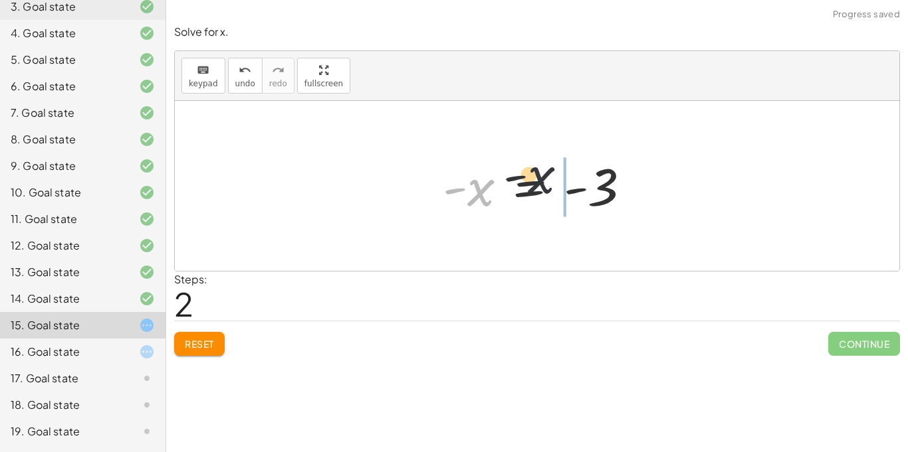
drag, startPoint x: 470, startPoint y: 199, endPoint x: 575, endPoint y: 183, distance: 105.5
click at [575, 183] on div at bounding box center [542, 186] width 212 height 66
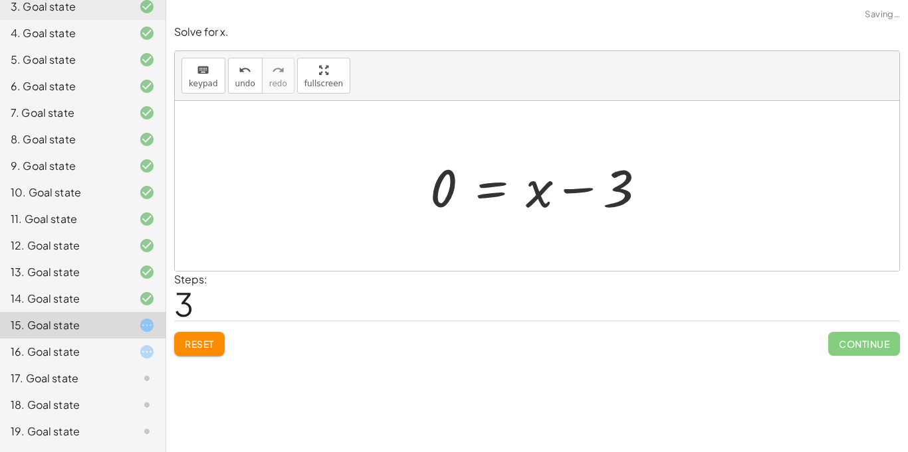
click at [575, 183] on div at bounding box center [542, 186] width 239 height 68
click at [575, 184] on div at bounding box center [541, 186] width 239 height 68
click at [193, 343] on span "Reset" at bounding box center [199, 344] width 29 height 12
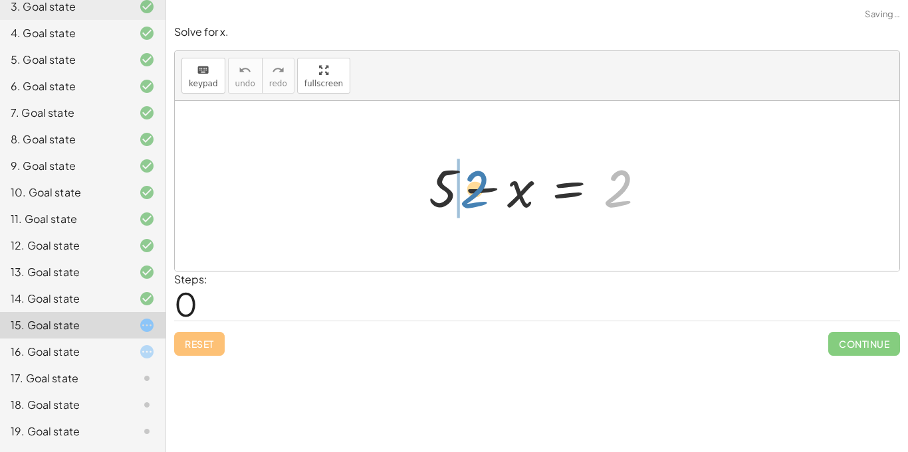
drag, startPoint x: 615, startPoint y: 184, endPoint x: 468, endPoint y: 184, distance: 146.8
click at [468, 184] on div at bounding box center [542, 186] width 241 height 68
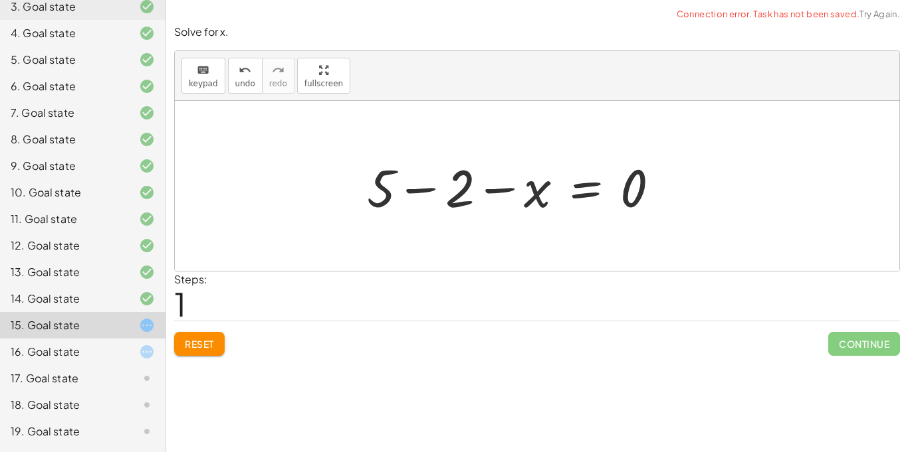
click at [433, 185] on div at bounding box center [518, 186] width 316 height 68
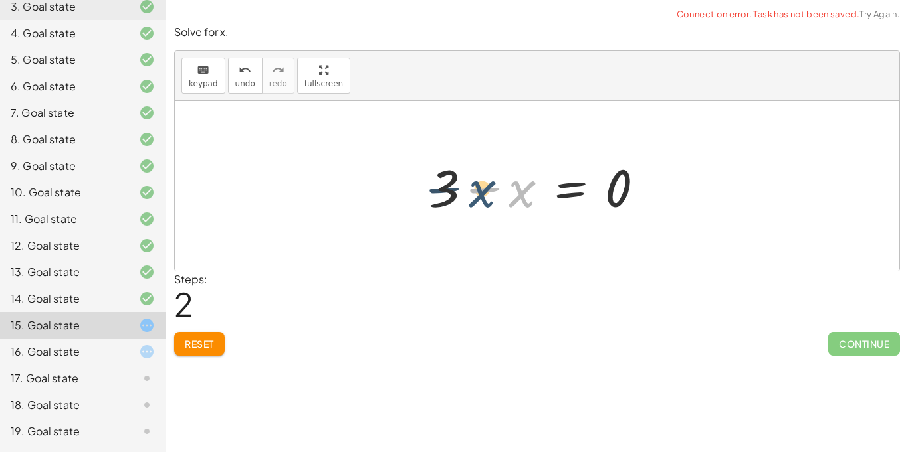
drag, startPoint x: 521, startPoint y: 191, endPoint x: 481, endPoint y: 191, distance: 39.9
click at [481, 191] on div at bounding box center [541, 186] width 239 height 68
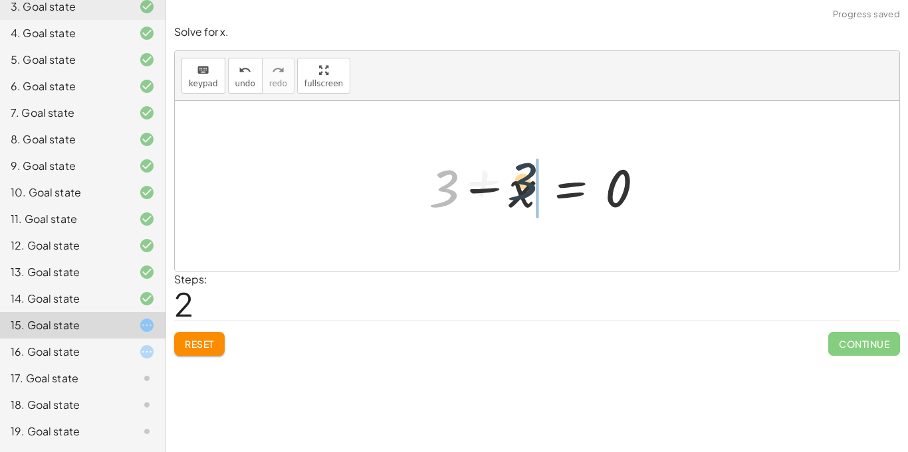
drag, startPoint x: 446, startPoint y: 186, endPoint x: 535, endPoint y: 180, distance: 89.2
click at [535, 180] on div at bounding box center [541, 186] width 239 height 68
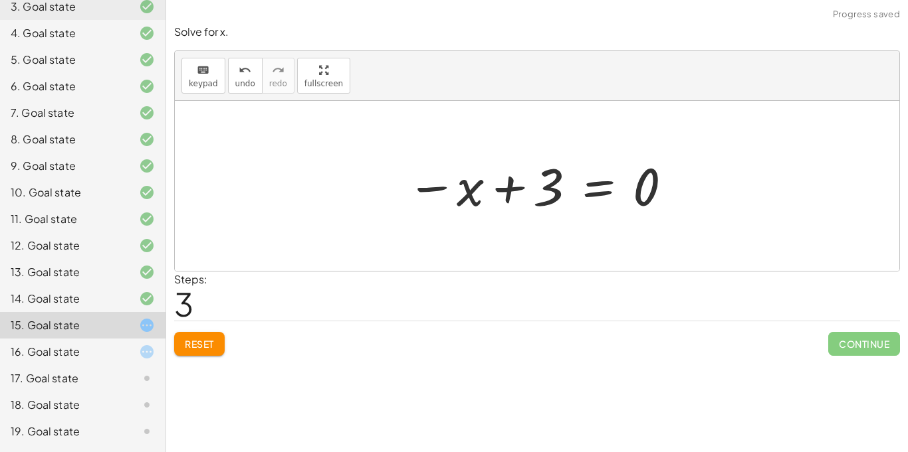
click at [472, 190] on div at bounding box center [540, 186] width 280 height 66
click at [496, 192] on div at bounding box center [542, 186] width 280 height 66
click at [194, 347] on span "Reset" at bounding box center [199, 344] width 29 height 12
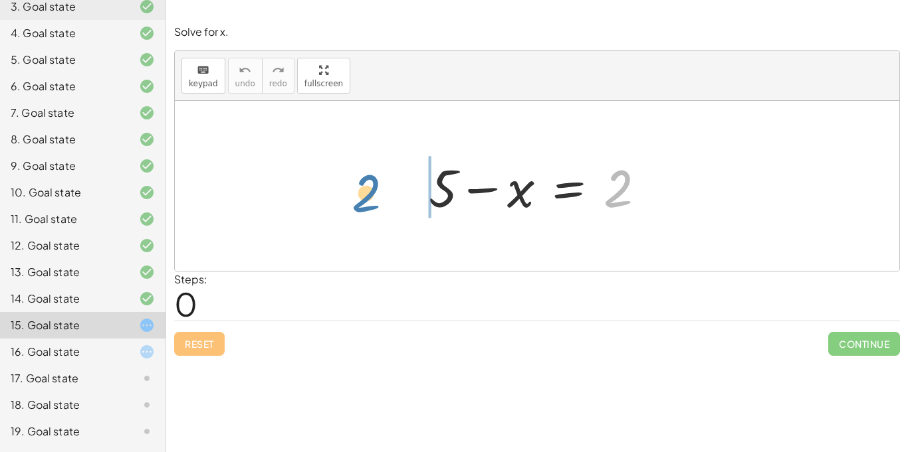
drag, startPoint x: 614, startPoint y: 190, endPoint x: 357, endPoint y: 193, distance: 257.2
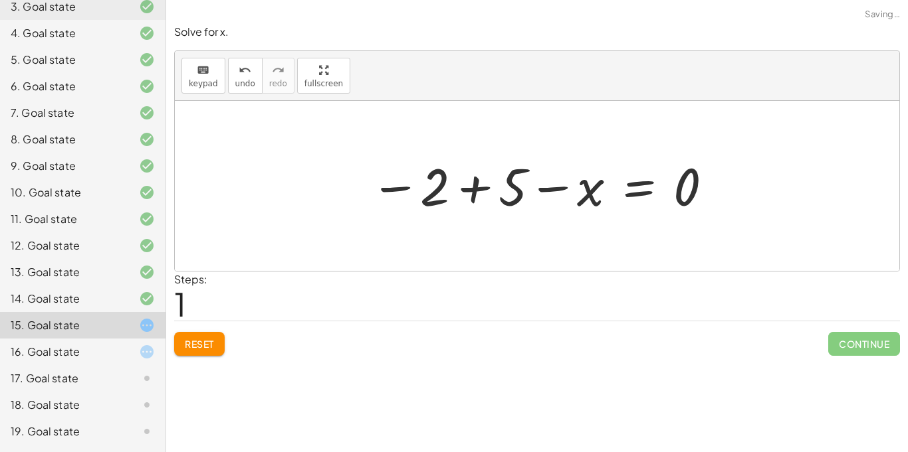
click at [468, 188] on div at bounding box center [541, 186] width 357 height 66
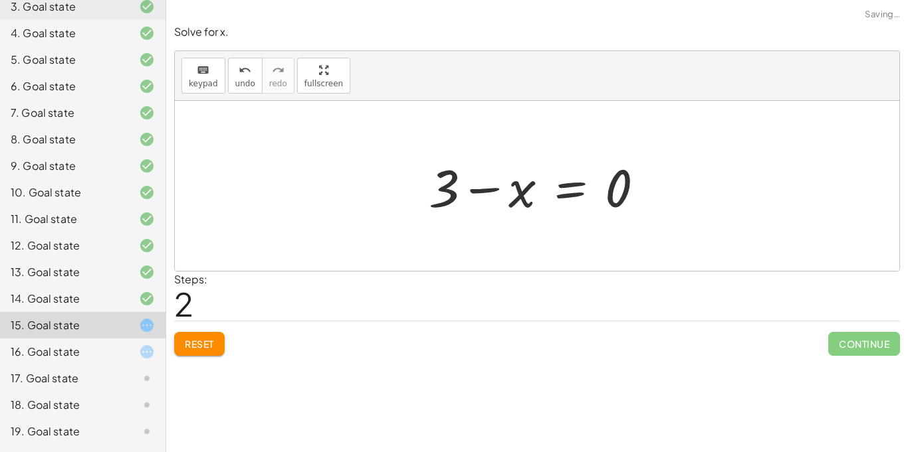
click at [530, 193] on div at bounding box center [541, 186] width 239 height 68
click at [195, 340] on span "Reset" at bounding box center [199, 344] width 29 height 12
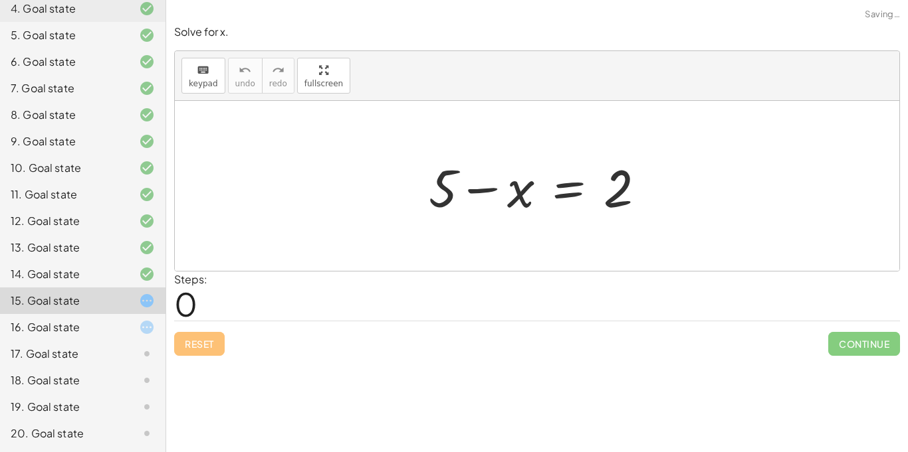
click at [63, 428] on div "20. Goal state" at bounding box center [64, 434] width 107 height 16
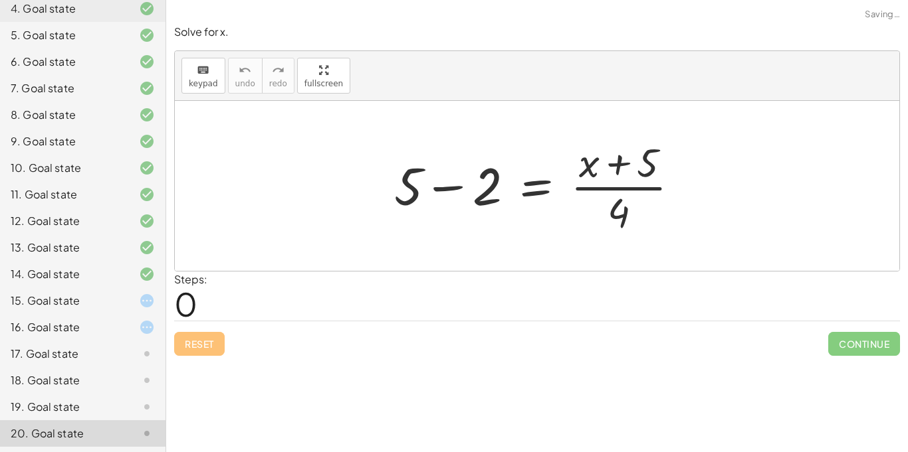
click at [49, 330] on div "16. Goal state" at bounding box center [64, 328] width 107 height 16
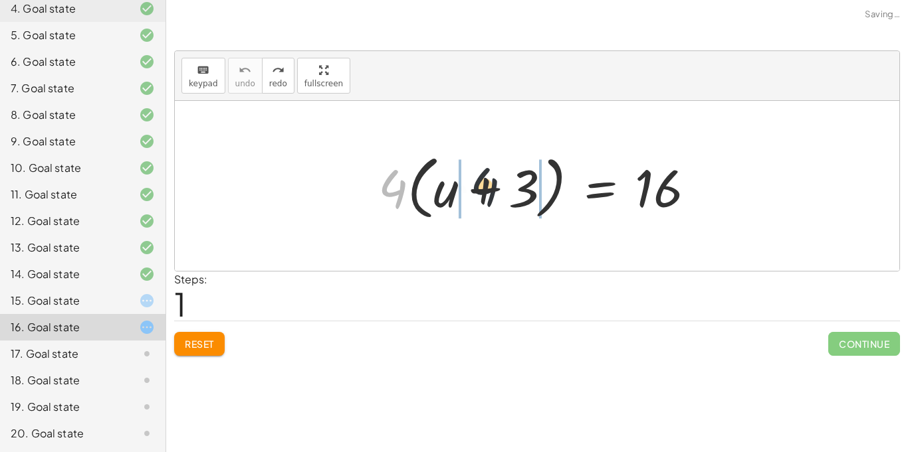
drag, startPoint x: 391, startPoint y: 191, endPoint x: 591, endPoint y: 183, distance: 200.8
click at [591, 183] on div at bounding box center [541, 186] width 341 height 76
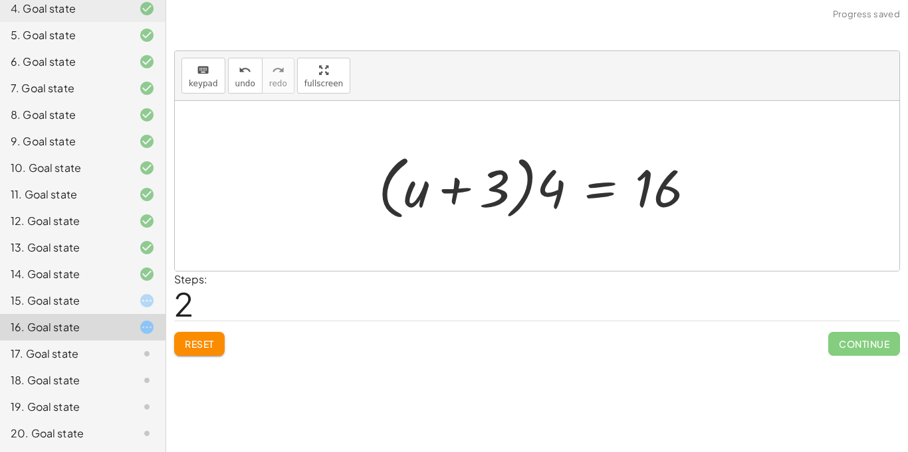
click at [195, 348] on span "Reset" at bounding box center [199, 344] width 29 height 12
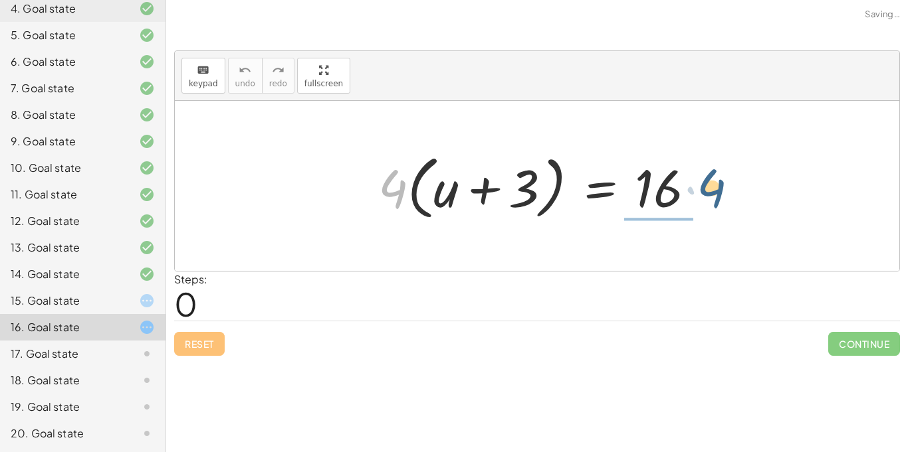
drag, startPoint x: 381, startPoint y: 183, endPoint x: 698, endPoint y: 183, distance: 316.9
click at [698, 183] on div at bounding box center [541, 186] width 341 height 76
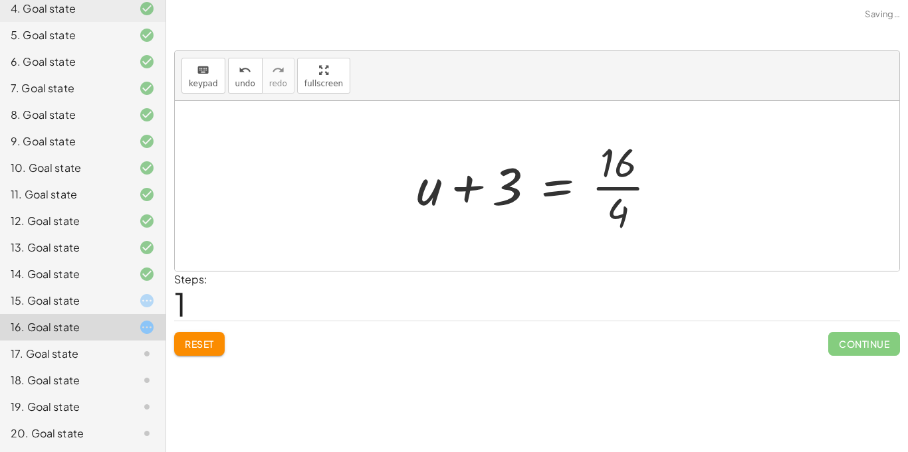
click at [670, 184] on div at bounding box center [542, 186] width 264 height 102
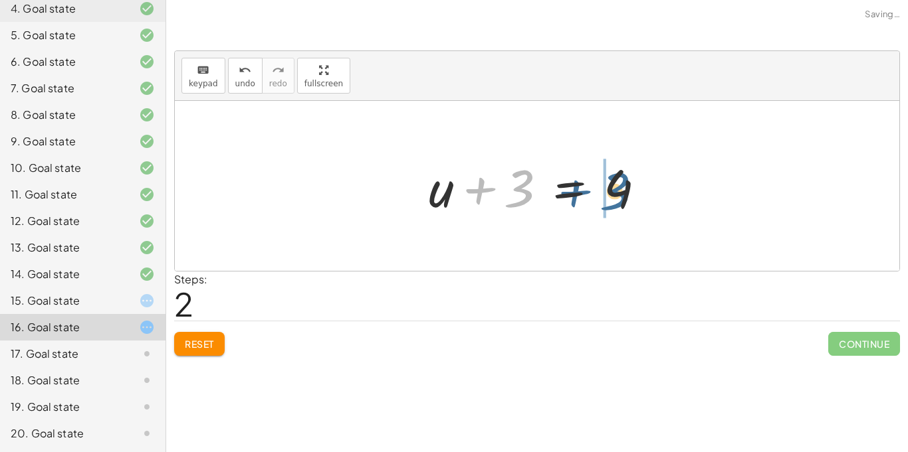
drag, startPoint x: 522, startPoint y: 190, endPoint x: 619, endPoint y: 193, distance: 97.7
click at [619, 193] on div at bounding box center [542, 186] width 241 height 68
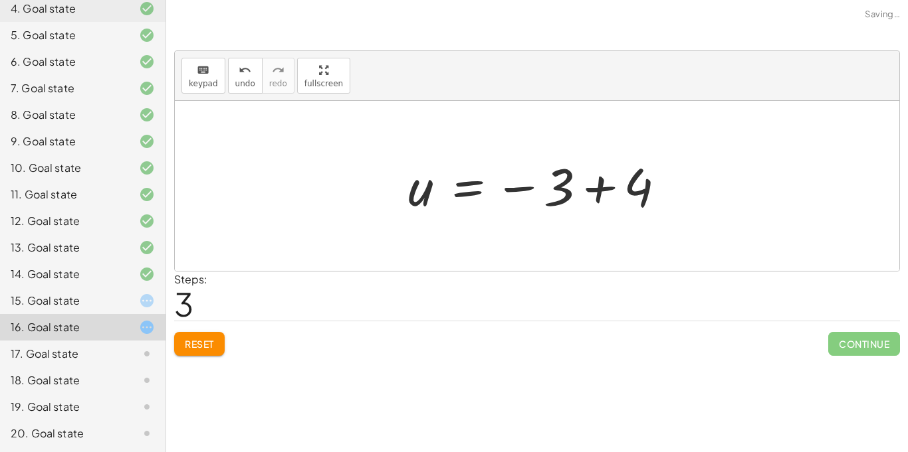
click at [609, 191] on div at bounding box center [541, 186] width 281 height 66
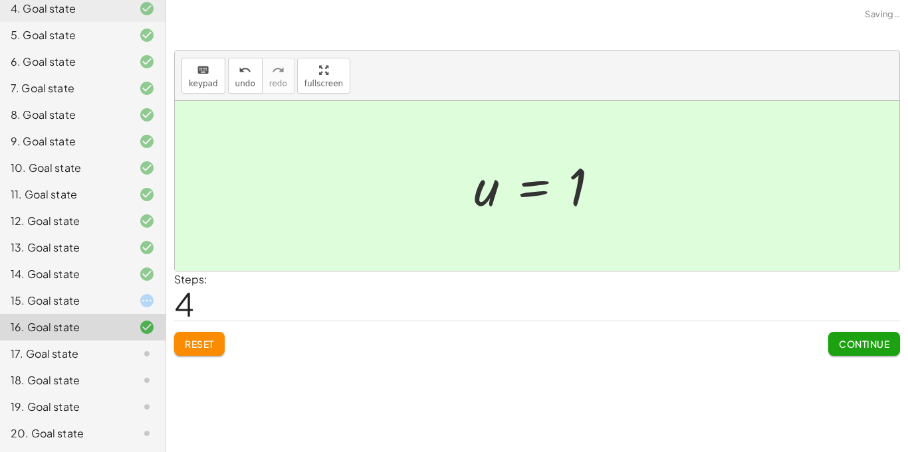
click at [841, 336] on button "Continue" at bounding box center [864, 344] width 72 height 24
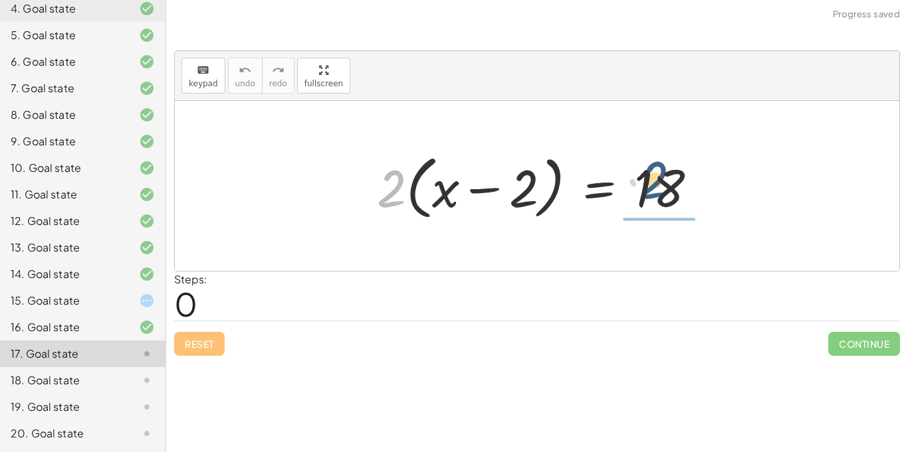
drag, startPoint x: 394, startPoint y: 191, endPoint x: 660, endPoint y: 183, distance: 265.9
click at [660, 183] on div at bounding box center [542, 186] width 344 height 76
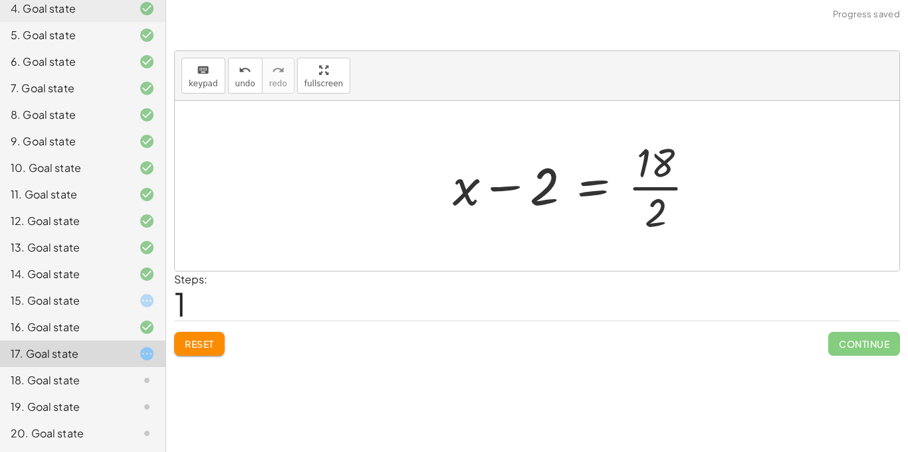
click at [659, 183] on div at bounding box center [579, 186] width 266 height 102
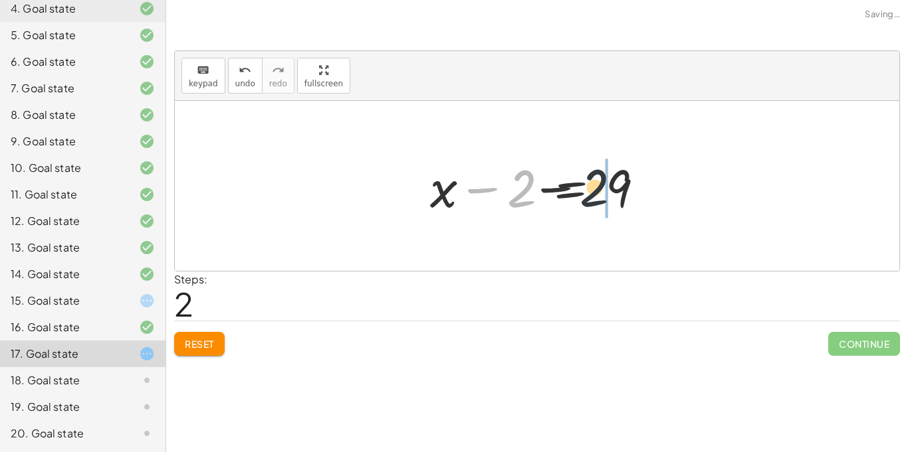
drag, startPoint x: 520, startPoint y: 193, endPoint x: 618, endPoint y: 189, distance: 97.8
click at [618, 189] on div at bounding box center [542, 186] width 238 height 68
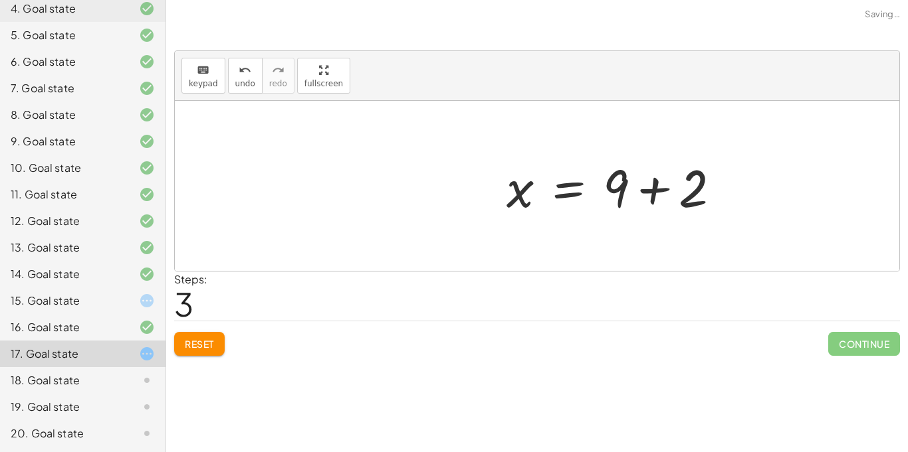
click at [618, 189] on div at bounding box center [619, 186] width 238 height 68
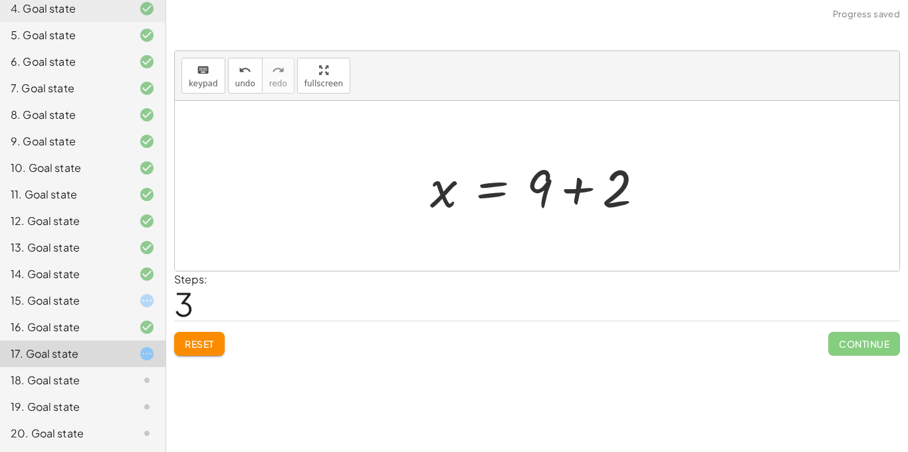
click at [595, 194] on div at bounding box center [542, 186] width 238 height 68
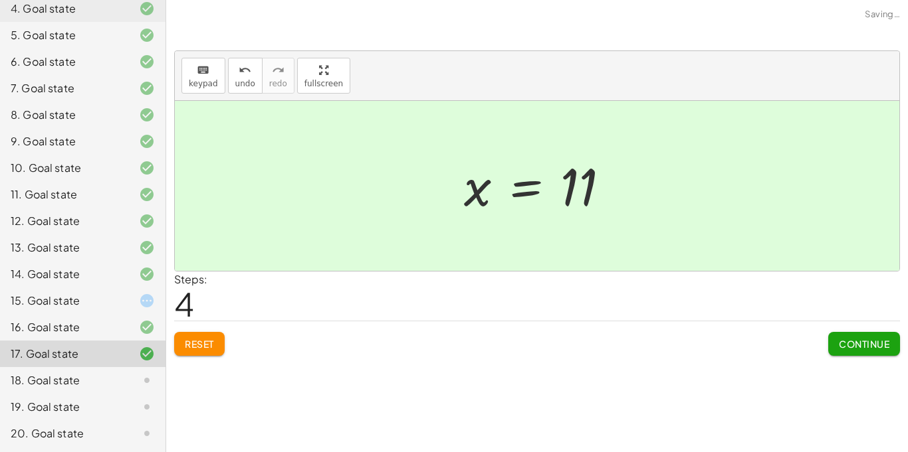
click at [843, 339] on span "Continue" at bounding box center [864, 344] width 50 height 12
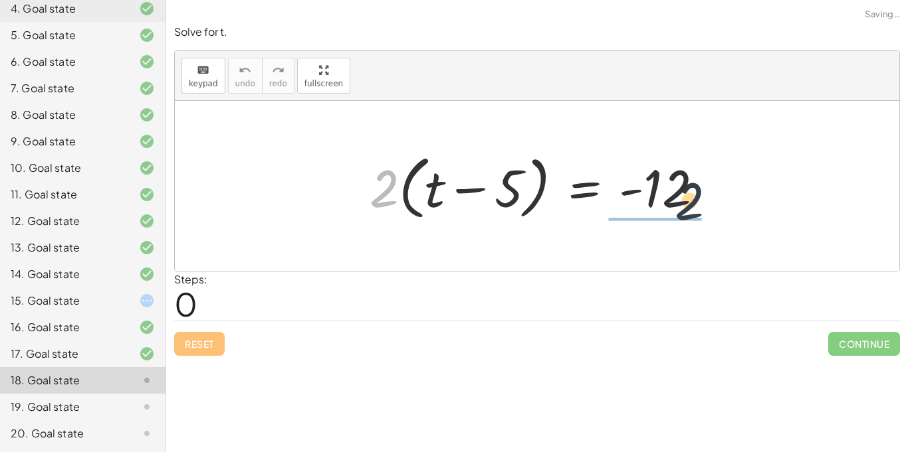
drag, startPoint x: 379, startPoint y: 183, endPoint x: 710, endPoint y: 191, distance: 331.0
click at [710, 191] on div at bounding box center [542, 186] width 358 height 76
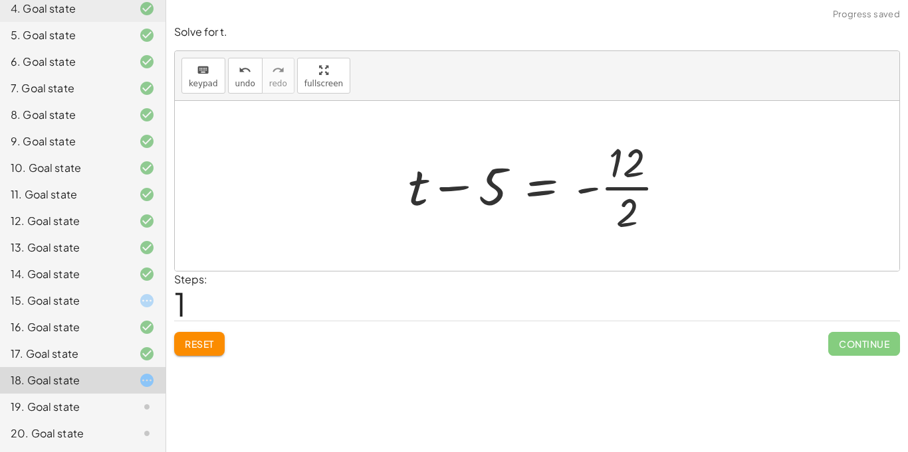
click at [602, 191] on div at bounding box center [542, 186] width 282 height 102
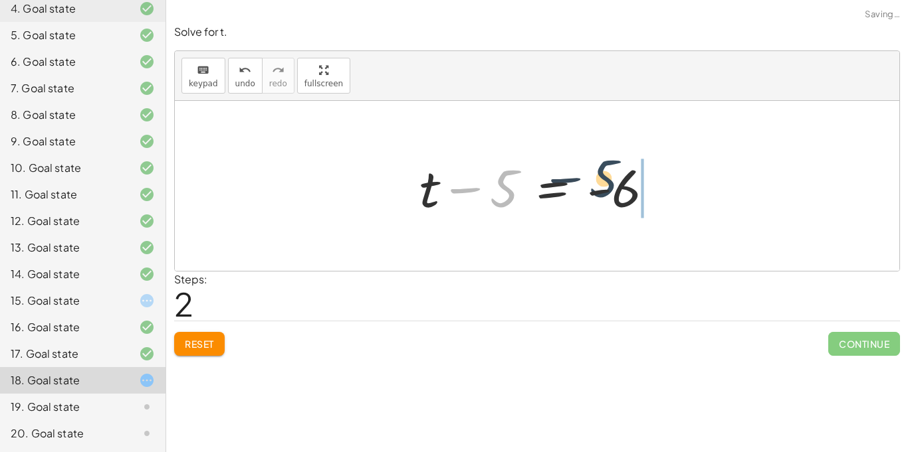
drag, startPoint x: 503, startPoint y: 192, endPoint x: 637, endPoint y: 193, distance: 133.6
click at [637, 193] on div at bounding box center [542, 186] width 258 height 68
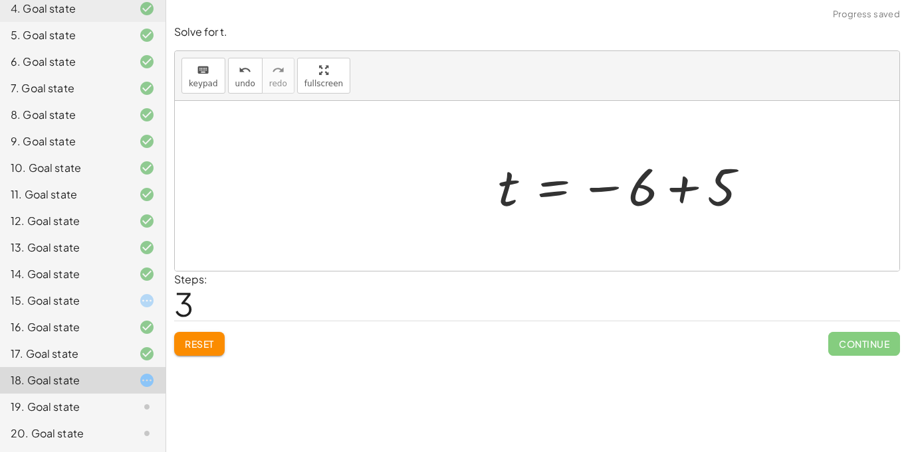
click at [637, 193] on div at bounding box center [628, 186] width 274 height 66
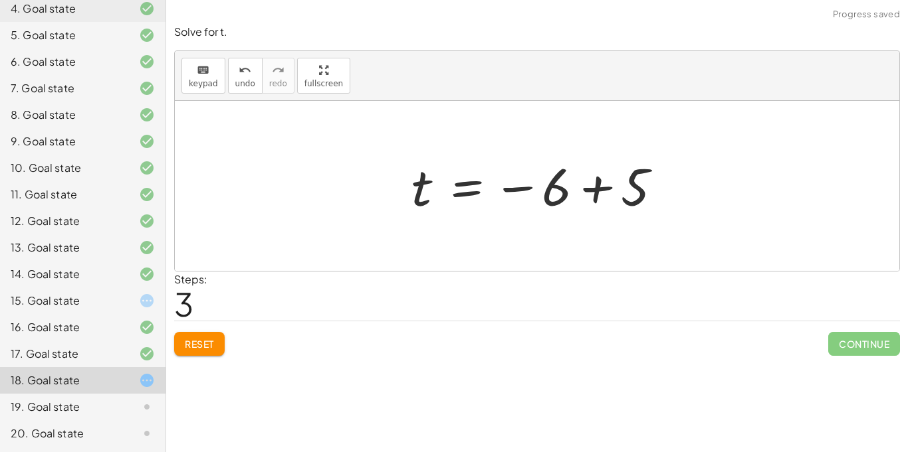
click at [637, 193] on div at bounding box center [542, 186] width 274 height 66
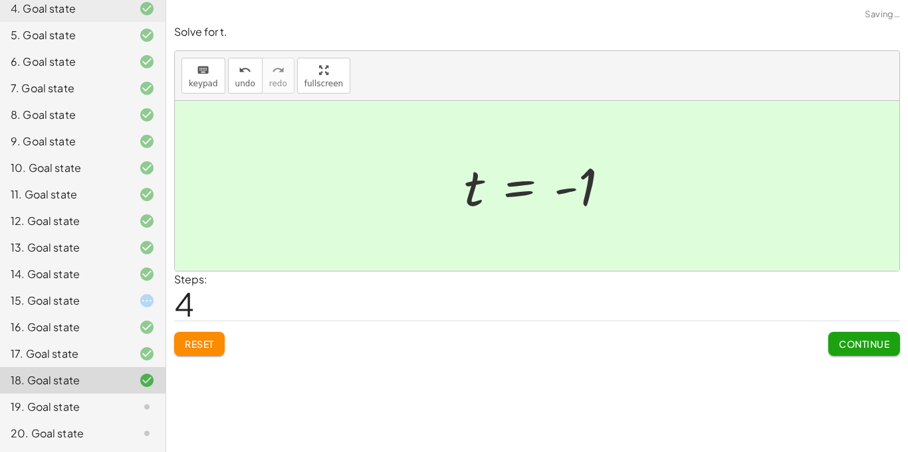
click at [850, 341] on span "Continue" at bounding box center [864, 344] width 50 height 12
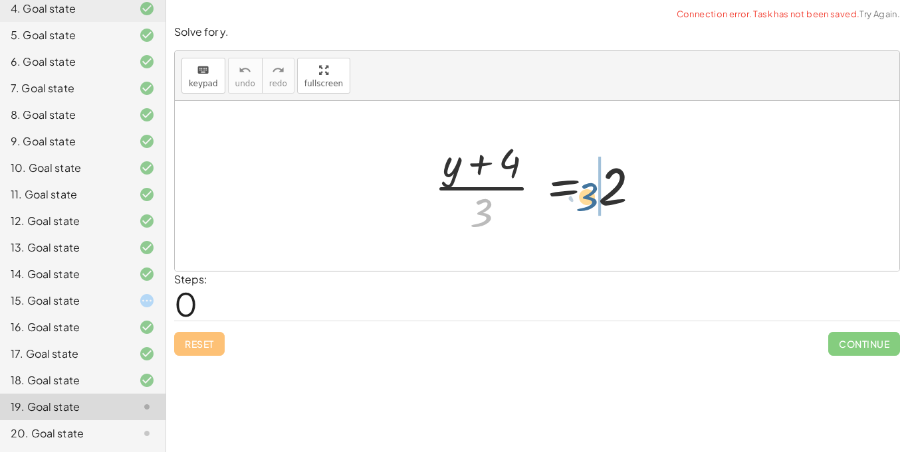
drag, startPoint x: 476, startPoint y: 203, endPoint x: 589, endPoint y: 186, distance: 114.3
click at [589, 186] on div at bounding box center [542, 186] width 230 height 102
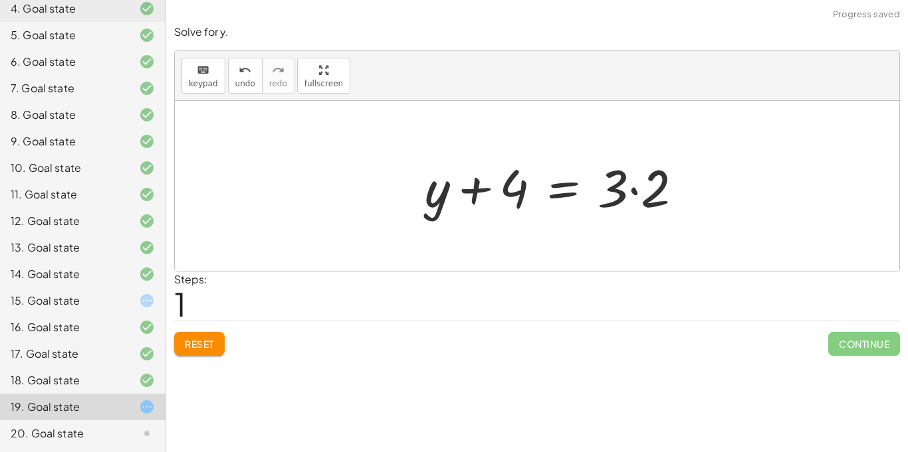
click at [618, 187] on div at bounding box center [559, 186] width 282 height 68
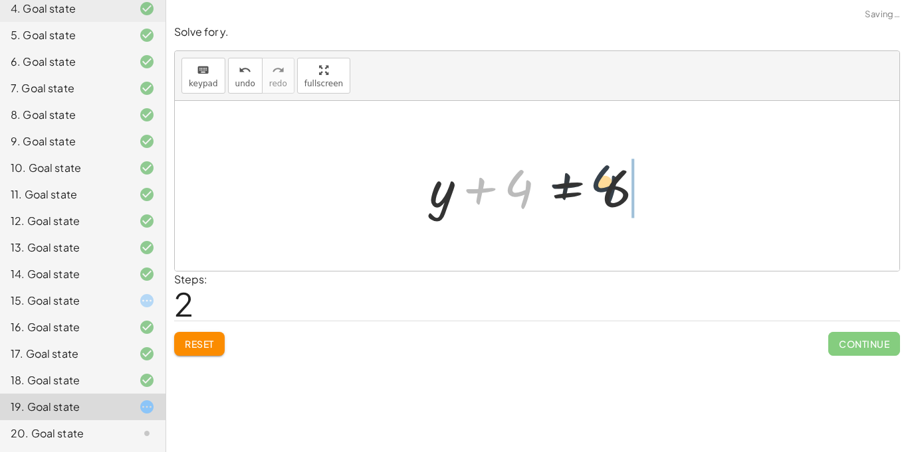
drag, startPoint x: 512, startPoint y: 199, endPoint x: 649, endPoint y: 199, distance: 136.9
click at [649, 199] on div at bounding box center [542, 186] width 239 height 68
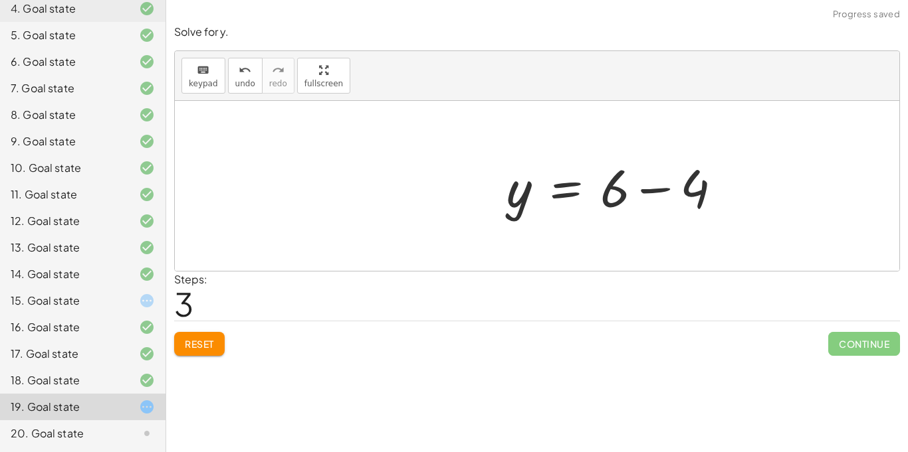
click at [649, 199] on div at bounding box center [619, 186] width 239 height 68
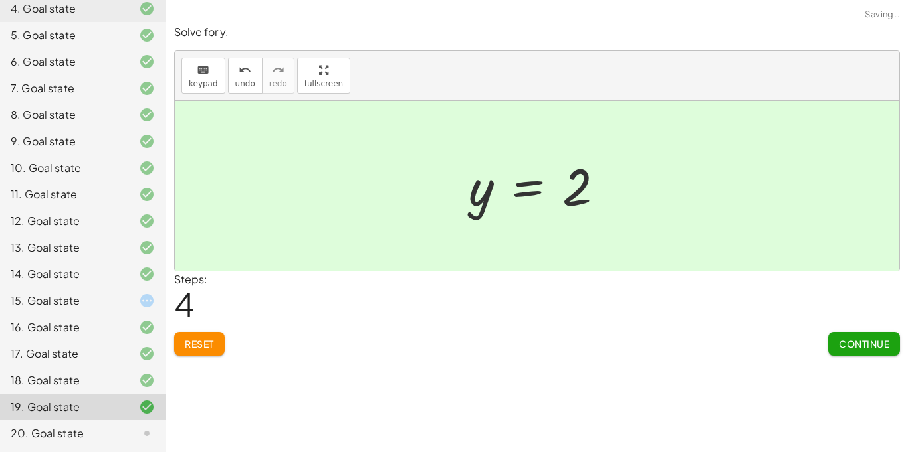
click at [833, 335] on button "Continue" at bounding box center [864, 344] width 72 height 24
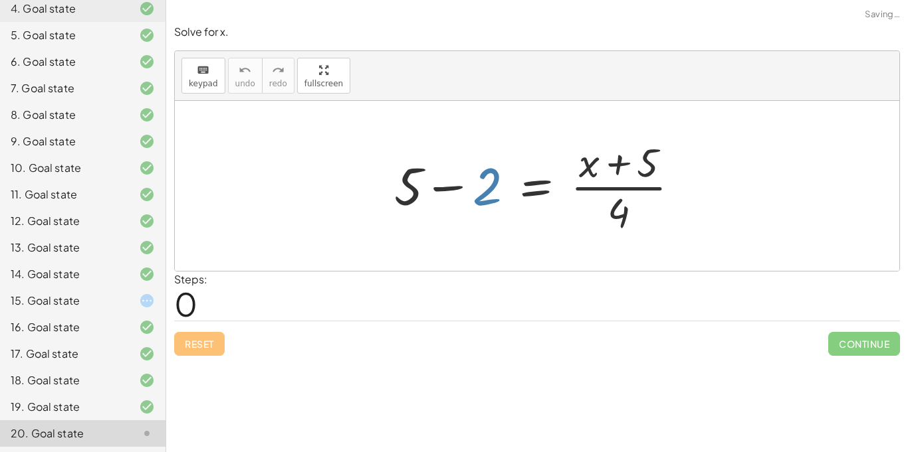
click at [484, 185] on div at bounding box center [541, 186] width 309 height 102
drag, startPoint x: 629, startPoint y: 217, endPoint x: 474, endPoint y: 196, distance: 156.8
click at [474, 196] on div at bounding box center [541, 186] width 309 height 102
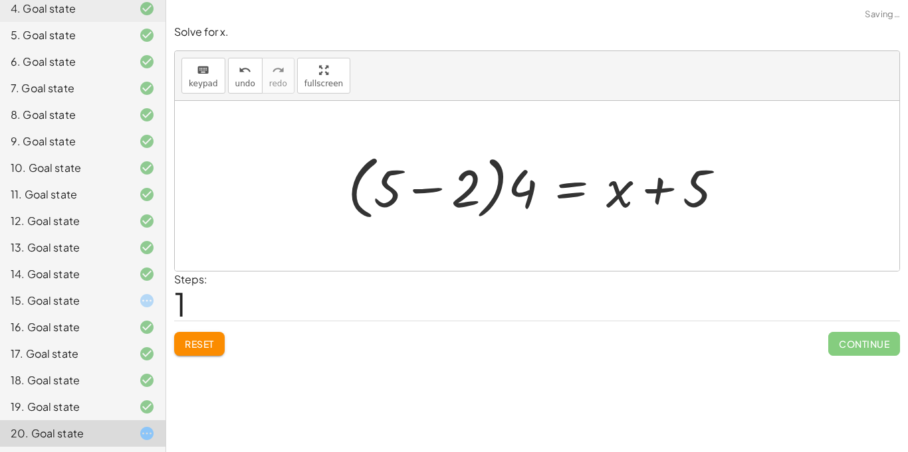
click at [474, 196] on div at bounding box center [541, 186] width 400 height 76
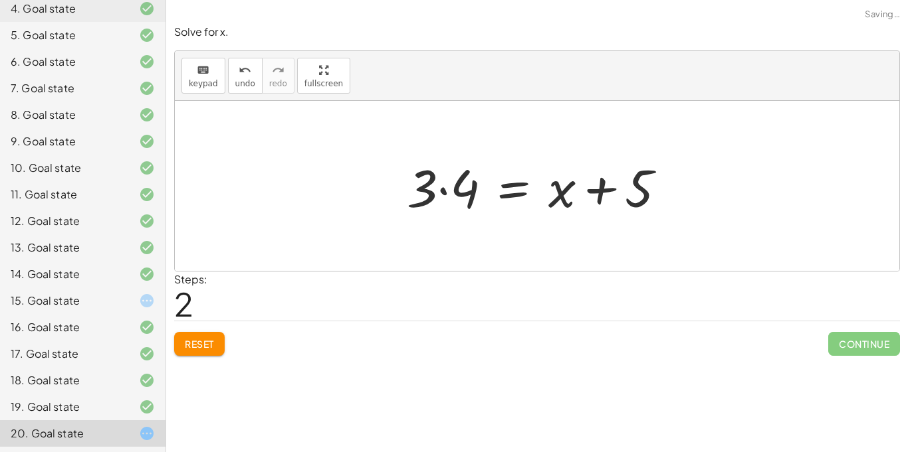
click at [441, 195] on div at bounding box center [541, 186] width 283 height 68
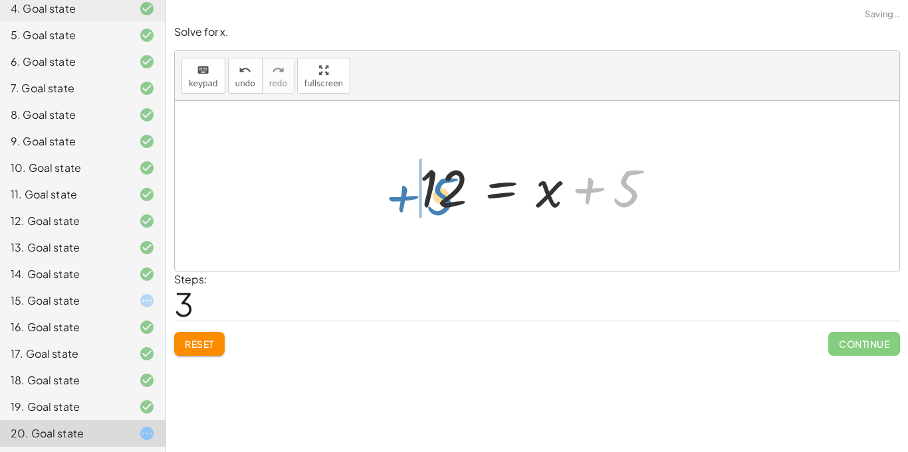
drag, startPoint x: 622, startPoint y: 193, endPoint x: 436, endPoint y: 201, distance: 186.2
click at [436, 201] on div at bounding box center [542, 186] width 258 height 68
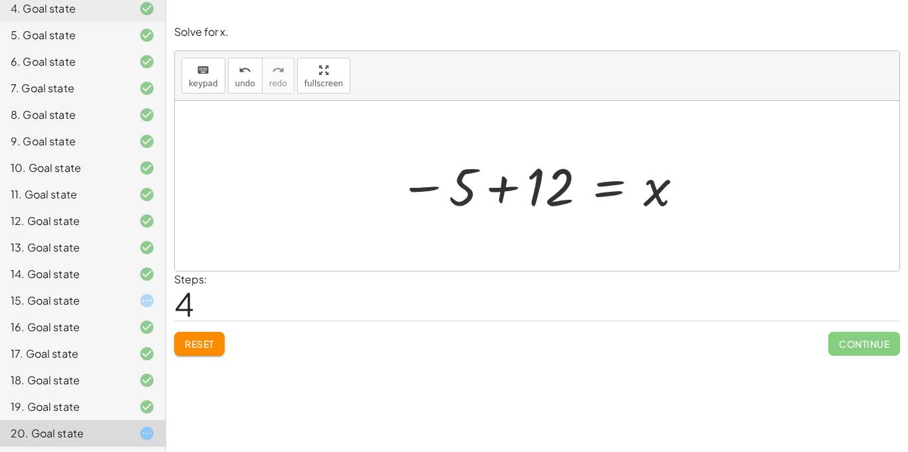
click at [471, 175] on div at bounding box center [542, 186] width 300 height 66
click at [488, 178] on div at bounding box center [542, 186] width 300 height 66
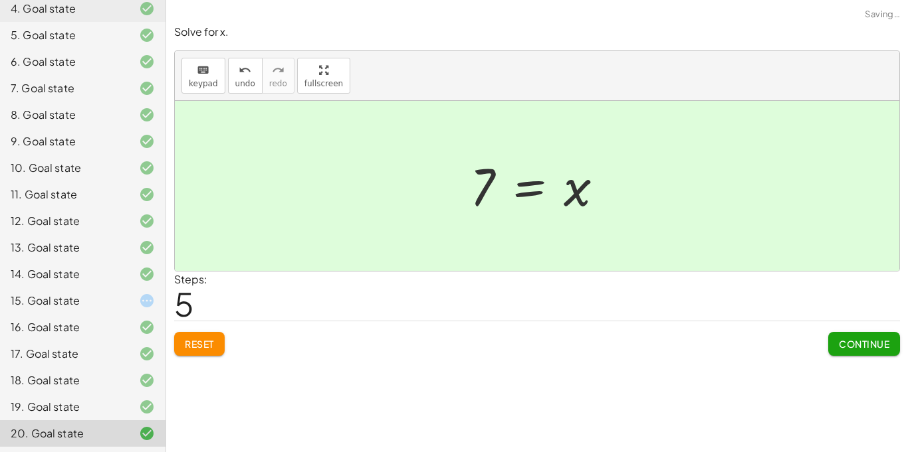
click at [836, 336] on button "Continue" at bounding box center [864, 344] width 72 height 24
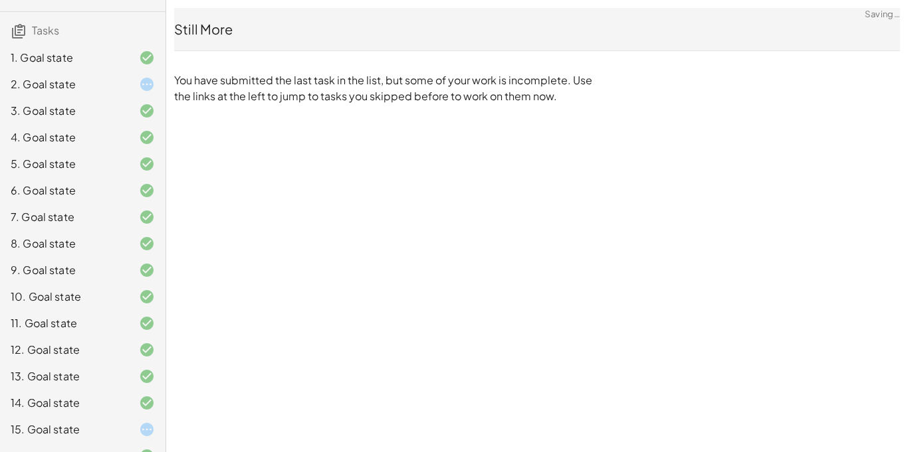
scroll to position [84, 0]
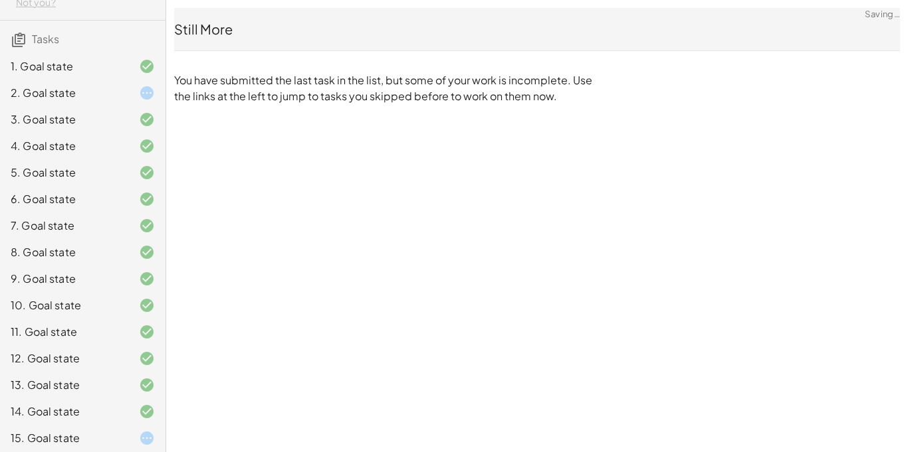
click at [47, 195] on div "6. Goal state" at bounding box center [64, 199] width 107 height 16
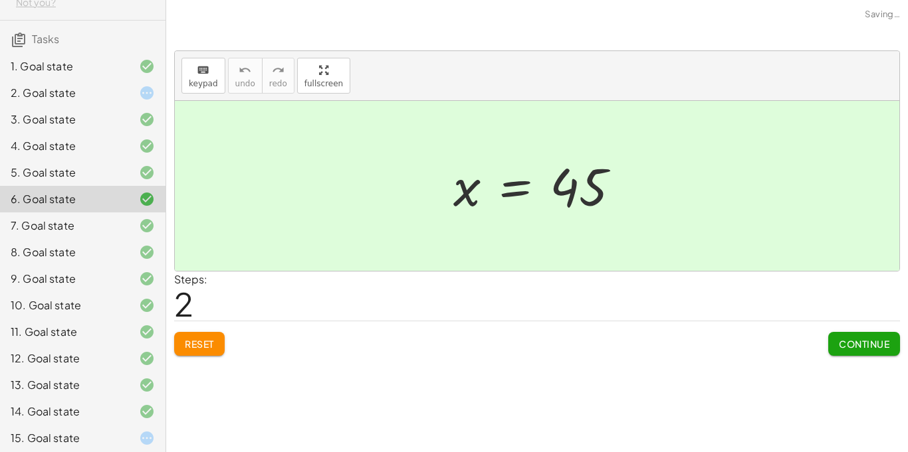
scroll to position [222, 0]
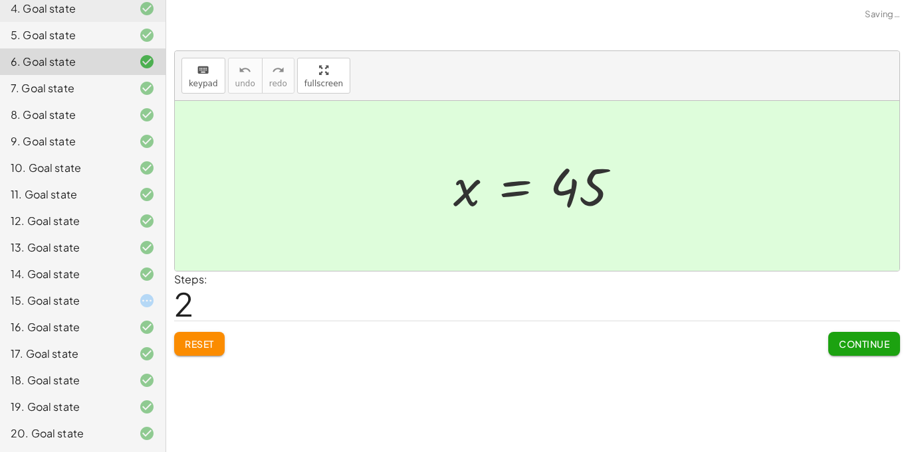
click at [59, 301] on div "15. Goal state" at bounding box center [64, 301] width 107 height 16
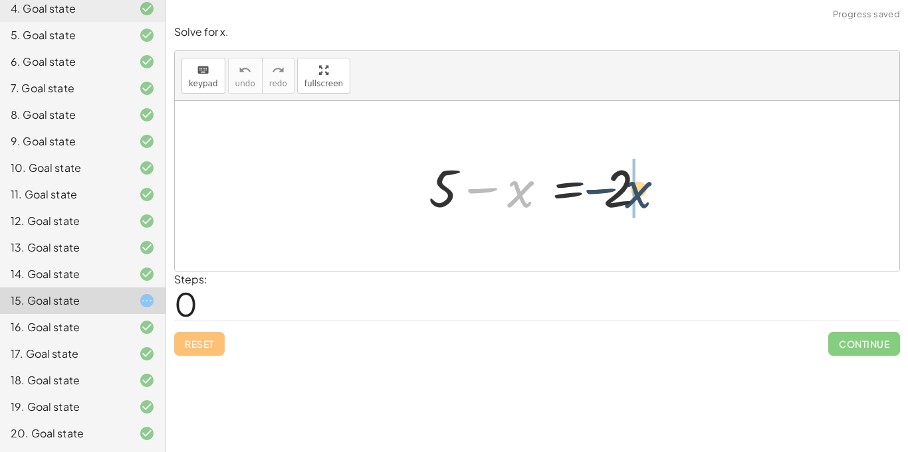
drag, startPoint x: 528, startPoint y: 195, endPoint x: 647, endPoint y: 195, distance: 119.6
click at [647, 195] on div at bounding box center [542, 186] width 241 height 68
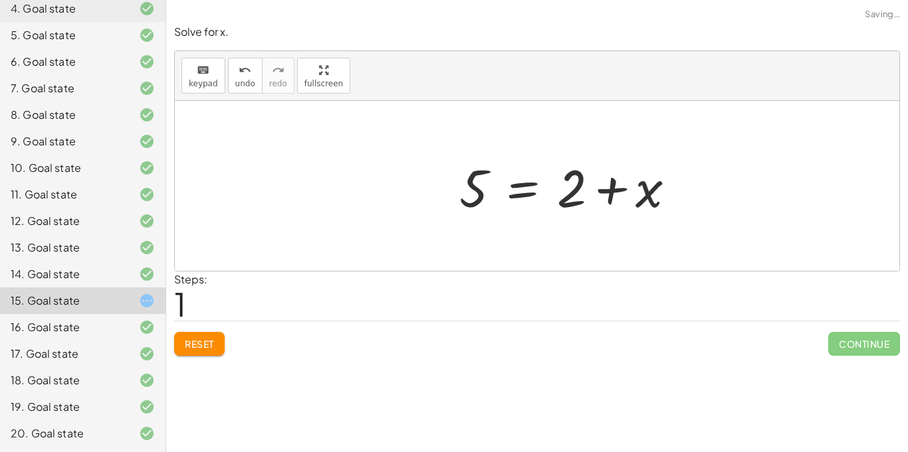
click at [585, 193] on div at bounding box center [572, 186] width 241 height 68
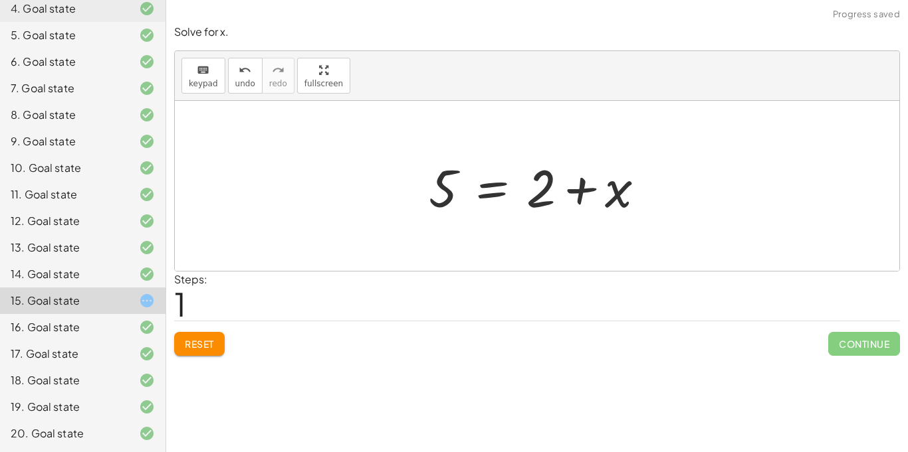
click at [513, 191] on div at bounding box center [542, 186] width 241 height 68
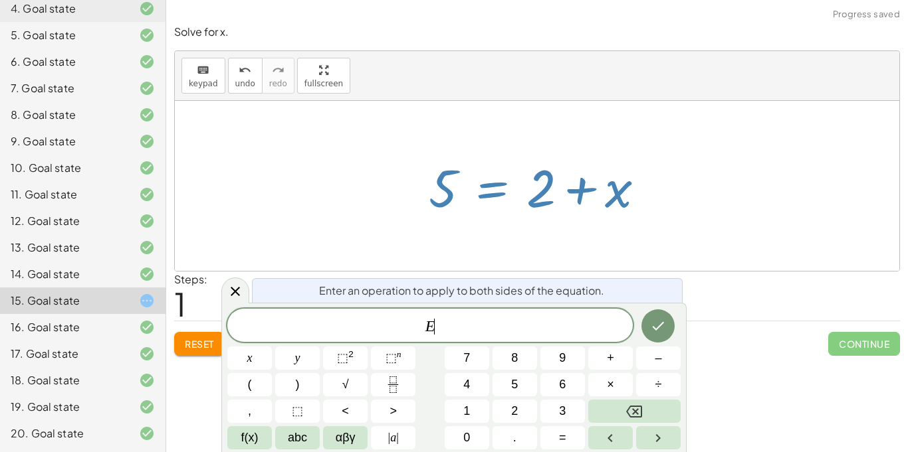
scroll to position [3, 0]
click at [230, 286] on icon at bounding box center [235, 292] width 16 height 16
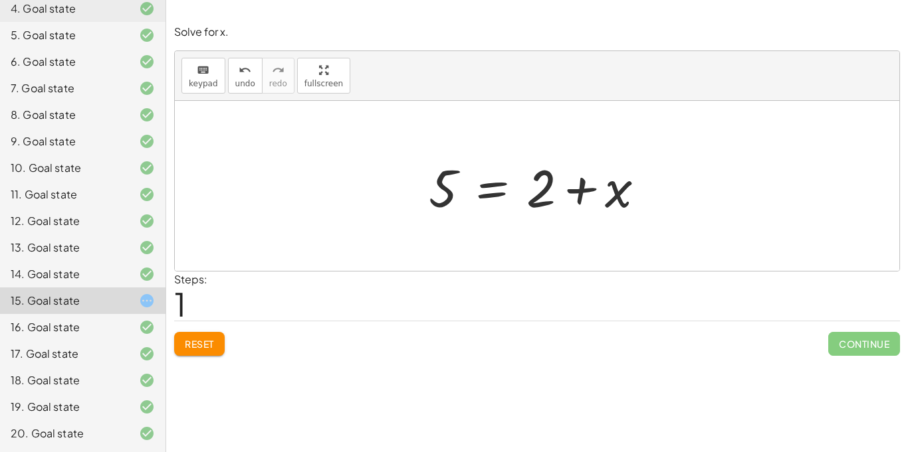
click at [198, 342] on span "Reset" at bounding box center [199, 344] width 29 height 12
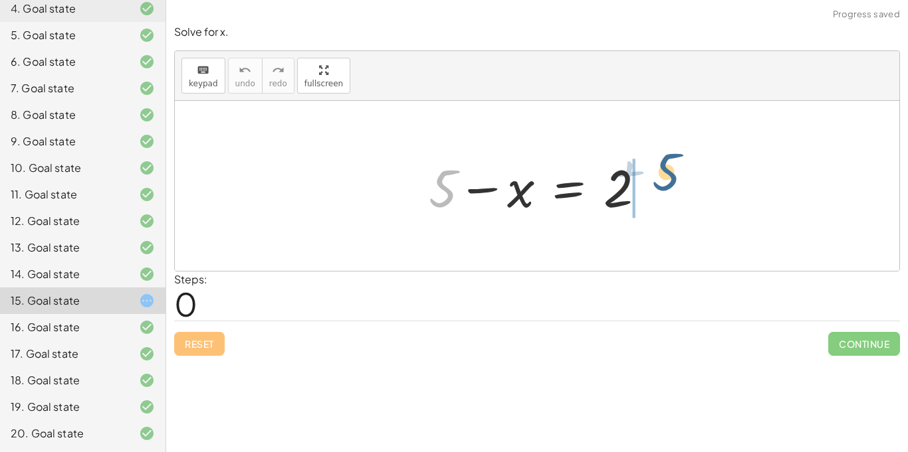
drag, startPoint x: 454, startPoint y: 190, endPoint x: 677, endPoint y: 175, distance: 223.1
click at [677, 175] on div "+ 5 + 5 − x = 2" at bounding box center [537, 186] width 724 height 170
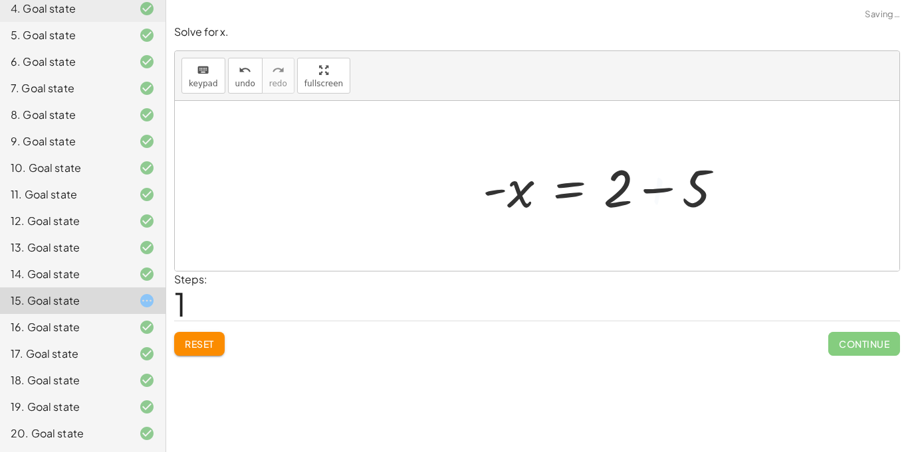
click at [642, 189] on div at bounding box center [608, 186] width 264 height 68
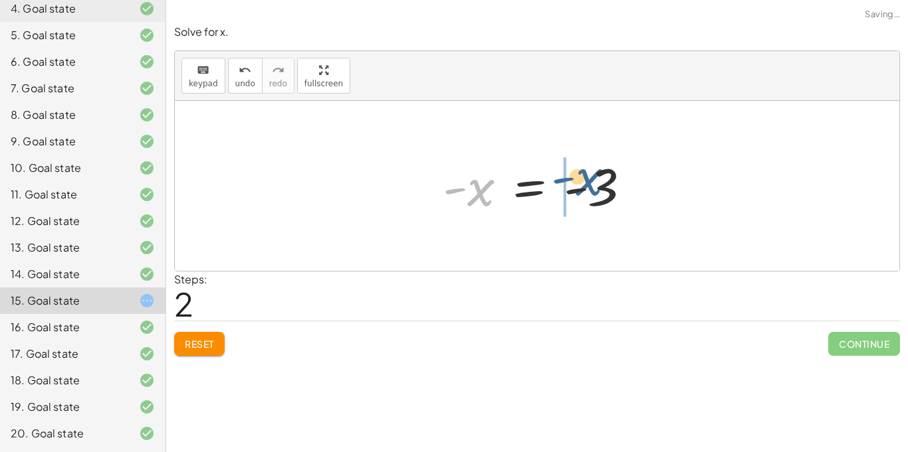
drag, startPoint x: 485, startPoint y: 188, endPoint x: 597, endPoint y: 177, distance: 112.8
click at [597, 177] on div at bounding box center [542, 186] width 212 height 66
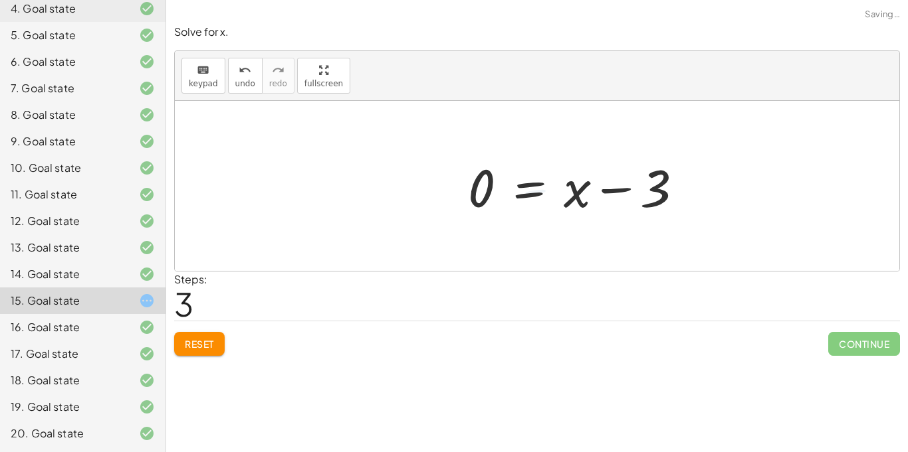
click at [597, 180] on div at bounding box center [580, 186] width 239 height 68
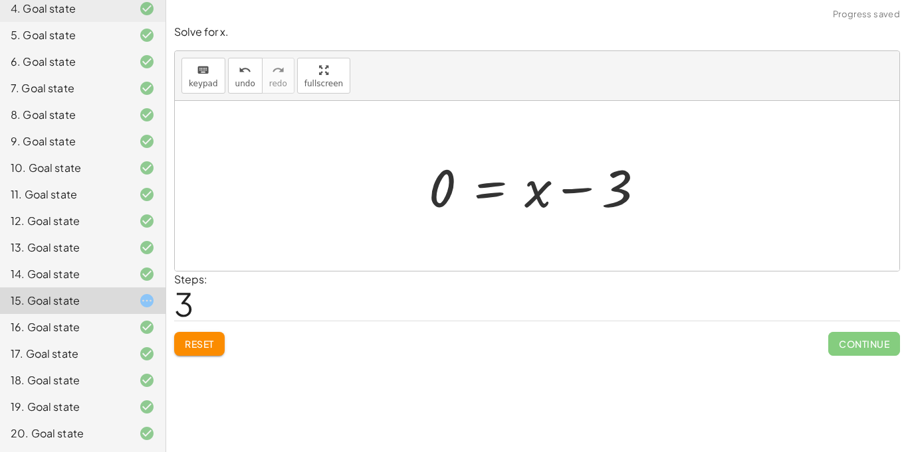
click at [588, 186] on div at bounding box center [541, 186] width 239 height 68
click at [201, 341] on span "Reset" at bounding box center [199, 344] width 29 height 12
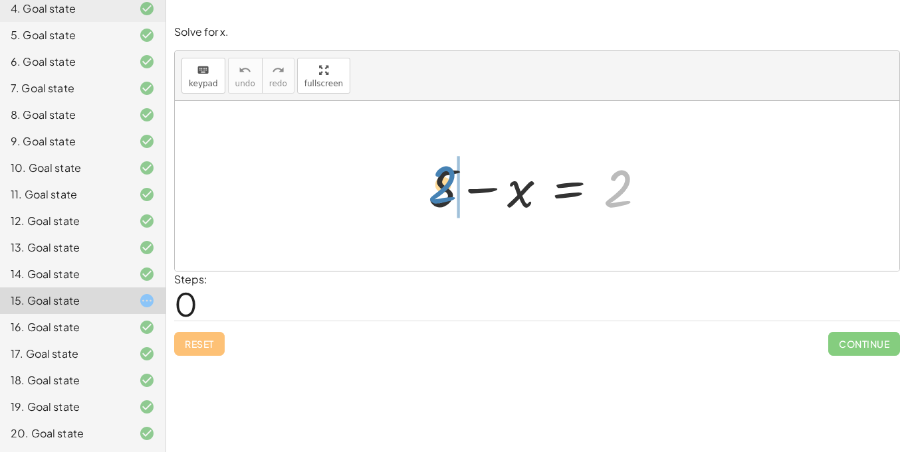
drag, startPoint x: 611, startPoint y: 193, endPoint x: 436, endPoint y: 188, distance: 174.8
click at [436, 188] on div at bounding box center [542, 186] width 241 height 68
click at [436, 188] on div at bounding box center [471, 186] width 357 height 66
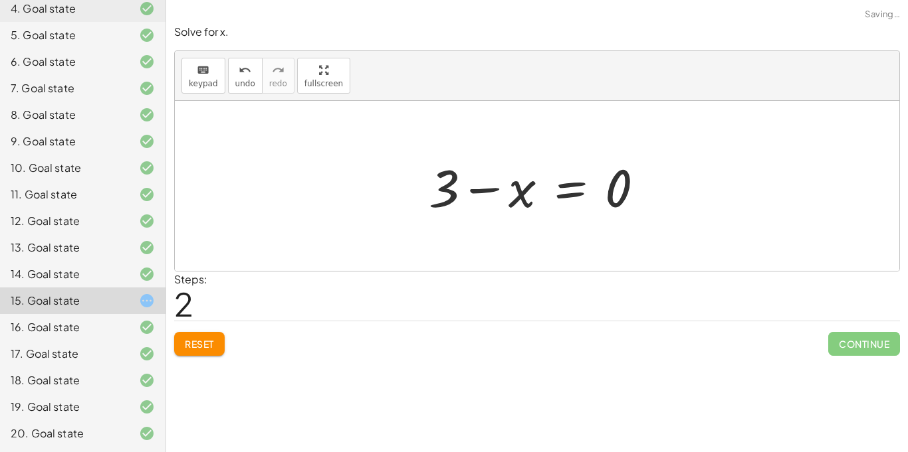
click at [520, 194] on div at bounding box center [541, 186] width 239 height 68
click at [209, 341] on span "Reset" at bounding box center [199, 344] width 29 height 12
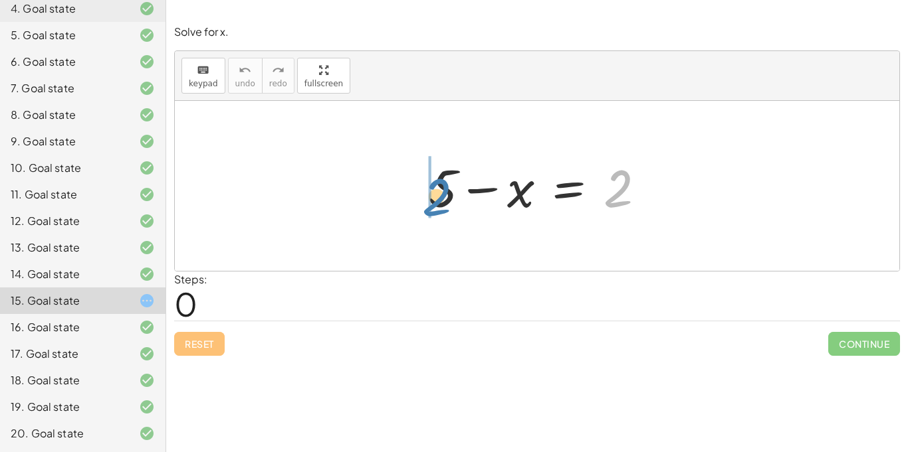
drag, startPoint x: 607, startPoint y: 195, endPoint x: 426, endPoint y: 203, distance: 181.6
click at [426, 203] on div at bounding box center [542, 186] width 241 height 68
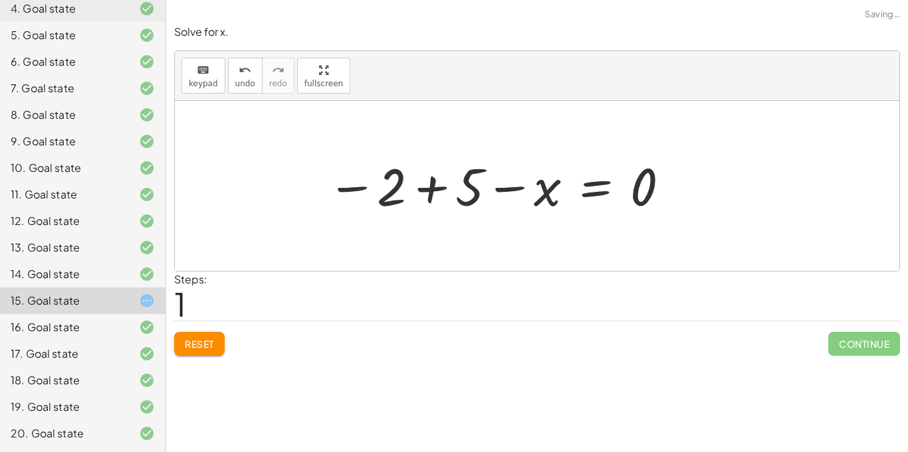
click at [435, 197] on div at bounding box center [498, 186] width 357 height 66
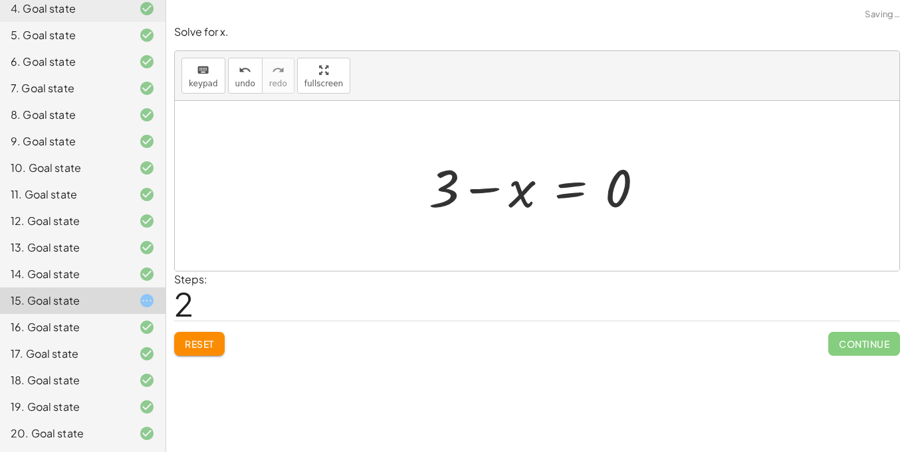
click at [506, 197] on div at bounding box center [541, 186] width 239 height 68
click at [205, 346] on span "Reset" at bounding box center [199, 344] width 29 height 12
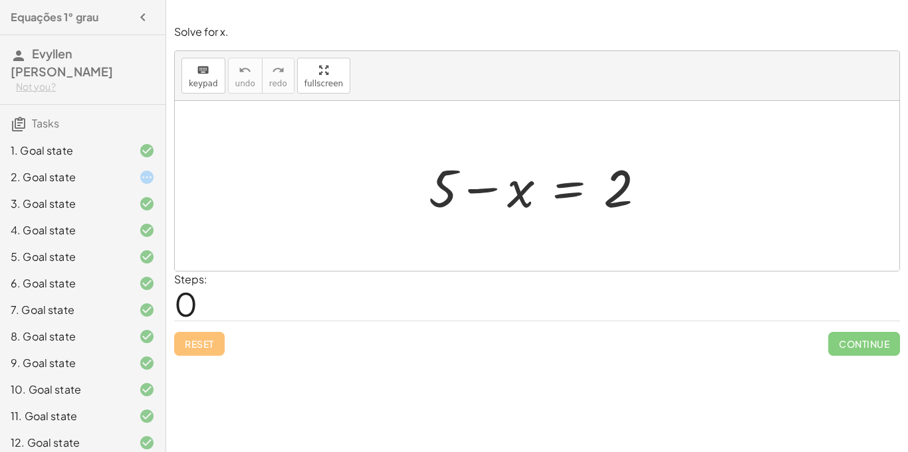
scroll to position [222, 0]
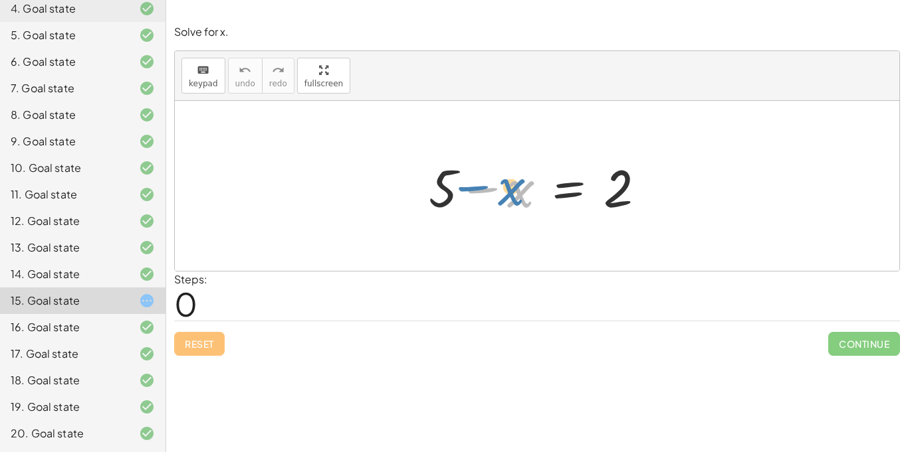
drag, startPoint x: 485, startPoint y: 186, endPoint x: 363, endPoint y: 191, distance: 122.3
click at [363, 191] on div "− x + 5 − x = 2" at bounding box center [537, 186] width 724 height 170
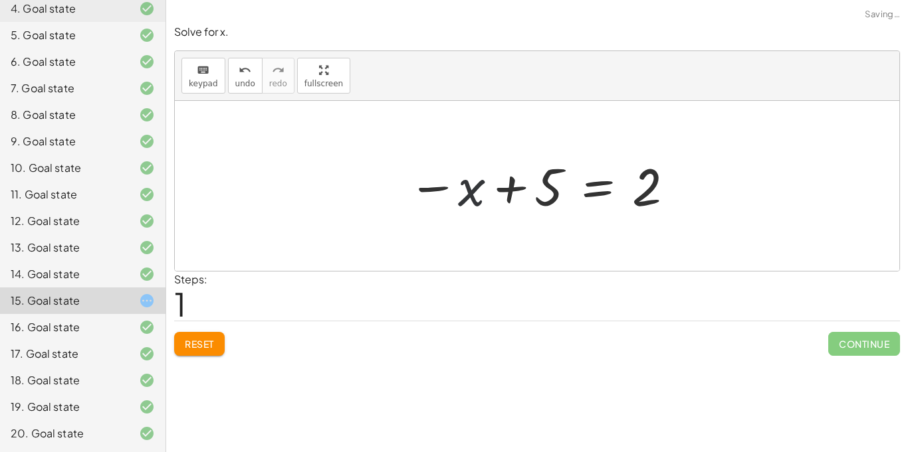
click at [466, 193] on div at bounding box center [541, 186] width 281 height 66
click at [199, 336] on button "Reset" at bounding box center [199, 344] width 50 height 24
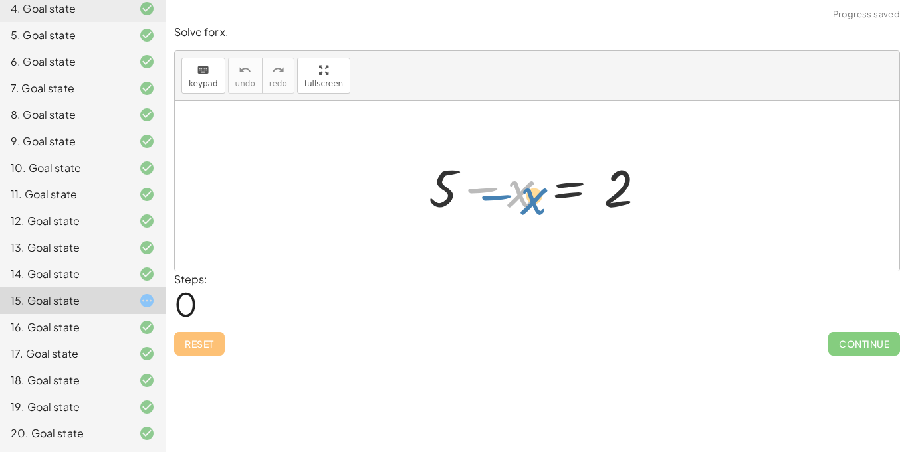
drag, startPoint x: 465, startPoint y: 183, endPoint x: 468, endPoint y: 192, distance: 9.3
click at [468, 192] on div at bounding box center [542, 186] width 241 height 68
drag, startPoint x: 613, startPoint y: 189, endPoint x: 495, endPoint y: 189, distance: 118.3
click at [495, 189] on div at bounding box center [542, 186] width 241 height 68
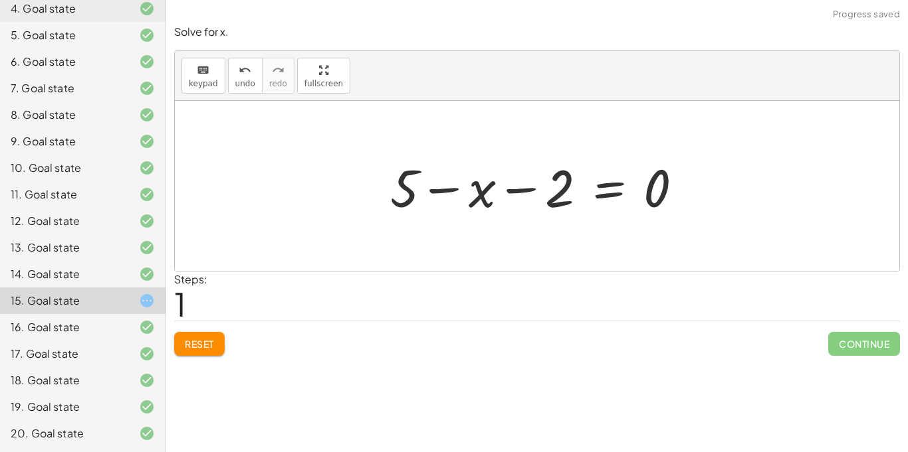
click at [183, 342] on button "Reset" at bounding box center [199, 344] width 50 height 24
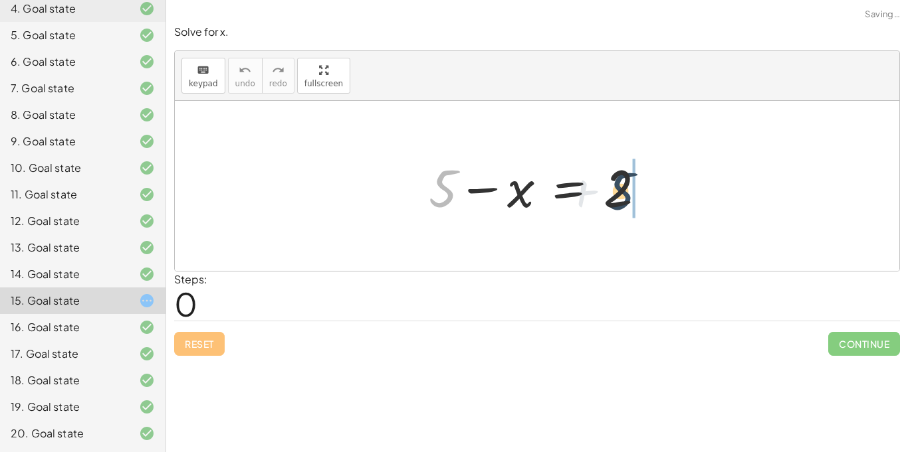
drag, startPoint x: 450, startPoint y: 179, endPoint x: 629, endPoint y: 181, distance: 178.7
click at [629, 181] on div at bounding box center [542, 186] width 241 height 68
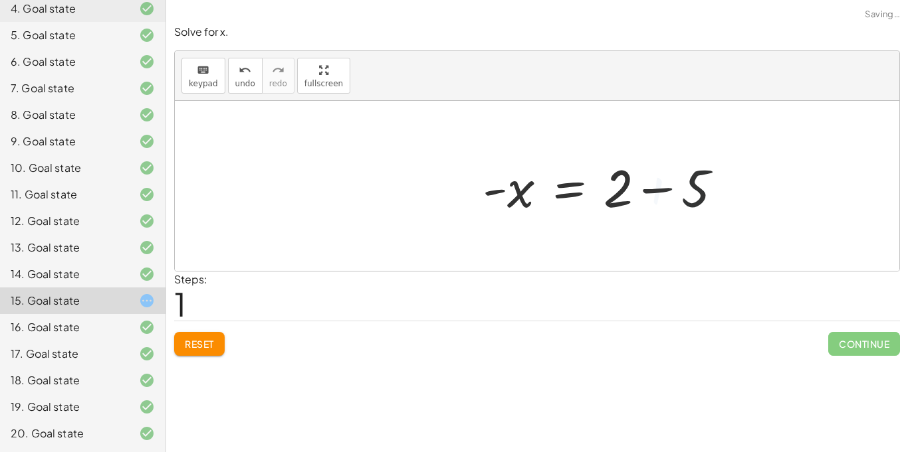
click at [627, 182] on div at bounding box center [608, 186] width 264 height 68
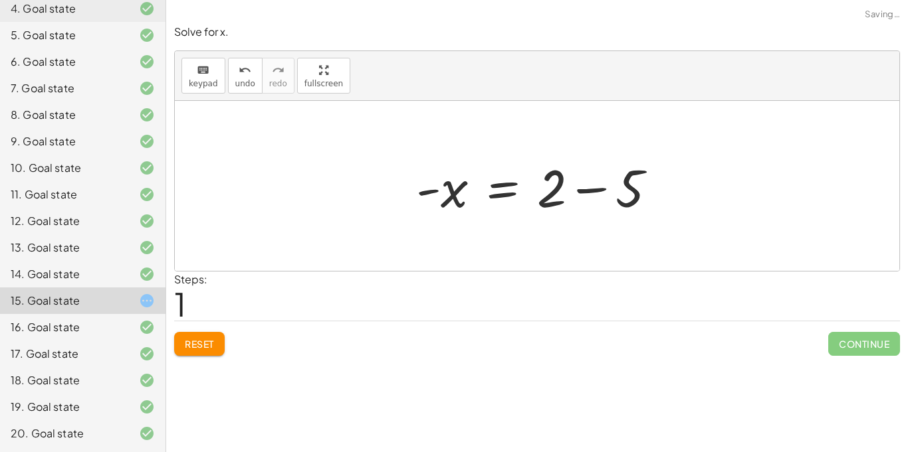
click at [597, 190] on div at bounding box center [541, 186] width 264 height 68
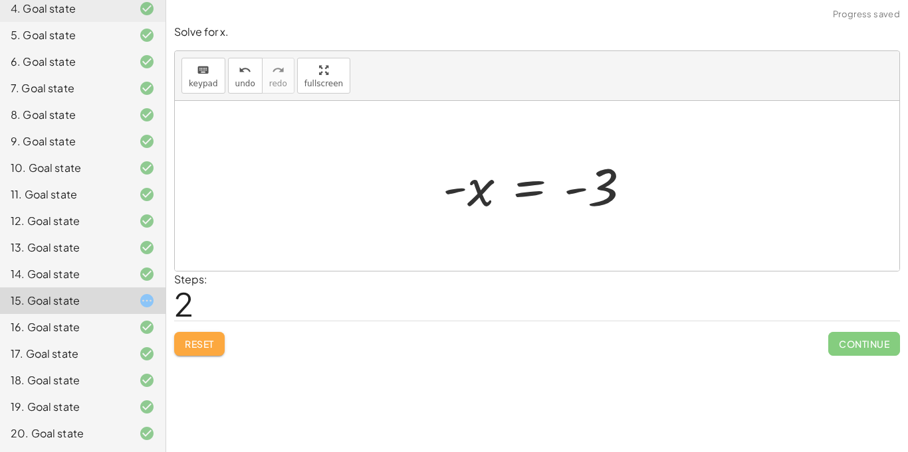
click at [196, 348] on span "Reset" at bounding box center [199, 344] width 29 height 12
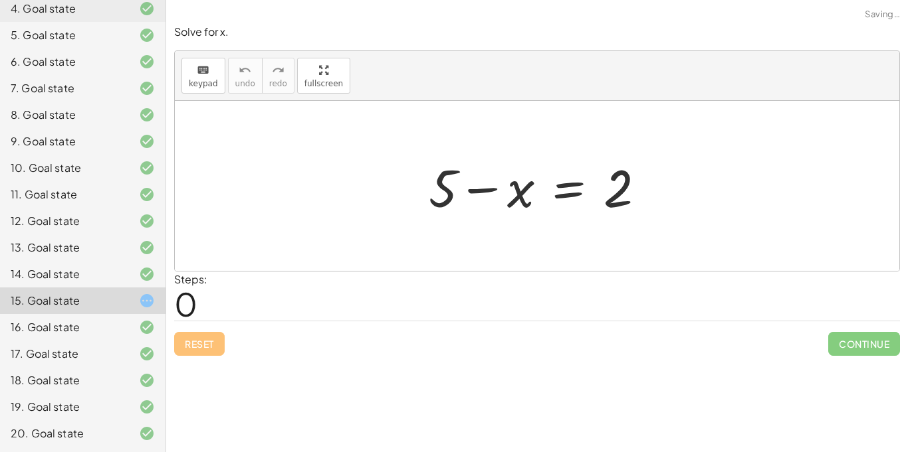
click at [496, 192] on div at bounding box center [542, 186] width 241 height 68
drag, startPoint x: 620, startPoint y: 191, endPoint x: 439, endPoint y: 186, distance: 180.8
click at [439, 186] on div at bounding box center [542, 186] width 241 height 68
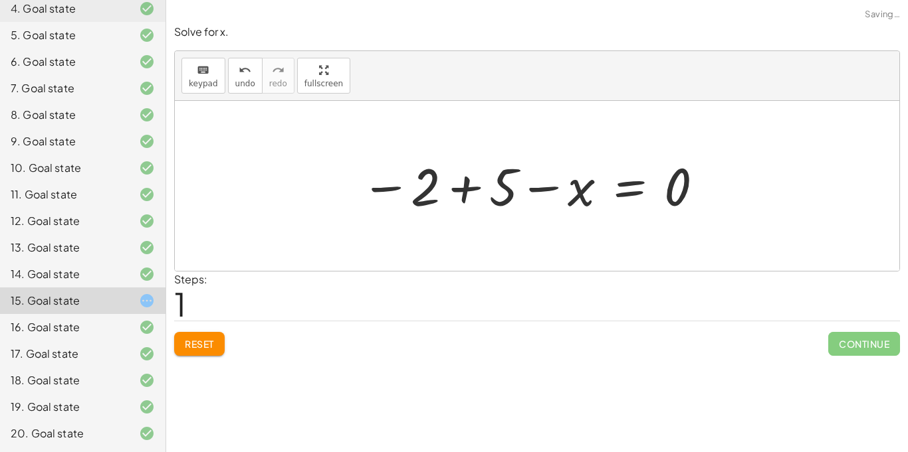
click at [428, 187] on div at bounding box center [532, 186] width 357 height 66
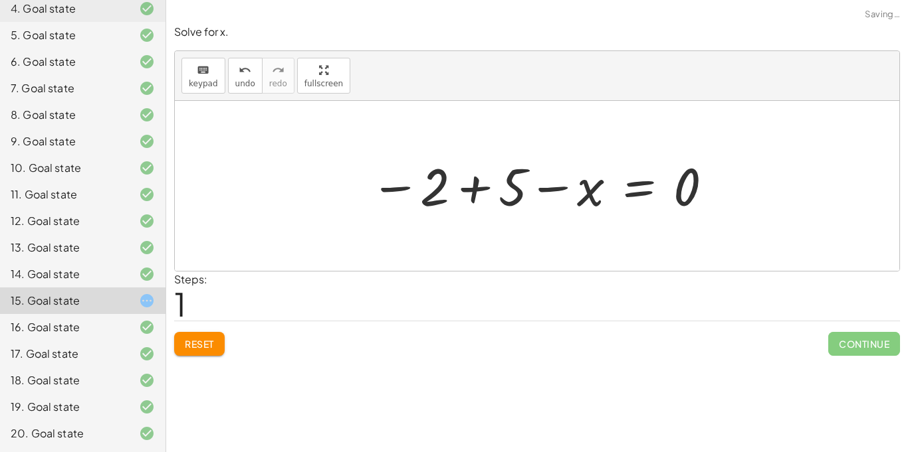
click at [452, 190] on div at bounding box center [541, 186] width 357 height 66
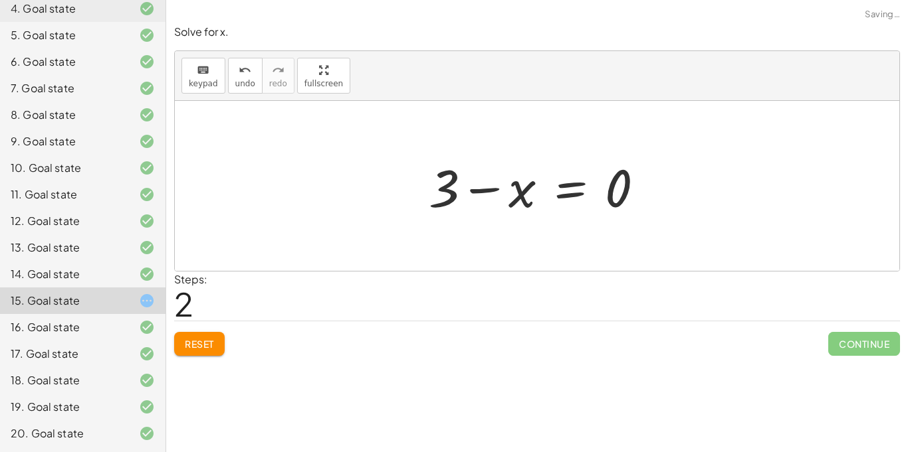
click at [523, 193] on div at bounding box center [541, 186] width 239 height 68
click at [489, 187] on div at bounding box center [541, 186] width 239 height 68
click at [220, 348] on button "Reset" at bounding box center [199, 344] width 50 height 24
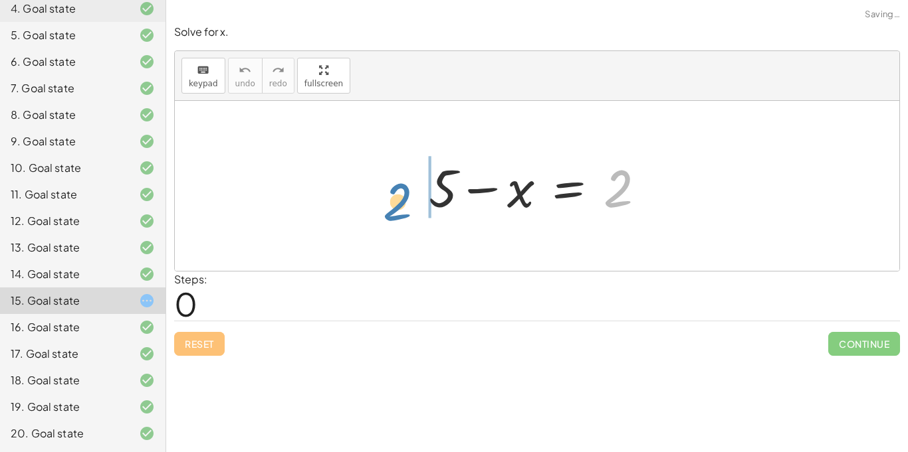
drag, startPoint x: 615, startPoint y: 187, endPoint x: 396, endPoint y: 198, distance: 219.6
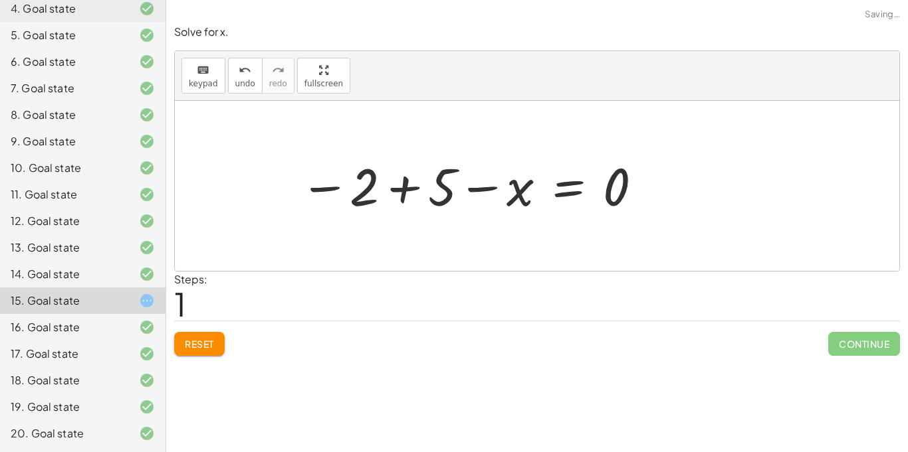
click at [400, 193] on div at bounding box center [471, 186] width 357 height 66
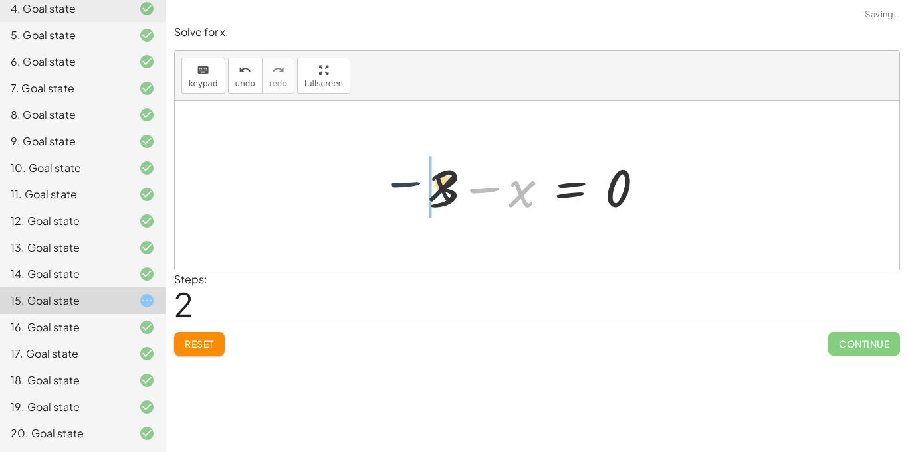
drag, startPoint x: 507, startPoint y: 191, endPoint x: 425, endPoint y: 185, distance: 81.9
click at [425, 185] on div at bounding box center [541, 186] width 239 height 68
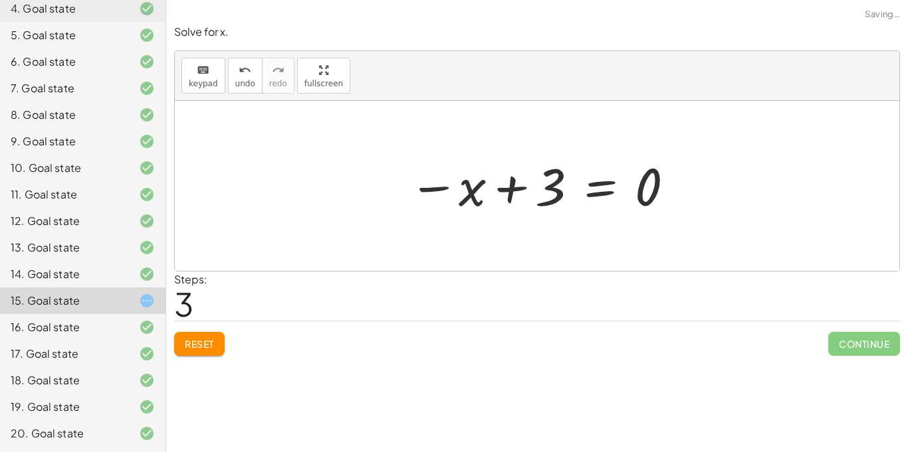
click at [459, 186] on div at bounding box center [542, 186] width 280 height 66
click at [506, 189] on div at bounding box center [542, 186] width 280 height 66
click at [218, 339] on button "Reset" at bounding box center [199, 344] width 50 height 24
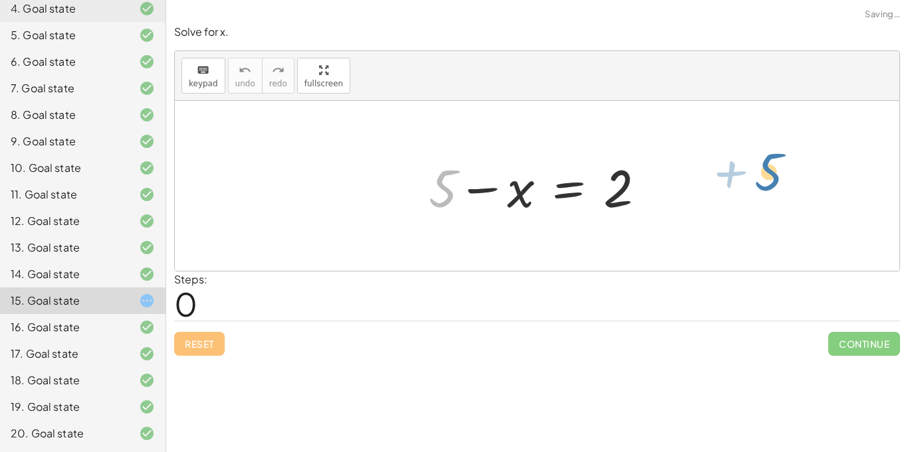
drag, startPoint x: 441, startPoint y: 188, endPoint x: 767, endPoint y: 171, distance: 326.0
drag, startPoint x: 624, startPoint y: 195, endPoint x: 466, endPoint y: 193, distance: 158.1
click at [466, 193] on div at bounding box center [542, 186] width 241 height 68
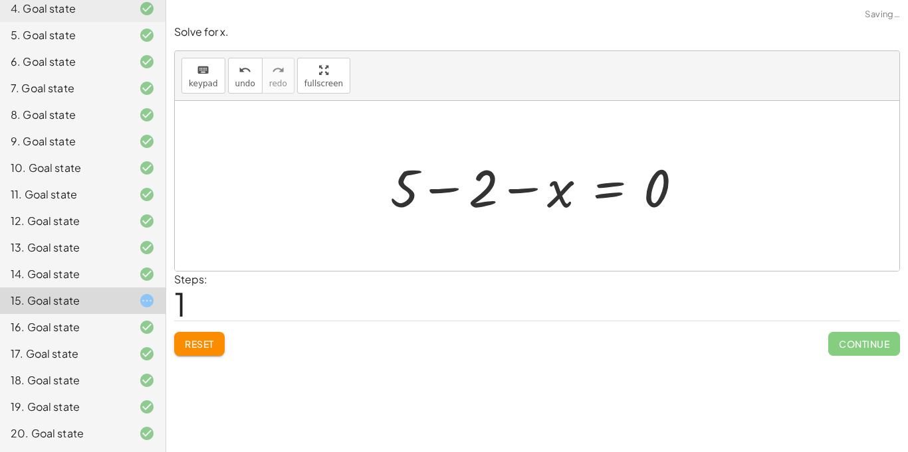
click at [437, 190] on div at bounding box center [541, 186] width 316 height 68
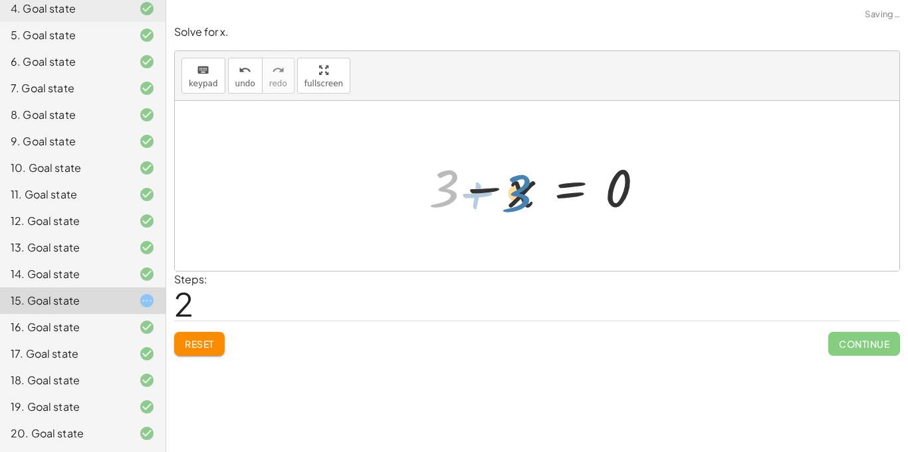
drag, startPoint x: 443, startPoint y: 190, endPoint x: 515, endPoint y: 195, distance: 72.6
click at [515, 195] on div at bounding box center [541, 186] width 239 height 68
drag, startPoint x: 514, startPoint y: 195, endPoint x: 474, endPoint y: 190, distance: 40.1
click at [474, 190] on div at bounding box center [541, 186] width 239 height 68
click at [453, 184] on div at bounding box center [541, 186] width 239 height 68
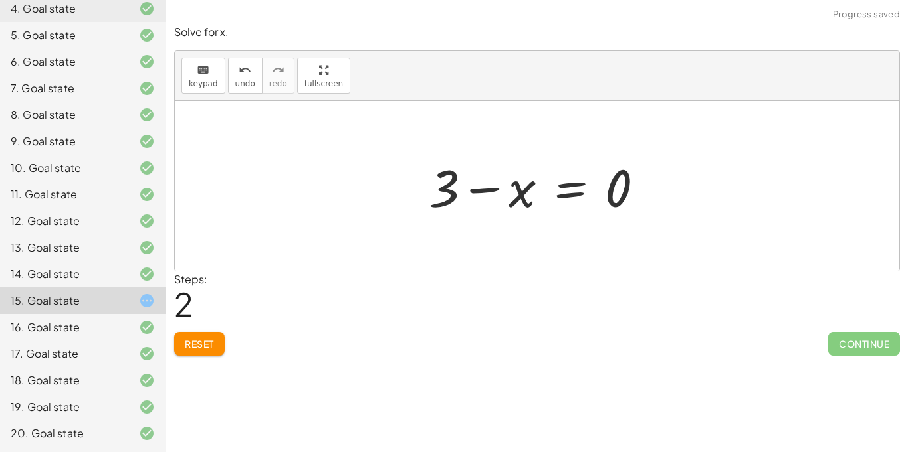
click at [484, 188] on div at bounding box center [541, 186] width 239 height 68
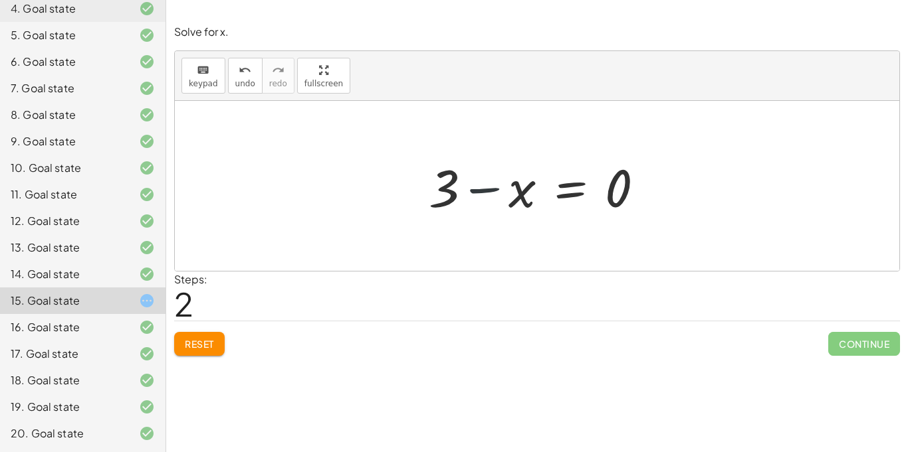
click at [484, 188] on div at bounding box center [541, 186] width 239 height 68
click at [484, 187] on div at bounding box center [541, 186] width 239 height 68
click at [197, 336] on button "Reset" at bounding box center [199, 344] width 50 height 24
click at [386, 145] on div at bounding box center [537, 186] width 724 height 170
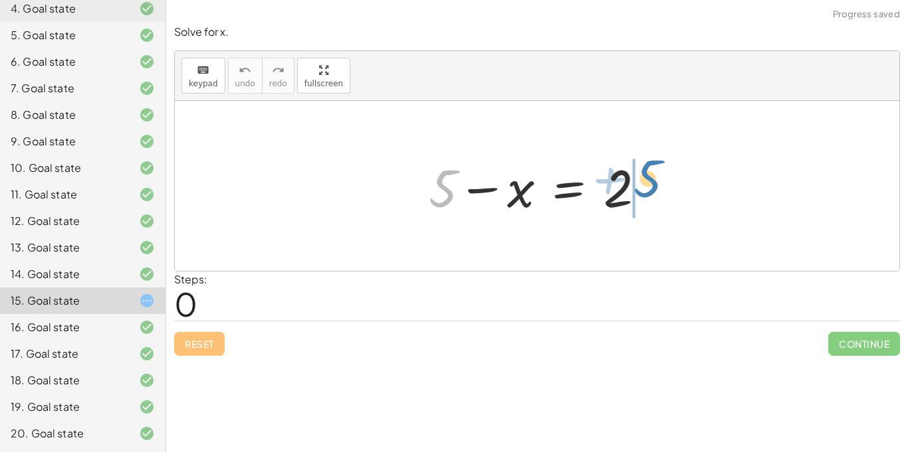
drag, startPoint x: 445, startPoint y: 192, endPoint x: 648, endPoint y: 182, distance: 202.9
click at [648, 182] on div at bounding box center [542, 186] width 241 height 68
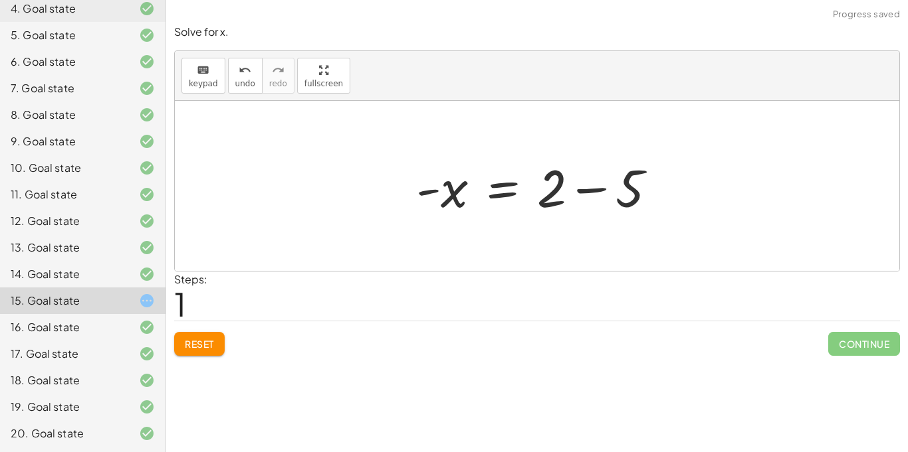
click at [597, 188] on div at bounding box center [541, 186] width 264 height 68
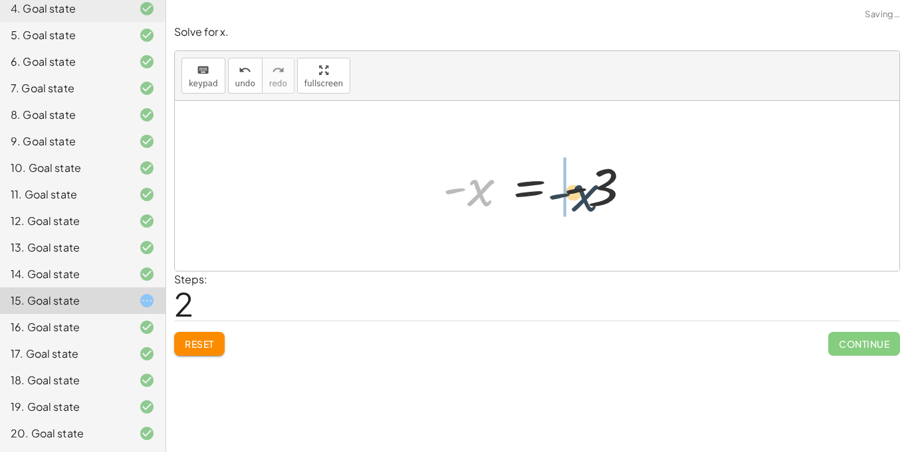
drag, startPoint x: 478, startPoint y: 185, endPoint x: 585, endPoint y: 190, distance: 107.8
click at [585, 190] on div at bounding box center [542, 186] width 212 height 66
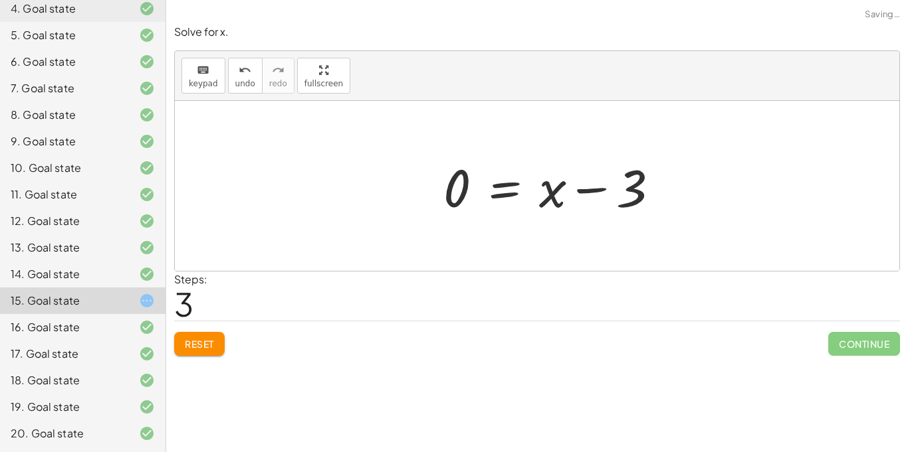
click at [585, 190] on div at bounding box center [556, 186] width 239 height 68
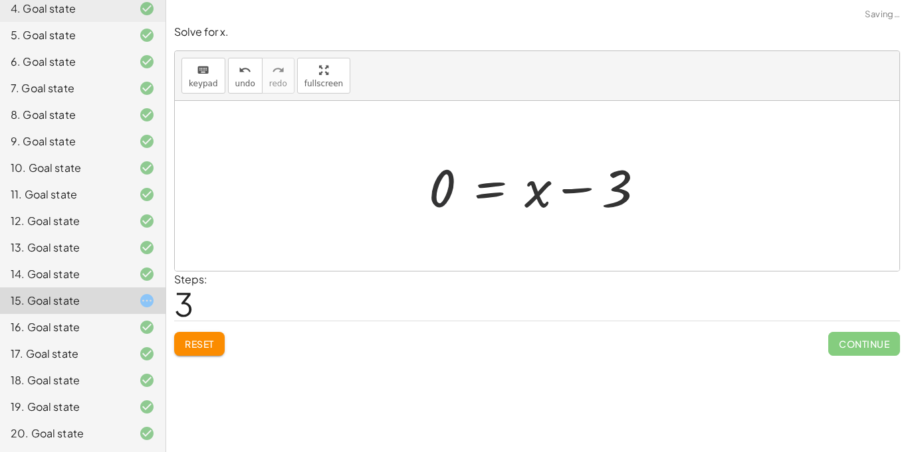
click at [449, 174] on div at bounding box center [541, 186] width 239 height 68
click at [197, 336] on button "Reset" at bounding box center [199, 344] width 50 height 24
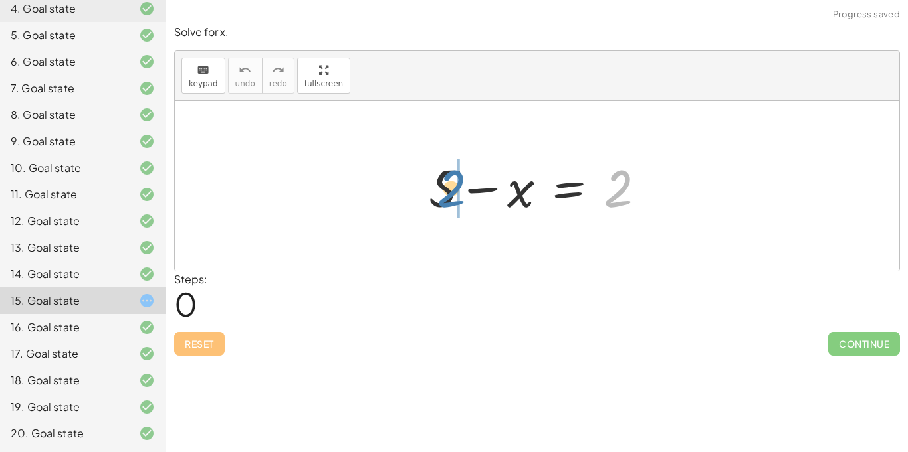
drag, startPoint x: 620, startPoint y: 197, endPoint x: 451, endPoint y: 197, distance: 168.8
click at [451, 197] on div at bounding box center [542, 186] width 241 height 68
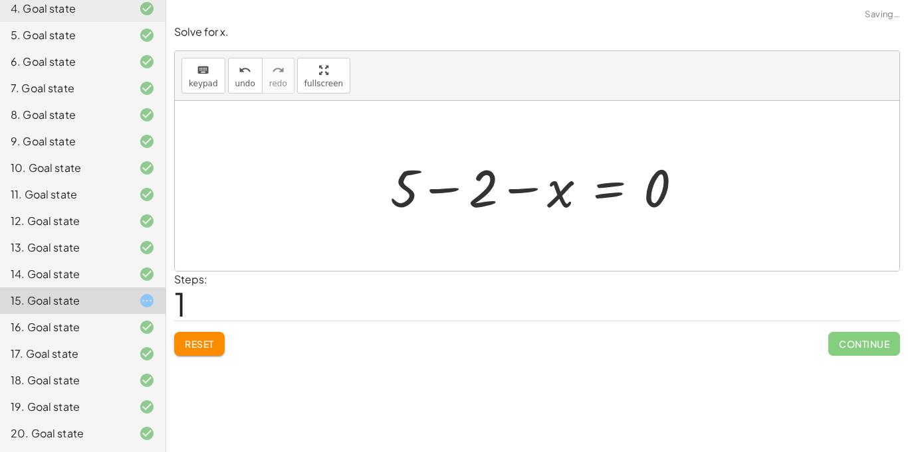
click at [425, 193] on div at bounding box center [541, 186] width 316 height 68
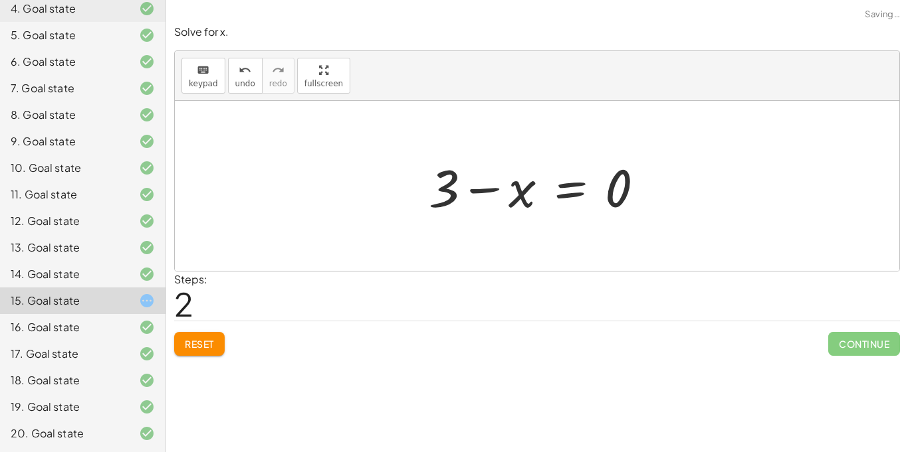
click at [463, 192] on div at bounding box center [541, 186] width 239 height 68
click at [470, 192] on div at bounding box center [541, 186] width 239 height 68
click at [0, 0] on div "Solve for x. keyboard keypad undo undo redo redo fullscreen + 5 − x = 2 + 5 − 2…" at bounding box center [0, 0] width 0 height 0
click at [208, 354] on button "Reset" at bounding box center [199, 344] width 50 height 24
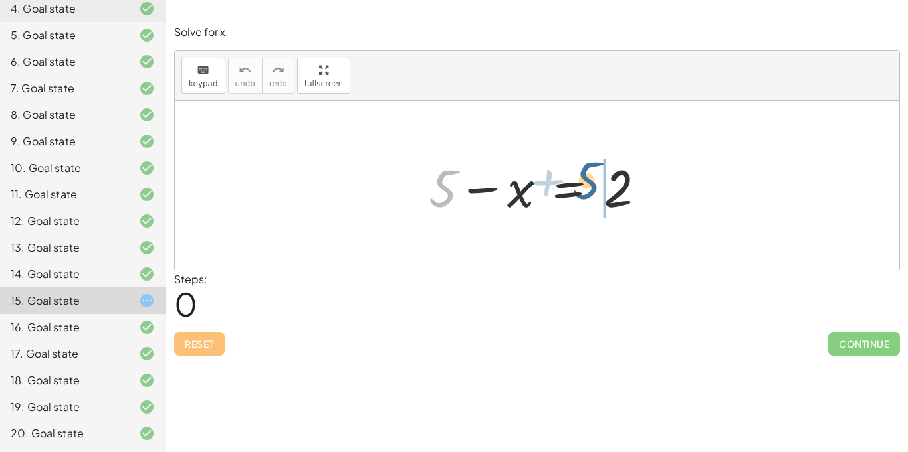
drag, startPoint x: 436, startPoint y: 196, endPoint x: 580, endPoint y: 189, distance: 144.4
click at [580, 189] on div at bounding box center [542, 186] width 241 height 68
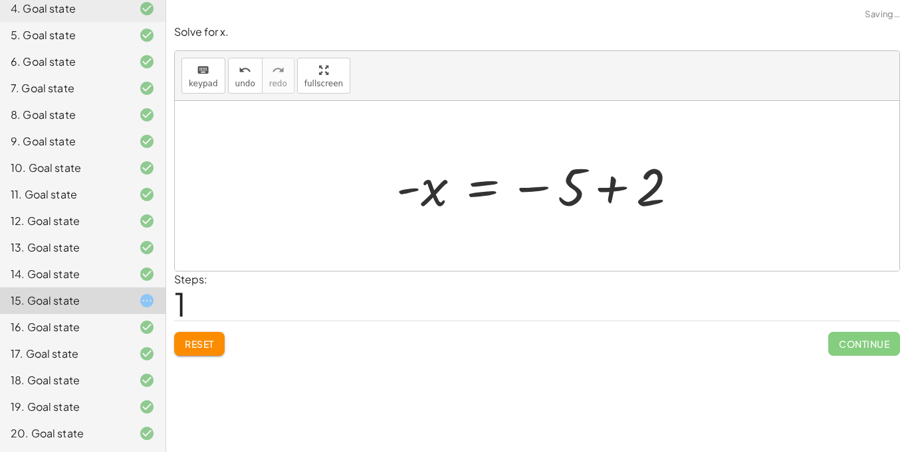
click at [601, 191] on div at bounding box center [542, 186] width 306 height 66
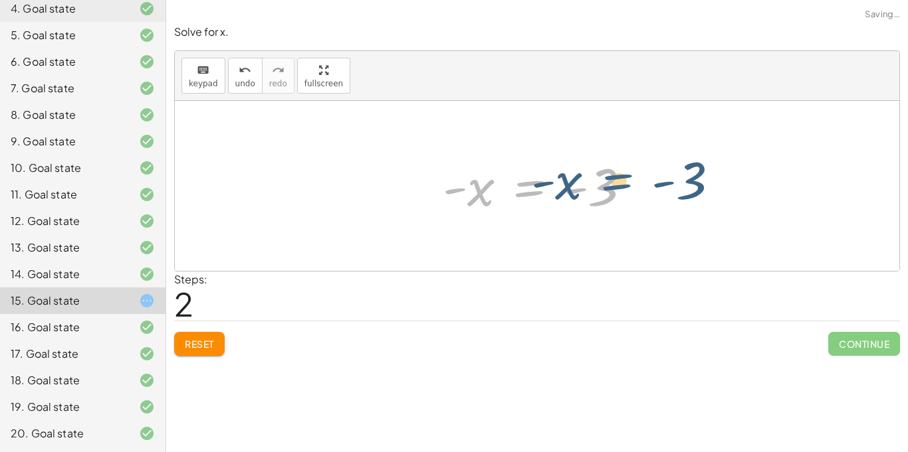
drag, startPoint x: 510, startPoint y: 197, endPoint x: 595, endPoint y: 190, distance: 85.3
click at [595, 190] on div at bounding box center [542, 186] width 212 height 66
drag, startPoint x: 492, startPoint y: 191, endPoint x: 613, endPoint y: 192, distance: 120.9
click at [613, 192] on div at bounding box center [542, 186] width 212 height 66
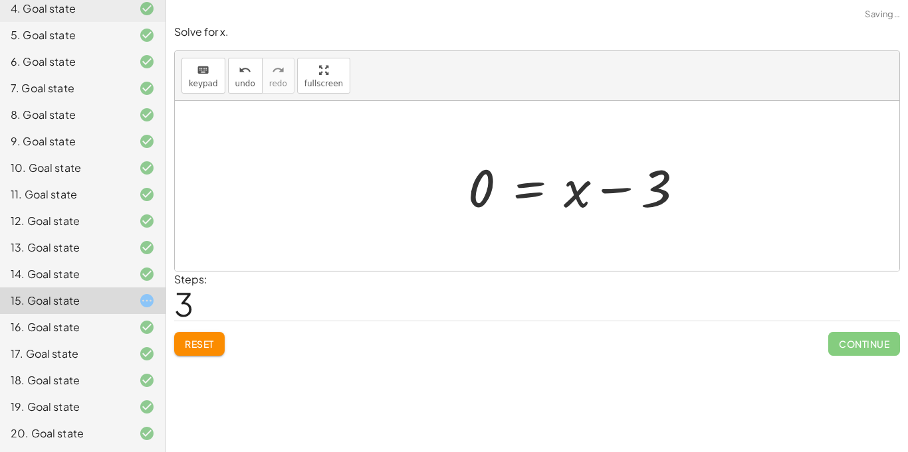
click at [609, 193] on div at bounding box center [580, 186] width 239 height 68
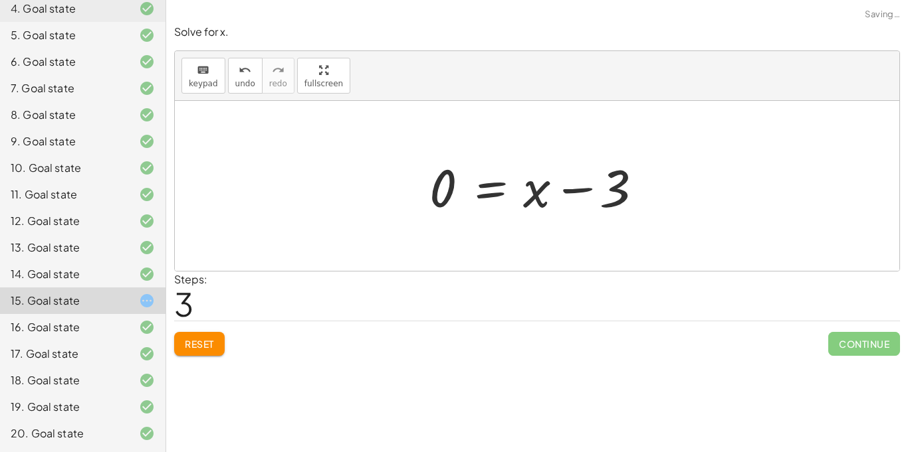
click at [609, 193] on div at bounding box center [542, 186] width 239 height 68
click at [609, 193] on div at bounding box center [541, 186] width 239 height 68
click at [191, 348] on span "Reset" at bounding box center [199, 344] width 29 height 12
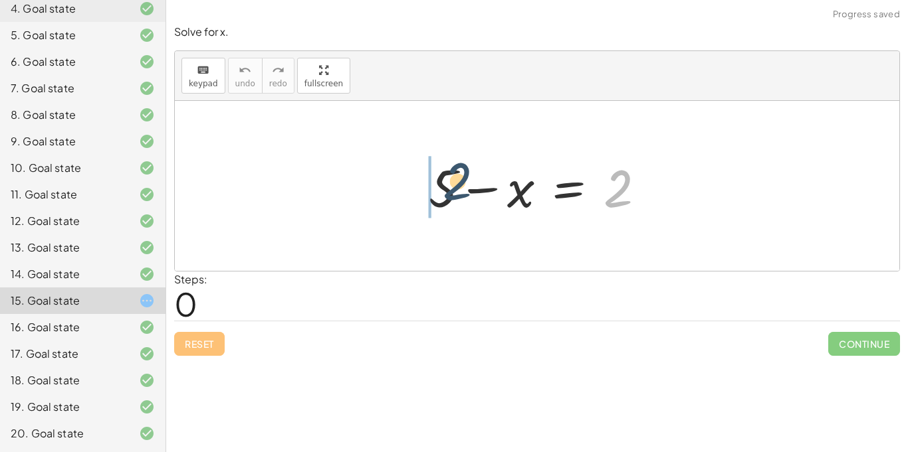
drag, startPoint x: 616, startPoint y: 200, endPoint x: 422, endPoint y: 191, distance: 194.2
click at [422, 191] on div at bounding box center [542, 186] width 241 height 68
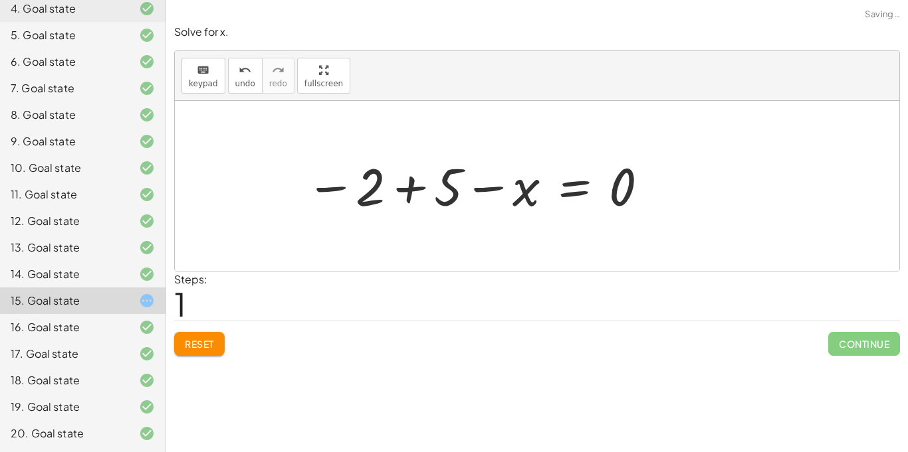
click at [422, 191] on div at bounding box center [477, 186] width 357 height 66
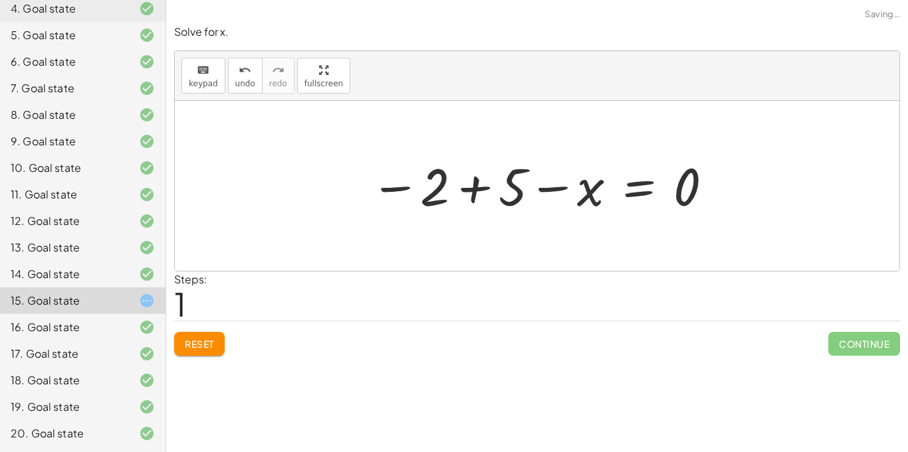
click at [456, 192] on div at bounding box center [541, 186] width 357 height 66
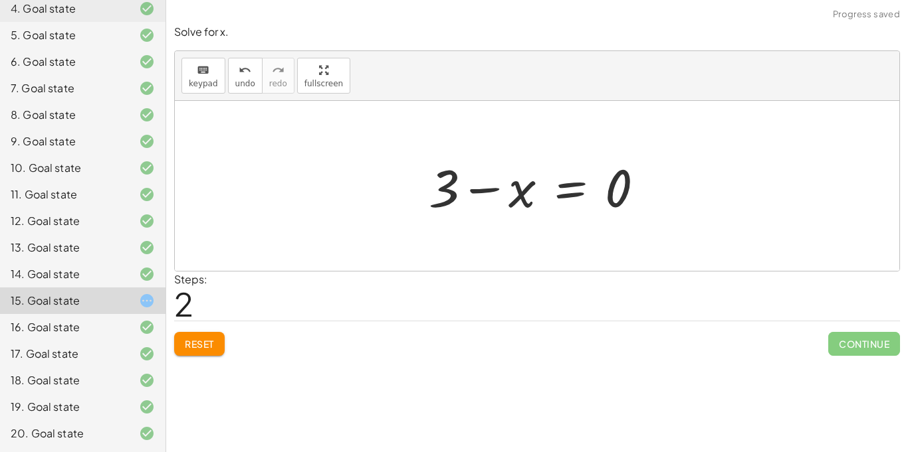
click at [494, 187] on div at bounding box center [541, 186] width 239 height 68
click at [206, 342] on span "Reset" at bounding box center [199, 344] width 29 height 12
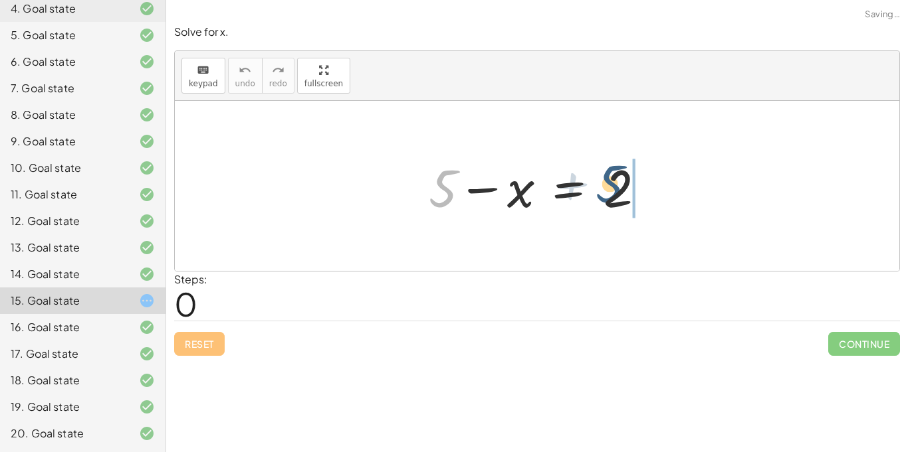
drag, startPoint x: 439, startPoint y: 201, endPoint x: 614, endPoint y: 199, distance: 175.4
click at [614, 199] on div at bounding box center [542, 186] width 241 height 68
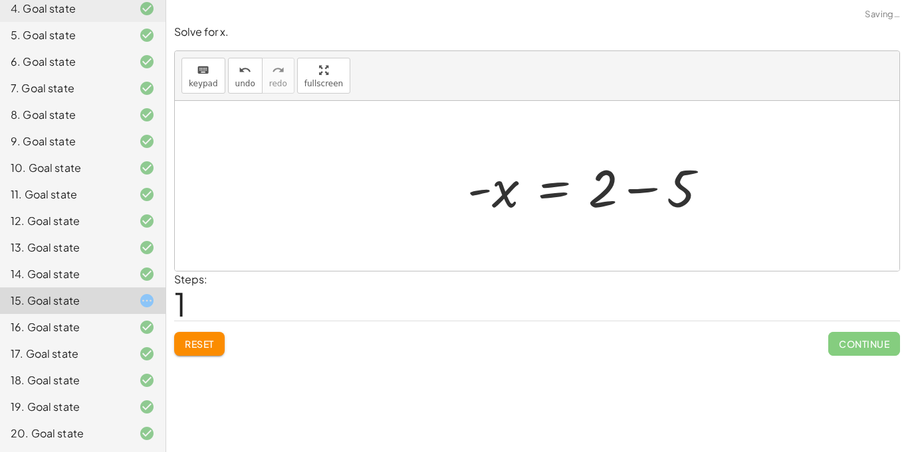
click at [614, 199] on div at bounding box center [592, 186] width 264 height 68
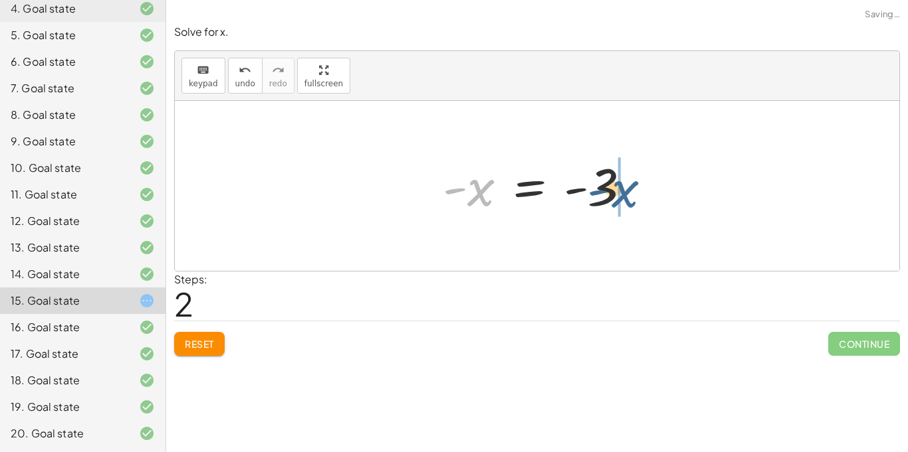
drag, startPoint x: 477, startPoint y: 201, endPoint x: 623, endPoint y: 203, distance: 145.5
click at [623, 203] on div at bounding box center [542, 186] width 212 height 66
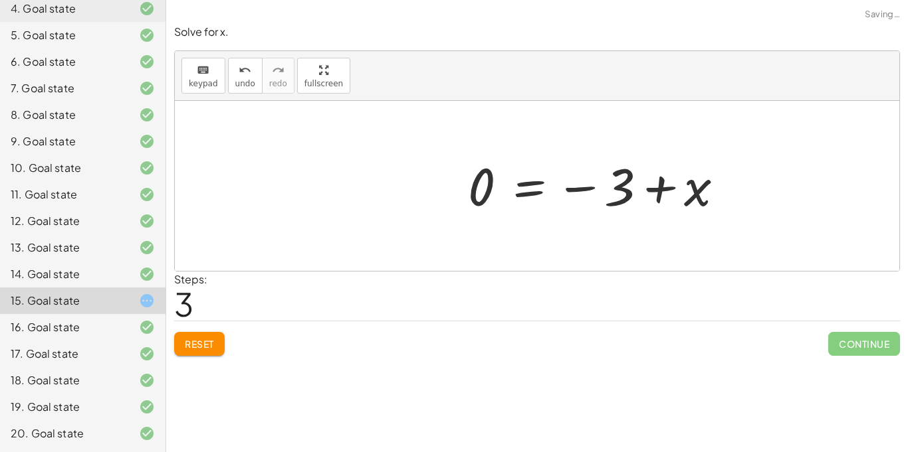
click at [621, 201] on div at bounding box center [601, 186] width 280 height 66
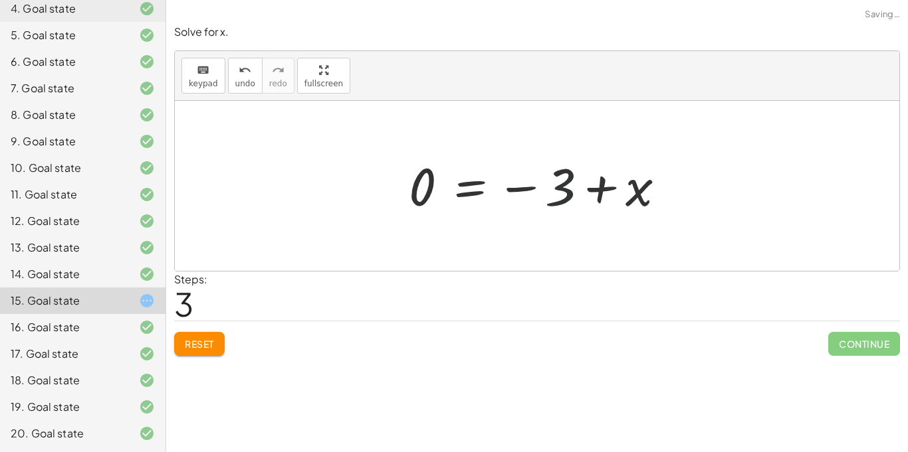
click at [621, 201] on div at bounding box center [542, 186] width 280 height 66
click at [209, 344] on span "Reset" at bounding box center [199, 344] width 29 height 12
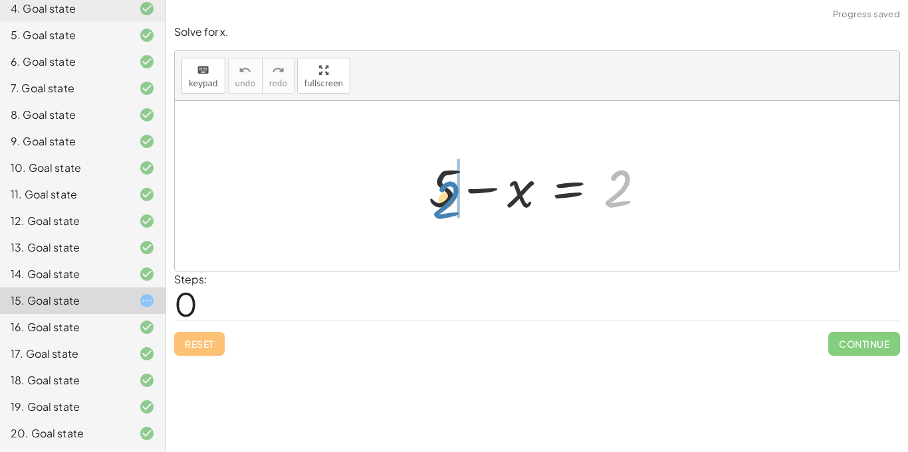
drag, startPoint x: 620, startPoint y: 187, endPoint x: 454, endPoint y: 199, distance: 166.5
click at [454, 199] on div at bounding box center [542, 186] width 241 height 68
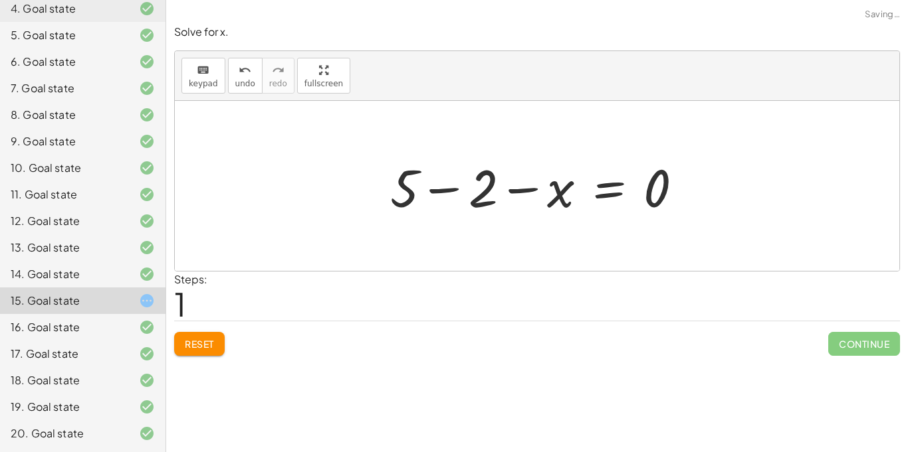
click at [454, 199] on div at bounding box center [541, 186] width 316 height 68
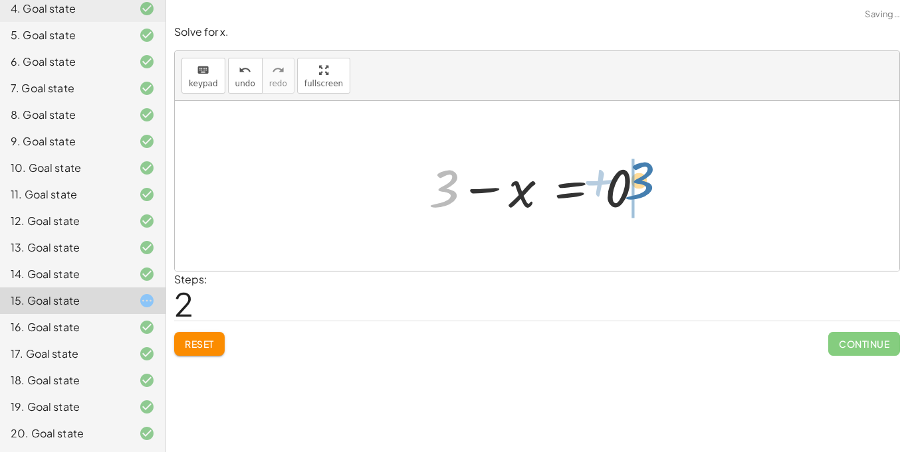
drag, startPoint x: 454, startPoint y: 199, endPoint x: 650, endPoint y: 191, distance: 196.1
click at [650, 191] on div at bounding box center [541, 186] width 239 height 68
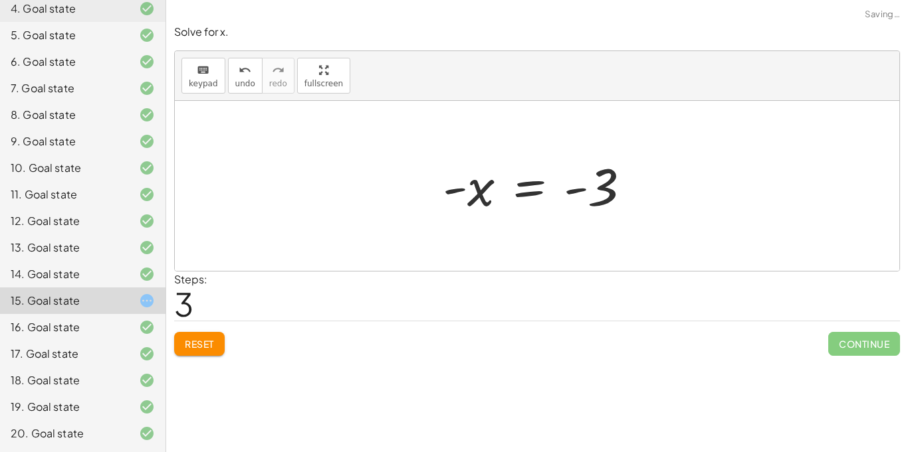
click at [545, 197] on div at bounding box center [542, 186] width 212 height 66
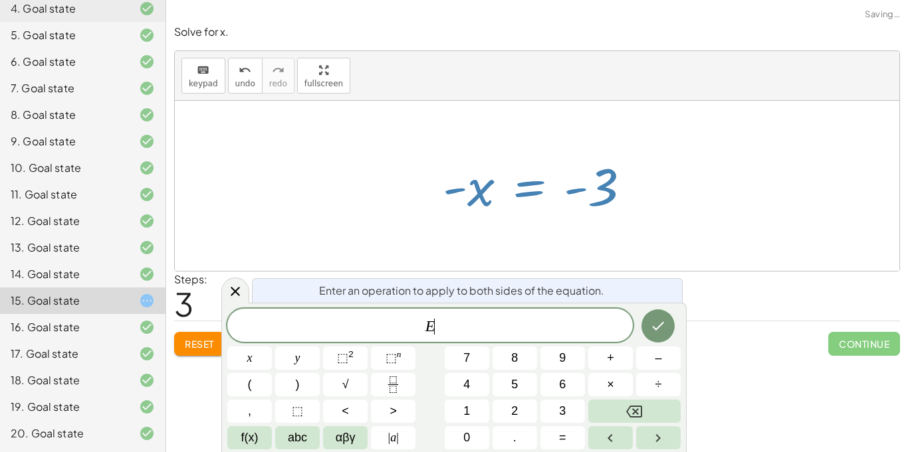
scroll to position [4, 0]
drag, startPoint x: 468, startPoint y: 195, endPoint x: 503, endPoint y: 191, distance: 34.8
click at [503, 191] on div at bounding box center [542, 186] width 212 height 66
click at [233, 299] on icon at bounding box center [235, 292] width 16 height 16
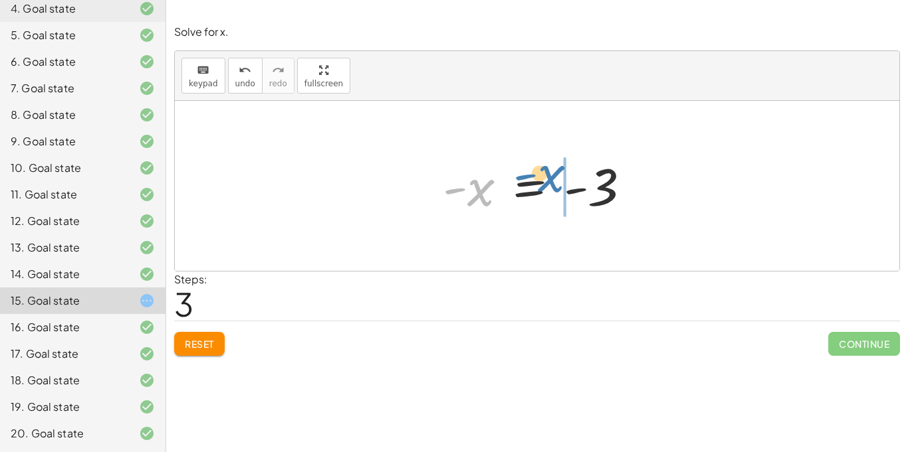
drag, startPoint x: 489, startPoint y: 200, endPoint x: 563, endPoint y: 185, distance: 75.2
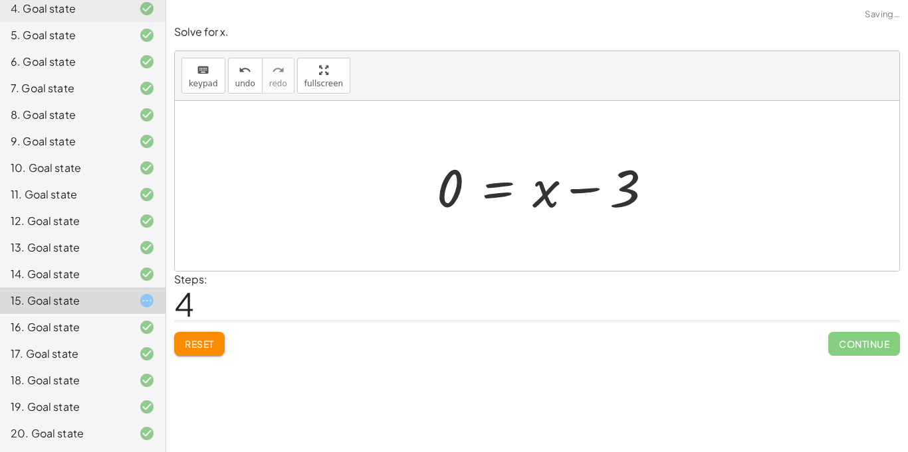
click at [608, 189] on div at bounding box center [549, 186] width 239 height 68
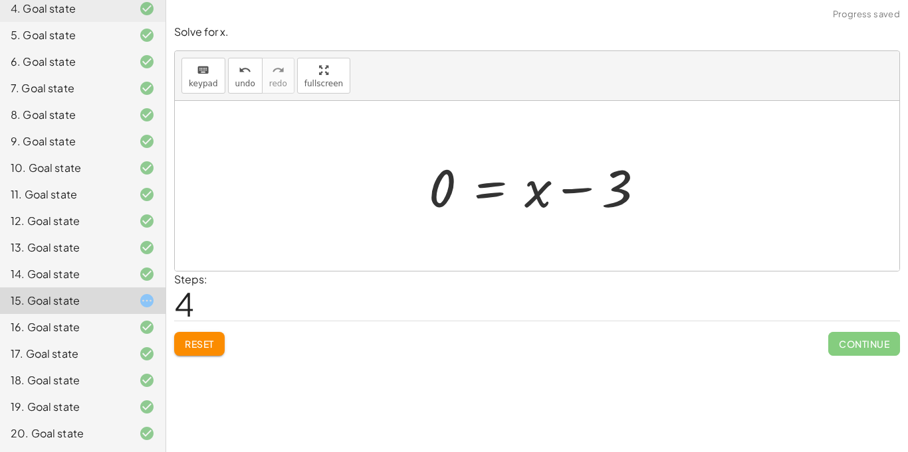
click at [586, 187] on div at bounding box center [541, 186] width 239 height 68
click at [204, 339] on span "Reset" at bounding box center [199, 344] width 29 height 12
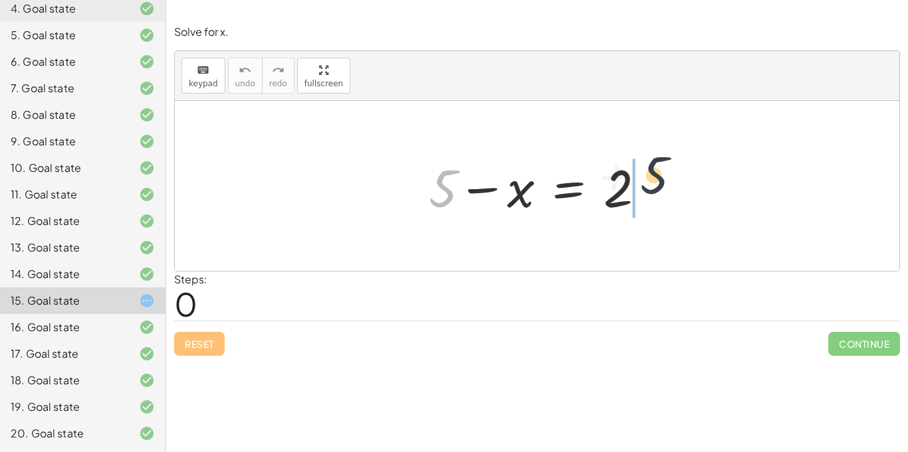
drag, startPoint x: 450, startPoint y: 199, endPoint x: 682, endPoint y: 183, distance: 231.8
click at [682, 183] on div "+ 5 + 5 − x = 2" at bounding box center [537, 186] width 724 height 170
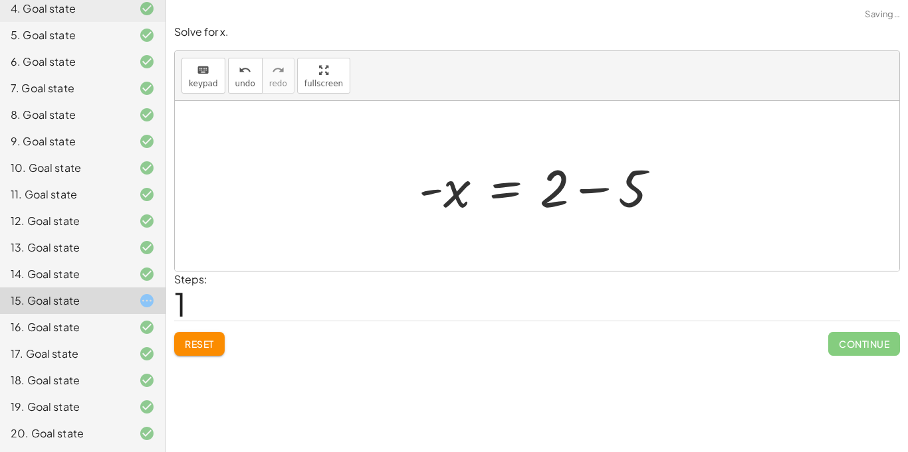
click at [653, 184] on div at bounding box center [544, 186] width 264 height 68
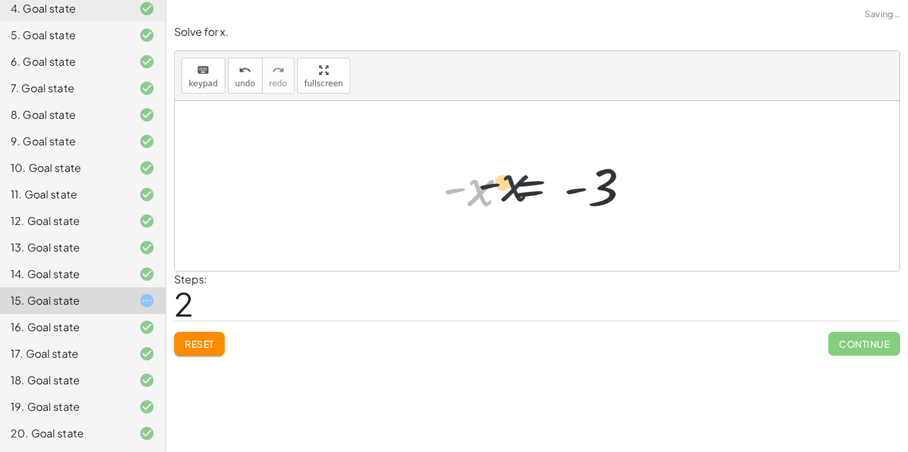
drag, startPoint x: 494, startPoint y: 199, endPoint x: 578, endPoint y: 192, distance: 84.7
click at [578, 192] on div at bounding box center [542, 186] width 212 height 66
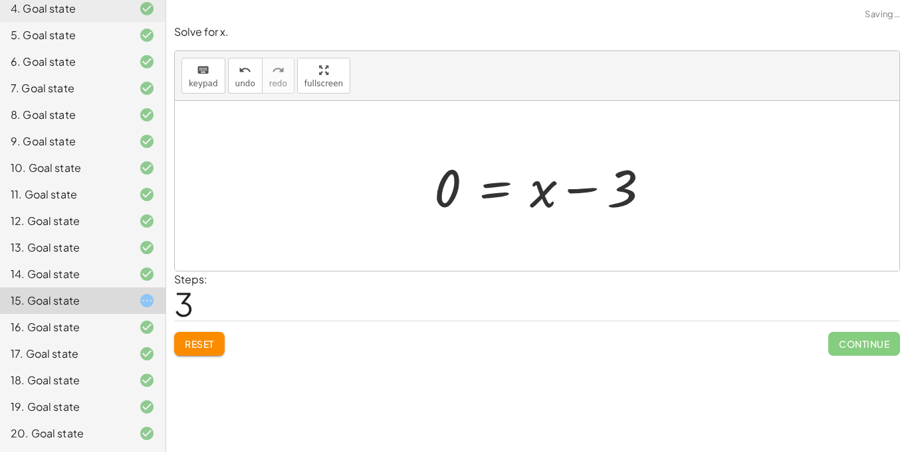
click at [589, 191] on div at bounding box center [546, 186] width 239 height 68
click at [587, 192] on div at bounding box center [541, 186] width 239 height 68
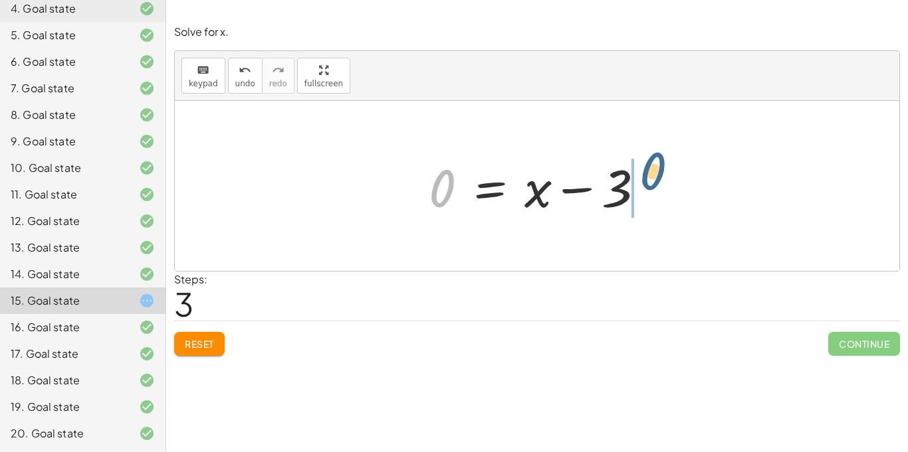
drag, startPoint x: 439, startPoint y: 184, endPoint x: 654, endPoint y: 168, distance: 215.2
click at [654, 168] on div at bounding box center [541, 186] width 239 height 68
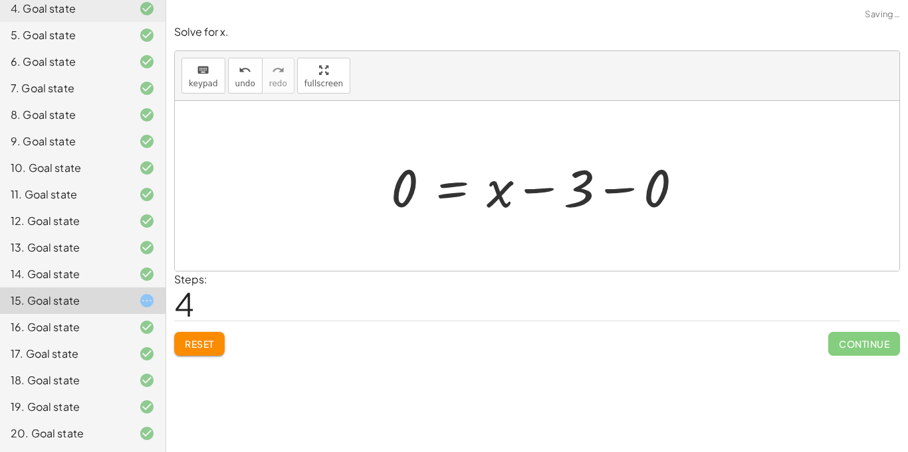
click at [650, 185] on div at bounding box center [542, 186] width 316 height 68
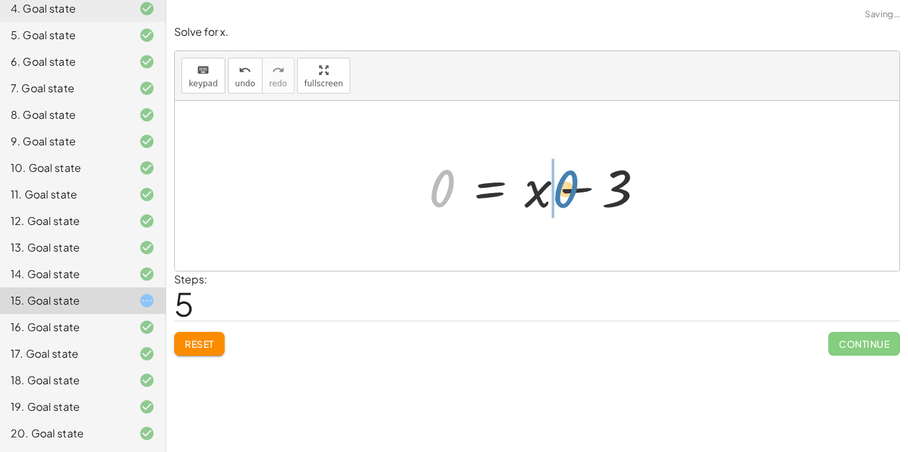
drag, startPoint x: 445, startPoint y: 199, endPoint x: 567, endPoint y: 201, distance: 122.3
click at [567, 201] on div at bounding box center [541, 186] width 239 height 68
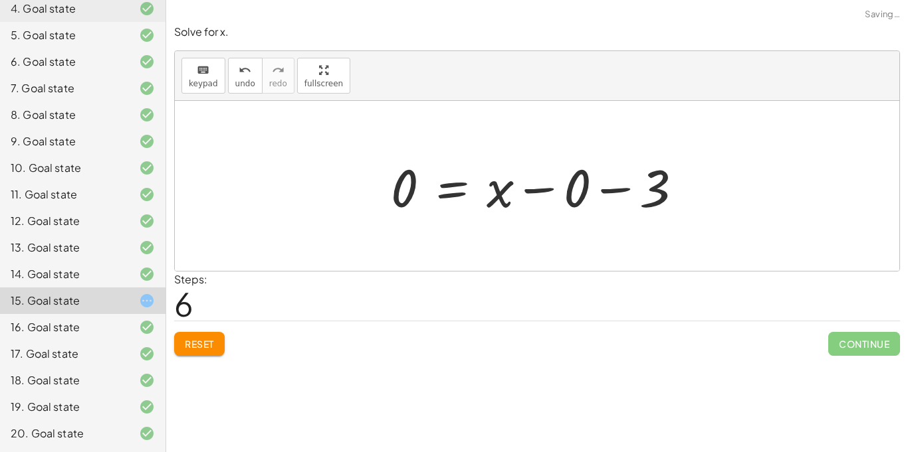
click at [599, 185] on div at bounding box center [542, 186] width 316 height 68
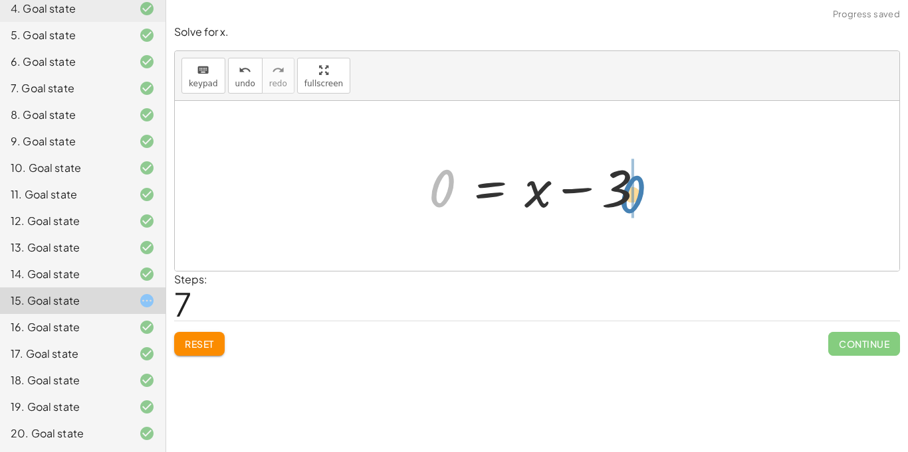
drag, startPoint x: 439, startPoint y: 199, endPoint x: 629, endPoint y: 205, distance: 189.5
click at [629, 205] on div at bounding box center [541, 186] width 239 height 68
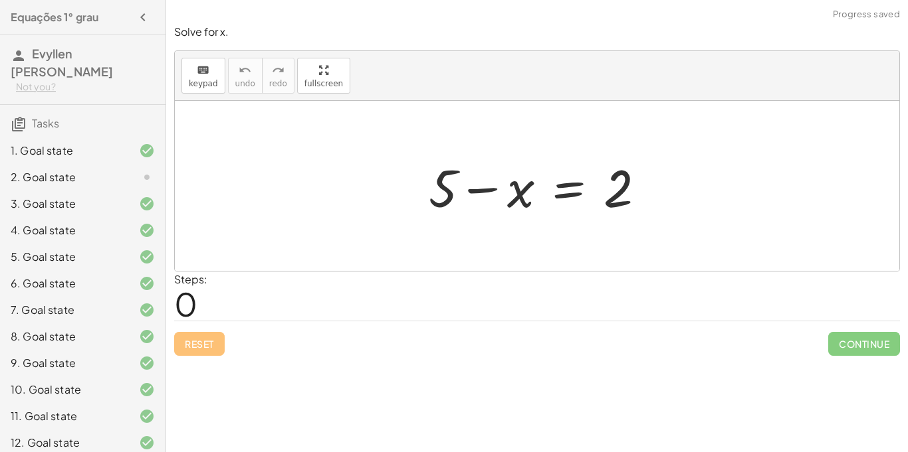
click at [38, 180] on div "2. Goal state" at bounding box center [64, 177] width 107 height 16
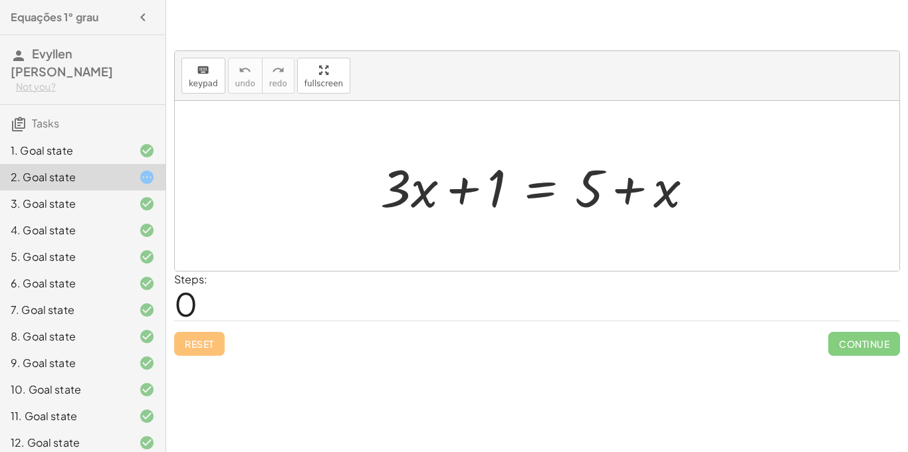
click at [29, 225] on div "4. Goal state" at bounding box center [64, 231] width 107 height 16
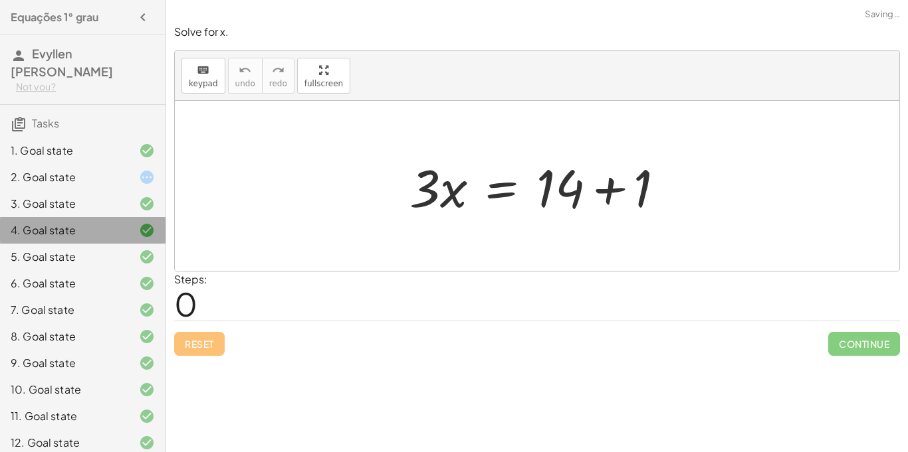
click at [29, 225] on div "4. Goal state" at bounding box center [64, 231] width 107 height 16
click at [23, 211] on div "3. Goal state" at bounding box center [64, 204] width 107 height 16
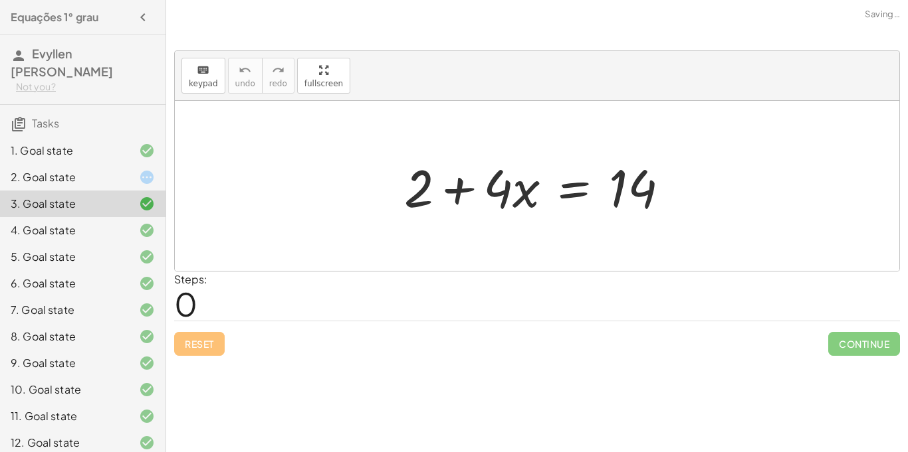
click at [21, 205] on div "3. Goal state" at bounding box center [64, 204] width 107 height 16
drag, startPoint x: 437, startPoint y: 188, endPoint x: 541, endPoint y: 183, distance: 104.4
click at [541, 183] on div at bounding box center [541, 186] width 288 height 68
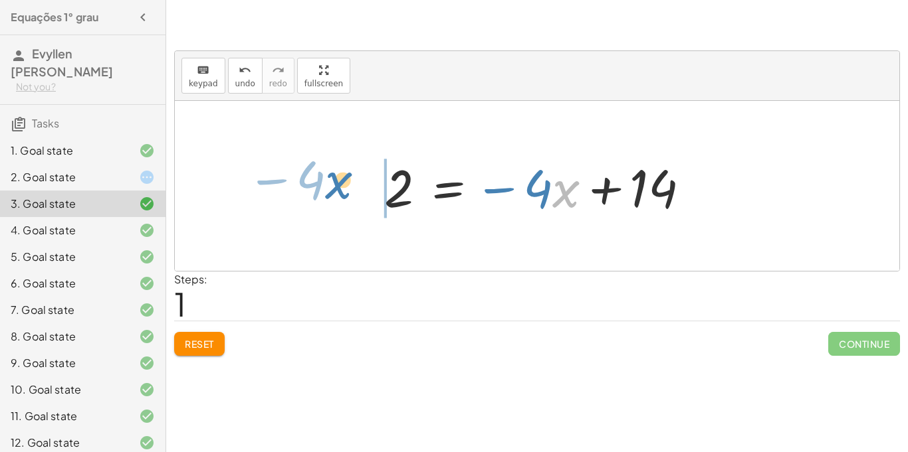
drag, startPoint x: 553, startPoint y: 192, endPoint x: 302, endPoint y: 176, distance: 251.7
click at [302, 176] on div "+ 2 + · 4 · x = 14 · x − · 4 2 · 4 · x = 14 − +" at bounding box center [537, 186] width 724 height 170
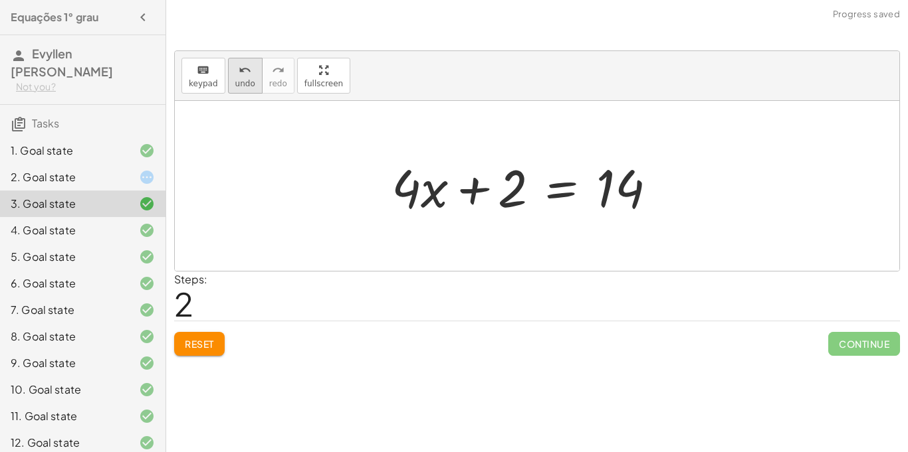
click at [236, 81] on span "undo" at bounding box center [245, 83] width 20 height 9
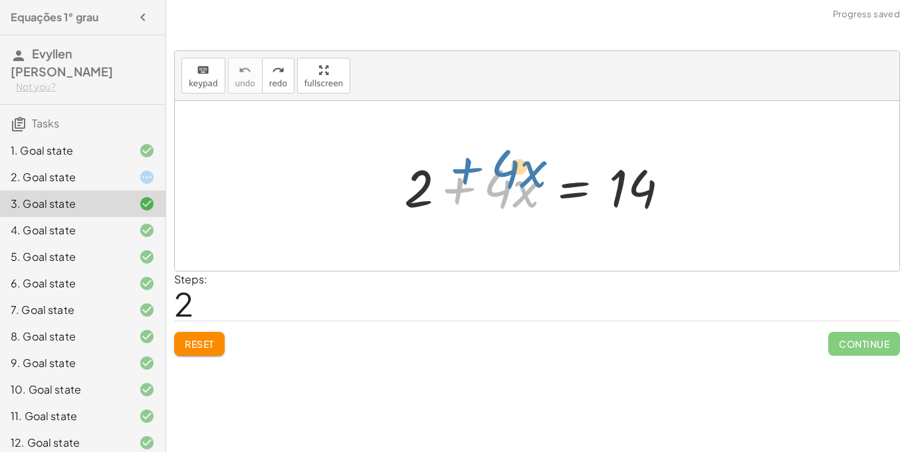
drag, startPoint x: 435, startPoint y: 198, endPoint x: 411, endPoint y: 175, distance: 33.4
click at [411, 175] on div at bounding box center [541, 186] width 288 height 68
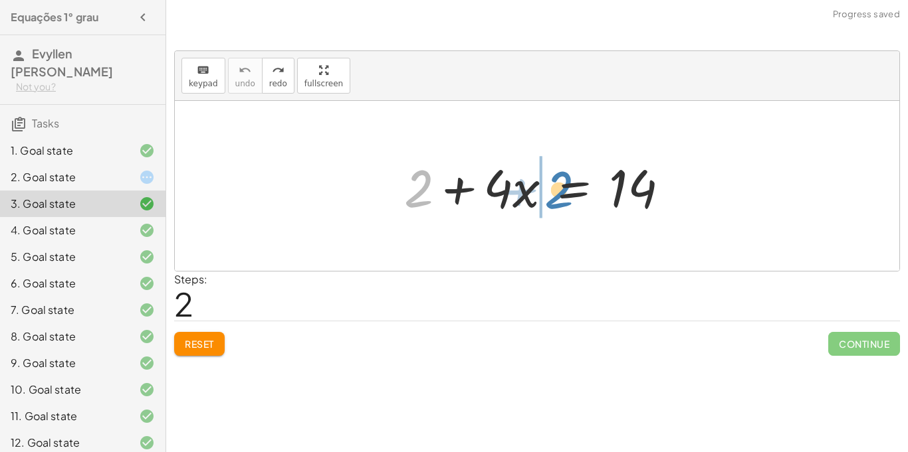
drag, startPoint x: 415, startPoint y: 183, endPoint x: 556, endPoint y: 185, distance: 140.9
click at [556, 185] on div at bounding box center [541, 186] width 288 height 68
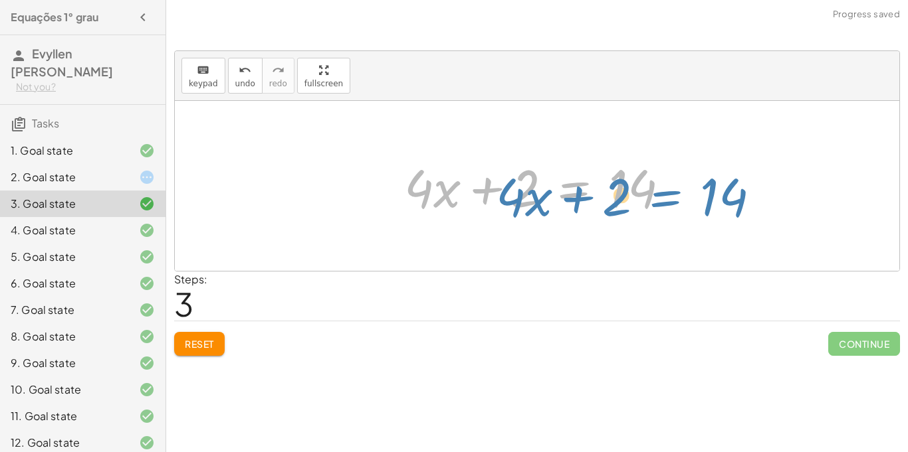
drag, startPoint x: 556, startPoint y: 185, endPoint x: 598, endPoint y: 203, distance: 45.5
click at [598, 203] on div at bounding box center [541, 186] width 288 height 68
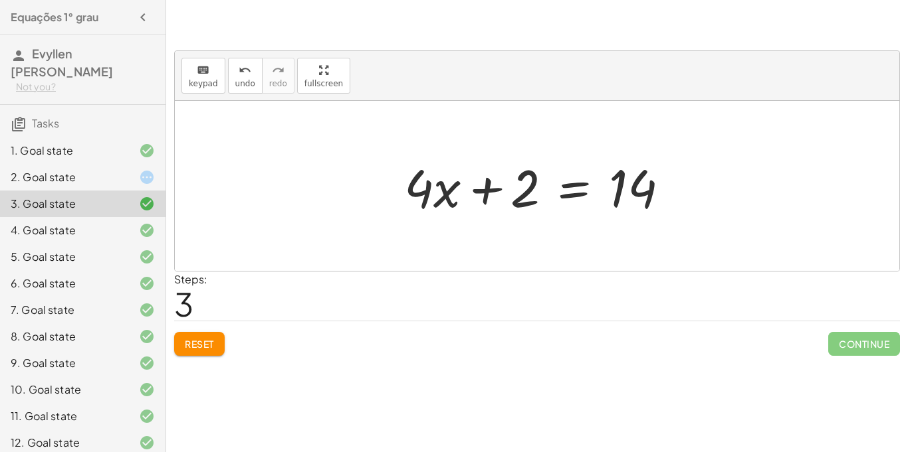
click at [651, 188] on div at bounding box center [541, 186] width 288 height 68
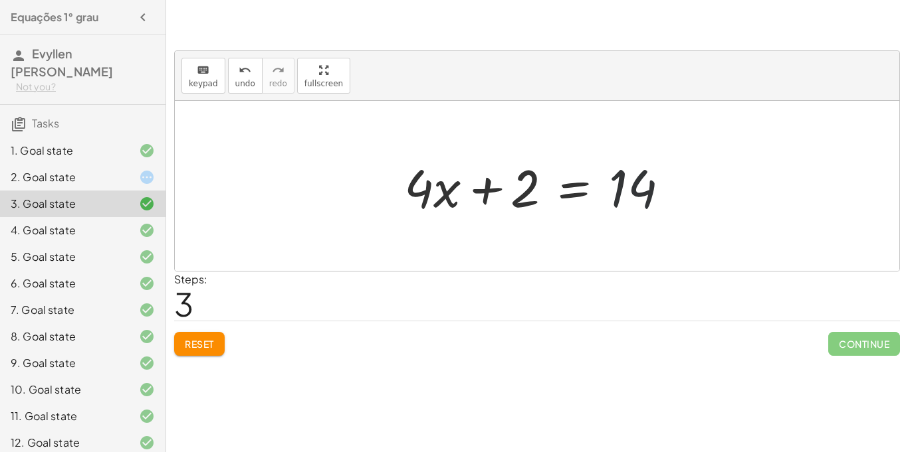
click at [651, 188] on div at bounding box center [541, 186] width 288 height 68
drag, startPoint x: 529, startPoint y: 187, endPoint x: 718, endPoint y: 201, distance: 189.2
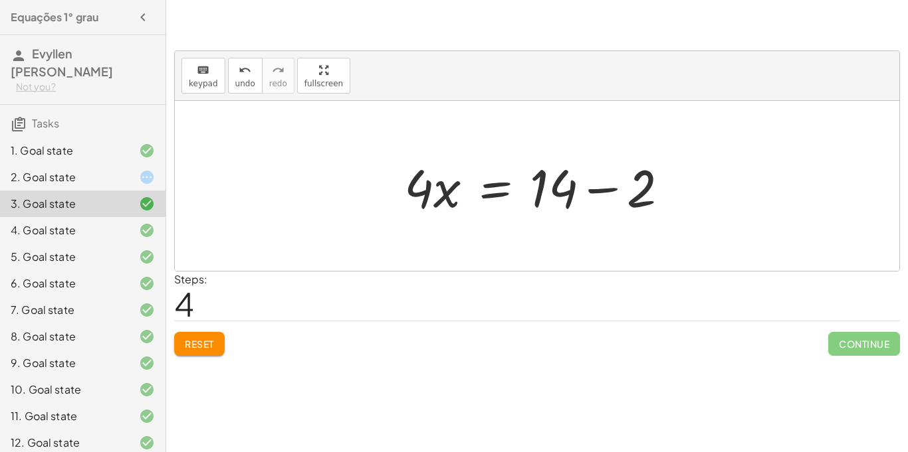
click at [595, 187] on div at bounding box center [541, 186] width 288 height 68
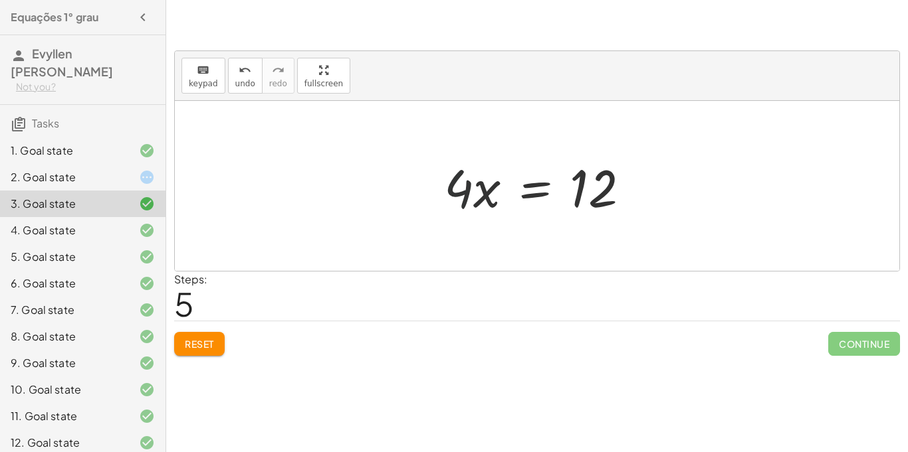
click at [460, 191] on div at bounding box center [542, 186] width 210 height 68
click at [569, 186] on div at bounding box center [542, 186] width 210 height 68
drag, startPoint x: 582, startPoint y: 186, endPoint x: 447, endPoint y: 186, distance: 134.9
click at [447, 186] on div at bounding box center [542, 186] width 210 height 68
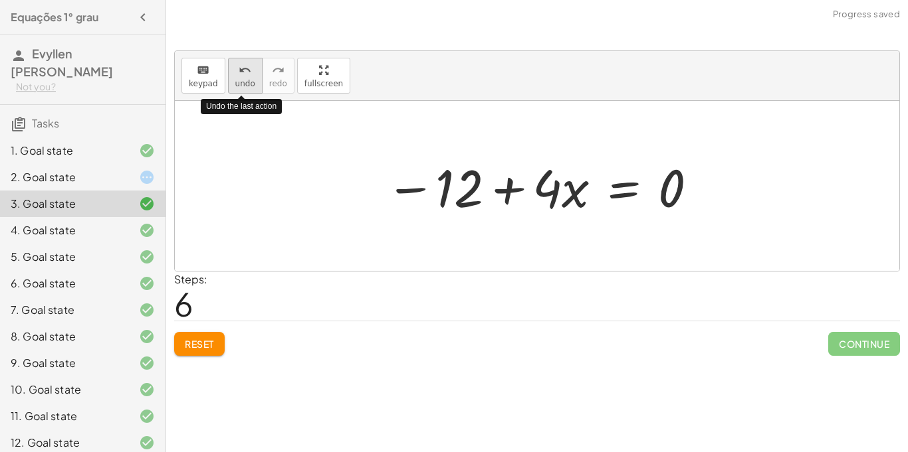
click at [241, 79] on span "undo" at bounding box center [245, 83] width 20 height 9
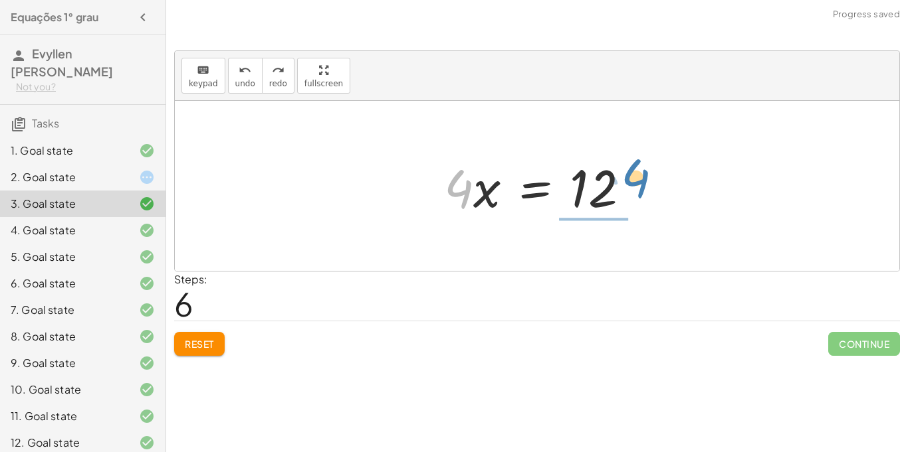
drag, startPoint x: 452, startPoint y: 189, endPoint x: 625, endPoint y: 185, distance: 173.5
click at [625, 185] on div at bounding box center [542, 186] width 210 height 68
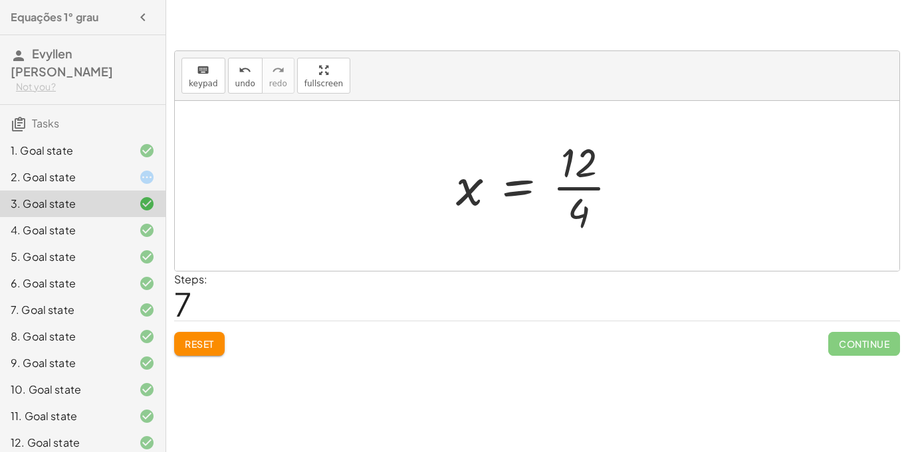
click at [594, 183] on div at bounding box center [542, 186] width 186 height 102
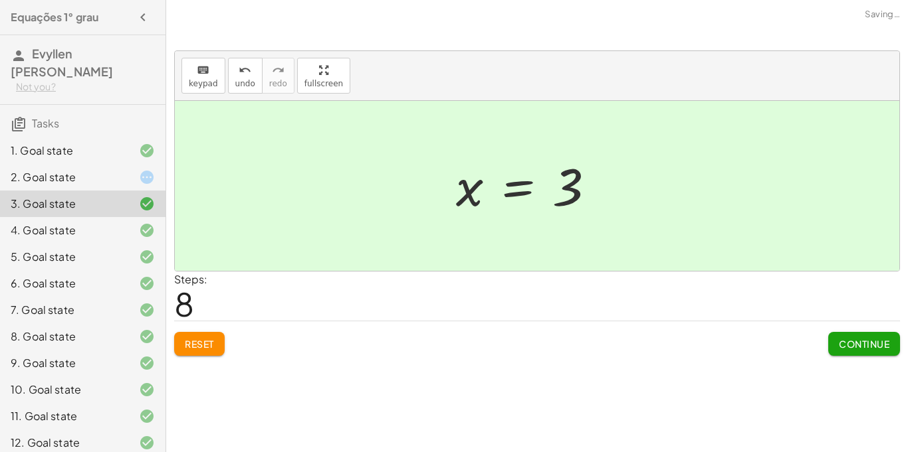
click at [591, 182] on div at bounding box center [530, 186] width 163 height 66
click at [128, 234] on div at bounding box center [136, 231] width 37 height 16
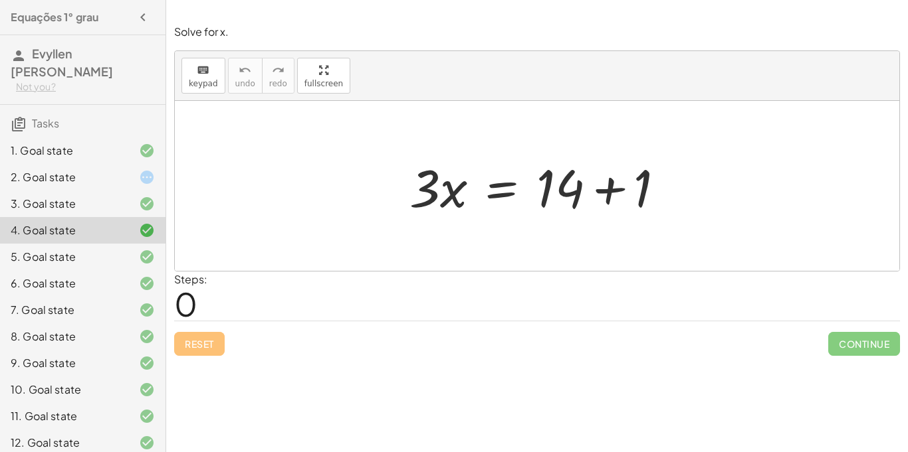
click at [603, 181] on div at bounding box center [542, 186] width 279 height 68
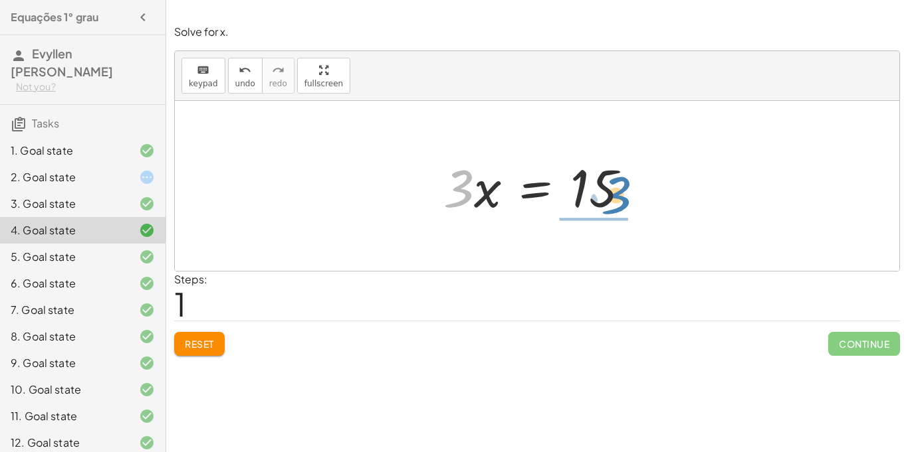
drag, startPoint x: 456, startPoint y: 191, endPoint x: 602, endPoint y: 191, distance: 145.5
click at [602, 191] on div at bounding box center [542, 186] width 210 height 68
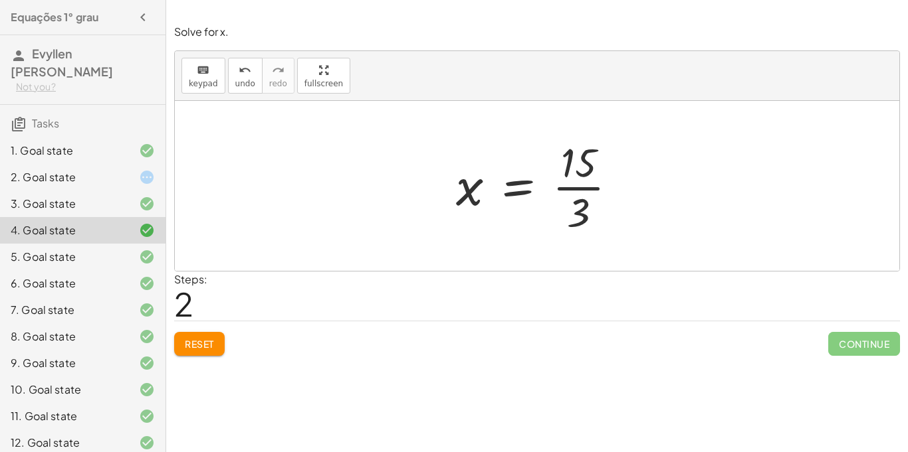
click at [586, 183] on div at bounding box center [541, 186] width 185 height 102
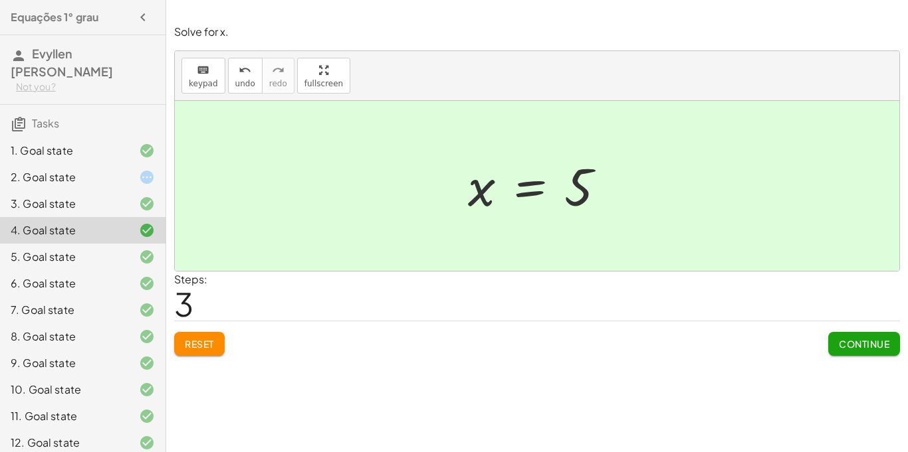
click at [122, 324] on div "6. Goal state" at bounding box center [82, 337] width 165 height 27
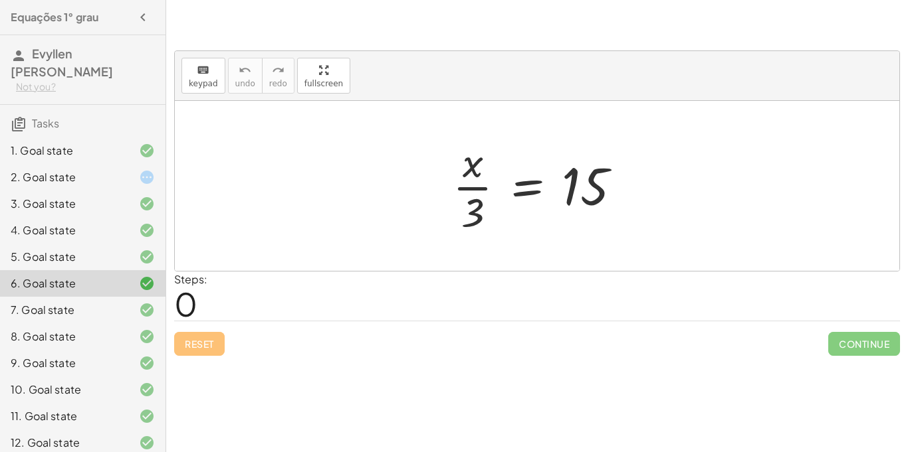
click at [43, 177] on div "2. Goal state" at bounding box center [64, 177] width 107 height 16
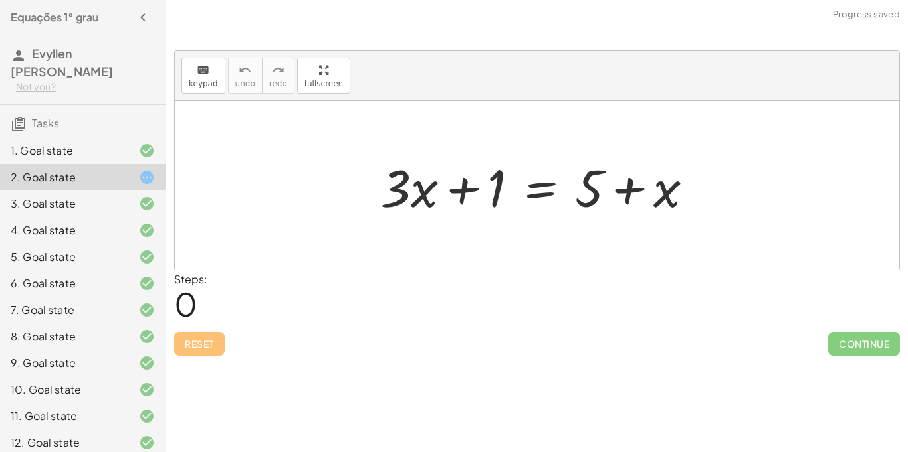
click at [41, 155] on div "1. Goal state" at bounding box center [64, 151] width 107 height 16
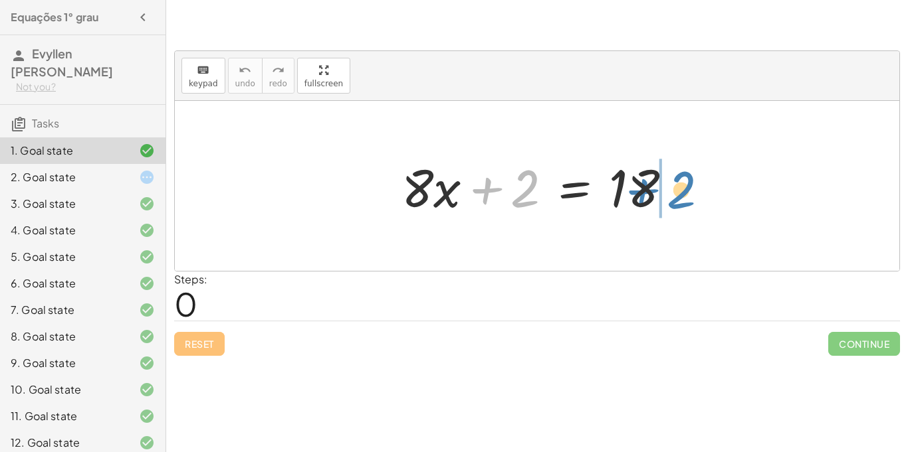
drag, startPoint x: 487, startPoint y: 192, endPoint x: 685, endPoint y: 189, distance: 198.0
click at [685, 189] on div at bounding box center [542, 186] width 294 height 68
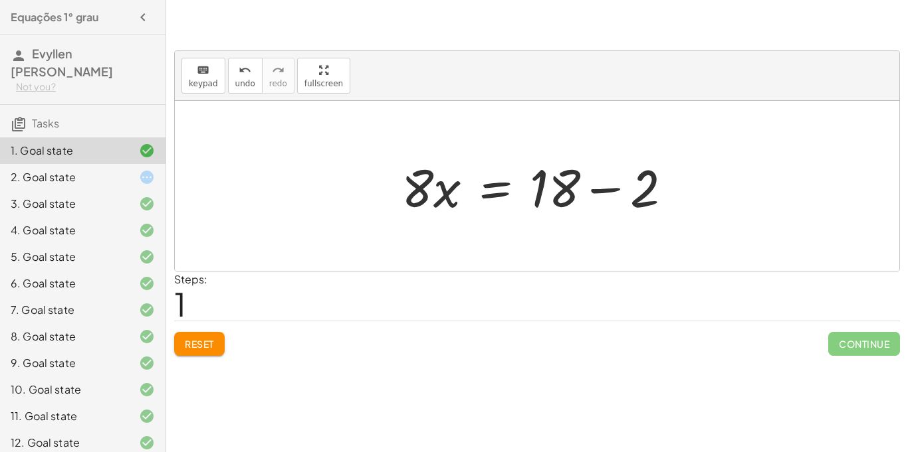
click at [584, 194] on div at bounding box center [542, 186] width 294 height 68
click at [584, 194] on div at bounding box center [501, 186] width 213 height 68
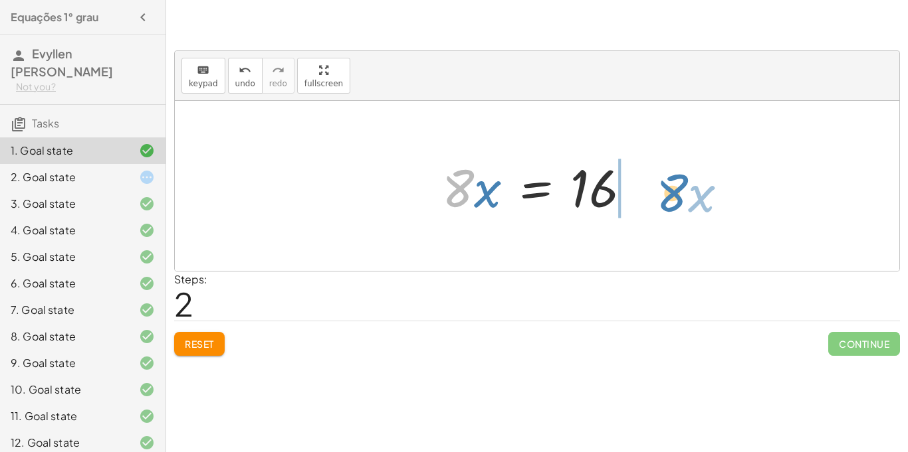
drag, startPoint x: 449, startPoint y: 187, endPoint x: 650, endPoint y: 191, distance: 200.7
click at [650, 191] on div "+ · 8 · x + 2 = 18 · 8 · x = + 18 − 2 · 8 · x · 8 · x = 16" at bounding box center [536, 186] width 229 height 75
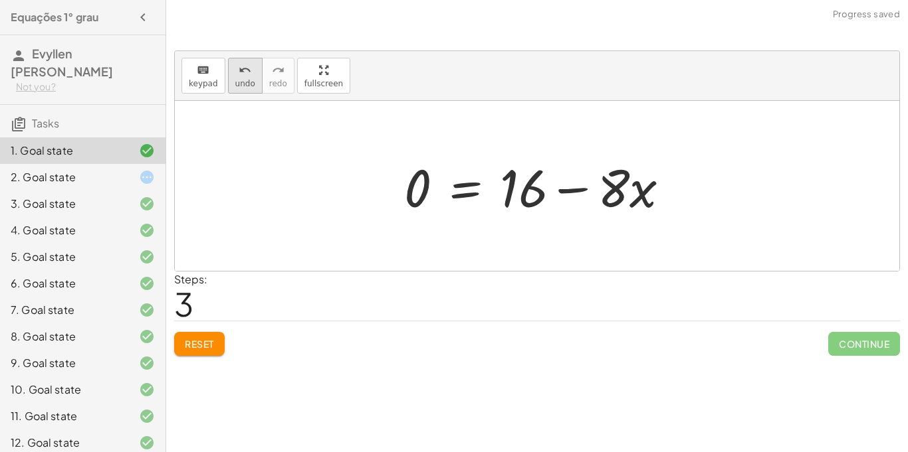
click at [245, 80] on span "undo" at bounding box center [245, 83] width 20 height 9
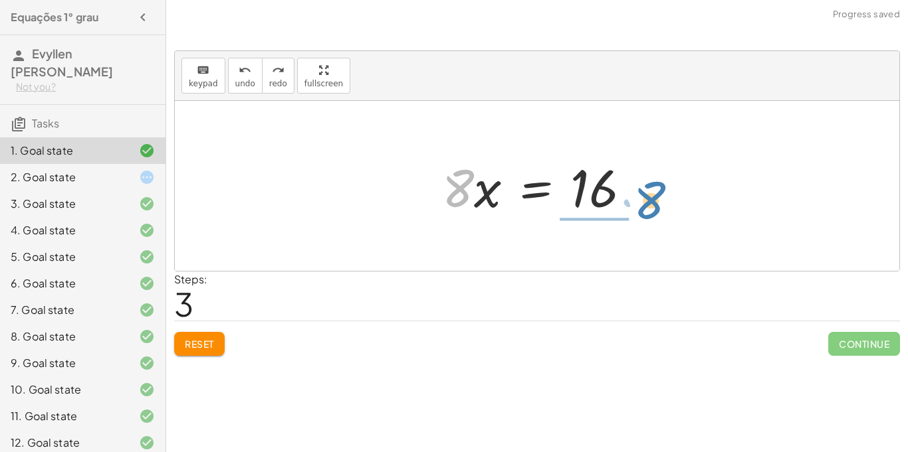
drag, startPoint x: 458, startPoint y: 186, endPoint x: 646, endPoint y: 197, distance: 189.0
click at [646, 197] on div at bounding box center [541, 186] width 213 height 68
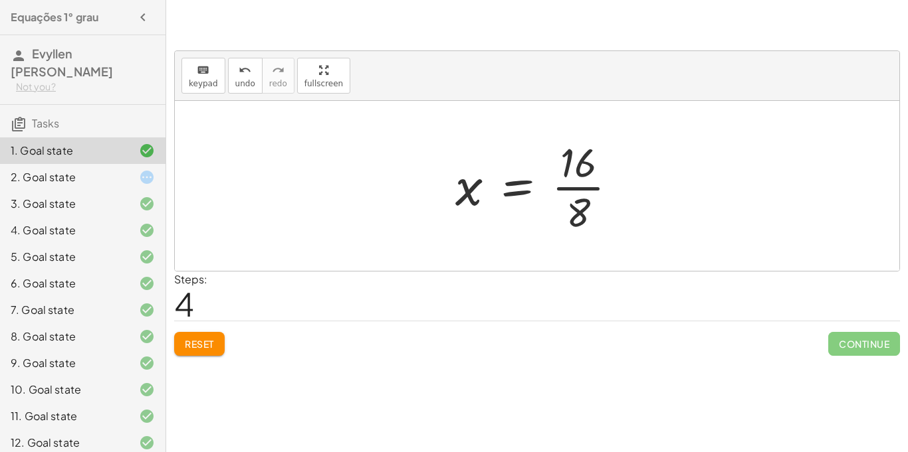
click at [590, 179] on div at bounding box center [541, 186] width 186 height 102
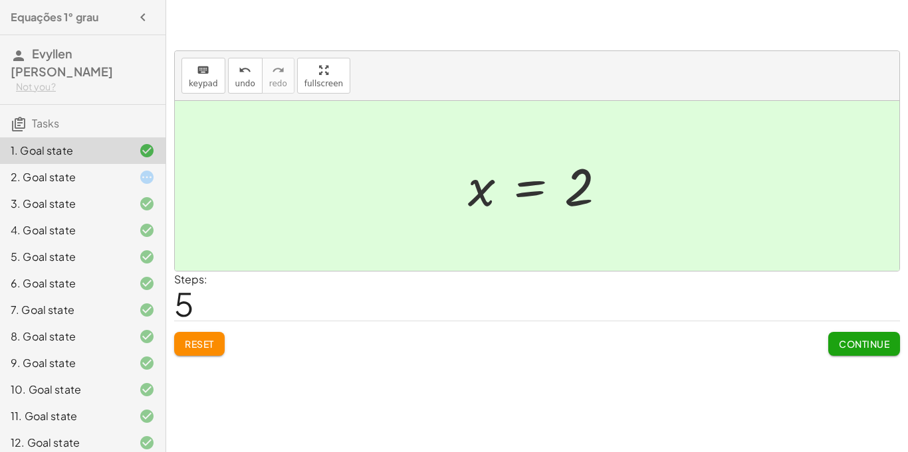
click at [80, 368] on div "9. Goal state" at bounding box center [64, 363] width 107 height 16
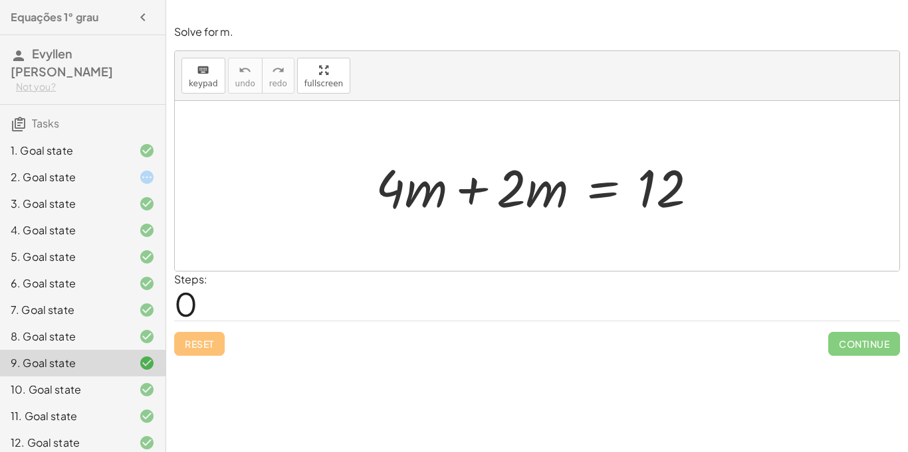
click at [85, 350] on div "7. Goal state" at bounding box center [82, 363] width 165 height 27
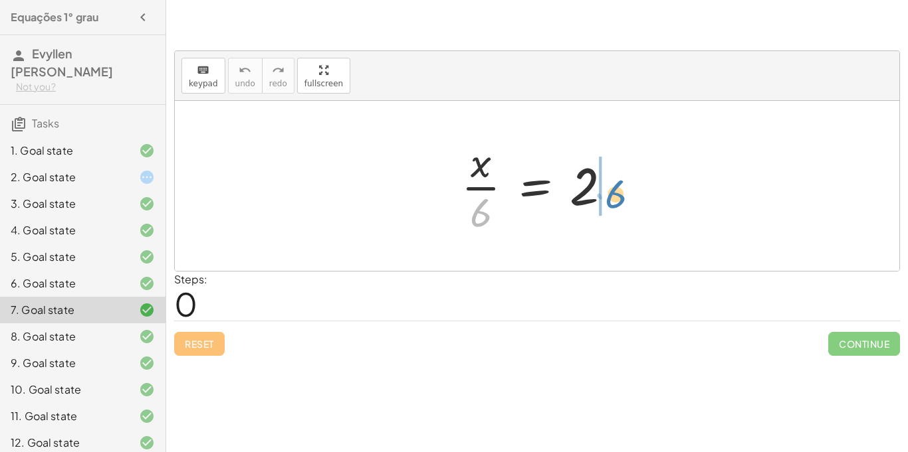
drag, startPoint x: 472, startPoint y: 218, endPoint x: 604, endPoint y: 201, distance: 133.3
click at [604, 201] on div at bounding box center [541, 186] width 174 height 102
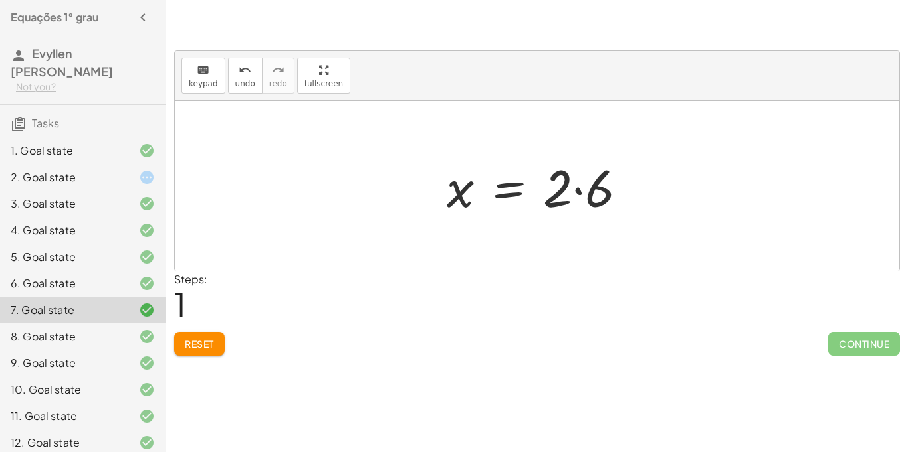
click at [557, 191] on div at bounding box center [542, 186] width 204 height 68
click at [588, 193] on div at bounding box center [542, 186] width 204 height 68
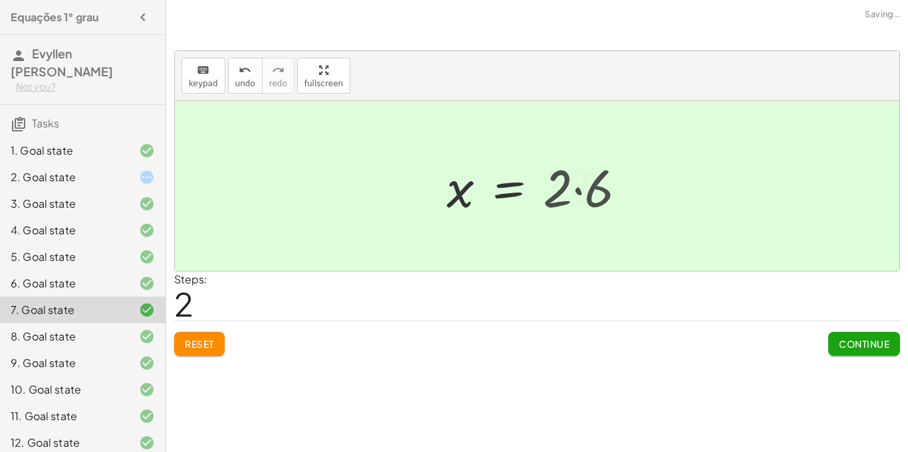
click at [588, 193] on div at bounding box center [530, 186] width 181 height 66
click at [55, 421] on div "11. Goal state" at bounding box center [64, 417] width 107 height 16
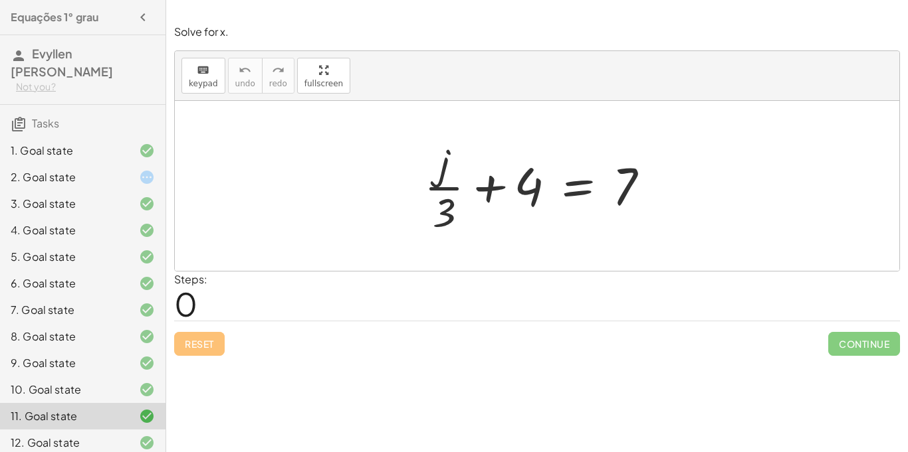
click at [85, 371] on div "9. Goal state" at bounding box center [64, 363] width 107 height 16
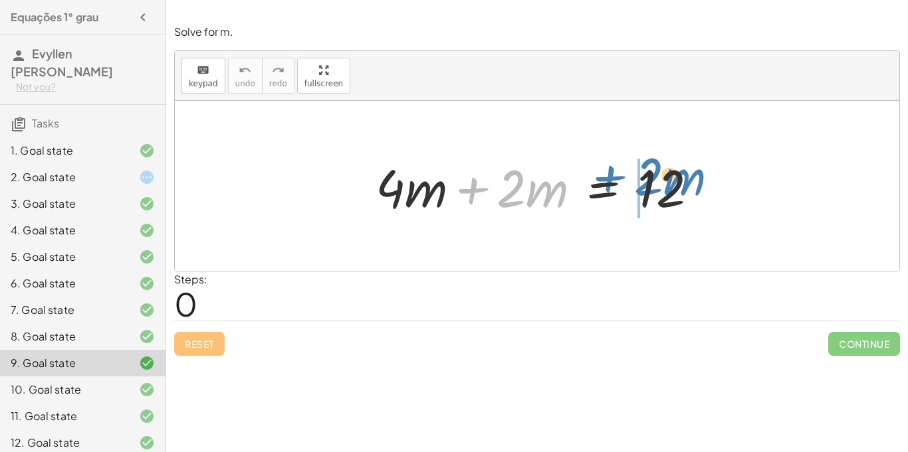
drag, startPoint x: 468, startPoint y: 187, endPoint x: 550, endPoint y: 156, distance: 87.3
click at [550, 156] on div at bounding box center [542, 186] width 346 height 68
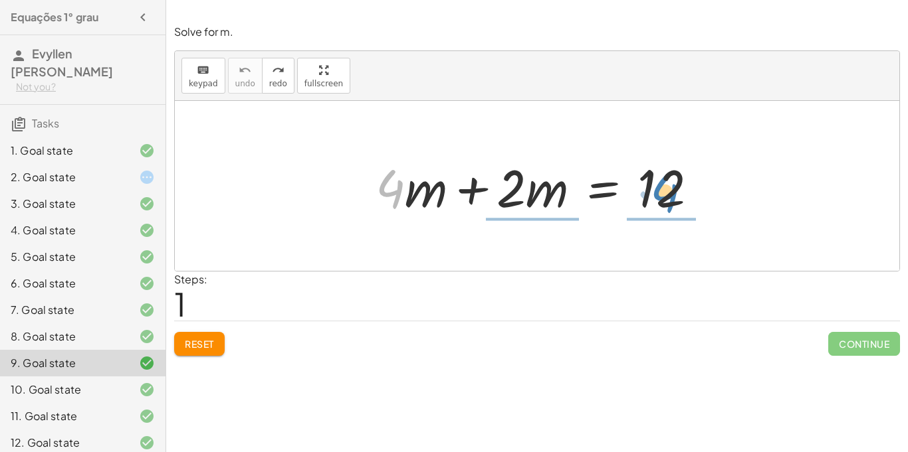
drag, startPoint x: 387, startPoint y: 186, endPoint x: 662, endPoint y: 191, distance: 274.5
click at [662, 191] on div at bounding box center [542, 186] width 346 height 68
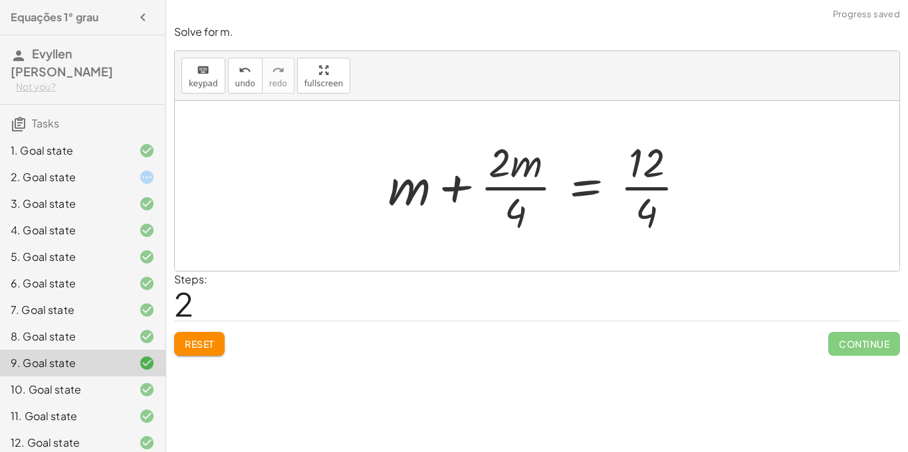
click at [652, 184] on div at bounding box center [542, 186] width 322 height 102
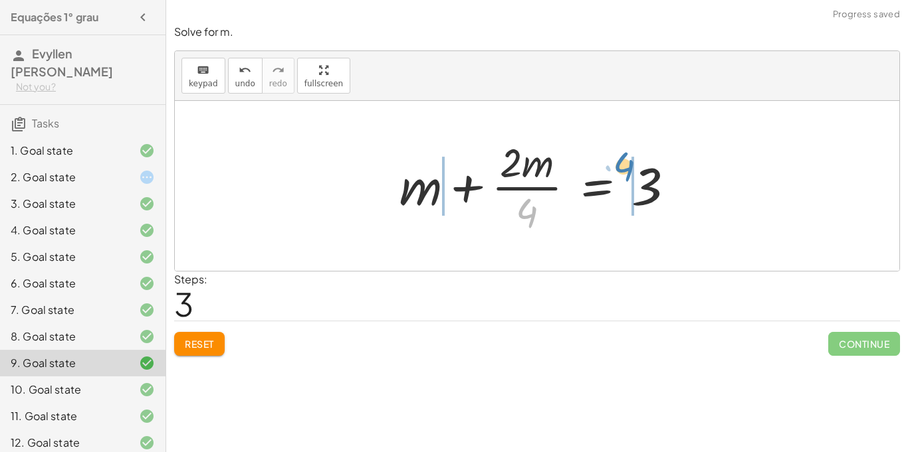
drag, startPoint x: 521, startPoint y: 213, endPoint x: 613, endPoint y: 175, distance: 99.8
click at [613, 175] on div at bounding box center [542, 186] width 299 height 102
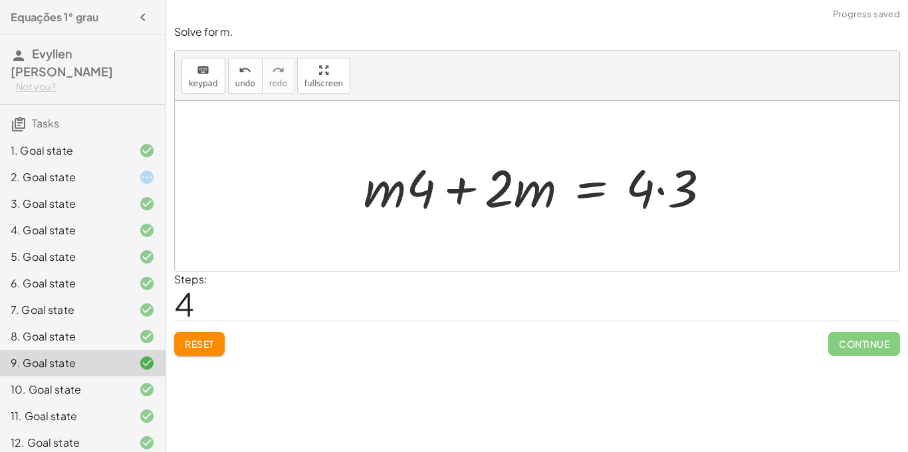
click at [644, 180] on div at bounding box center [542, 186] width 371 height 68
click at [239, 76] on icon "undo" at bounding box center [245, 70] width 13 height 16
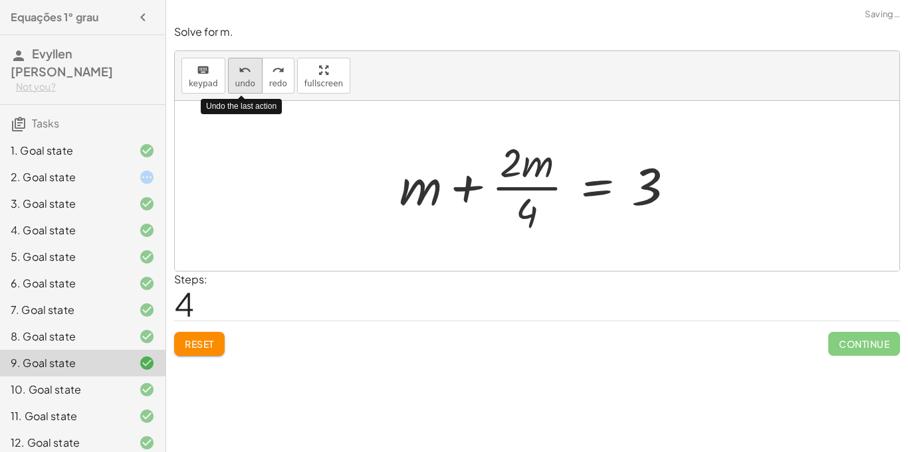
click at [239, 76] on icon "undo" at bounding box center [245, 70] width 13 height 16
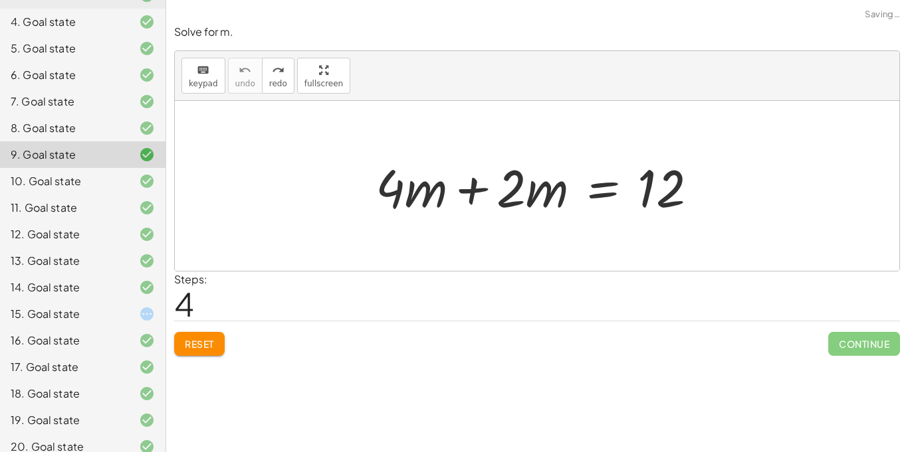
scroll to position [222, 0]
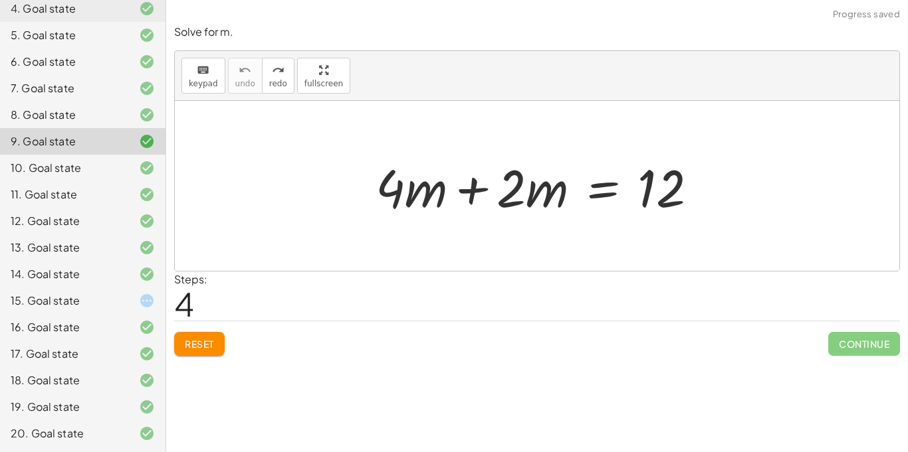
click at [78, 173] on div "10. Goal state" at bounding box center [64, 168] width 107 height 16
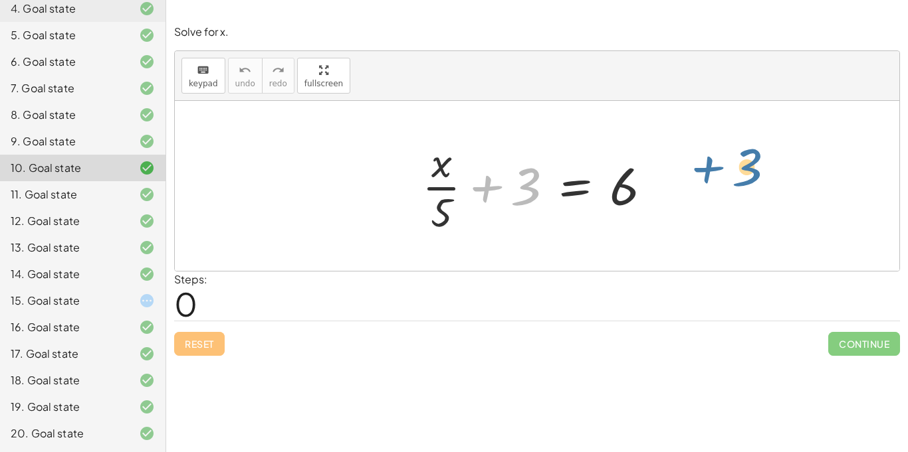
drag, startPoint x: 722, startPoint y: 153, endPoint x: 706, endPoint y: 172, distance: 24.5
click at [706, 172] on div "+ 3 + · x · 5 + 3 = 6" at bounding box center [537, 186] width 724 height 170
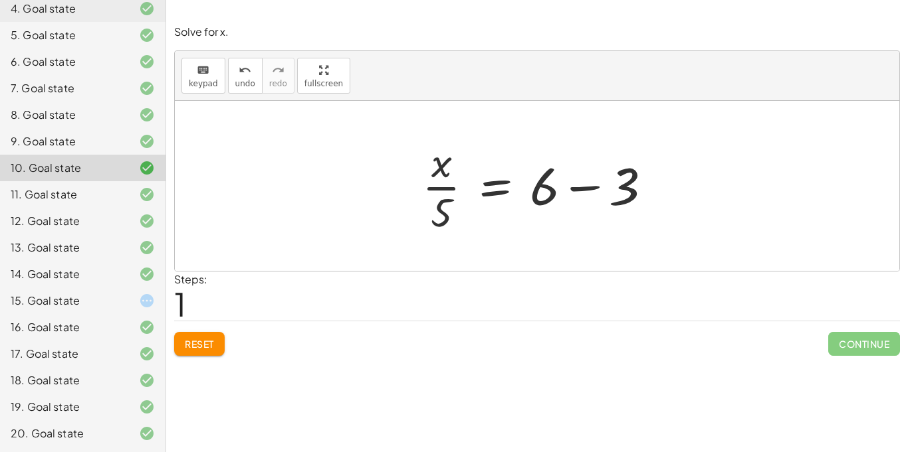
click at [585, 186] on div at bounding box center [542, 186] width 254 height 102
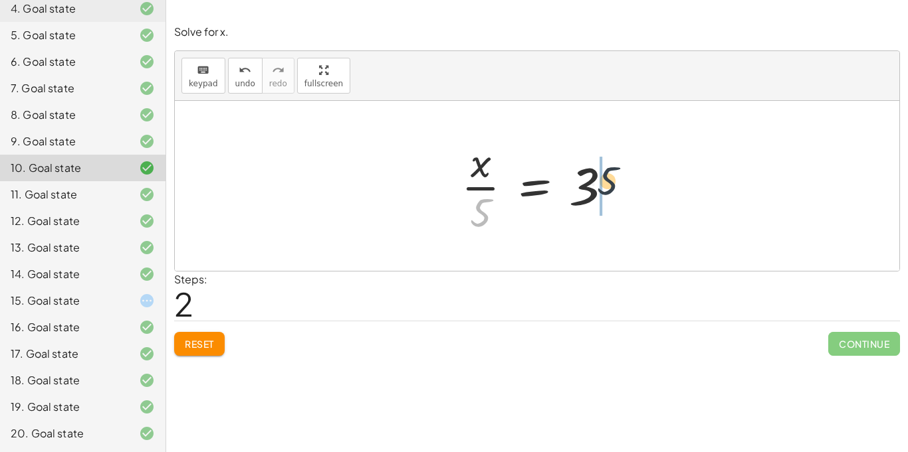
drag, startPoint x: 478, startPoint y: 208, endPoint x: 613, endPoint y: 177, distance: 138.4
click at [613, 177] on div at bounding box center [541, 186] width 175 height 102
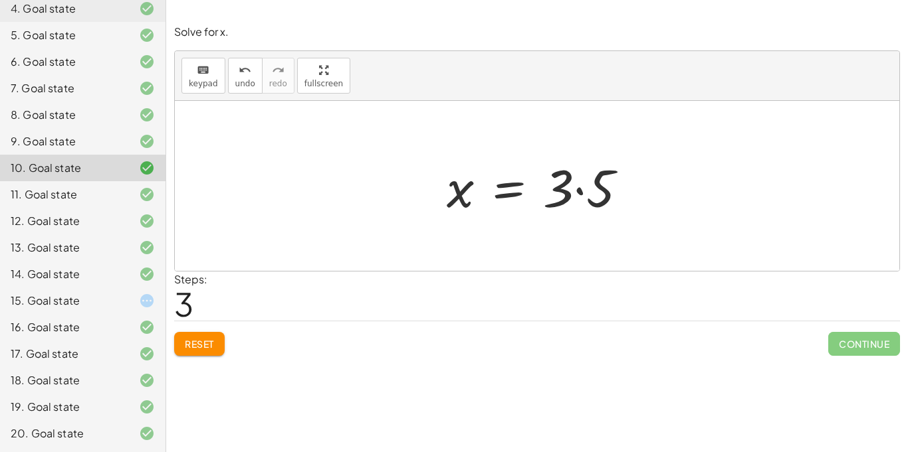
click at [606, 180] on div at bounding box center [542, 186] width 205 height 68
